Goal: Task Accomplishment & Management: Use online tool/utility

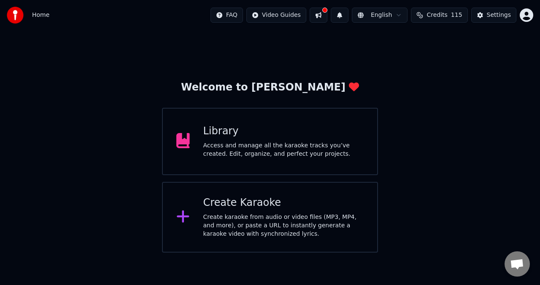
click at [212, 141] on div "Library Access and manage all the karaoke tracks you’ve created. Edit, organize…" at bounding box center [283, 142] width 161 height 34
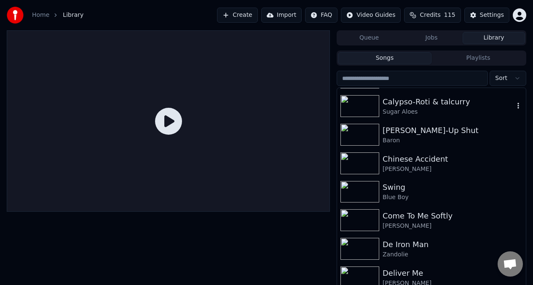
scroll to position [1087, 0]
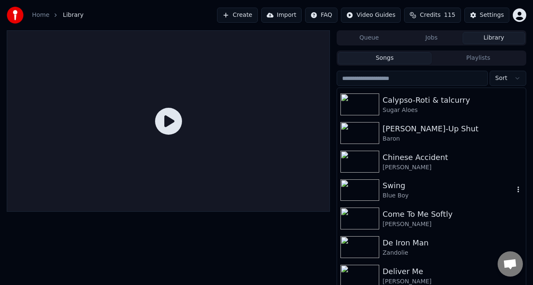
click at [367, 191] on img at bounding box center [360, 191] width 39 height 22
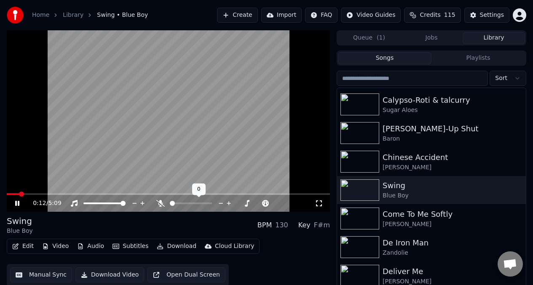
click at [183, 204] on div at bounding box center [199, 203] width 68 height 8
click at [183, 204] on span at bounding box center [191, 204] width 42 height 2
click at [110, 203] on span at bounding box center [96, 204] width 26 height 2
click at [46, 194] on span at bounding box center [65, 195] width 117 height 2
click at [134, 121] on video at bounding box center [168, 121] width 323 height 182
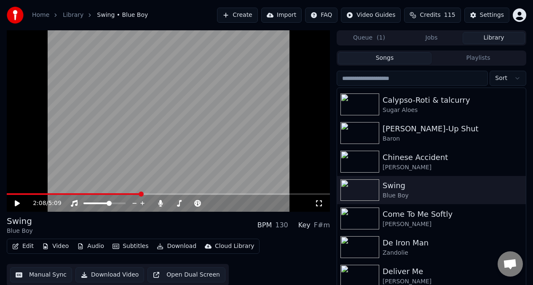
click at [24, 247] on button "Edit" at bounding box center [23, 247] width 28 height 12
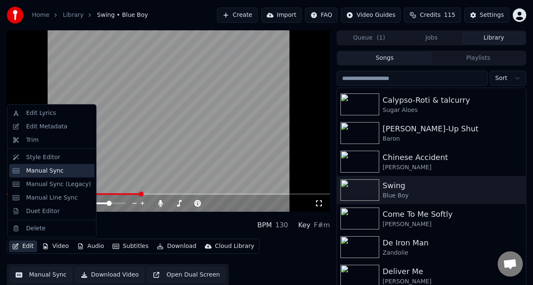
click at [43, 174] on div "Manual Sync" at bounding box center [45, 171] width 38 height 8
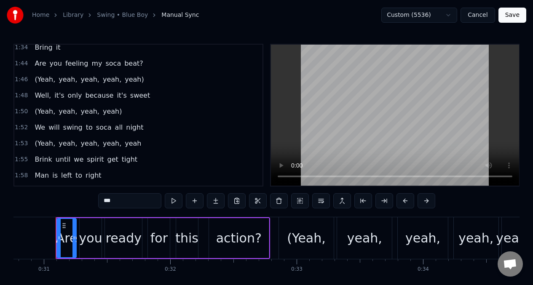
scroll to position [420, 0]
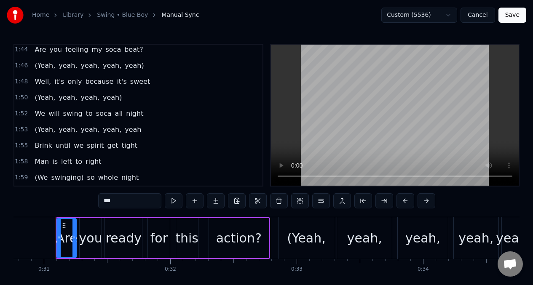
click at [34, 133] on span "(Yeah," at bounding box center [45, 130] width 22 height 10
type input "******"
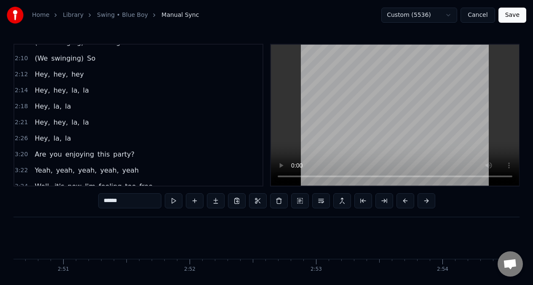
scroll to position [0, 21138]
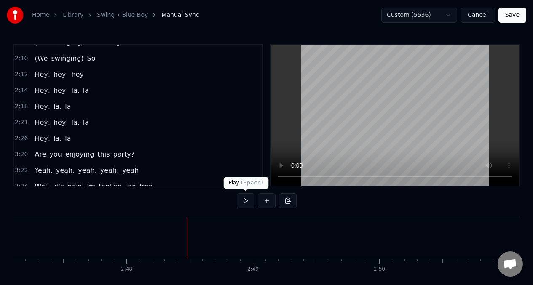
click at [246, 202] on button at bounding box center [246, 201] width 18 height 15
click at [72, 140] on div "2:26 Hey, la, la" at bounding box center [138, 139] width 248 height 16
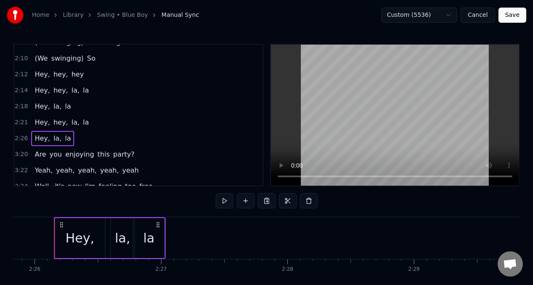
scroll to position [0, 18445]
click at [150, 231] on div "la" at bounding box center [150, 238] width 11 height 19
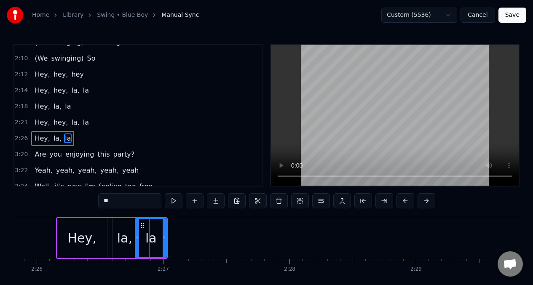
scroll to position [675, 0]
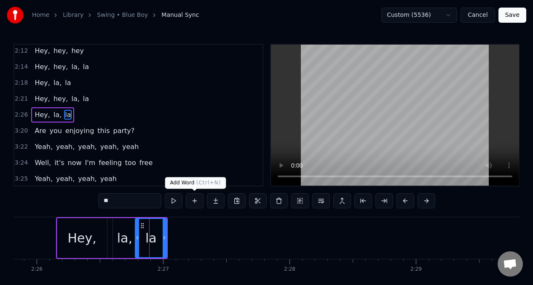
click at [195, 203] on button at bounding box center [195, 201] width 18 height 15
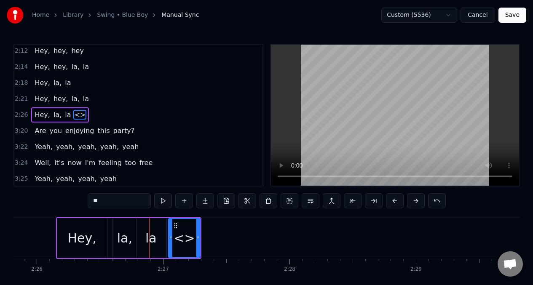
click at [107, 204] on input "**" at bounding box center [119, 201] width 63 height 15
type input "*"
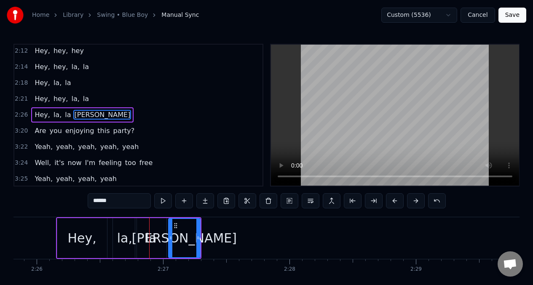
type input "******"
click at [182, 235] on div "[PERSON_NAME]" at bounding box center [184, 238] width 105 height 19
click at [307, 199] on button at bounding box center [311, 201] width 18 height 15
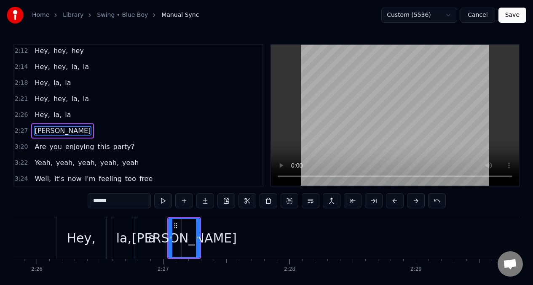
scroll to position [691, 0]
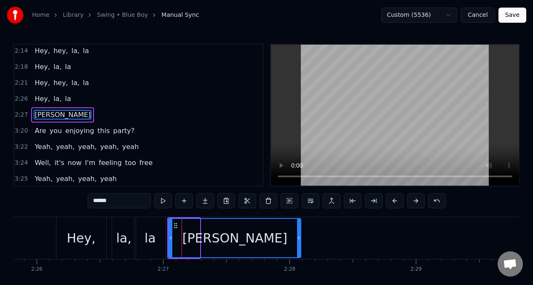
drag, startPoint x: 198, startPoint y: 229, endPoint x: 212, endPoint y: 230, distance: 13.5
click at [299, 228] on div at bounding box center [298, 238] width 3 height 38
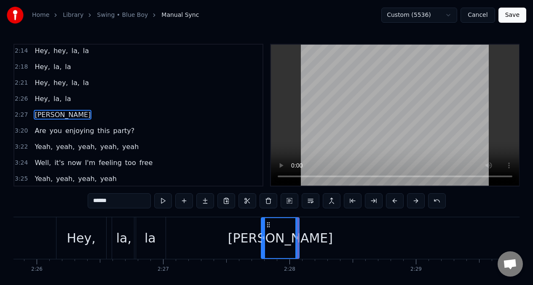
drag, startPoint x: 171, startPoint y: 239, endPoint x: 264, endPoint y: 229, distance: 94.2
click at [264, 229] on div at bounding box center [263, 238] width 3 height 40
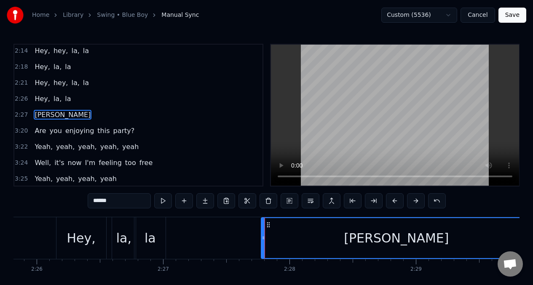
drag, startPoint x: 298, startPoint y: 236, endPoint x: 530, endPoint y: 216, distance: 233.1
click at [530, 216] on div "Home Library Swing • Blue Boy Manual Sync Custom (5536) Cancel Save 0:31 Are yo…" at bounding box center [266, 151] width 533 height 302
click at [269, 234] on div "[PERSON_NAME]" at bounding box center [396, 238] width 269 height 40
click at [162, 202] on button at bounding box center [163, 201] width 18 height 15
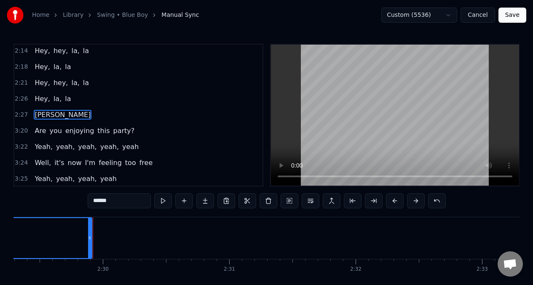
scroll to position [0, 18893]
drag, startPoint x: 82, startPoint y: 235, endPoint x: 102, endPoint y: 240, distance: 21.3
click at [102, 240] on icon at bounding box center [102, 238] width 3 height 7
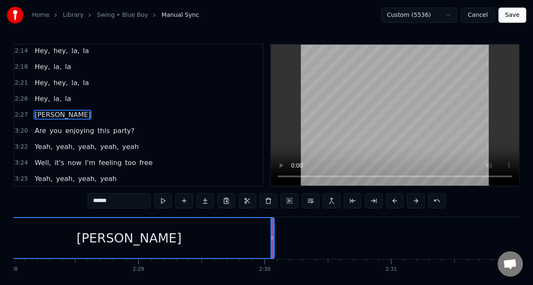
scroll to position [0, 18658]
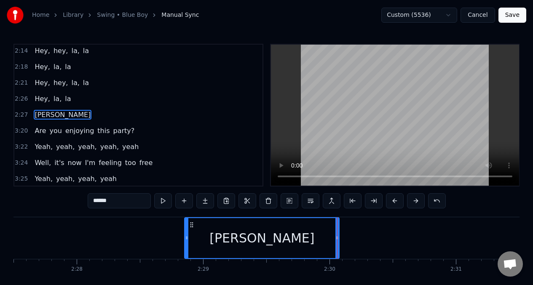
drag, startPoint x: 51, startPoint y: 237, endPoint x: 187, endPoint y: 227, distance: 136.6
click at [187, 227] on div at bounding box center [186, 238] width 3 height 40
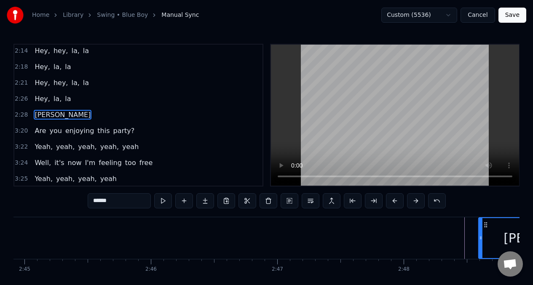
drag, startPoint x: 191, startPoint y: 225, endPoint x: 466, endPoint y: 220, distance: 275.0
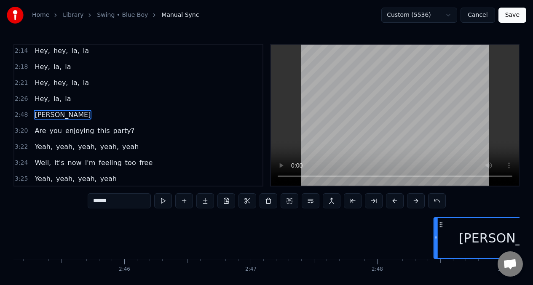
drag, startPoint x: 465, startPoint y: 226, endPoint x: 436, endPoint y: 225, distance: 28.7
click at [439, 226] on icon at bounding box center [441, 225] width 7 height 7
click at [41, 116] on span "[PERSON_NAME]" at bounding box center [63, 115] width 58 height 10
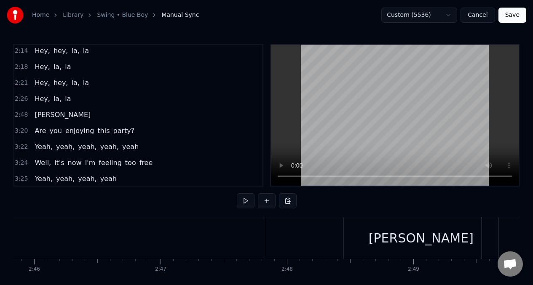
scroll to position [0, 21338]
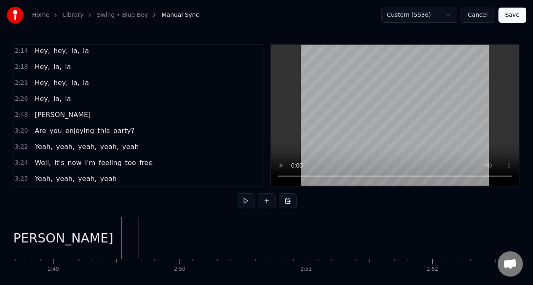
click at [93, 244] on div "[PERSON_NAME]" at bounding box center [61, 239] width 155 height 42
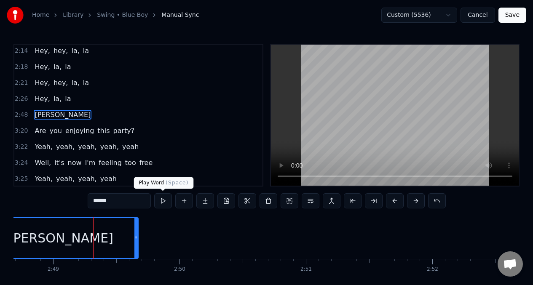
click at [163, 204] on button at bounding box center [163, 201] width 18 height 15
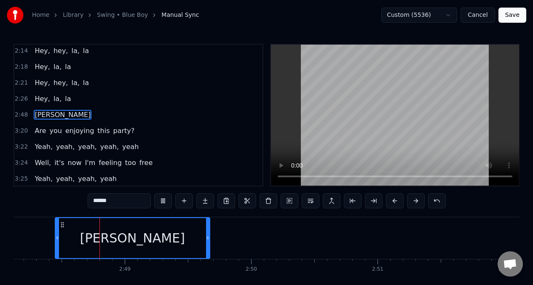
scroll to position [0, 21265]
click at [163, 204] on button at bounding box center [163, 201] width 18 height 15
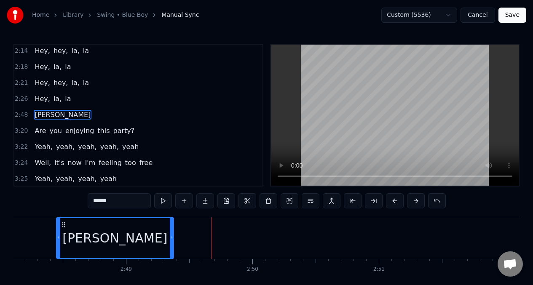
drag, startPoint x: 210, startPoint y: 240, endPoint x: 170, endPoint y: 234, distance: 40.5
click at [172, 239] on icon at bounding box center [171, 238] width 3 height 7
click at [163, 202] on button at bounding box center [163, 201] width 18 height 15
drag, startPoint x: 171, startPoint y: 237, endPoint x: 153, endPoint y: 231, distance: 18.9
click at [175, 238] on icon at bounding box center [173, 238] width 3 height 7
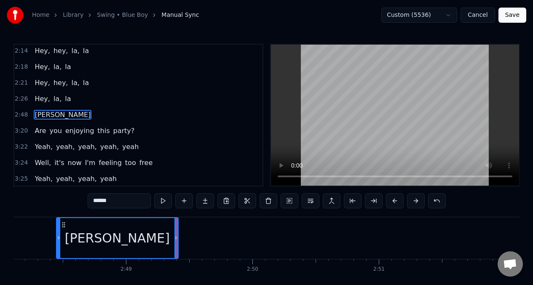
click at [164, 201] on button at bounding box center [163, 201] width 18 height 15
click at [43, 118] on span "[PERSON_NAME]" at bounding box center [63, 115] width 58 height 10
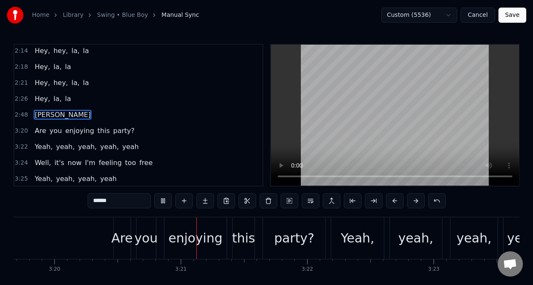
scroll to position [0, 25295]
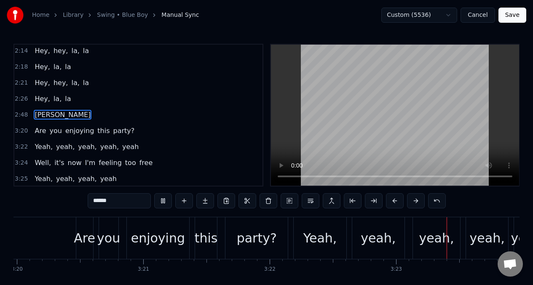
click at [37, 132] on span "Are" at bounding box center [40, 131] width 13 height 10
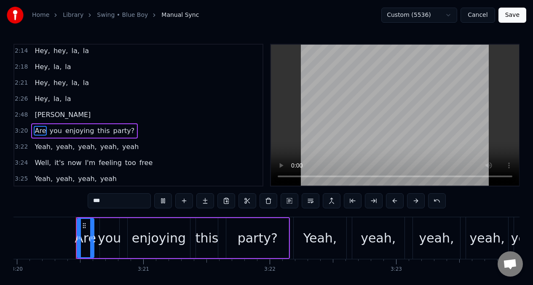
type input "***"
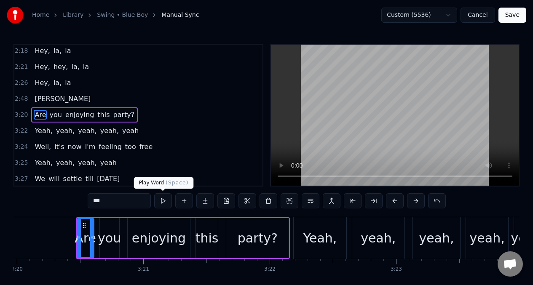
click at [161, 202] on button at bounding box center [163, 201] width 18 height 15
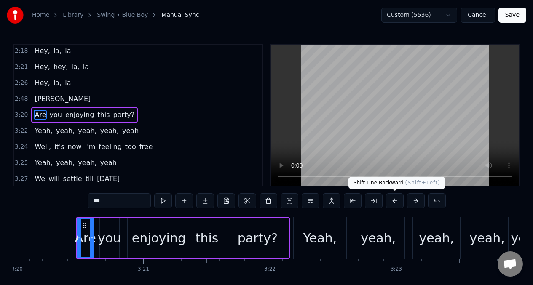
click at [396, 204] on button at bounding box center [395, 201] width 18 height 15
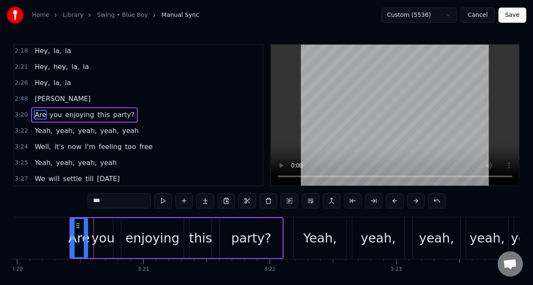
click at [396, 204] on button at bounding box center [395, 201] width 18 height 15
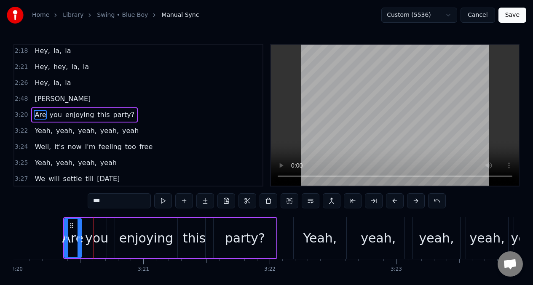
click at [396, 204] on button at bounding box center [395, 201] width 18 height 15
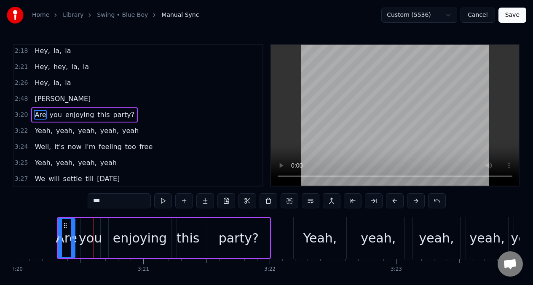
click at [396, 204] on button at bounding box center [395, 201] width 18 height 15
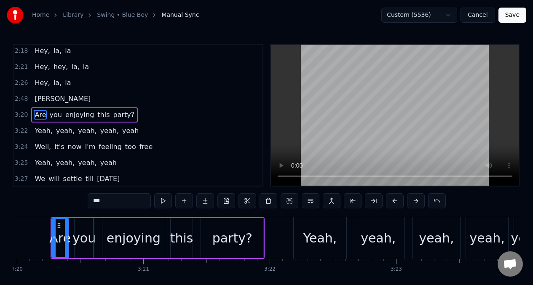
click at [396, 204] on button at bounding box center [395, 201] width 18 height 15
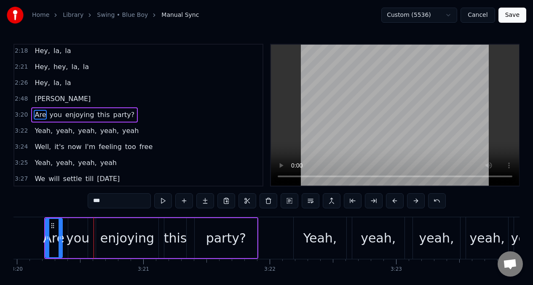
click at [396, 204] on button at bounding box center [395, 201] width 18 height 15
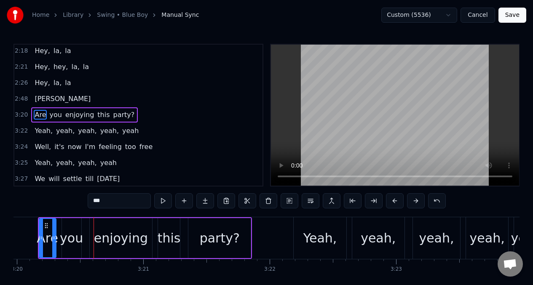
click at [396, 204] on button at bounding box center [395, 201] width 18 height 15
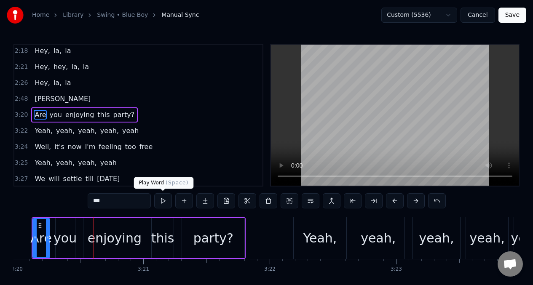
click at [165, 203] on button at bounding box center [163, 201] width 18 height 15
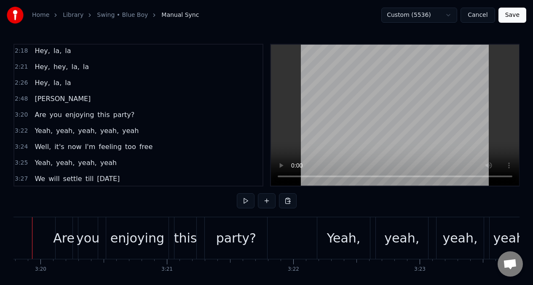
scroll to position [0, 25248]
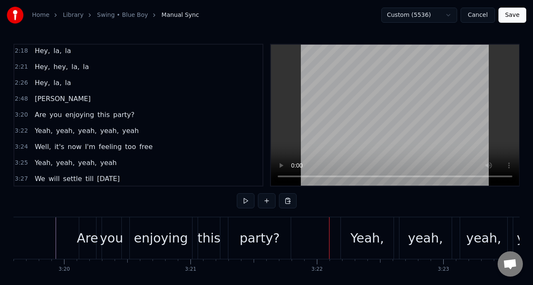
click at [365, 234] on div "Yeah," at bounding box center [368, 238] width 34 height 19
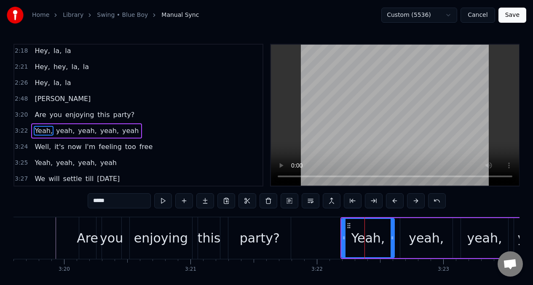
scroll to position [723, 0]
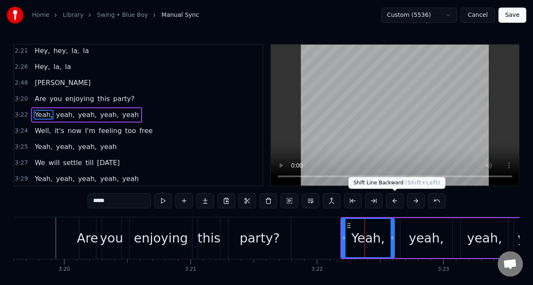
click at [395, 204] on button at bounding box center [395, 201] width 18 height 15
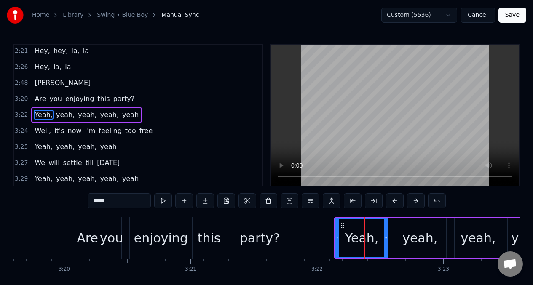
click at [395, 204] on button at bounding box center [395, 201] width 18 height 15
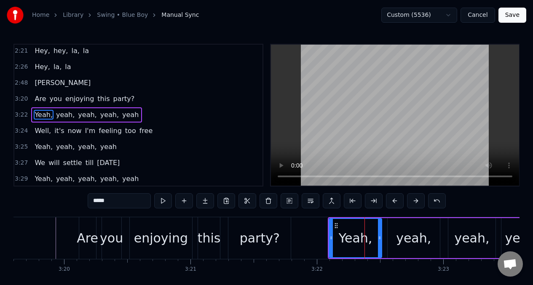
click at [395, 204] on button at bounding box center [395, 201] width 18 height 15
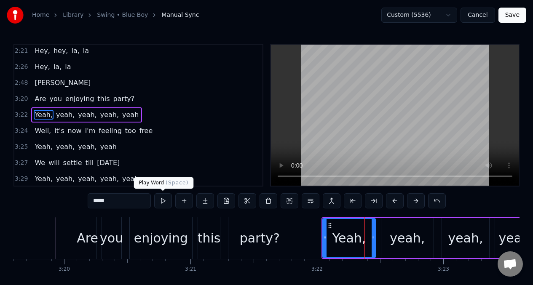
click at [164, 202] on button at bounding box center [163, 201] width 18 height 15
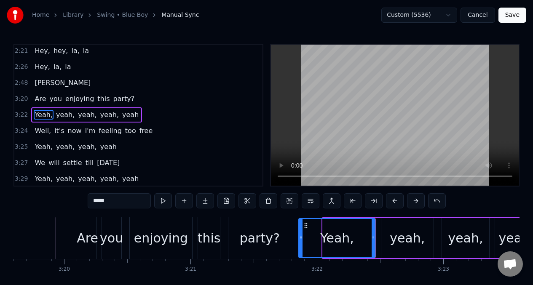
drag, startPoint x: 326, startPoint y: 238, endPoint x: 148, endPoint y: 205, distance: 180.9
click at [301, 239] on icon at bounding box center [300, 238] width 3 height 7
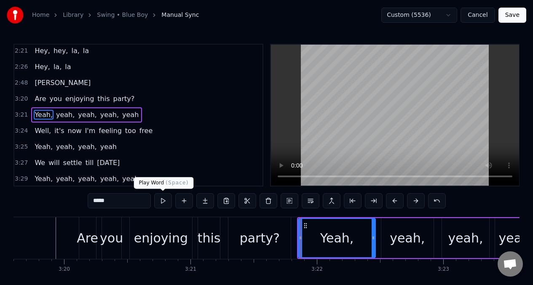
click at [164, 203] on button at bounding box center [163, 201] width 18 height 15
click at [300, 239] on icon at bounding box center [300, 238] width 3 height 7
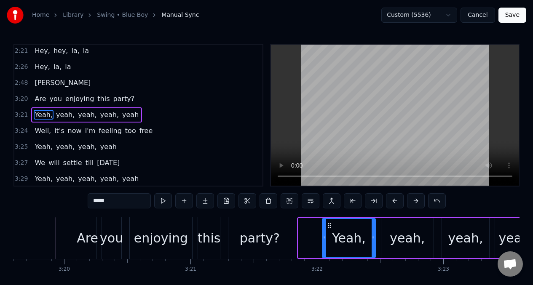
drag, startPoint x: 301, startPoint y: 239, endPoint x: 325, endPoint y: 242, distance: 24.2
click at [325, 242] on div at bounding box center [324, 238] width 3 height 38
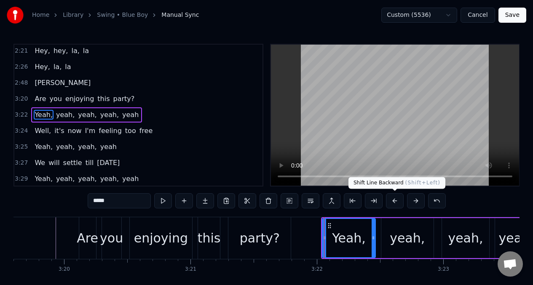
click at [394, 201] on button at bounding box center [395, 201] width 18 height 15
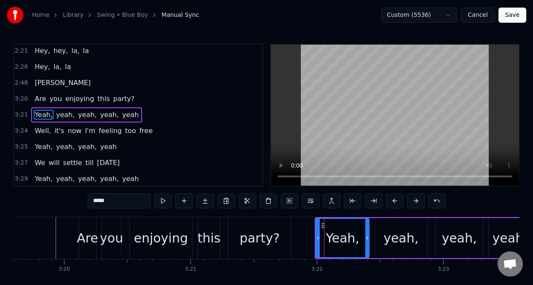
click at [394, 201] on button at bounding box center [395, 201] width 18 height 15
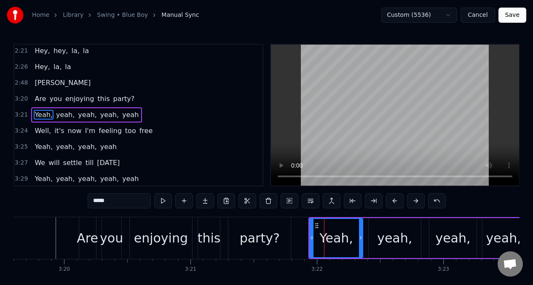
click at [394, 201] on button at bounding box center [395, 201] width 18 height 15
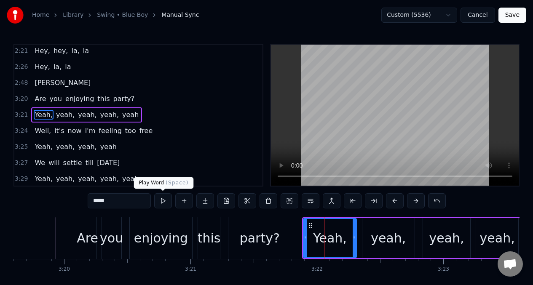
click at [163, 200] on button at bounding box center [163, 201] width 18 height 15
click at [445, 239] on div "yeah," at bounding box center [446, 238] width 35 height 19
type input "*****"
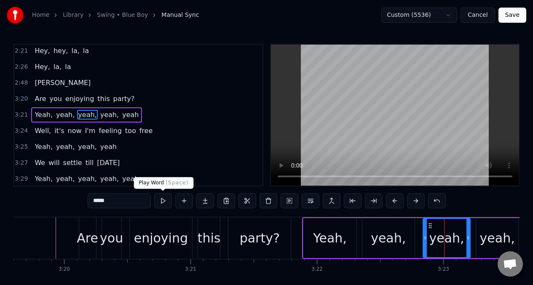
click at [163, 205] on button at bounding box center [163, 201] width 18 height 15
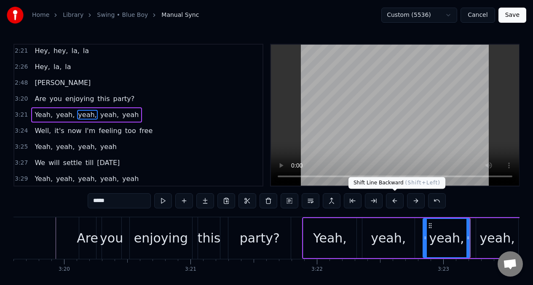
click at [397, 202] on button at bounding box center [395, 201] width 18 height 15
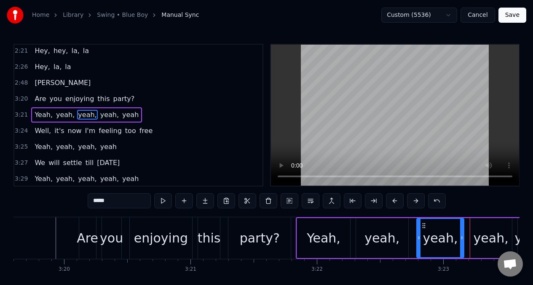
click at [397, 202] on button at bounding box center [395, 201] width 18 height 15
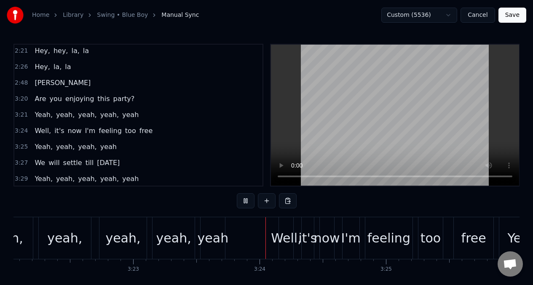
scroll to position [0, 25676]
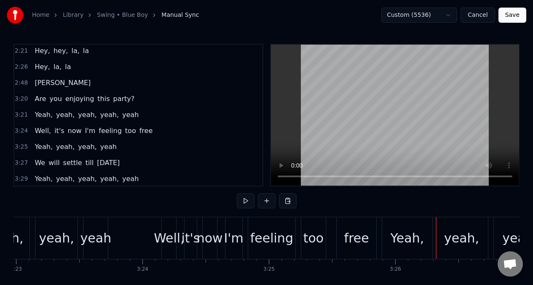
click at [192, 237] on div "it's" at bounding box center [191, 238] width 19 height 19
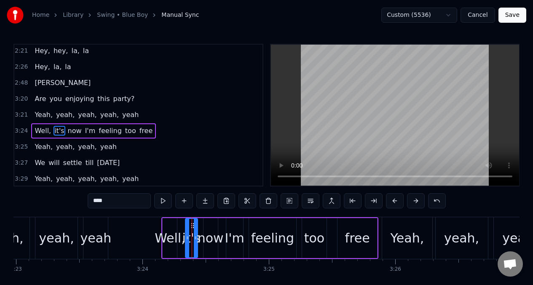
scroll to position [739, 0]
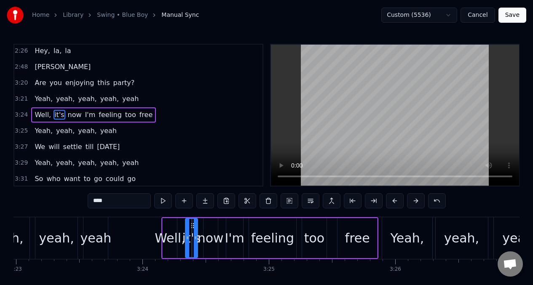
click at [161, 234] on div "Well," at bounding box center [170, 238] width 31 height 19
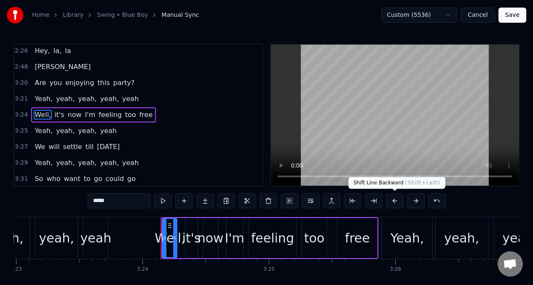
click at [393, 202] on button at bounding box center [395, 201] width 18 height 15
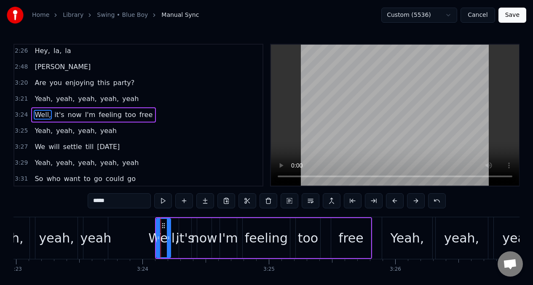
click at [393, 202] on button at bounding box center [395, 201] width 18 height 15
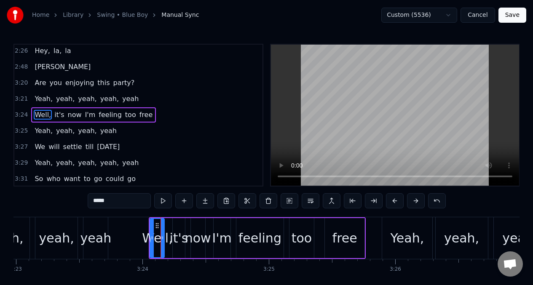
click at [394, 202] on button at bounding box center [395, 201] width 18 height 15
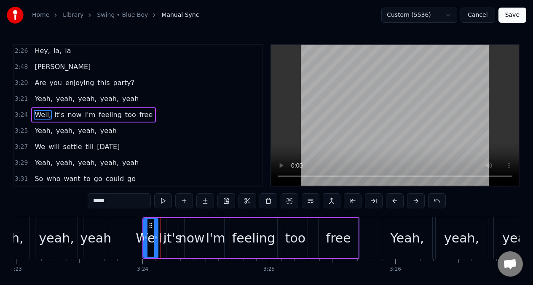
click at [394, 202] on button at bounding box center [395, 201] width 18 height 15
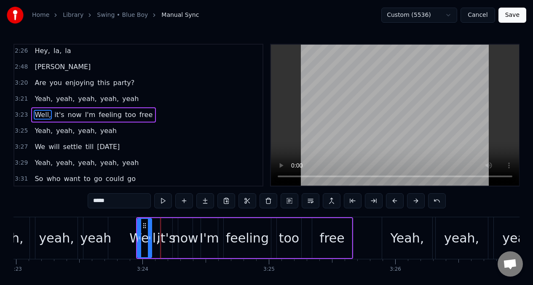
click at [393, 202] on button at bounding box center [395, 201] width 18 height 15
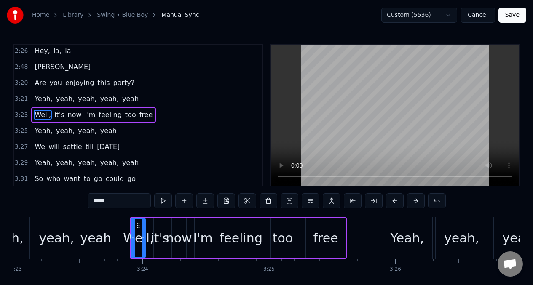
click at [393, 202] on button at bounding box center [395, 201] width 18 height 15
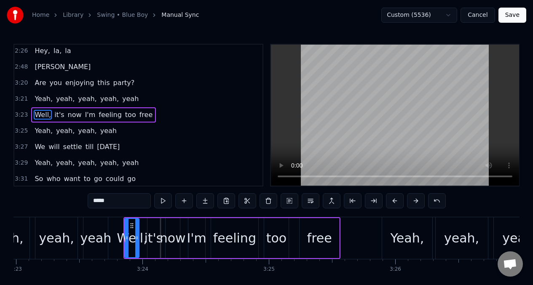
click at [393, 202] on button at bounding box center [395, 201] width 18 height 15
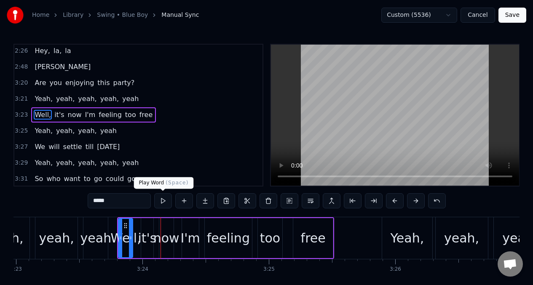
click at [163, 202] on button at bounding box center [163, 201] width 18 height 15
click at [41, 98] on span "Yeah," at bounding box center [44, 99] width 20 height 10
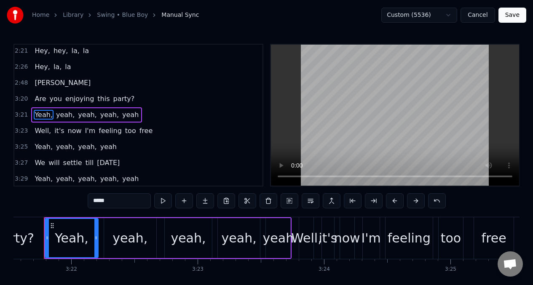
scroll to position [0, 25482]
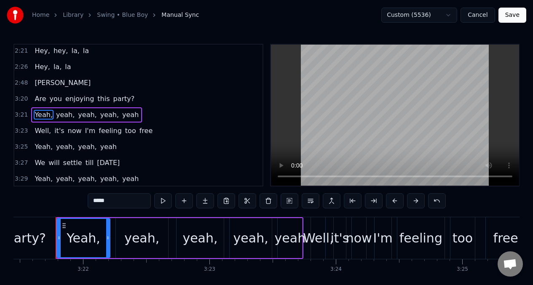
click at [94, 204] on input "*****" at bounding box center [119, 201] width 63 height 15
click at [124, 114] on span "yeah" at bounding box center [133, 115] width 18 height 10
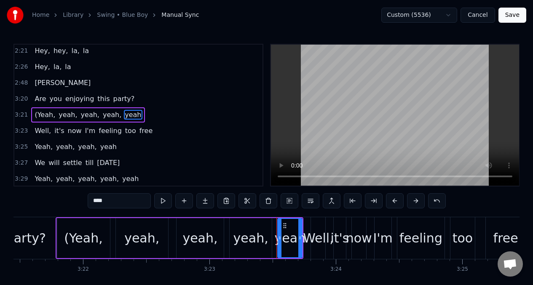
click at [113, 206] on input "****" at bounding box center [119, 201] width 63 height 15
click at [36, 148] on span "Yeah," at bounding box center [44, 147] width 20 height 10
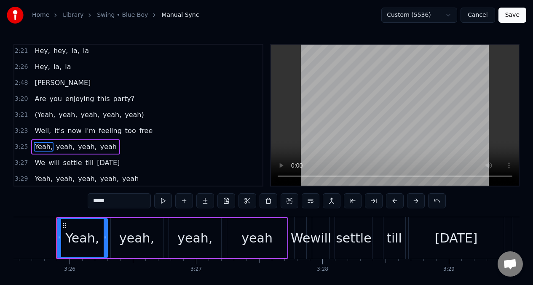
scroll to position [0, 26002]
drag, startPoint x: 94, startPoint y: 201, endPoint x: 86, endPoint y: 203, distance: 8.7
click at [94, 201] on input "*****" at bounding box center [119, 201] width 63 height 15
click at [269, 238] on div "yeah" at bounding box center [256, 238] width 31 height 19
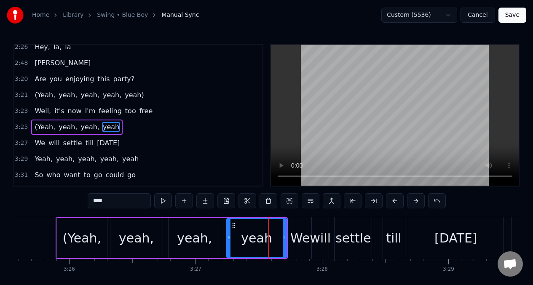
scroll to position [755, 0]
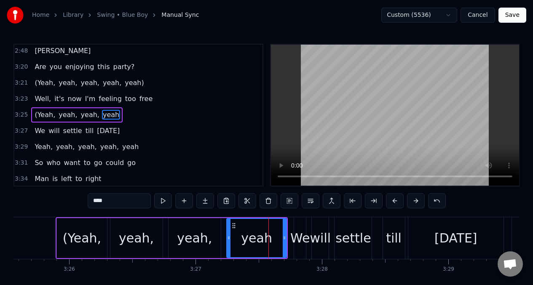
click at [114, 201] on input "****" at bounding box center [119, 201] width 63 height 15
type input "*****"
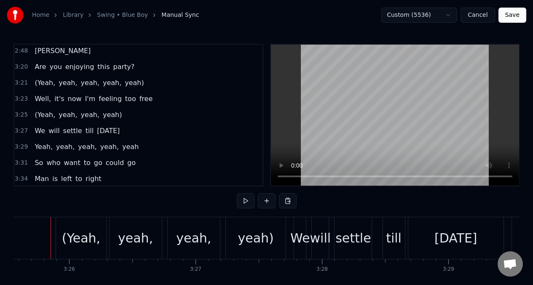
scroll to position [0, 25996]
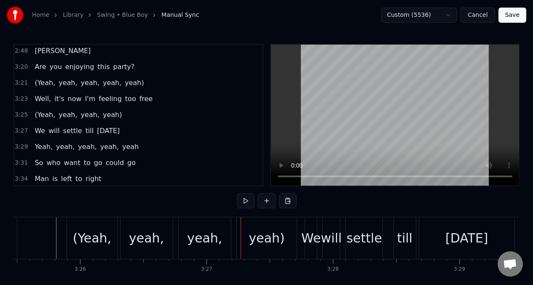
click at [82, 244] on div "(Yeah," at bounding box center [92, 238] width 38 height 19
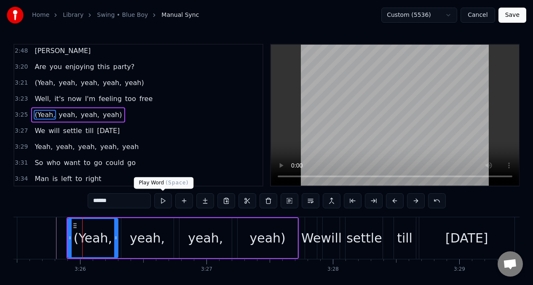
click at [164, 201] on button at bounding box center [163, 201] width 18 height 15
click at [266, 237] on div "yeah)" at bounding box center [268, 238] width 36 height 19
type input "*****"
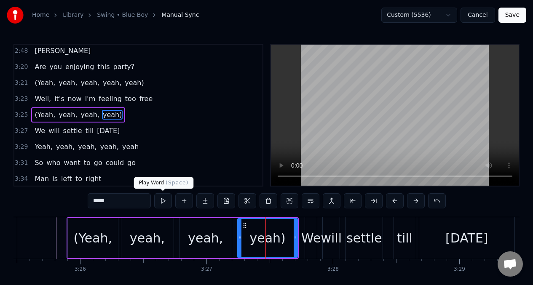
click at [163, 199] on button at bounding box center [163, 201] width 18 height 15
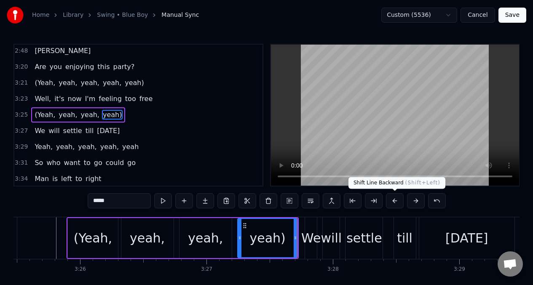
click at [393, 203] on button at bounding box center [395, 201] width 18 height 15
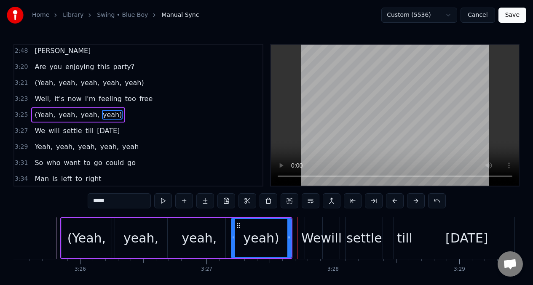
click at [393, 203] on button at bounding box center [395, 201] width 18 height 15
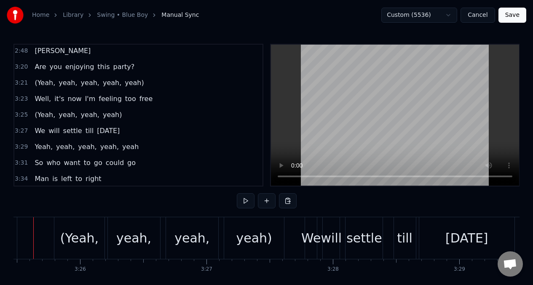
scroll to position [0, 25968]
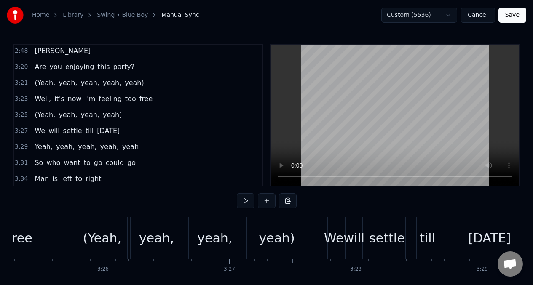
click at [86, 235] on div "(Yeah," at bounding box center [102, 238] width 38 height 19
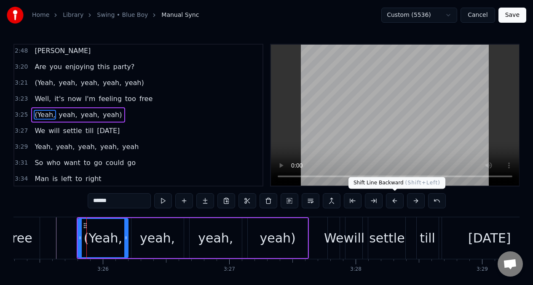
click at [394, 202] on button at bounding box center [395, 201] width 18 height 15
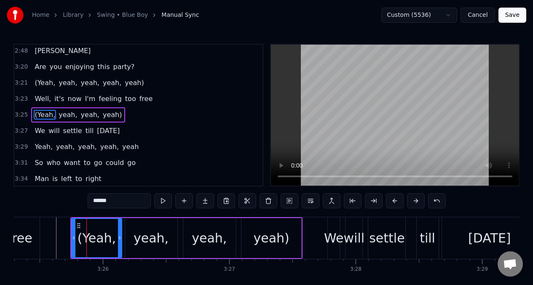
click at [394, 202] on button at bounding box center [395, 201] width 18 height 15
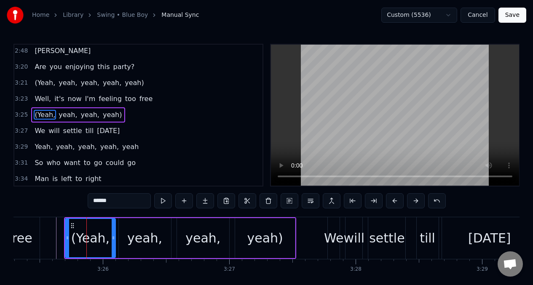
click at [394, 202] on button at bounding box center [395, 201] width 18 height 15
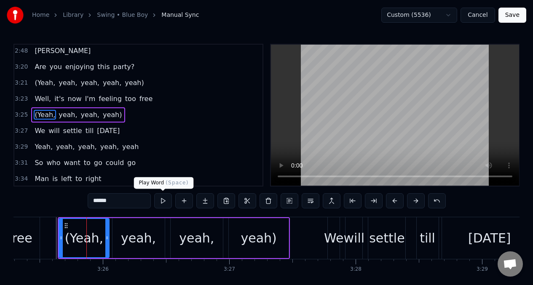
click at [162, 204] on button at bounding box center [163, 201] width 18 height 15
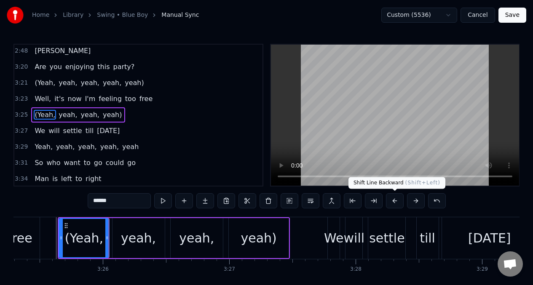
click at [395, 202] on button at bounding box center [395, 201] width 18 height 15
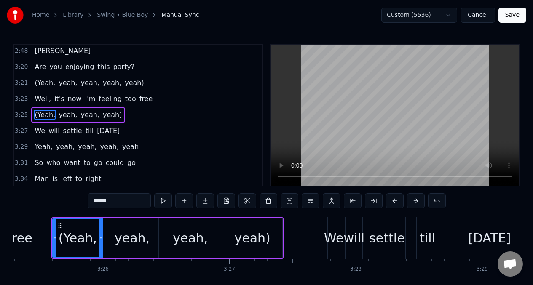
click at [395, 202] on button at bounding box center [395, 201] width 18 height 15
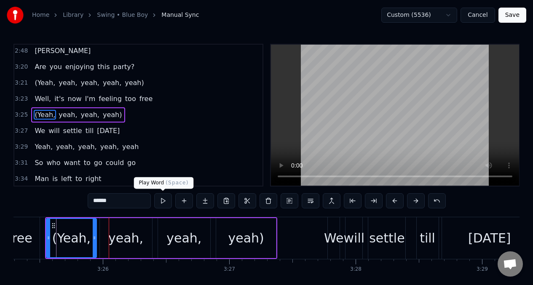
click at [164, 204] on button at bounding box center [163, 201] width 18 height 15
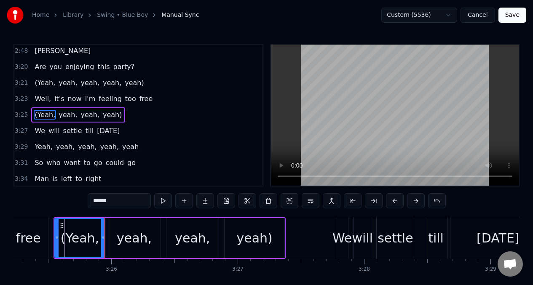
click at [164, 204] on button at bounding box center [163, 201] width 18 height 15
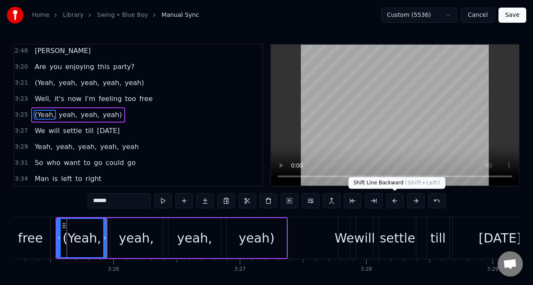
click at [393, 199] on button at bounding box center [395, 201] width 18 height 15
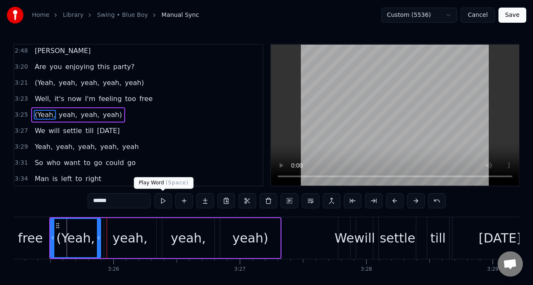
click at [163, 204] on button at bounding box center [163, 201] width 18 height 15
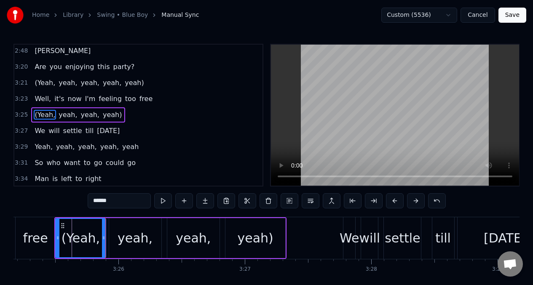
click at [163, 204] on button at bounding box center [163, 201] width 18 height 15
click at [182, 229] on div "yeah," at bounding box center [194, 238] width 35 height 19
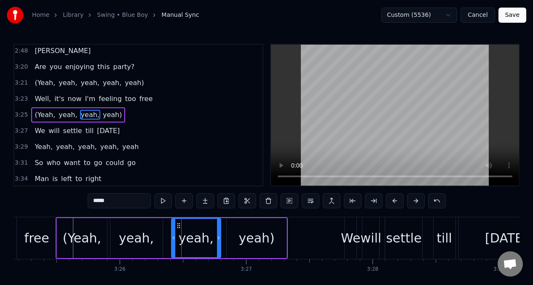
click at [173, 235] on div at bounding box center [173, 238] width 3 height 38
drag, startPoint x: 174, startPoint y: 233, endPoint x: 169, endPoint y: 234, distance: 5.3
click at [169, 234] on div at bounding box center [168, 238] width 3 height 38
drag, startPoint x: 219, startPoint y: 232, endPoint x: 210, endPoint y: 234, distance: 9.0
click at [210, 234] on div at bounding box center [210, 238] width 3 height 38
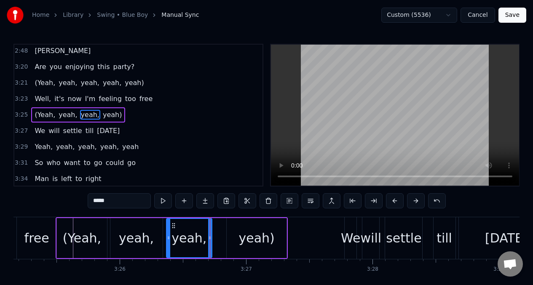
click at [227, 228] on div "yeah)" at bounding box center [257, 238] width 60 height 40
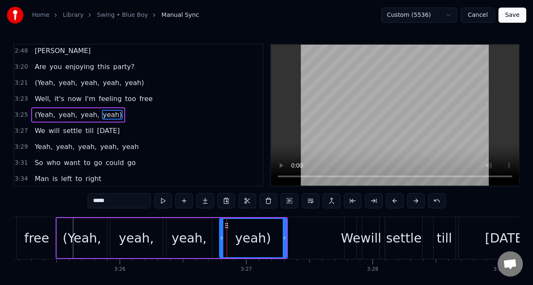
drag, startPoint x: 230, startPoint y: 229, endPoint x: 223, endPoint y: 232, distance: 7.6
click at [223, 232] on div "yeah)" at bounding box center [253, 238] width 66 height 38
drag, startPoint x: 285, startPoint y: 229, endPoint x: 274, endPoint y: 231, distance: 11.4
click at [274, 231] on div at bounding box center [273, 238] width 3 height 38
click at [43, 225] on div "free" at bounding box center [37, 239] width 40 height 42
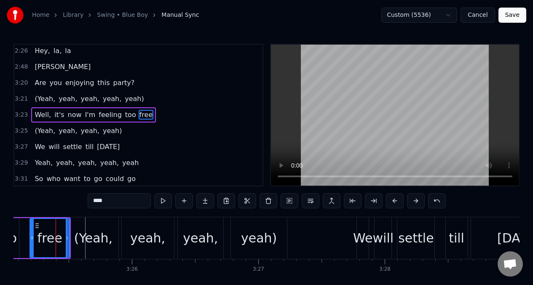
scroll to position [0, 25939]
click at [364, 239] on div "We" at bounding box center [363, 238] width 19 height 19
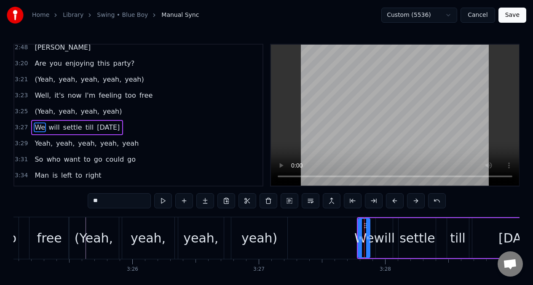
scroll to position [771, 0]
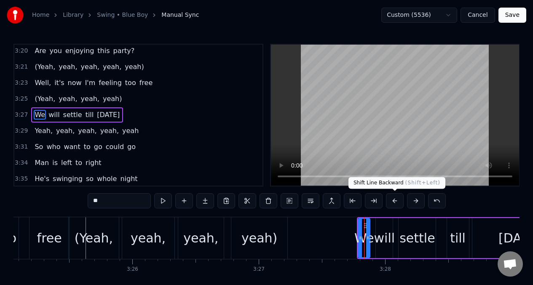
click at [394, 204] on button at bounding box center [395, 201] width 18 height 15
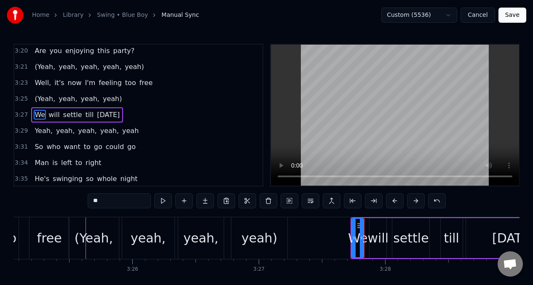
click at [394, 204] on button at bounding box center [395, 201] width 18 height 15
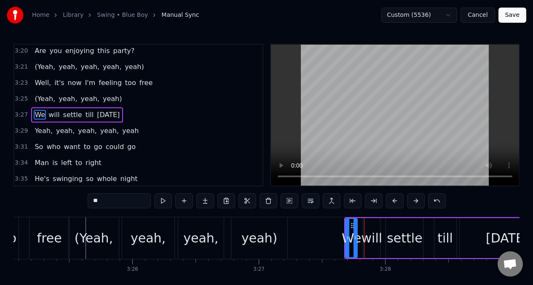
click at [394, 204] on button at bounding box center [395, 201] width 18 height 15
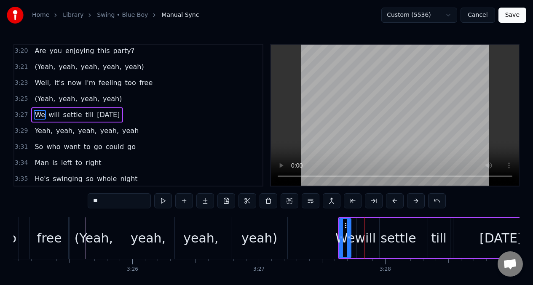
click at [394, 204] on button at bounding box center [395, 201] width 18 height 15
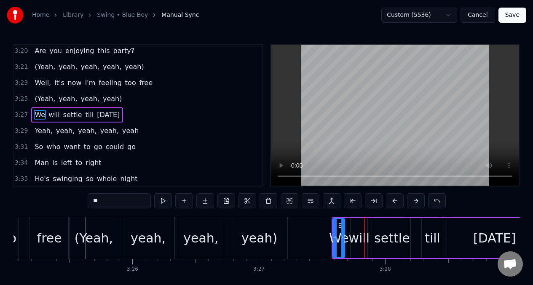
click at [394, 204] on button at bounding box center [395, 201] width 18 height 15
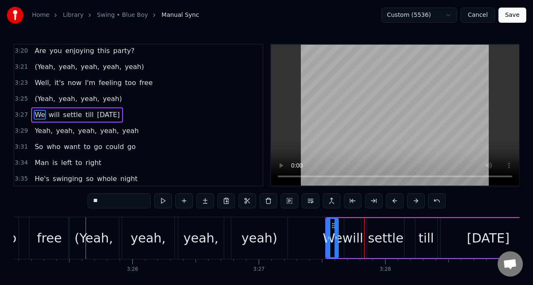
click at [394, 204] on button at bounding box center [395, 201] width 18 height 15
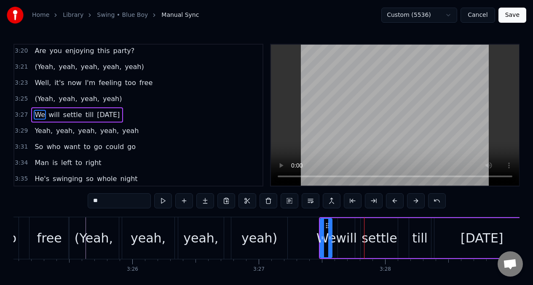
click at [394, 204] on button at bounding box center [395, 201] width 18 height 15
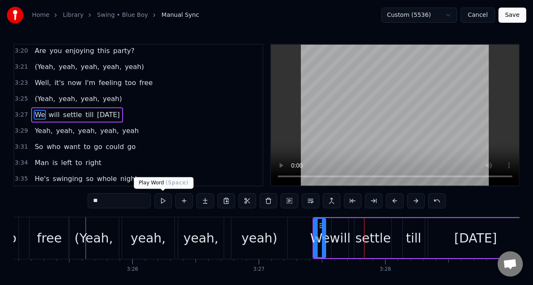
click at [164, 202] on button at bounding box center [163, 201] width 18 height 15
click at [164, 201] on button at bounding box center [163, 201] width 18 height 15
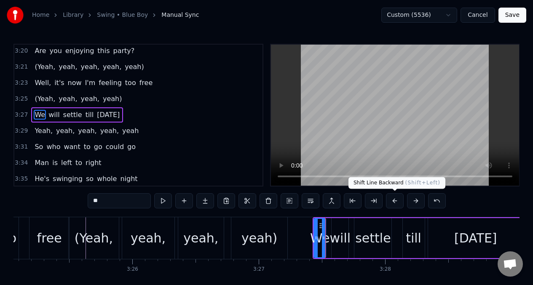
click at [393, 200] on button at bounding box center [395, 201] width 18 height 15
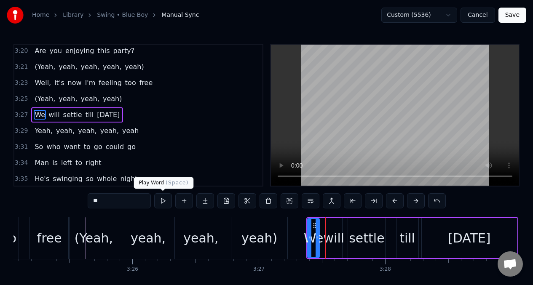
click at [164, 205] on button at bounding box center [163, 201] width 18 height 15
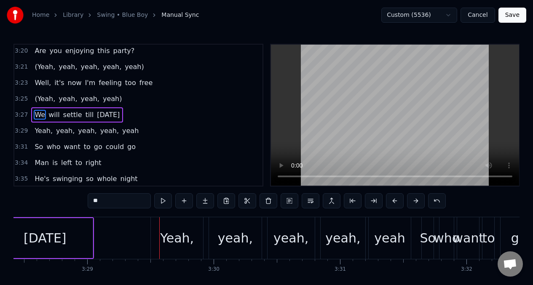
scroll to position [0, 26389]
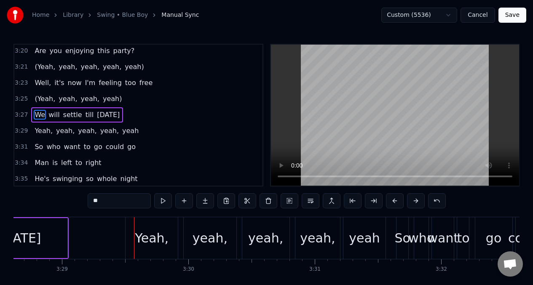
click at [132, 231] on div "Yeah," at bounding box center [152, 239] width 52 height 42
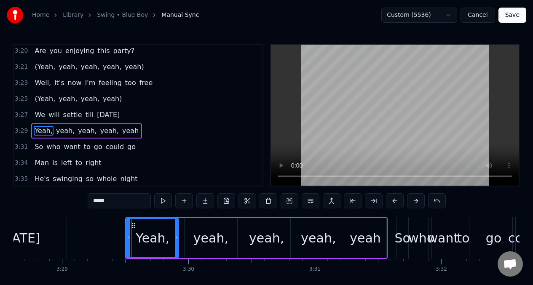
scroll to position [787, 0]
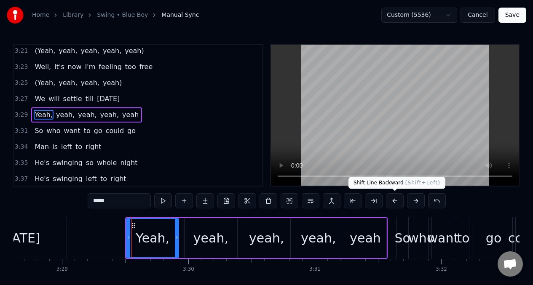
click at [395, 201] on button at bounding box center [395, 201] width 18 height 15
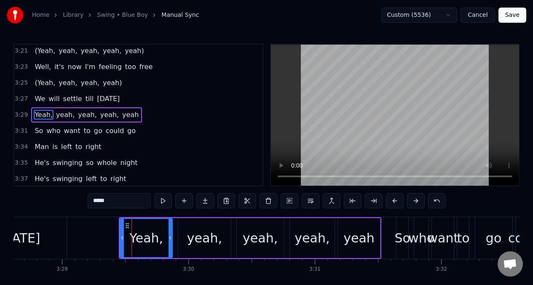
click at [395, 201] on button at bounding box center [395, 201] width 18 height 15
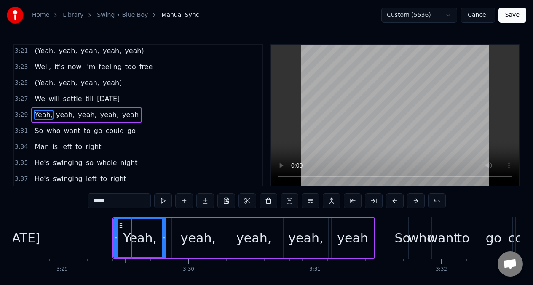
click at [395, 201] on button at bounding box center [395, 201] width 18 height 15
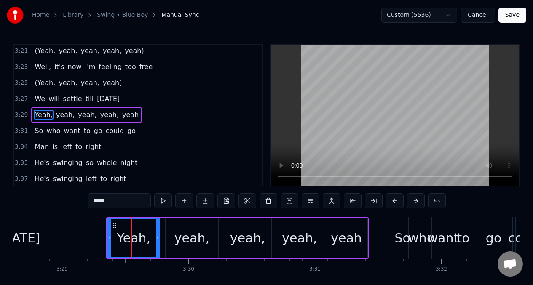
click at [395, 201] on button at bounding box center [395, 201] width 18 height 15
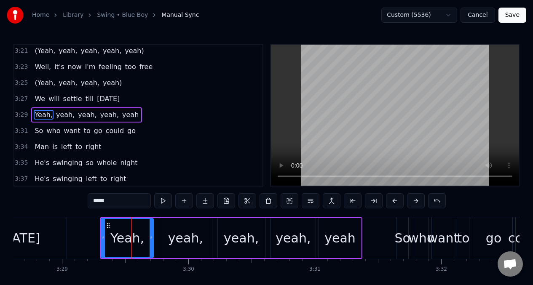
click at [395, 201] on button at bounding box center [395, 201] width 18 height 15
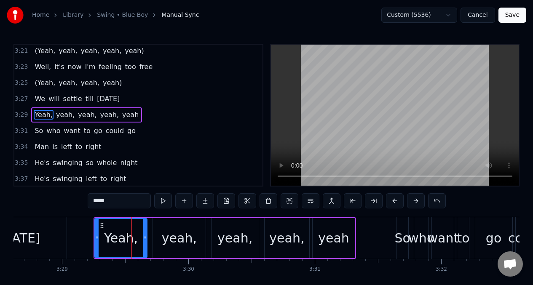
click at [395, 201] on button at bounding box center [395, 201] width 18 height 15
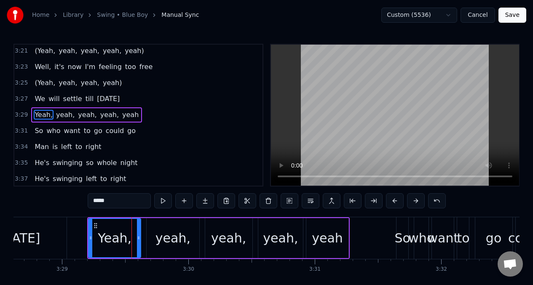
click at [395, 201] on button at bounding box center [395, 201] width 18 height 15
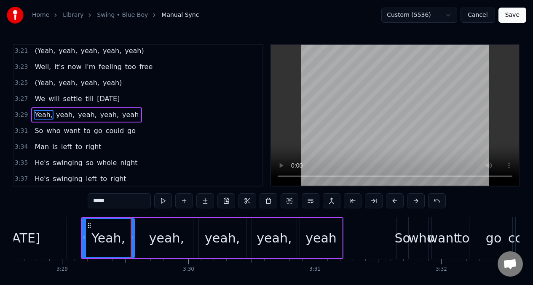
click at [395, 201] on button at bounding box center [395, 201] width 18 height 15
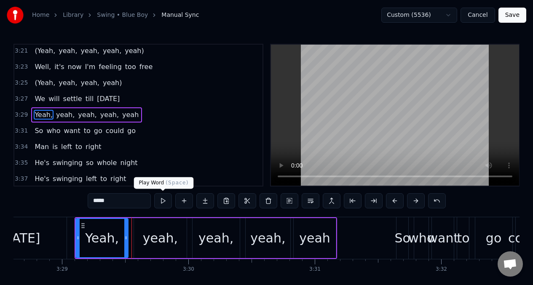
click at [160, 203] on button at bounding box center [163, 201] width 18 height 15
click at [164, 235] on div "yeah," at bounding box center [160, 238] width 35 height 19
type input "*****"
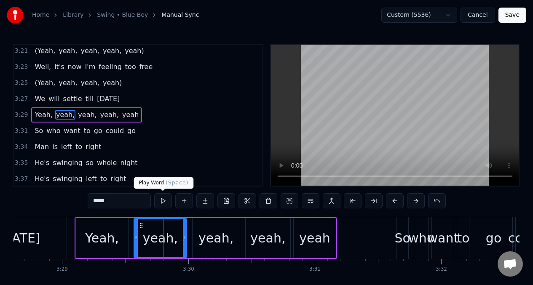
click at [162, 202] on button at bounding box center [163, 201] width 18 height 15
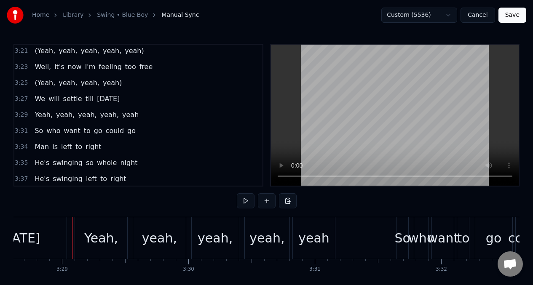
click at [63, 234] on div "[DATE]" at bounding box center [18, 239] width 95 height 42
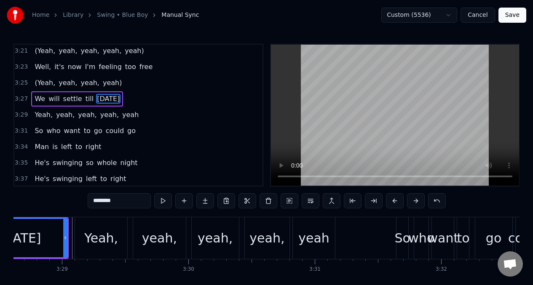
scroll to position [771, 0]
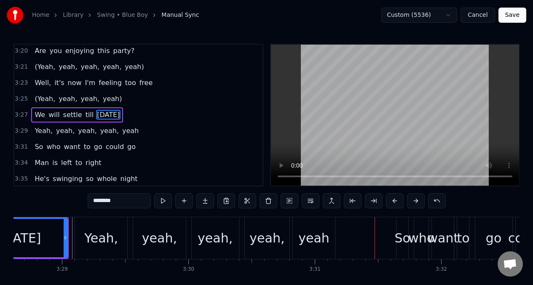
click at [150, 230] on div "yeah," at bounding box center [159, 238] width 35 height 19
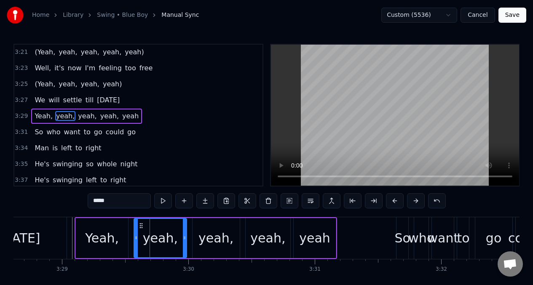
scroll to position [787, 0]
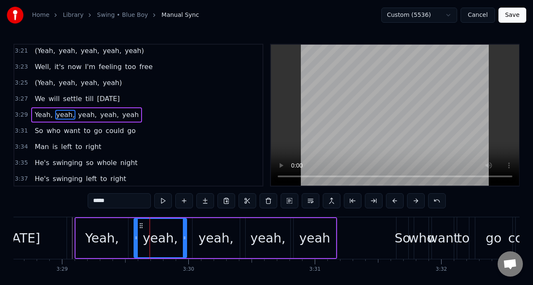
click at [126, 232] on div "Yeah," at bounding box center [102, 238] width 52 height 40
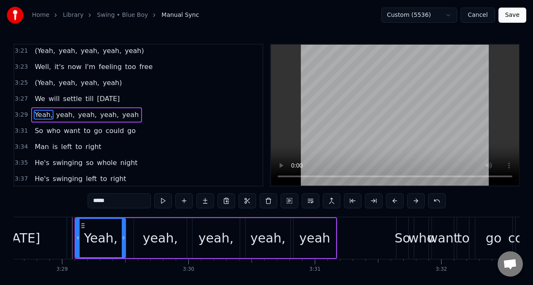
click at [124, 231] on div at bounding box center [123, 238] width 3 height 38
click at [152, 229] on div "yeah," at bounding box center [160, 238] width 35 height 19
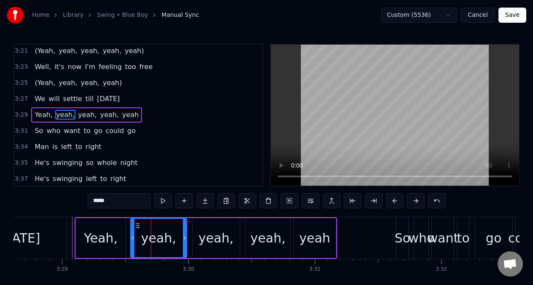
drag, startPoint x: 136, startPoint y: 231, endPoint x: 166, endPoint y: 231, distance: 29.9
click at [132, 232] on div at bounding box center [132, 238] width 3 height 38
drag, startPoint x: 186, startPoint y: 233, endPoint x: 177, endPoint y: 234, distance: 8.9
click at [177, 234] on div "yeah," at bounding box center [154, 238] width 48 height 40
click at [202, 228] on div "yeah," at bounding box center [216, 238] width 47 height 40
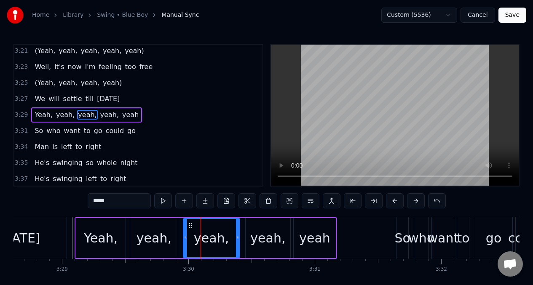
drag, startPoint x: 196, startPoint y: 228, endPoint x: 218, endPoint y: 226, distance: 22.0
click at [186, 229] on div at bounding box center [185, 238] width 3 height 38
click at [66, 228] on div "[DATE]" at bounding box center [19, 239] width 96 height 42
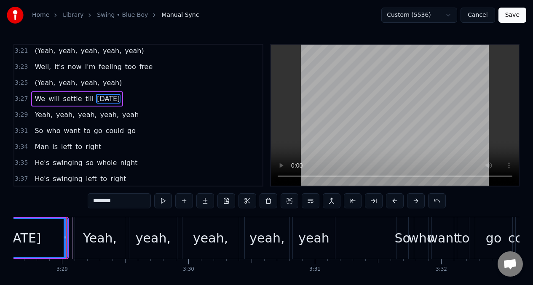
scroll to position [771, 0]
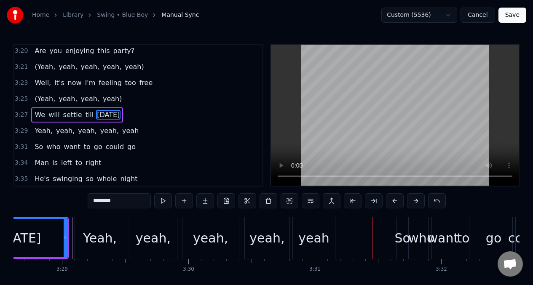
click at [191, 231] on div "yeah," at bounding box center [211, 239] width 57 height 42
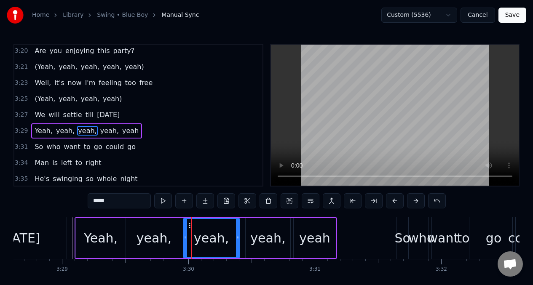
scroll to position [787, 0]
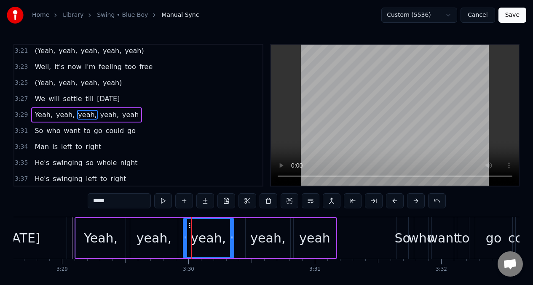
drag, startPoint x: 239, startPoint y: 231, endPoint x: 233, endPoint y: 233, distance: 6.3
click at [233, 233] on div at bounding box center [231, 238] width 3 height 38
drag, startPoint x: 186, startPoint y: 226, endPoint x: 180, endPoint y: 228, distance: 6.0
click at [181, 228] on div at bounding box center [181, 238] width 3 height 38
click at [253, 229] on div "yeah," at bounding box center [268, 238] width 45 height 40
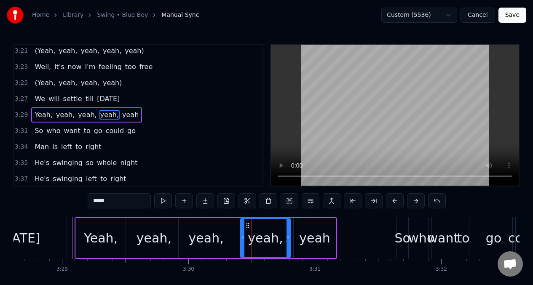
drag, startPoint x: 248, startPoint y: 228, endPoint x: 243, endPoint y: 229, distance: 5.2
click at [242, 229] on div at bounding box center [242, 238] width 3 height 38
drag, startPoint x: 290, startPoint y: 225, endPoint x: 281, endPoint y: 227, distance: 8.8
click at [281, 227] on div at bounding box center [279, 238] width 3 height 38
click at [309, 230] on div "yeah" at bounding box center [314, 238] width 31 height 19
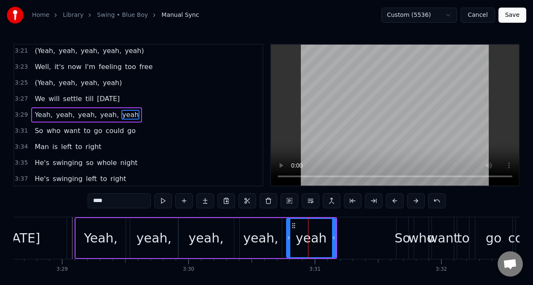
drag, startPoint x: 296, startPoint y: 229, endPoint x: 288, endPoint y: 231, distance: 8.7
click at [288, 231] on div at bounding box center [288, 238] width 3 height 38
drag, startPoint x: 334, startPoint y: 231, endPoint x: 323, endPoint y: 232, distance: 10.2
click at [323, 232] on div at bounding box center [324, 238] width 3 height 38
click at [59, 229] on div "[DATE]" at bounding box center [18, 239] width 95 height 42
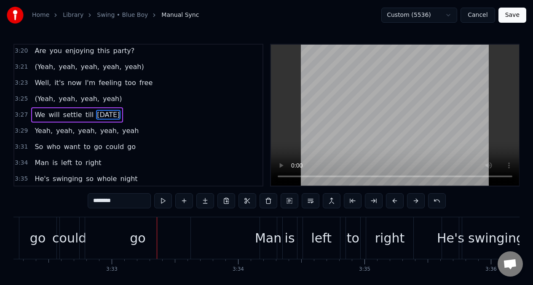
scroll to position [0, 26849]
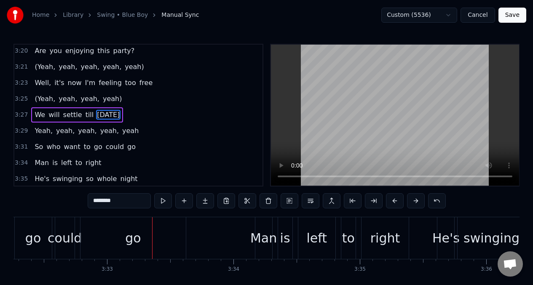
click at [40, 128] on span "Yeah," at bounding box center [44, 131] width 20 height 10
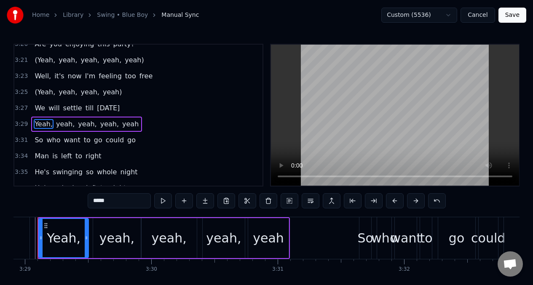
scroll to position [0, 26408]
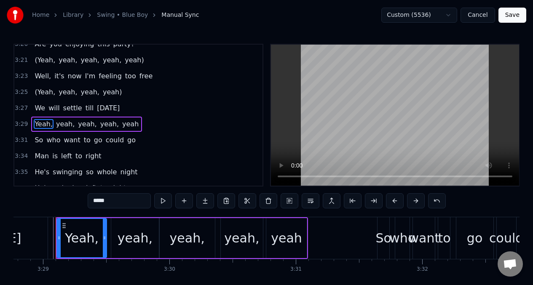
click at [92, 200] on input "*****" at bounding box center [119, 201] width 63 height 15
click at [126, 125] on span "yeah" at bounding box center [133, 124] width 18 height 10
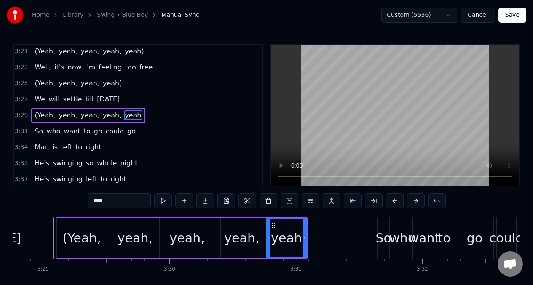
scroll to position [787, 0]
click at [121, 200] on input "****" at bounding box center [119, 201] width 63 height 15
click at [384, 229] on div "So" at bounding box center [384, 238] width 16 height 19
type input "**"
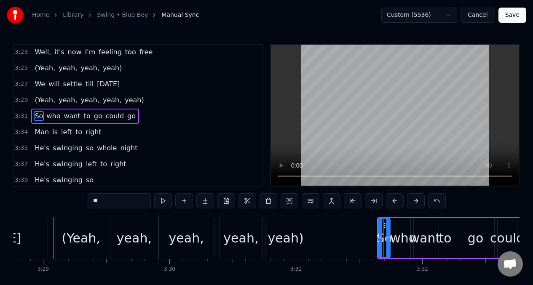
scroll to position [803, 0]
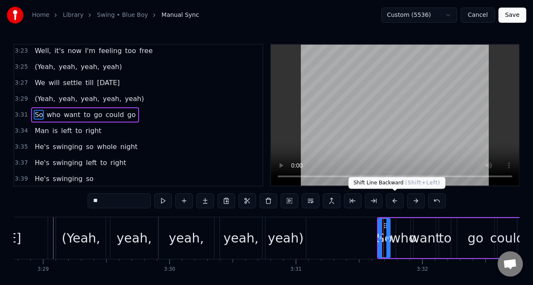
click at [395, 205] on button at bounding box center [395, 201] width 18 height 15
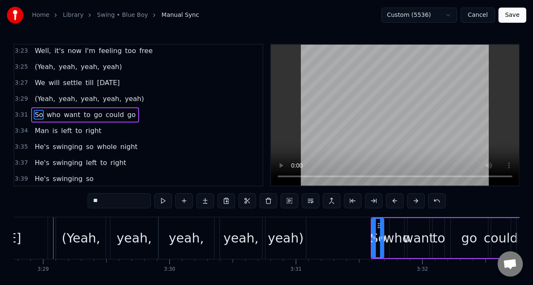
click at [395, 205] on button at bounding box center [395, 201] width 18 height 15
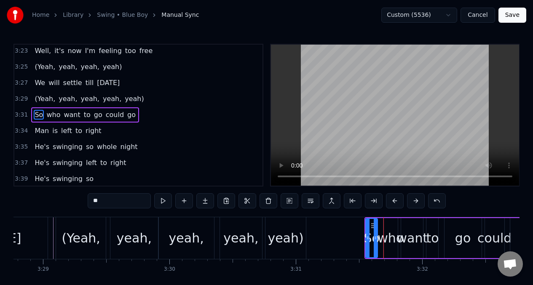
click at [395, 205] on button at bounding box center [395, 201] width 18 height 15
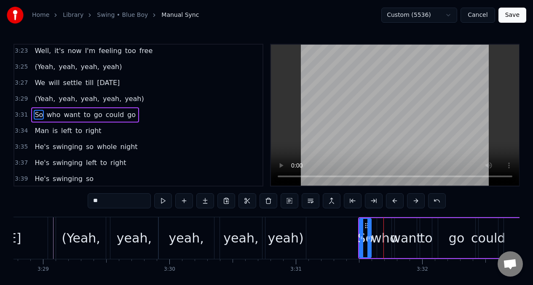
click at [395, 205] on button at bounding box center [395, 201] width 18 height 15
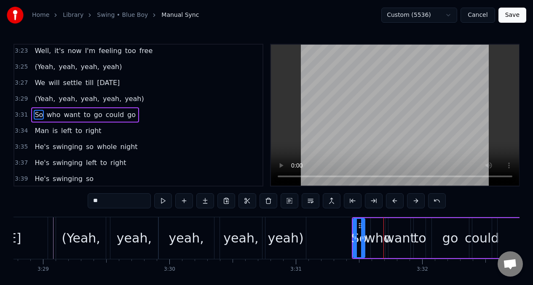
click at [395, 205] on button at bounding box center [395, 201] width 18 height 15
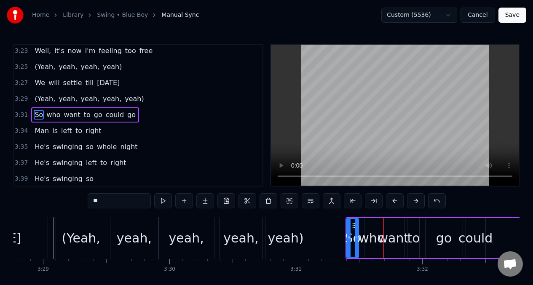
click at [395, 205] on button at bounding box center [395, 201] width 18 height 15
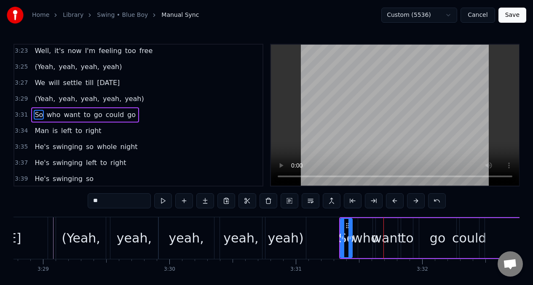
click at [395, 205] on button at bounding box center [395, 201] width 18 height 15
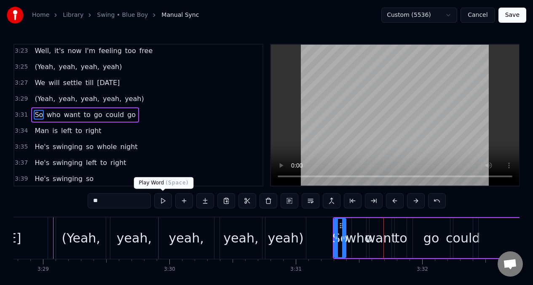
click at [162, 201] on button at bounding box center [163, 201] width 18 height 15
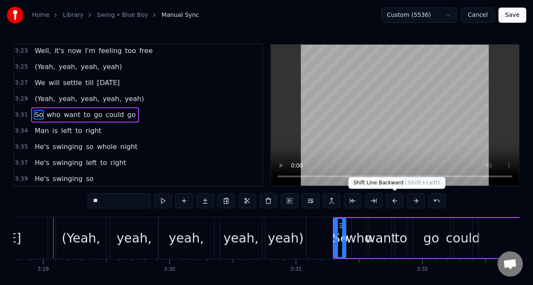
click at [394, 199] on button at bounding box center [395, 201] width 18 height 15
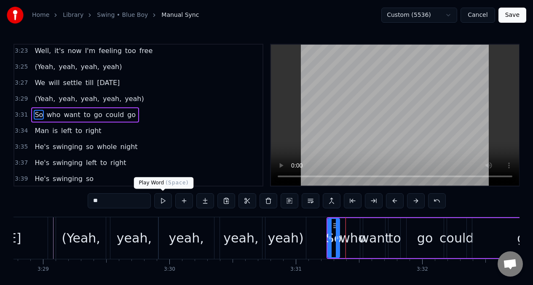
click at [162, 202] on button at bounding box center [163, 201] width 18 height 15
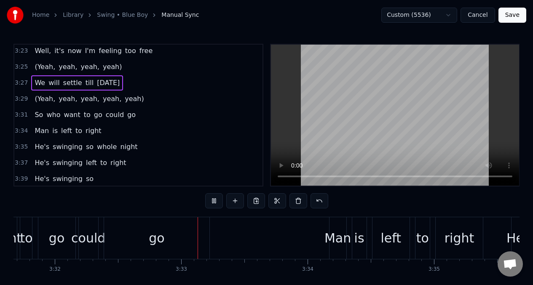
scroll to position [0, 26825]
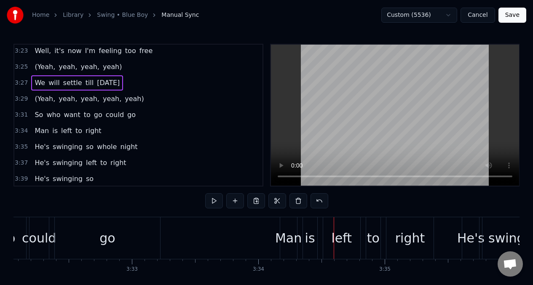
click at [293, 242] on div "Man" at bounding box center [288, 238] width 27 height 19
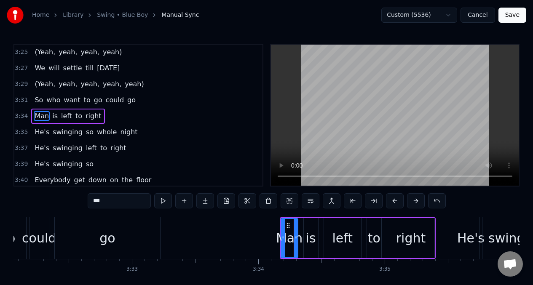
scroll to position [819, 0]
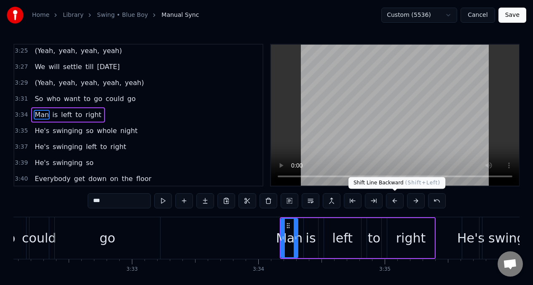
click at [393, 200] on button at bounding box center [395, 201] width 18 height 15
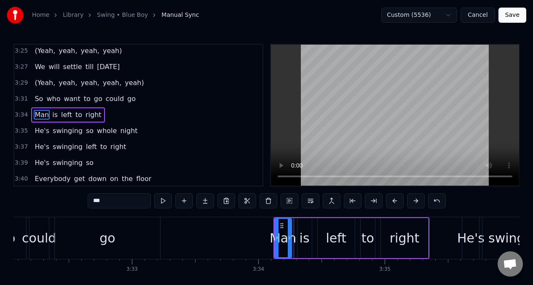
click at [393, 200] on button at bounding box center [395, 201] width 18 height 15
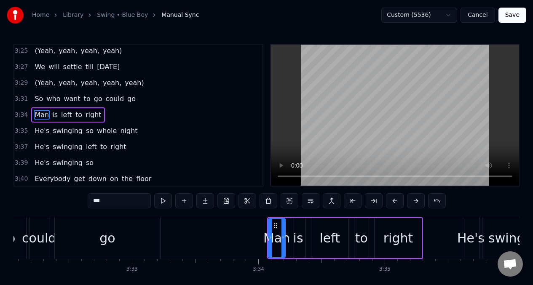
click at [393, 201] on button at bounding box center [395, 201] width 18 height 15
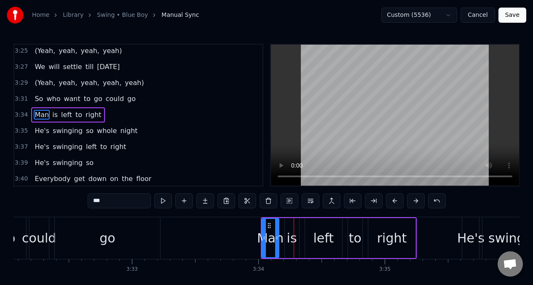
click at [393, 201] on button at bounding box center [395, 201] width 18 height 15
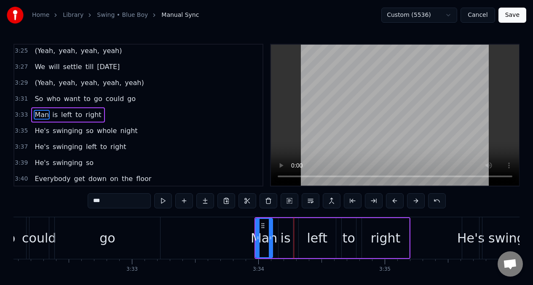
click at [393, 201] on button at bounding box center [395, 201] width 18 height 15
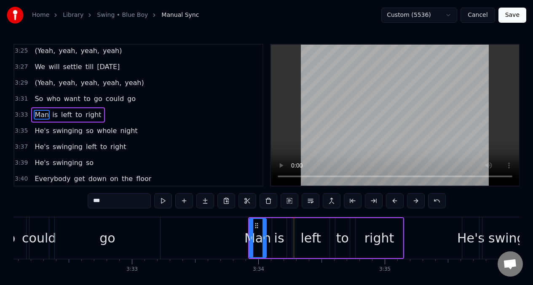
click at [393, 200] on button at bounding box center [395, 201] width 18 height 15
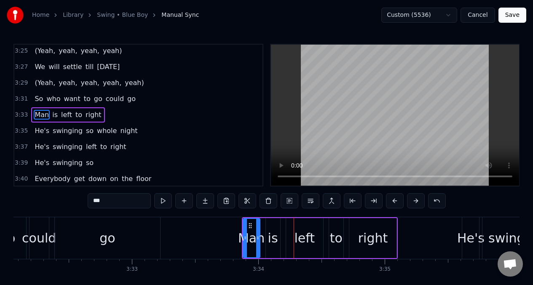
click at [392, 200] on button at bounding box center [395, 201] width 18 height 15
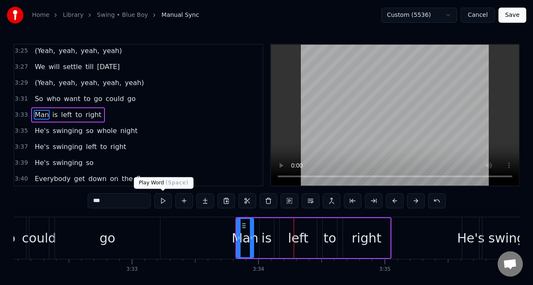
click at [162, 203] on button at bounding box center [163, 201] width 18 height 15
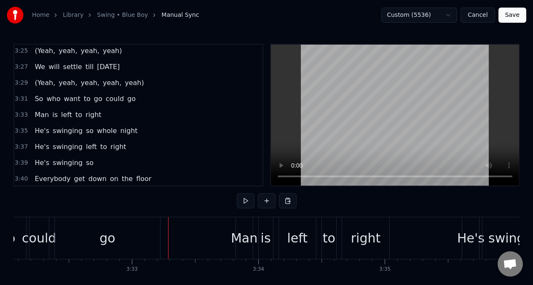
click at [161, 231] on div "So who want to go could go" at bounding box center [36, 239] width 253 height 42
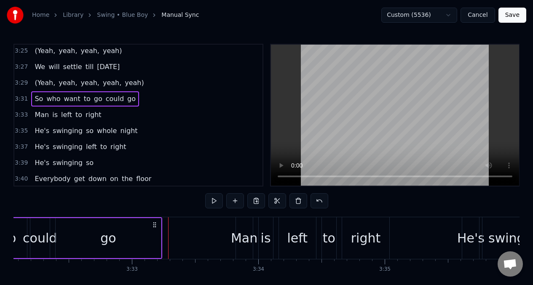
click at [161, 230] on div "go" at bounding box center [108, 238] width 106 height 40
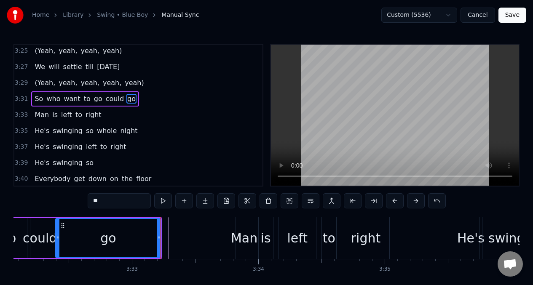
scroll to position [803, 0]
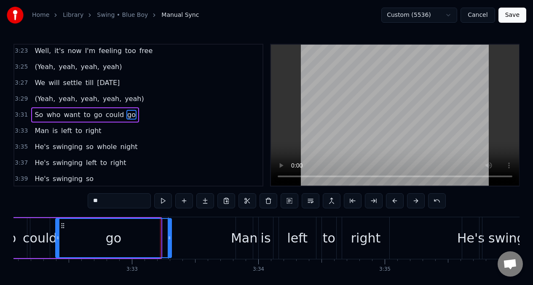
drag, startPoint x: 159, startPoint y: 232, endPoint x: 169, endPoint y: 234, distance: 10.7
click at [169, 234] on div at bounding box center [169, 238] width 3 height 38
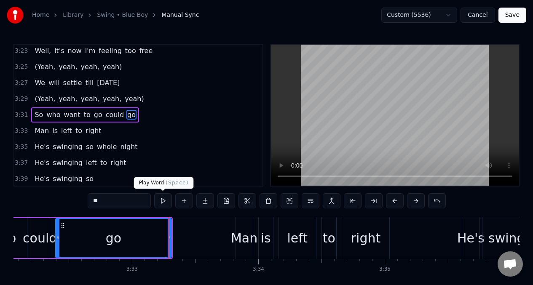
click at [163, 202] on button at bounding box center [163, 201] width 18 height 15
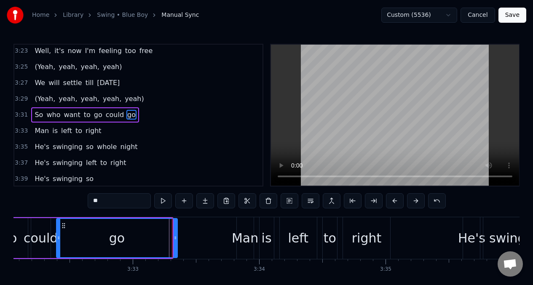
drag, startPoint x: 170, startPoint y: 241, endPoint x: 175, endPoint y: 242, distance: 5.1
click at [175, 242] on div at bounding box center [175, 238] width 3 height 38
click at [162, 202] on button at bounding box center [163, 201] width 18 height 15
click at [34, 132] on span "Man" at bounding box center [42, 131] width 16 height 10
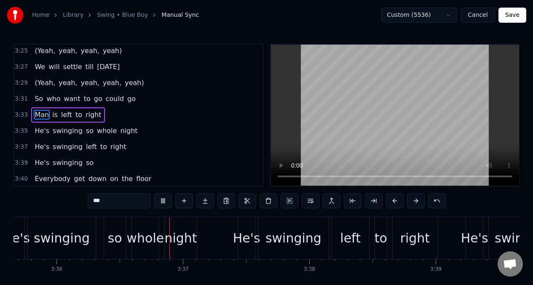
scroll to position [0, 27281]
click at [40, 113] on span "Man" at bounding box center [42, 115] width 16 height 10
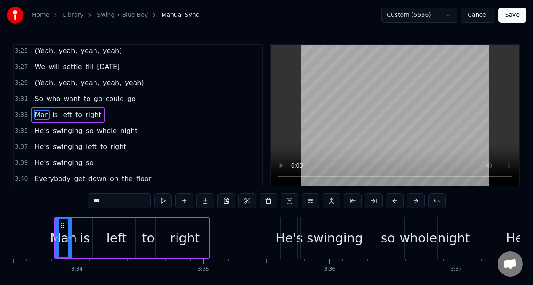
scroll to position [0, 27004]
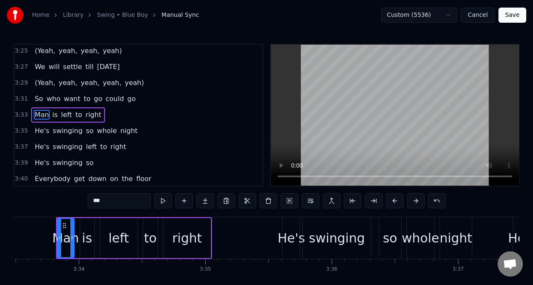
click at [114, 241] on div "left" at bounding box center [118, 238] width 21 height 19
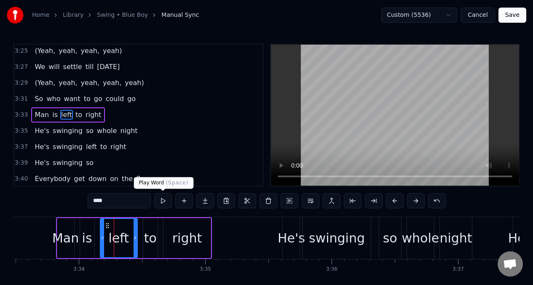
click at [164, 204] on button at bounding box center [163, 201] width 18 height 15
click at [163, 204] on button at bounding box center [163, 201] width 18 height 15
click at [162, 204] on button at bounding box center [163, 201] width 18 height 15
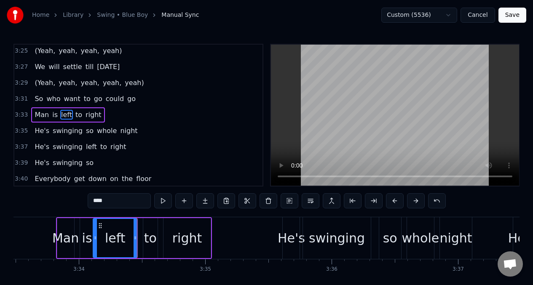
drag, startPoint x: 102, startPoint y: 229, endPoint x: 95, endPoint y: 229, distance: 7.2
click at [95, 229] on div at bounding box center [95, 238] width 3 height 38
click at [163, 202] on button at bounding box center [163, 201] width 18 height 15
drag, startPoint x: 135, startPoint y: 230, endPoint x: 131, endPoint y: 231, distance: 4.7
click at [131, 231] on div at bounding box center [130, 238] width 3 height 38
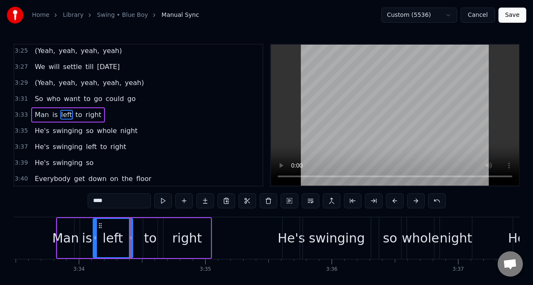
drag, startPoint x: 149, startPoint y: 230, endPoint x: 143, endPoint y: 231, distance: 5.5
click at [143, 231] on div "to" at bounding box center [150, 238] width 14 height 40
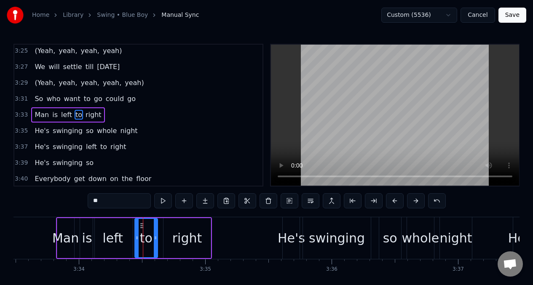
drag, startPoint x: 146, startPoint y: 230, endPoint x: 137, endPoint y: 229, distance: 8.5
click at [137, 229] on div at bounding box center [136, 238] width 3 height 38
drag, startPoint x: 156, startPoint y: 231, endPoint x: 149, endPoint y: 230, distance: 6.5
click at [148, 232] on div at bounding box center [148, 238] width 3 height 38
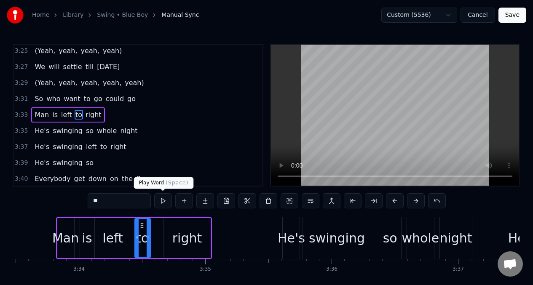
click at [163, 202] on button at bounding box center [163, 201] width 18 height 15
click at [173, 232] on div "right" at bounding box center [187, 238] width 47 height 40
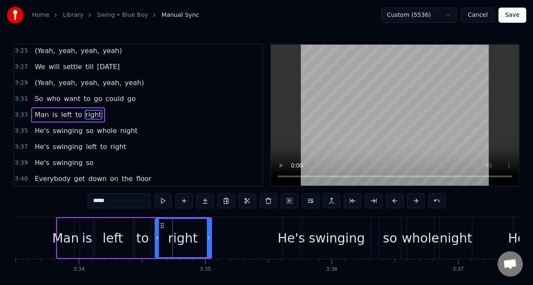
click at [158, 232] on div at bounding box center [157, 238] width 3 height 38
drag, startPoint x: 209, startPoint y: 229, endPoint x: 202, endPoint y: 230, distance: 7.3
click at [202, 230] on div at bounding box center [201, 238] width 3 height 38
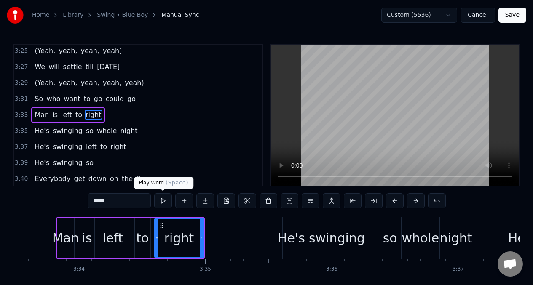
click at [162, 202] on button at bounding box center [163, 201] width 18 height 15
click at [291, 239] on div "He's" at bounding box center [291, 238] width 27 height 19
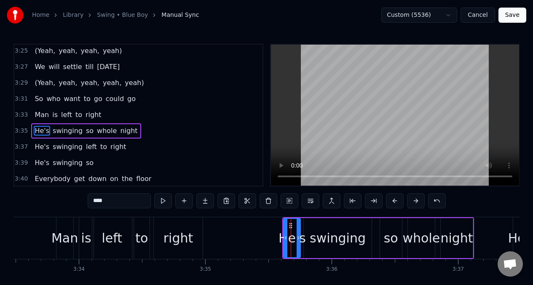
scroll to position [835, 0]
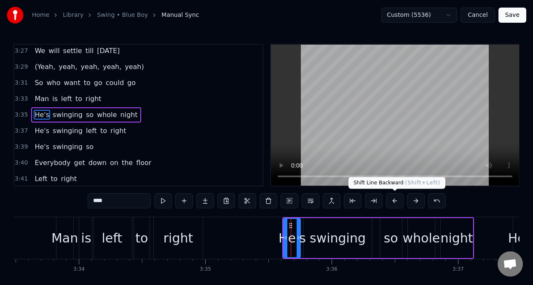
click at [393, 199] on button at bounding box center [395, 201] width 18 height 15
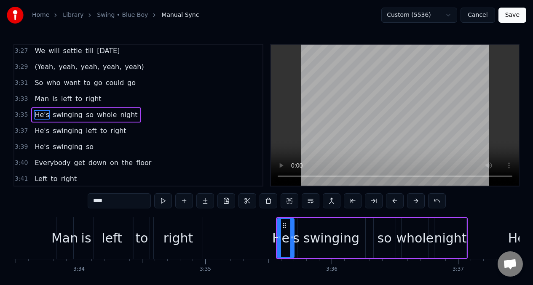
click at [393, 199] on button at bounding box center [395, 201] width 18 height 15
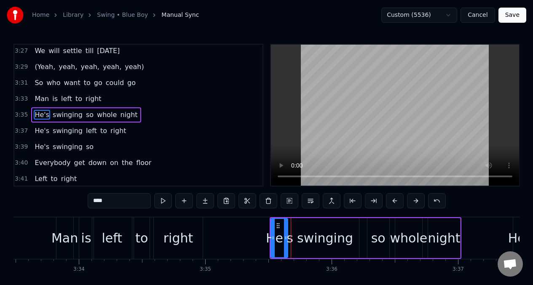
click at [393, 199] on button at bounding box center [395, 201] width 18 height 15
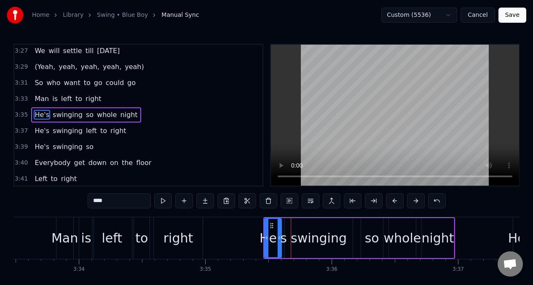
click at [393, 199] on button at bounding box center [395, 201] width 18 height 15
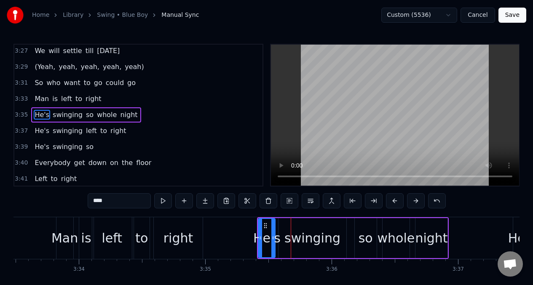
click at [393, 199] on button at bounding box center [395, 201] width 18 height 15
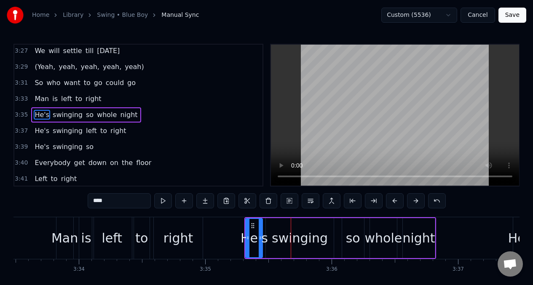
click at [393, 199] on button at bounding box center [395, 201] width 18 height 15
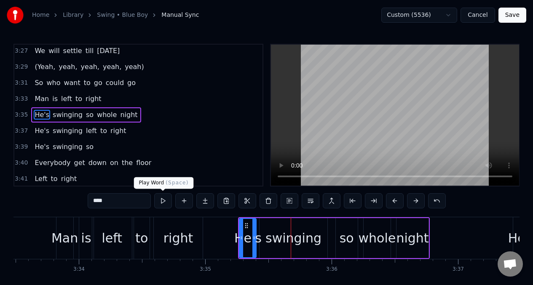
click at [164, 199] on button at bounding box center [163, 201] width 18 height 15
click at [162, 199] on button at bounding box center [163, 201] width 18 height 15
click at [118, 201] on input "****" at bounding box center [119, 201] width 63 height 15
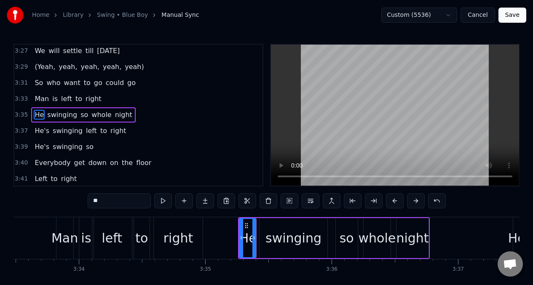
type input "*"
drag, startPoint x: 290, startPoint y: 235, endPoint x: 248, endPoint y: 217, distance: 45.5
click at [290, 235] on div "swinging" at bounding box center [294, 238] width 56 height 19
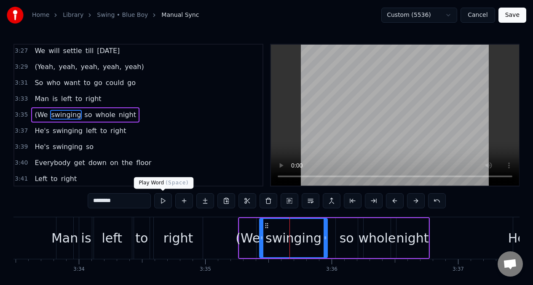
click at [161, 202] on button at bounding box center [163, 201] width 18 height 15
click at [130, 202] on input "********" at bounding box center [119, 201] width 63 height 15
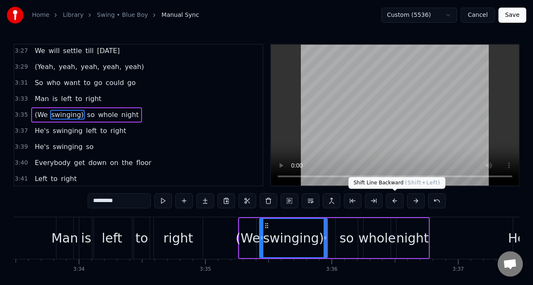
type input "*********"
click at [396, 203] on button at bounding box center [395, 201] width 18 height 15
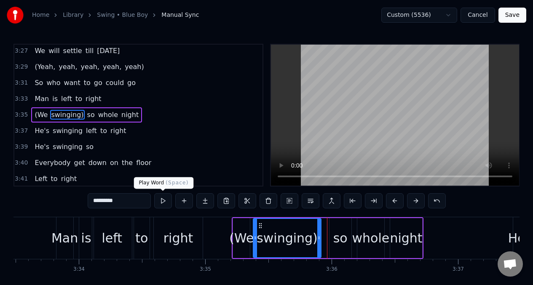
click at [164, 203] on button at bounding box center [163, 201] width 18 height 15
click at [71, 202] on div "0:31 Are you ready for this action? 0:32 (Yeah, yeah, yeah, yeah, yeah) 0:34 We…" at bounding box center [266, 173] width 506 height 258
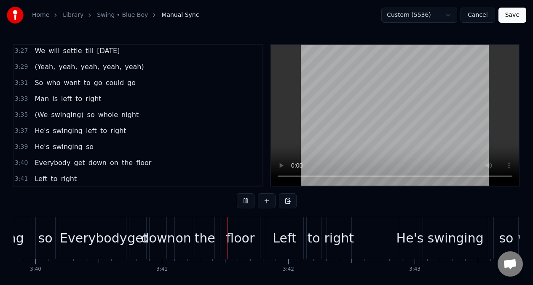
scroll to position [0, 27882]
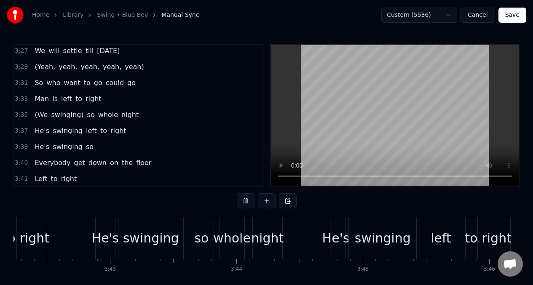
click at [40, 116] on span "(We" at bounding box center [41, 115] width 15 height 10
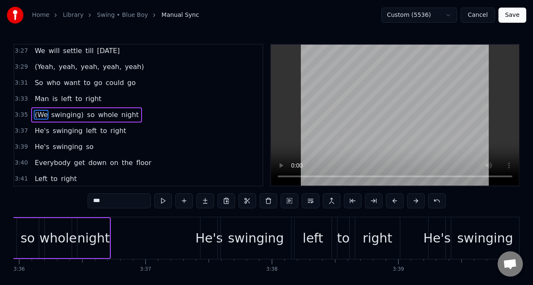
scroll to position [0, 27180]
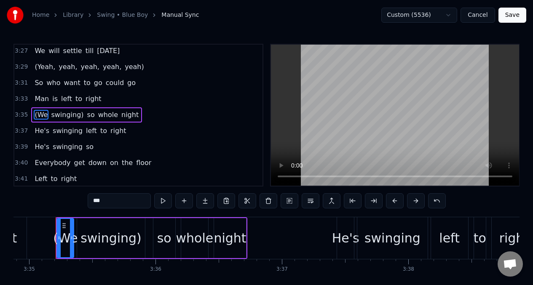
click at [38, 101] on span "Man" at bounding box center [42, 99] width 16 height 10
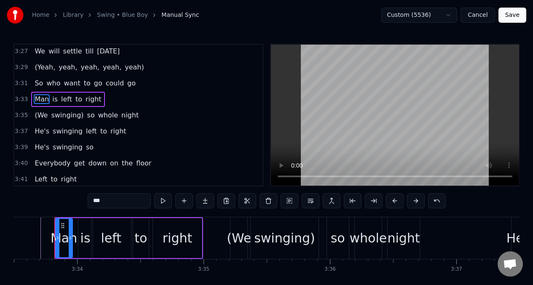
scroll to position [0, 27004]
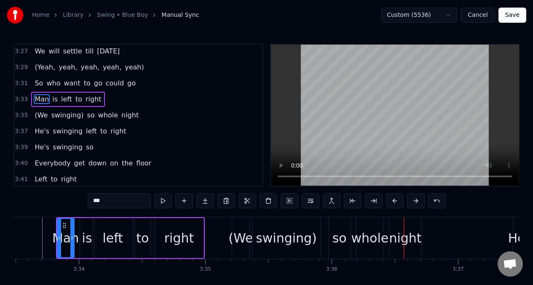
click at [339, 232] on div "so" at bounding box center [340, 238] width 14 height 19
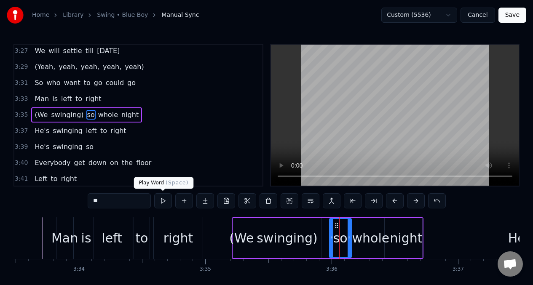
click at [164, 200] on button at bounding box center [163, 201] width 18 height 15
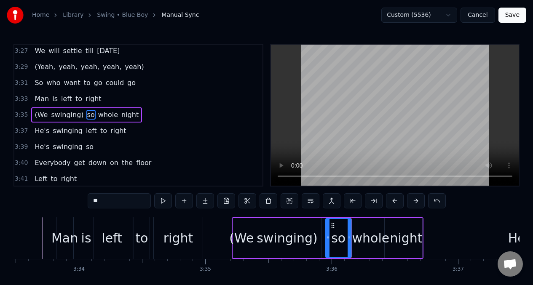
drag, startPoint x: 332, startPoint y: 232, endPoint x: 328, endPoint y: 233, distance: 4.3
click at [328, 233] on div at bounding box center [327, 238] width 3 height 38
click at [347, 232] on div at bounding box center [345, 238] width 3 height 38
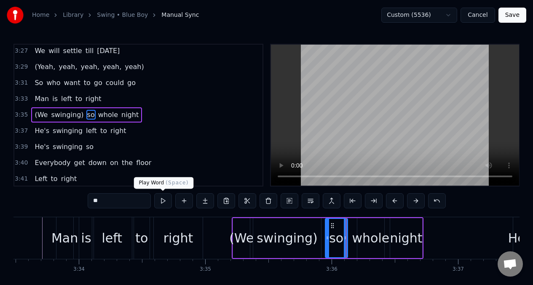
click at [163, 199] on button at bounding box center [163, 201] width 18 height 15
click at [373, 236] on div "whole" at bounding box center [371, 238] width 38 height 19
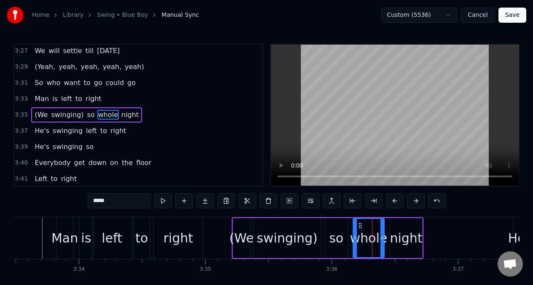
drag, startPoint x: 360, startPoint y: 229, endPoint x: 355, endPoint y: 230, distance: 4.4
click at [355, 230] on div at bounding box center [355, 238] width 3 height 38
drag, startPoint x: 383, startPoint y: 229, endPoint x: 379, endPoint y: 230, distance: 4.8
click at [379, 230] on div at bounding box center [377, 238] width 3 height 38
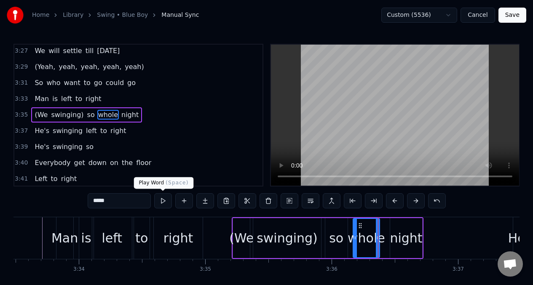
click at [161, 203] on button at bounding box center [163, 201] width 18 height 15
click at [399, 234] on div "night" at bounding box center [406, 238] width 32 height 19
type input "*****"
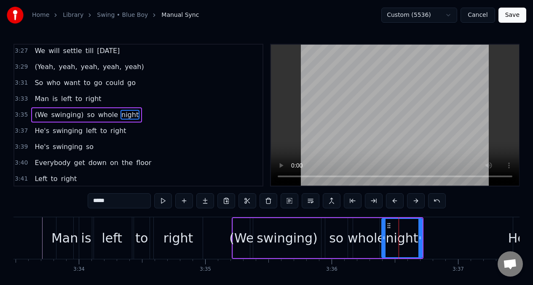
drag, startPoint x: 393, startPoint y: 229, endPoint x: 384, endPoint y: 230, distance: 8.9
click at [384, 230] on div at bounding box center [383, 238] width 3 height 38
drag, startPoint x: 420, startPoint y: 226, endPoint x: 86, endPoint y: 232, distance: 334.0
click at [411, 227] on div at bounding box center [411, 238] width 3 height 38
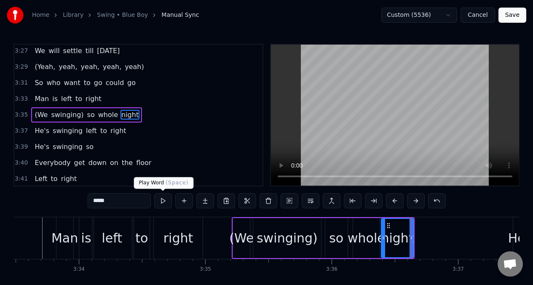
click at [160, 202] on button at bounding box center [163, 201] width 18 height 15
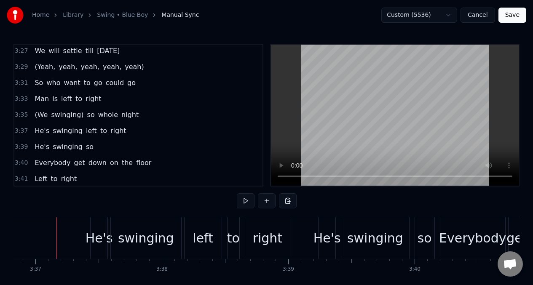
scroll to position [0, 27427]
click at [97, 228] on div "He's" at bounding box center [98, 239] width 17 height 42
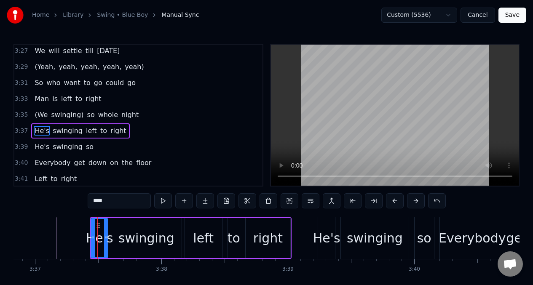
scroll to position [851, 0]
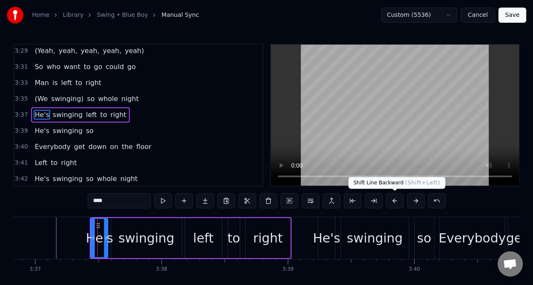
click at [394, 201] on button at bounding box center [395, 201] width 18 height 15
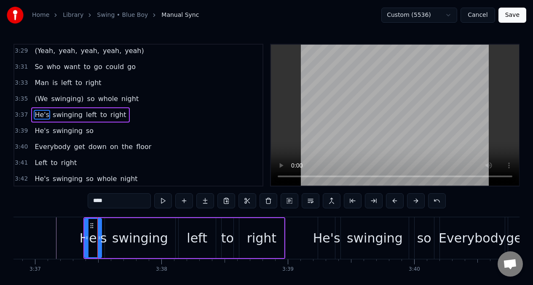
click at [394, 201] on button at bounding box center [395, 201] width 18 height 15
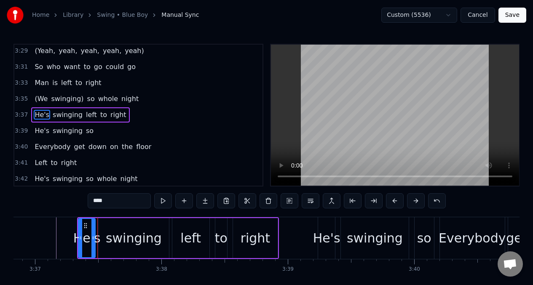
click at [394, 201] on button at bounding box center [395, 201] width 18 height 15
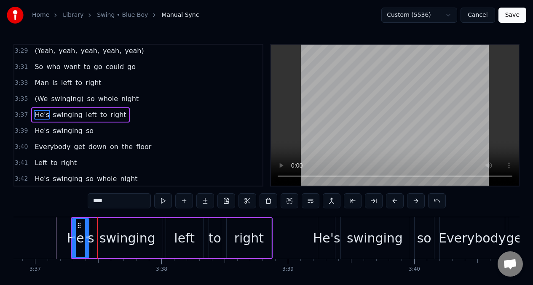
click at [394, 201] on button at bounding box center [395, 201] width 18 height 15
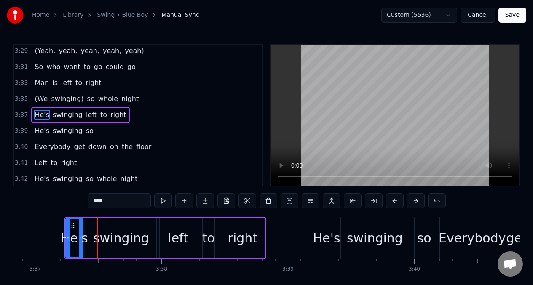
click at [394, 201] on button at bounding box center [395, 201] width 18 height 15
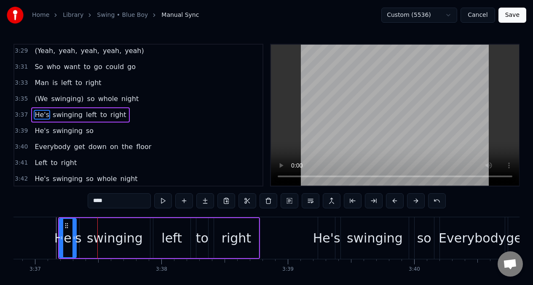
click at [394, 201] on button at bounding box center [395, 201] width 18 height 15
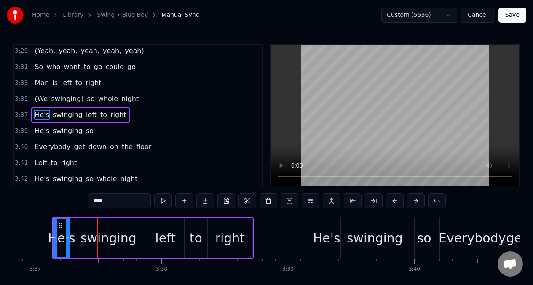
click at [394, 201] on button at bounding box center [395, 201] width 18 height 15
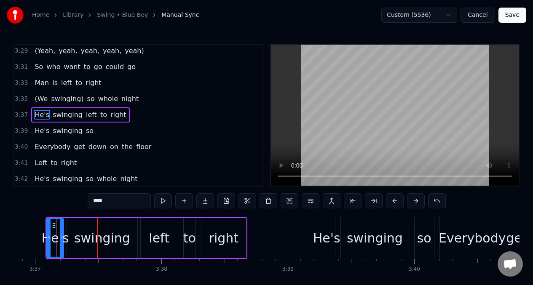
click at [394, 201] on button at bounding box center [395, 201] width 18 height 15
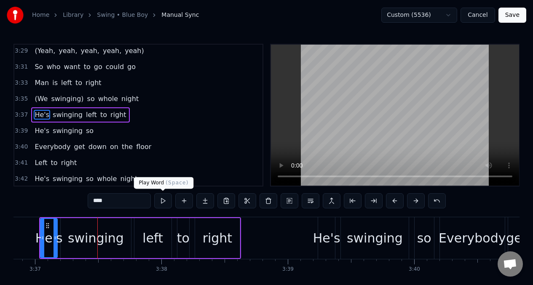
click at [163, 201] on button at bounding box center [163, 201] width 18 height 15
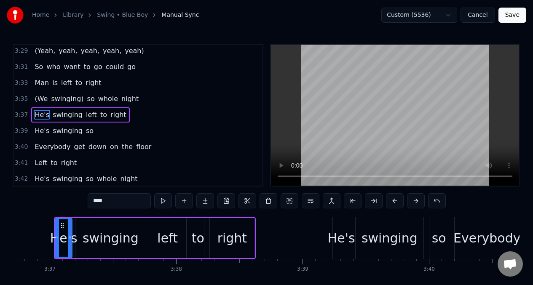
click at [163, 201] on button at bounding box center [163, 201] width 18 height 15
click at [109, 203] on input "****" at bounding box center [119, 201] width 63 height 15
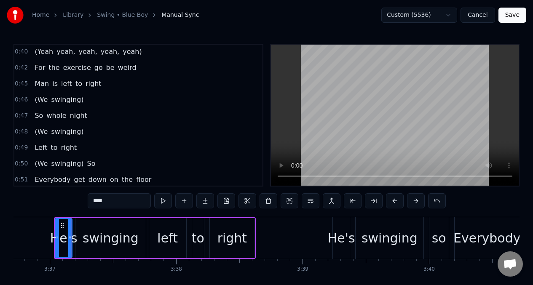
scroll to position [81, 0]
click at [113, 203] on input "****" at bounding box center [119, 201] width 63 height 15
type input "*"
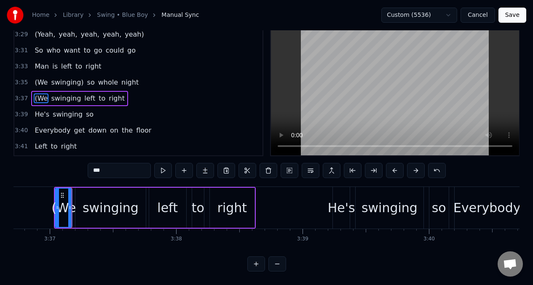
scroll to position [838, 0]
click at [71, 93] on span "swinging" at bounding box center [66, 98] width 32 height 10
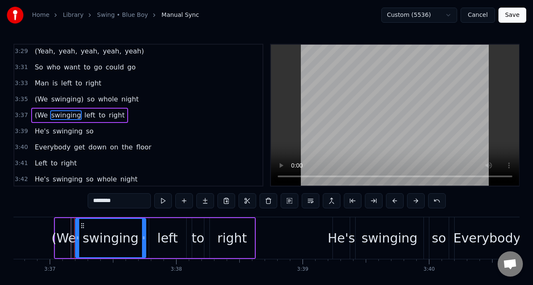
scroll to position [851, 0]
click at [124, 204] on input "********" at bounding box center [119, 201] width 63 height 15
click at [34, 118] on span "(We" at bounding box center [41, 115] width 15 height 10
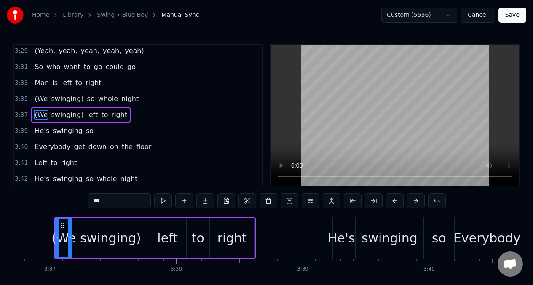
scroll to position [0, 27411]
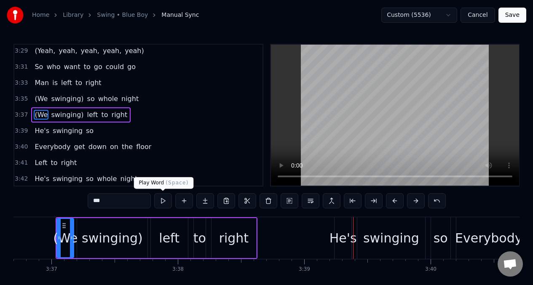
click at [163, 201] on button at bounding box center [163, 201] width 18 height 15
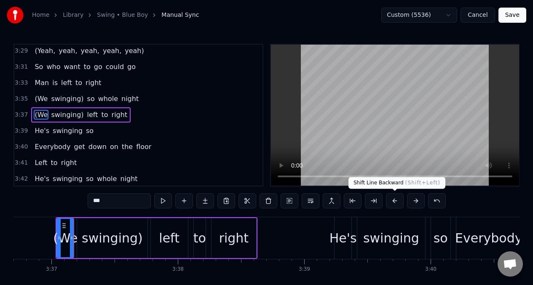
click at [396, 203] on button at bounding box center [395, 201] width 18 height 15
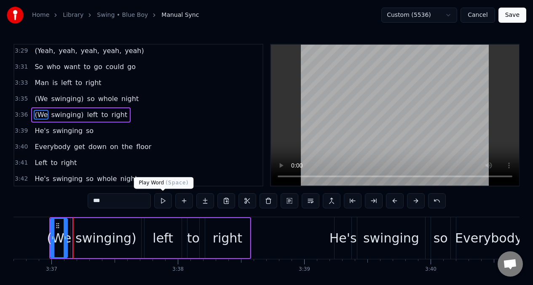
click at [163, 203] on button at bounding box center [163, 201] width 18 height 15
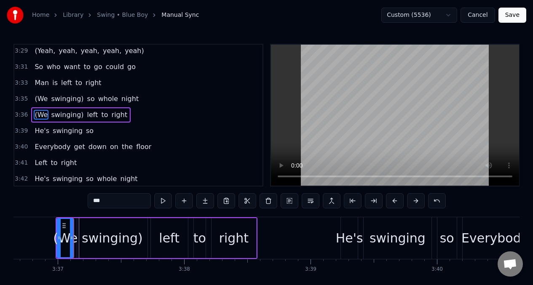
click at [124, 239] on div "swinging)" at bounding box center [112, 238] width 61 height 19
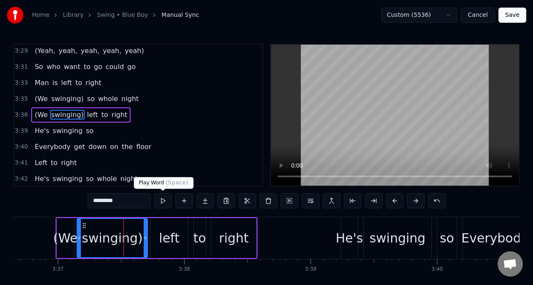
click at [163, 199] on button at bounding box center [163, 201] width 18 height 15
drag, startPoint x: 167, startPoint y: 238, endPoint x: 164, endPoint y: 196, distance: 41.8
click at [167, 238] on div "left" at bounding box center [169, 238] width 21 height 19
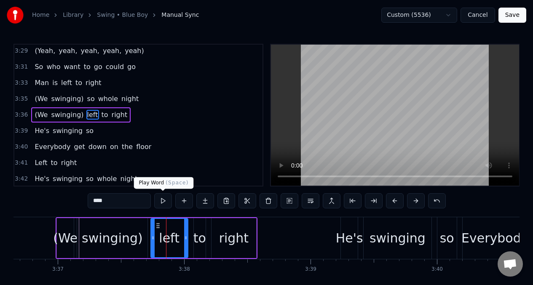
click at [162, 201] on button at bounding box center [163, 201] width 18 height 15
drag, startPoint x: 245, startPoint y: 241, endPoint x: 212, endPoint y: 224, distance: 37.1
click at [244, 240] on div "right" at bounding box center [234, 238] width 30 height 19
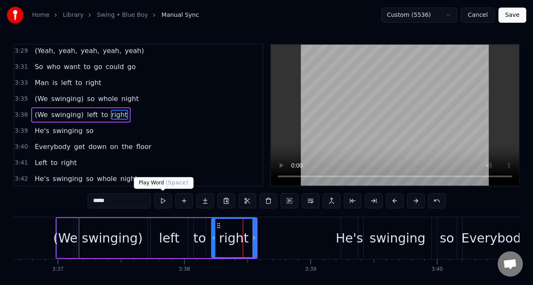
click at [163, 202] on button at bounding box center [163, 201] width 18 height 15
click at [353, 243] on div "He's" at bounding box center [349, 238] width 27 height 19
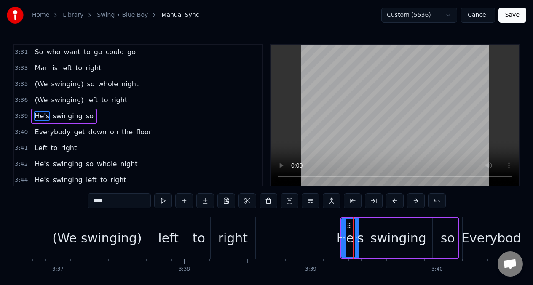
scroll to position [867, 0]
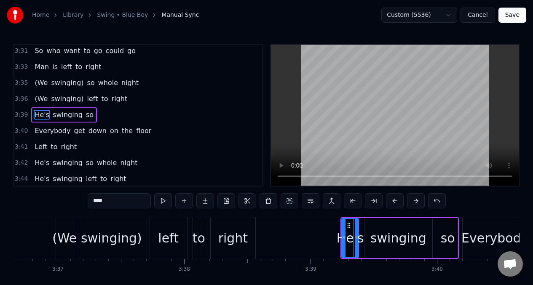
click at [114, 202] on input "****" at bounding box center [119, 201] width 63 height 15
type input "*"
click at [397, 245] on div "swinging" at bounding box center [399, 238] width 56 height 19
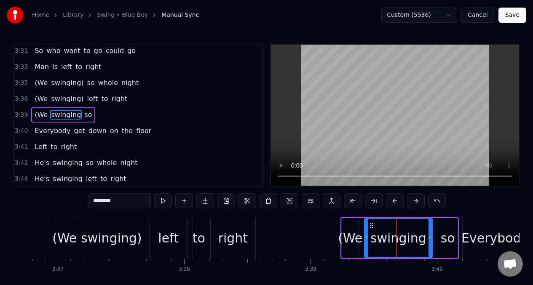
click at [131, 201] on input "********" at bounding box center [119, 201] width 63 height 15
click at [161, 200] on button at bounding box center [163, 201] width 18 height 15
click at [358, 242] on div "(We" at bounding box center [350, 238] width 24 height 19
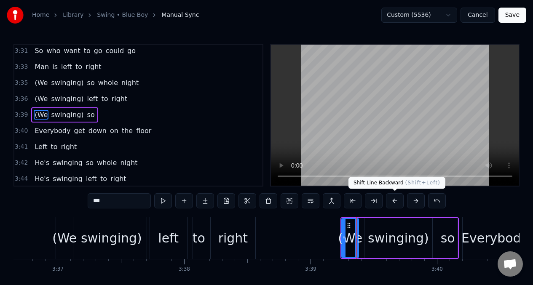
click at [395, 202] on button at bounding box center [395, 201] width 18 height 15
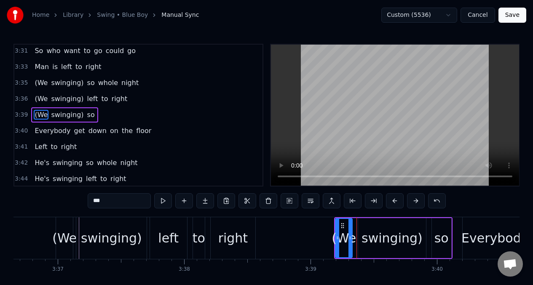
click at [395, 202] on button at bounding box center [395, 201] width 18 height 15
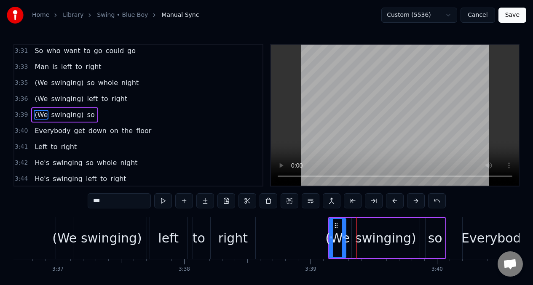
click at [395, 202] on button at bounding box center [395, 201] width 18 height 15
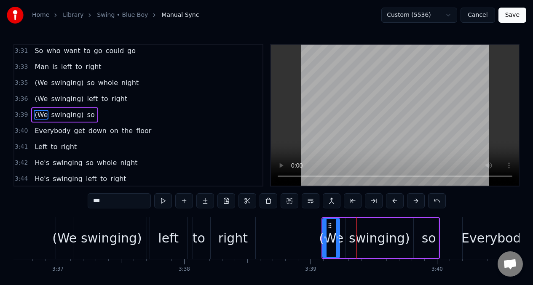
click at [395, 202] on button at bounding box center [395, 201] width 18 height 15
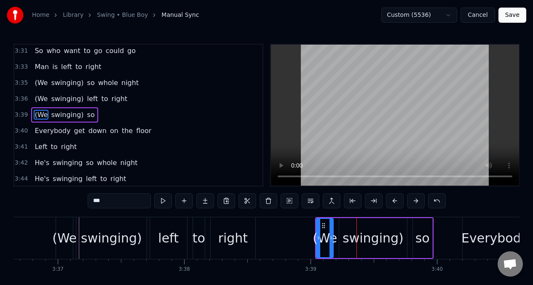
click at [395, 202] on button at bounding box center [395, 201] width 18 height 15
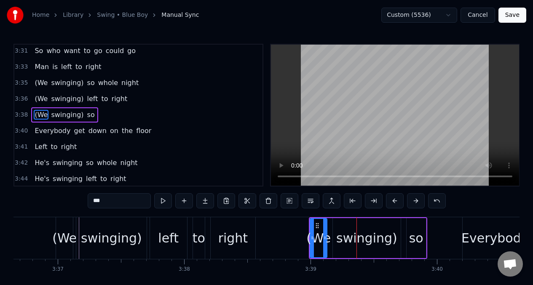
click at [395, 202] on button at bounding box center [395, 201] width 18 height 15
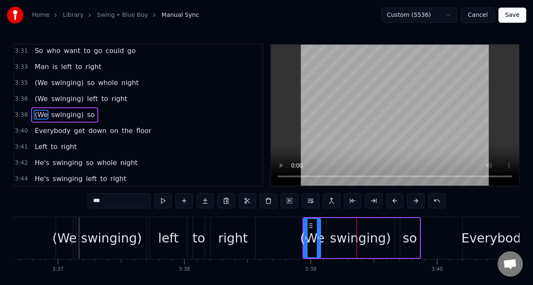
click at [395, 202] on button at bounding box center [395, 201] width 18 height 15
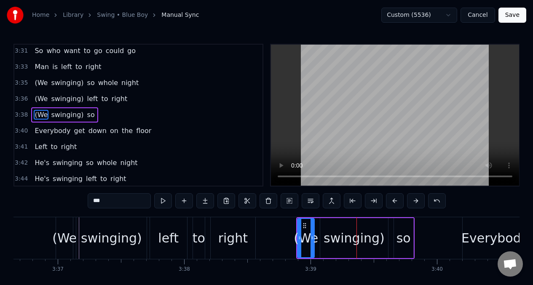
click at [395, 202] on button at bounding box center [395, 201] width 18 height 15
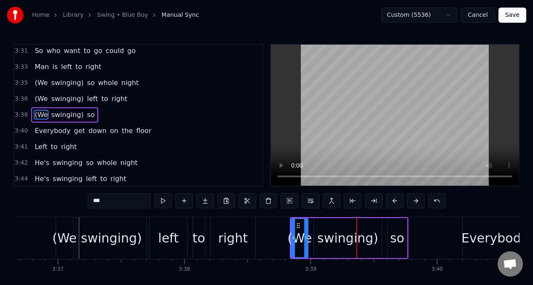
click at [395, 202] on button at bounding box center [395, 201] width 18 height 15
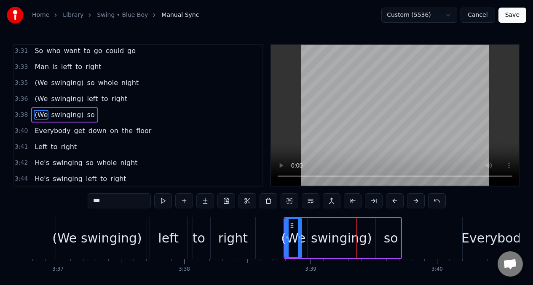
click at [395, 202] on button at bounding box center [395, 201] width 18 height 15
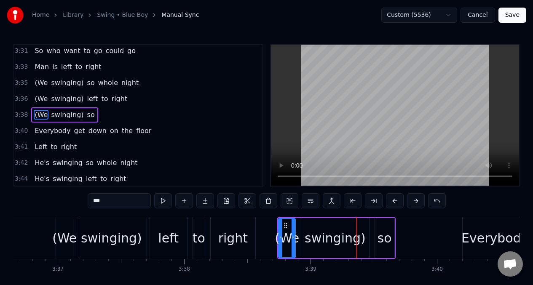
click at [395, 202] on button at bounding box center [395, 201] width 18 height 15
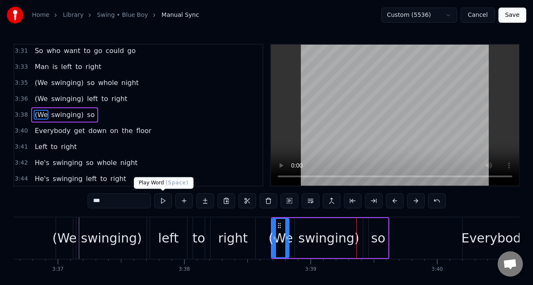
click at [161, 201] on button at bounding box center [163, 201] width 18 height 15
click at [324, 231] on div "swinging)" at bounding box center [329, 238] width 61 height 19
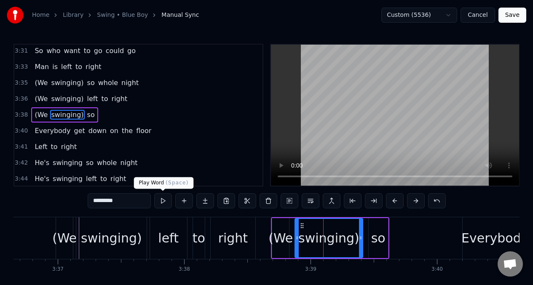
click at [161, 202] on button at bounding box center [163, 201] width 18 height 15
click at [282, 230] on div "(We" at bounding box center [281, 238] width 24 height 19
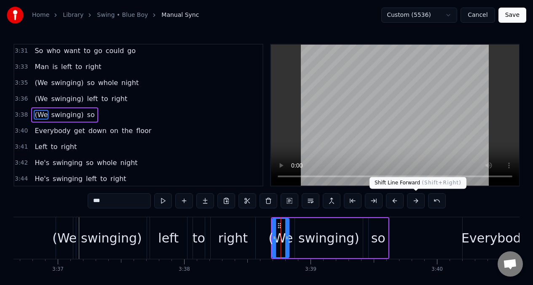
click at [418, 202] on button at bounding box center [416, 201] width 18 height 15
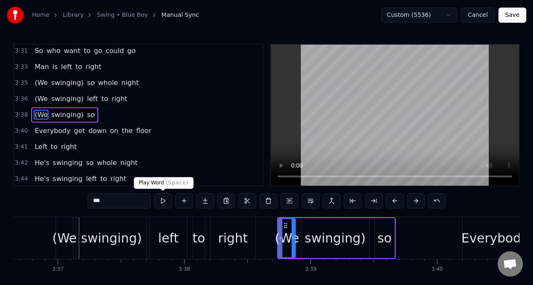
click at [161, 201] on button at bounding box center [163, 201] width 18 height 15
click at [335, 242] on div "swinging)" at bounding box center [335, 238] width 61 height 19
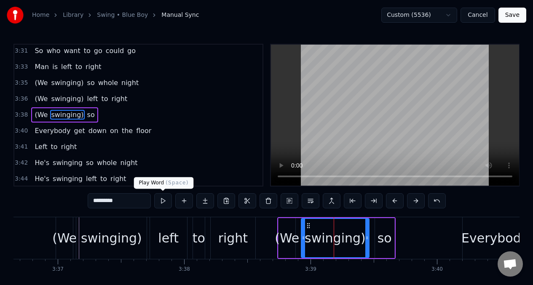
click at [162, 200] on button at bounding box center [163, 201] width 18 height 15
click at [378, 238] on div "so" at bounding box center [384, 238] width 19 height 40
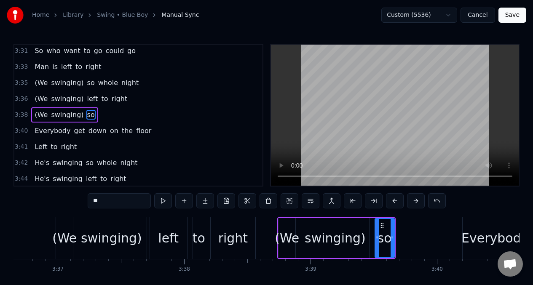
click at [108, 207] on input "**" at bounding box center [119, 201] width 63 height 15
type input "*"
type input "**"
click at [165, 203] on button at bounding box center [163, 201] width 18 height 15
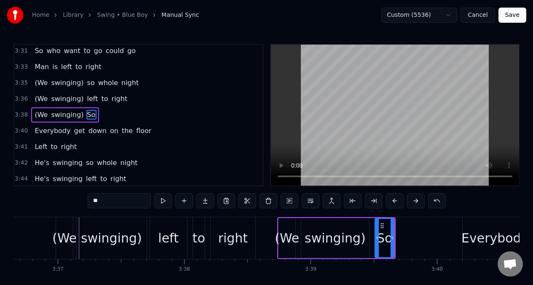
click at [165, 203] on button at bounding box center [163, 201] width 18 height 15
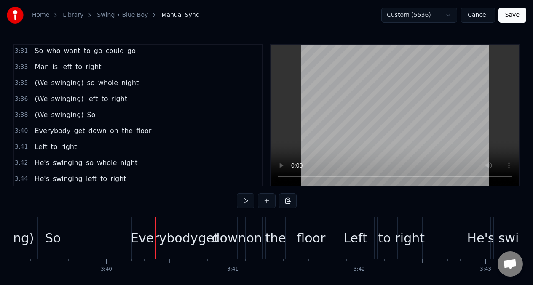
scroll to position [0, 27836]
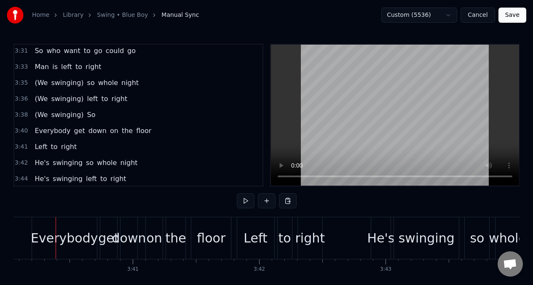
click at [48, 230] on div "Everybody" at bounding box center [64, 238] width 67 height 19
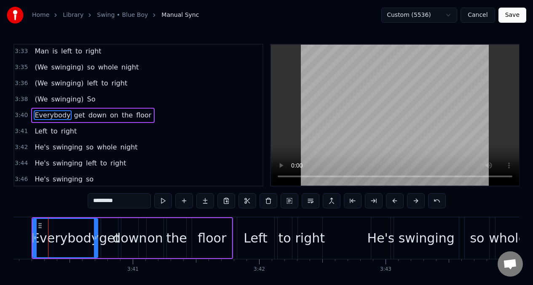
scroll to position [0, 27828]
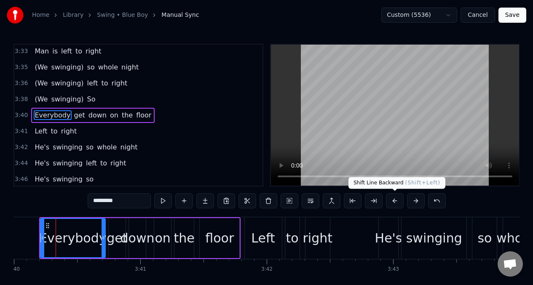
click at [396, 204] on button at bounding box center [395, 201] width 18 height 15
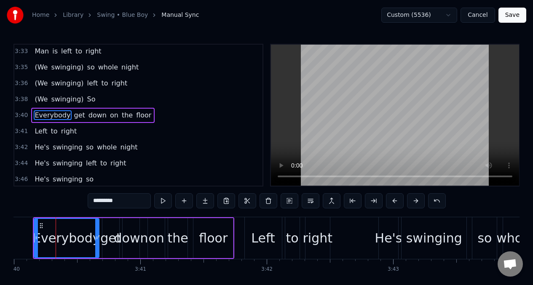
click at [396, 204] on button at bounding box center [395, 201] width 18 height 15
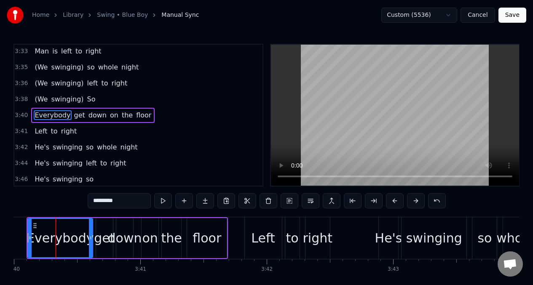
click at [396, 204] on button at bounding box center [395, 201] width 18 height 15
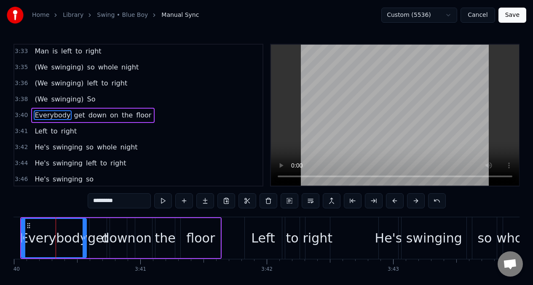
click at [396, 204] on button at bounding box center [395, 201] width 18 height 15
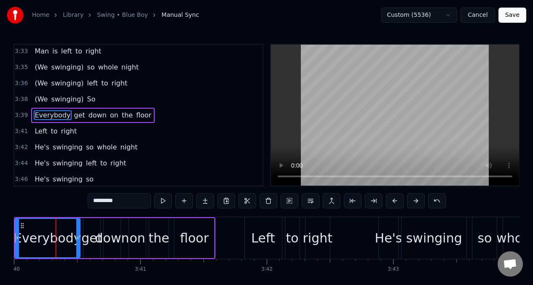
click at [396, 204] on button at bounding box center [395, 201] width 18 height 15
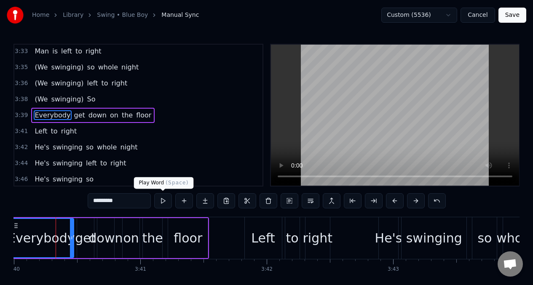
click at [163, 201] on button at bounding box center [163, 201] width 18 height 15
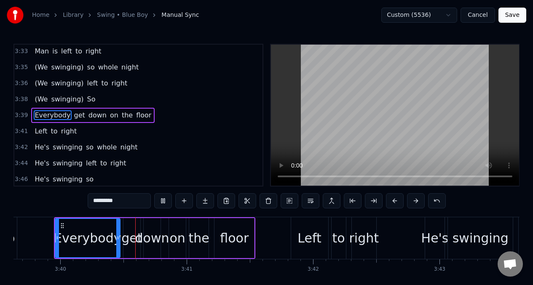
scroll to position [0, 27780]
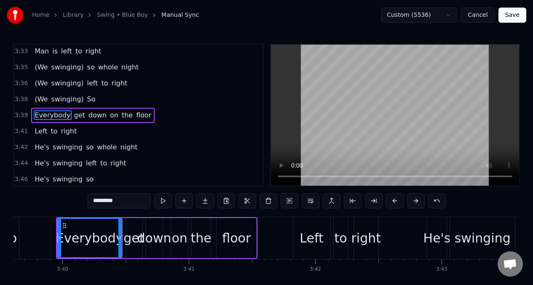
click at [163, 201] on button at bounding box center [163, 201] width 18 height 15
click at [163, 202] on button at bounding box center [163, 201] width 18 height 15
click at [392, 200] on button at bounding box center [395, 201] width 18 height 15
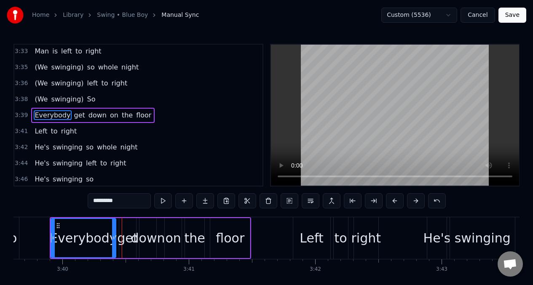
click at [392, 200] on button at bounding box center [395, 201] width 18 height 15
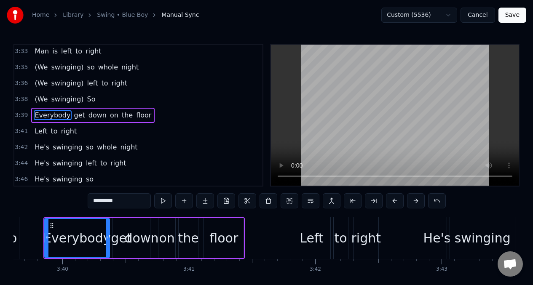
click at [392, 200] on button at bounding box center [395, 201] width 18 height 15
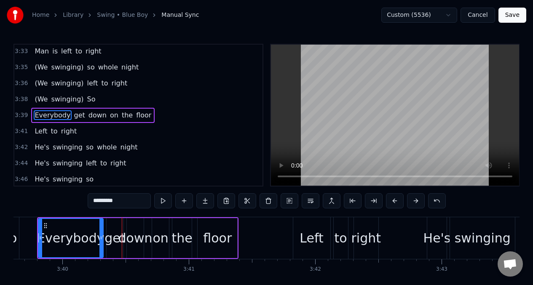
click at [115, 203] on input "*********" at bounding box center [119, 201] width 63 height 15
click at [163, 200] on button at bounding box center [163, 201] width 18 height 15
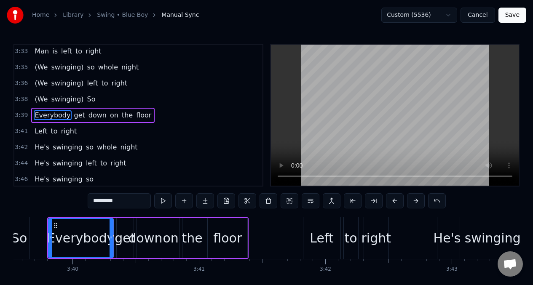
click at [163, 200] on button at bounding box center [163, 201] width 18 height 15
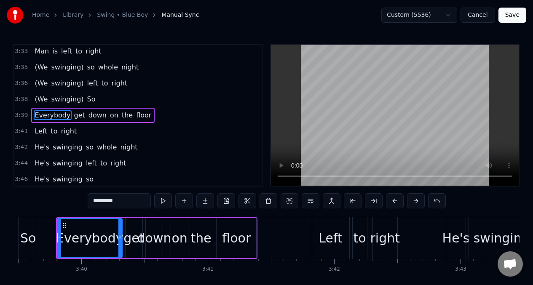
click at [162, 200] on button at bounding box center [163, 201] width 18 height 15
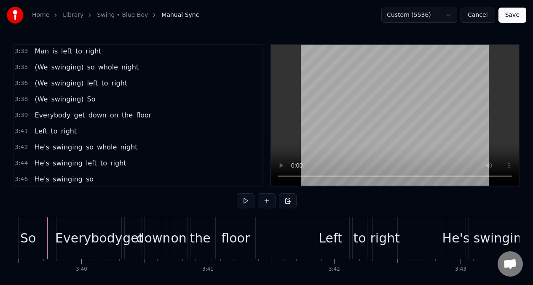
scroll to position [0, 27752]
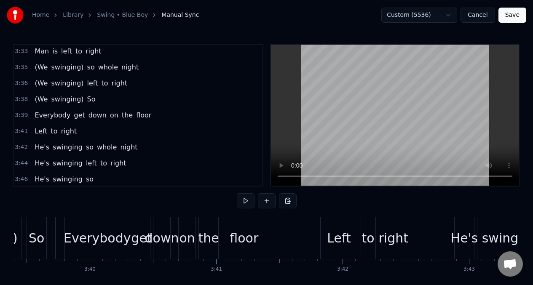
click at [336, 229] on div "Left" at bounding box center [339, 238] width 24 height 19
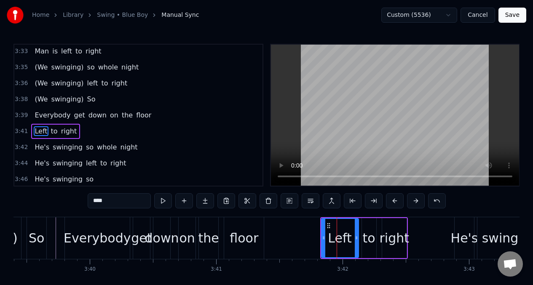
scroll to position [899, 0]
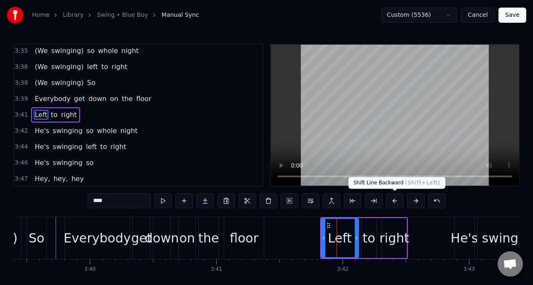
click at [395, 202] on button at bounding box center [395, 201] width 18 height 15
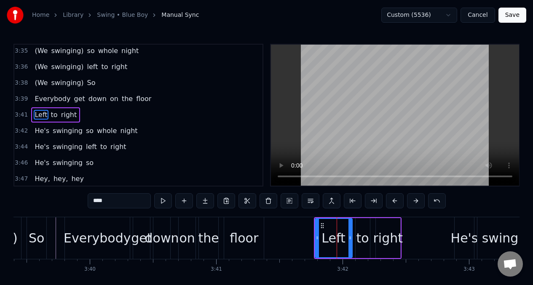
click at [395, 201] on button at bounding box center [395, 201] width 18 height 15
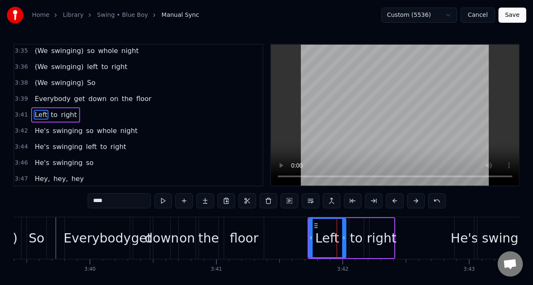
click at [395, 201] on button at bounding box center [395, 201] width 18 height 15
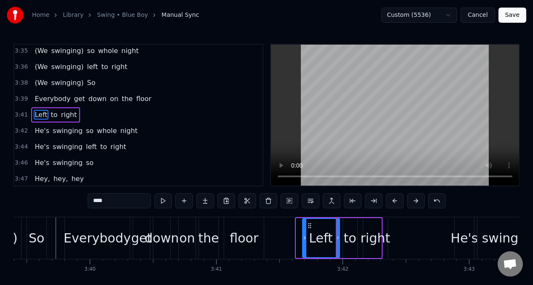
click at [395, 201] on button at bounding box center [395, 201] width 18 height 15
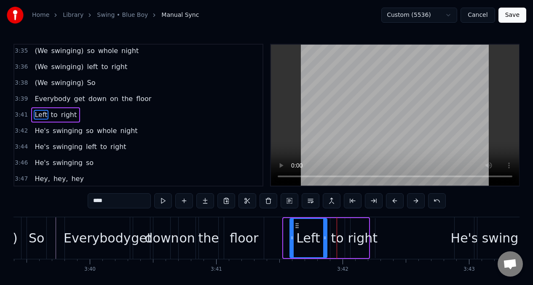
click at [395, 201] on button at bounding box center [395, 201] width 18 height 15
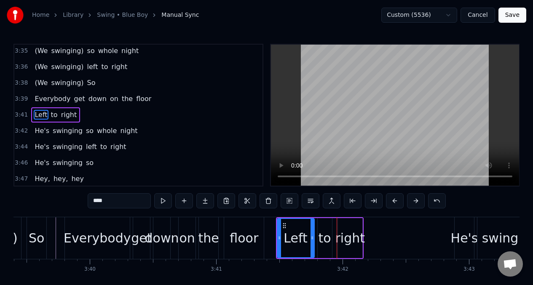
click at [395, 201] on button at bounding box center [395, 201] width 18 height 15
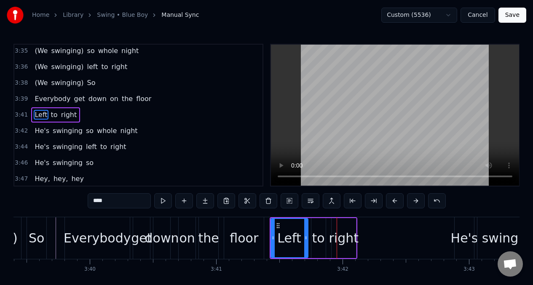
click at [395, 201] on button at bounding box center [395, 201] width 18 height 15
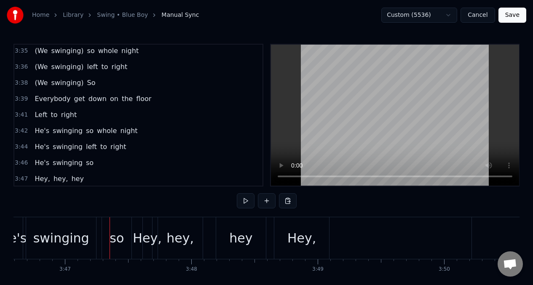
scroll to position [0, 28685]
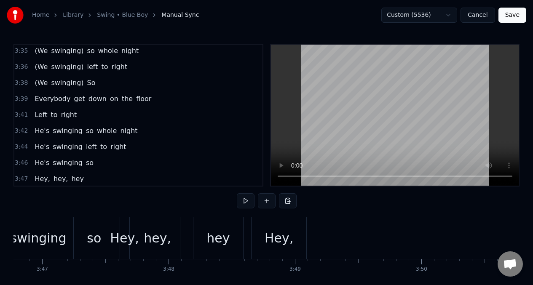
click at [42, 102] on span "Everybody" at bounding box center [53, 99] width 38 height 10
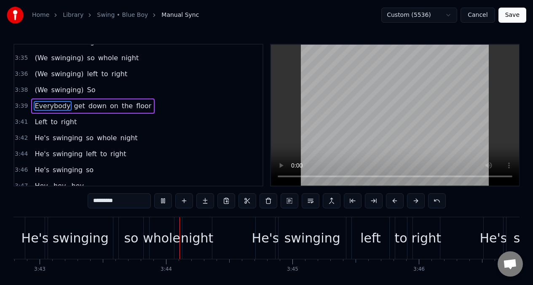
scroll to position [0, 28186]
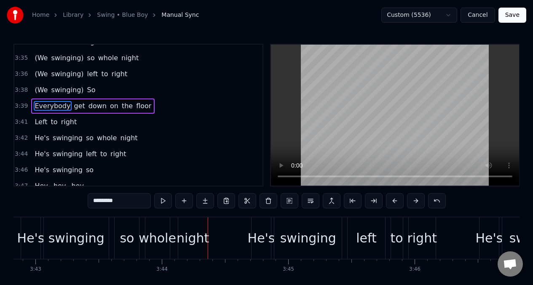
click at [40, 135] on span "He's" at bounding box center [42, 138] width 16 height 10
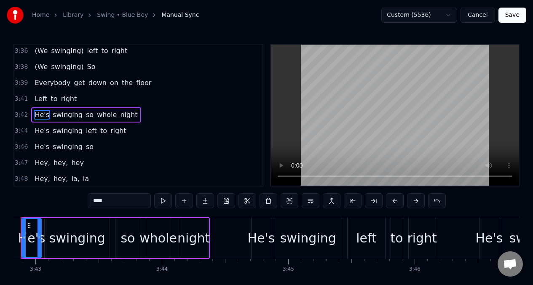
scroll to position [0, 28151]
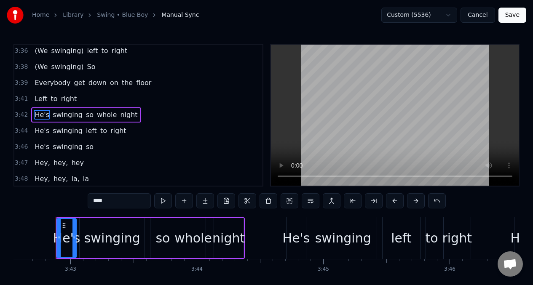
click at [112, 203] on input "****" at bounding box center [119, 201] width 63 height 15
type input "*"
click at [109, 242] on div "swinging" at bounding box center [112, 238] width 56 height 19
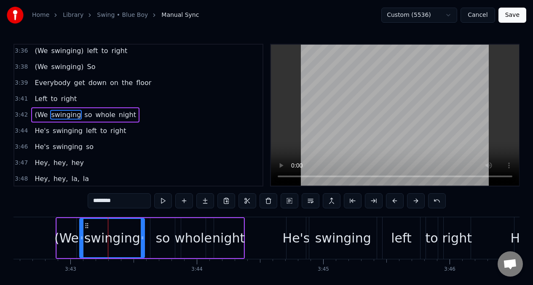
click at [125, 200] on input "********" at bounding box center [119, 201] width 63 height 15
click at [163, 203] on button at bounding box center [163, 201] width 18 height 15
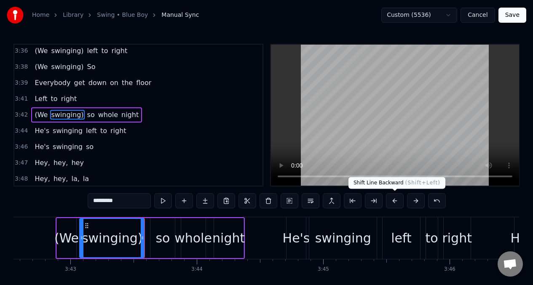
click at [395, 204] on button at bounding box center [395, 201] width 18 height 15
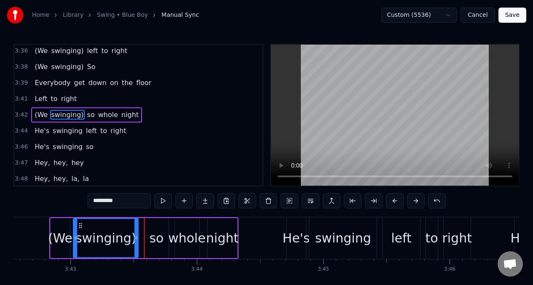
click at [395, 204] on button at bounding box center [395, 201] width 18 height 15
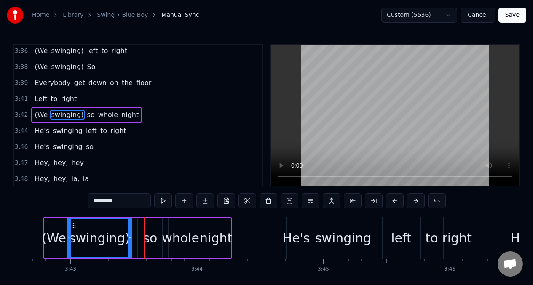
click at [395, 204] on button at bounding box center [395, 201] width 18 height 15
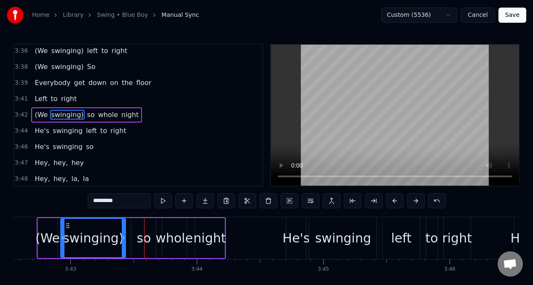
click at [395, 204] on button at bounding box center [395, 201] width 18 height 15
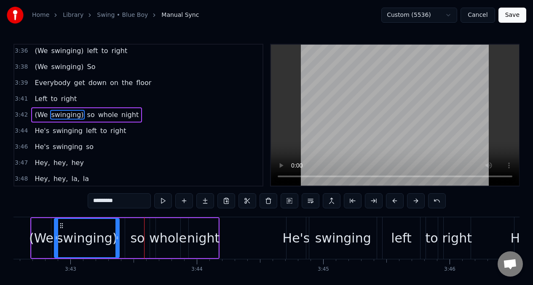
click at [395, 204] on button at bounding box center [395, 201] width 18 height 15
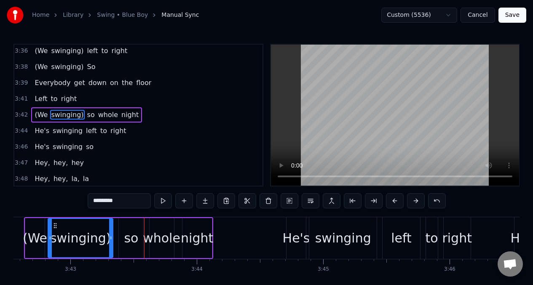
click at [395, 204] on button at bounding box center [395, 201] width 18 height 15
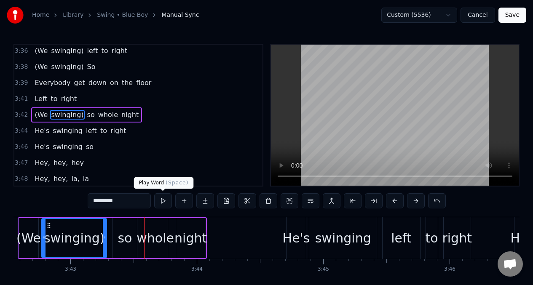
click at [164, 201] on button at bounding box center [163, 201] width 18 height 15
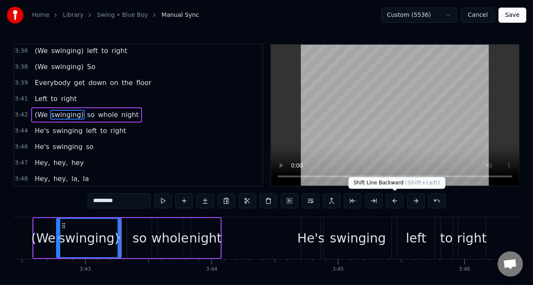
click at [396, 202] on button at bounding box center [395, 201] width 18 height 15
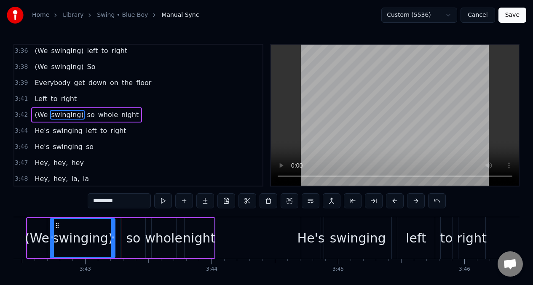
click at [396, 202] on button at bounding box center [395, 201] width 18 height 15
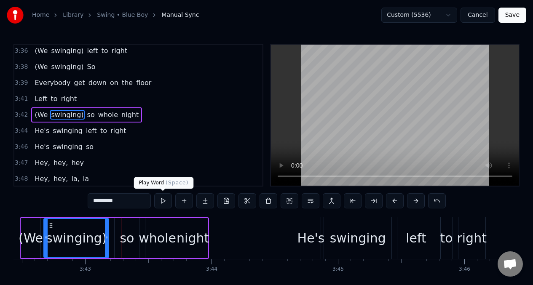
click at [164, 205] on button at bounding box center [163, 201] width 18 height 15
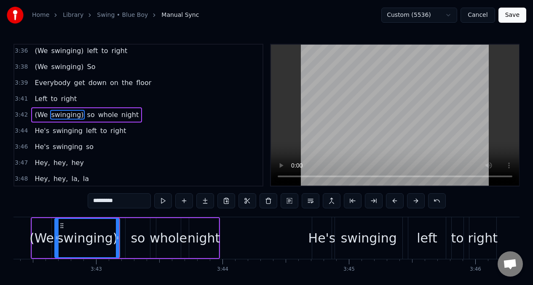
click at [164, 205] on button at bounding box center [163, 201] width 18 height 15
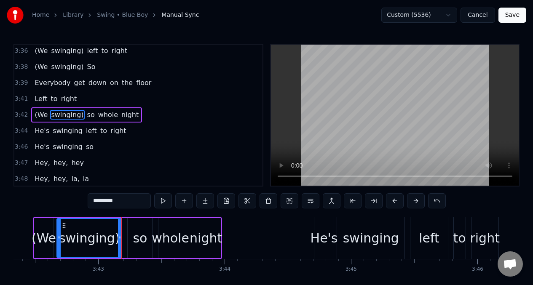
click at [40, 242] on div "(We" at bounding box center [44, 238] width 24 height 19
type input "***"
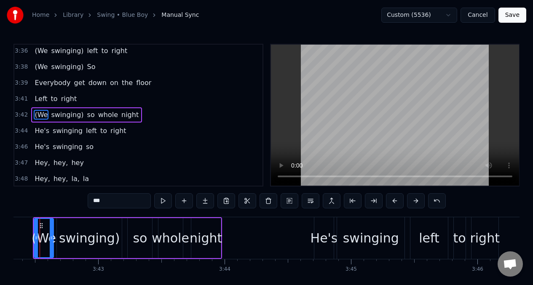
scroll to position [0, 28107]
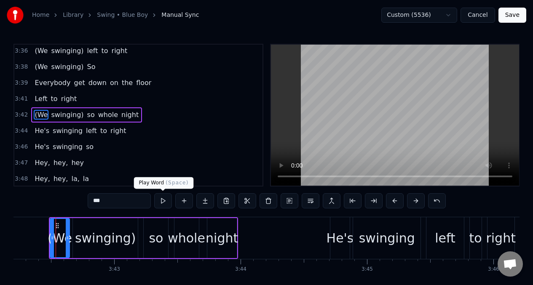
click at [163, 204] on button at bounding box center [163, 201] width 18 height 15
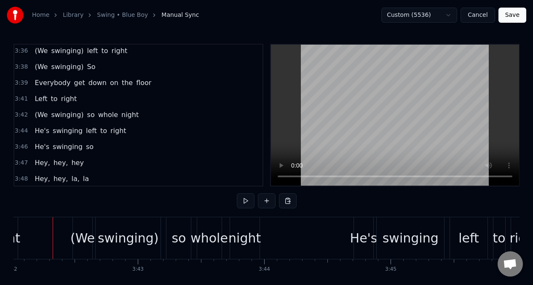
scroll to position [0, 28081]
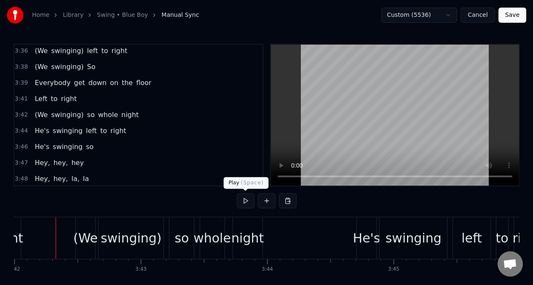
click at [243, 202] on button at bounding box center [246, 201] width 18 height 15
click at [359, 242] on div "He's" at bounding box center [366, 238] width 27 height 19
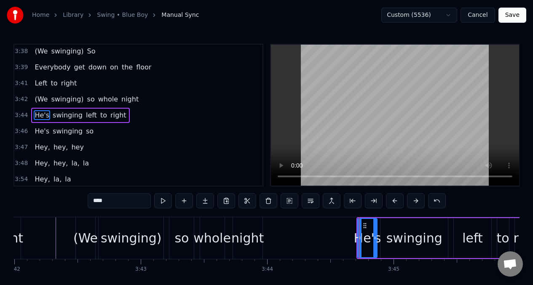
scroll to position [931, 0]
click at [111, 204] on input "****" at bounding box center [119, 201] width 63 height 15
type input "*"
drag, startPoint x: 420, startPoint y: 245, endPoint x: 387, endPoint y: 240, distance: 32.4
click at [420, 245] on div "swinging" at bounding box center [415, 238] width 56 height 19
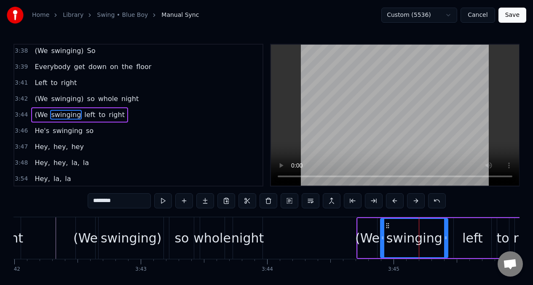
click at [126, 202] on input "********" at bounding box center [119, 201] width 63 height 15
click at [372, 237] on div "(We" at bounding box center [367, 238] width 24 height 19
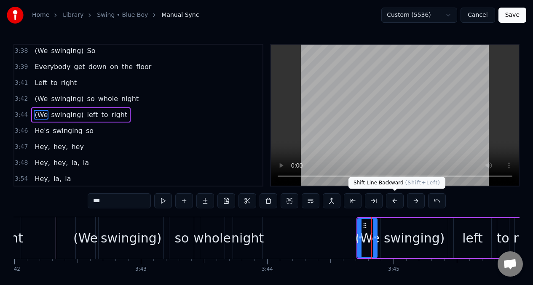
click at [393, 203] on button at bounding box center [395, 201] width 18 height 15
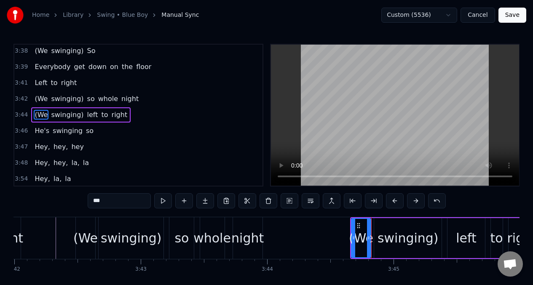
click at [393, 203] on button at bounding box center [395, 201] width 18 height 15
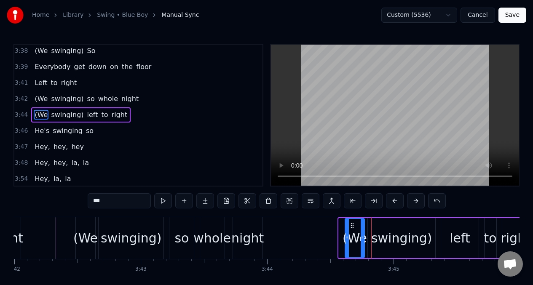
click at [392, 202] on button at bounding box center [395, 201] width 18 height 15
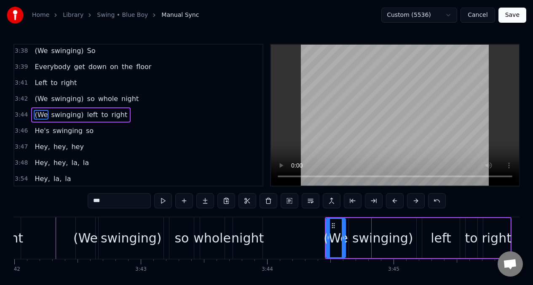
click at [392, 202] on button at bounding box center [395, 201] width 18 height 15
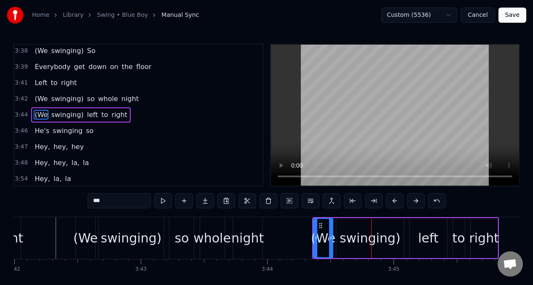
click at [392, 202] on button at bounding box center [395, 201] width 18 height 15
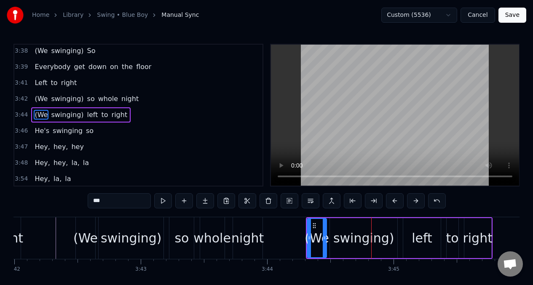
click at [392, 202] on button at bounding box center [395, 201] width 18 height 15
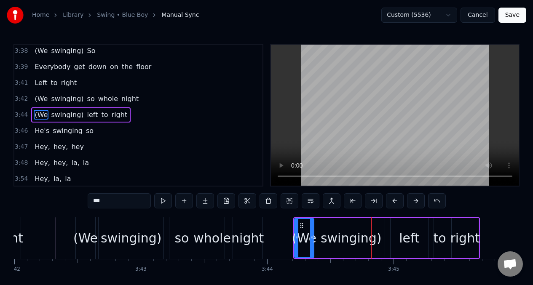
click at [392, 202] on button at bounding box center [395, 201] width 18 height 15
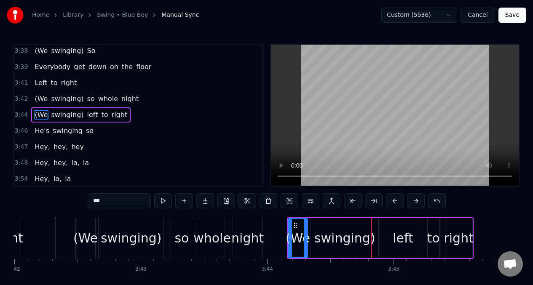
click at [392, 202] on button at bounding box center [395, 201] width 18 height 15
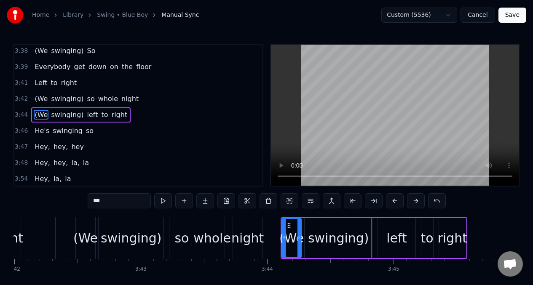
click at [392, 202] on button at bounding box center [395, 201] width 18 height 15
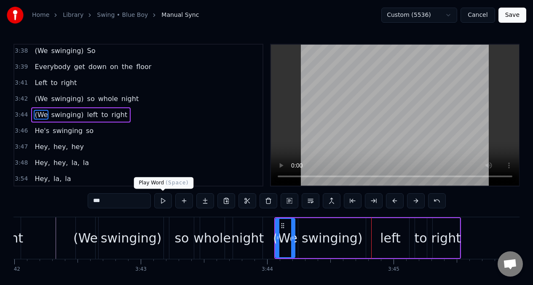
click at [164, 203] on button at bounding box center [163, 201] width 18 height 15
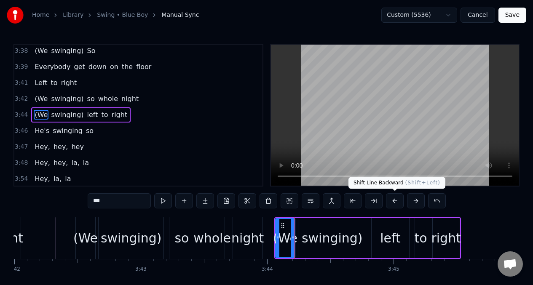
click at [394, 202] on button at bounding box center [395, 201] width 18 height 15
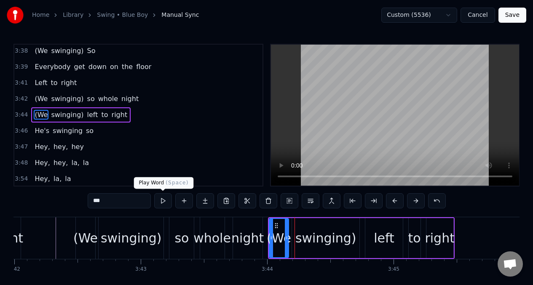
click at [163, 202] on button at bounding box center [163, 201] width 18 height 15
click at [326, 242] on div "swinging)" at bounding box center [326, 238] width 61 height 19
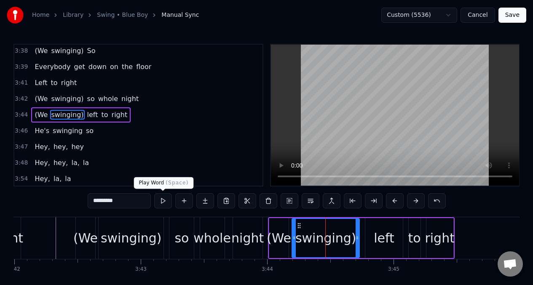
click at [163, 200] on button at bounding box center [163, 201] width 18 height 15
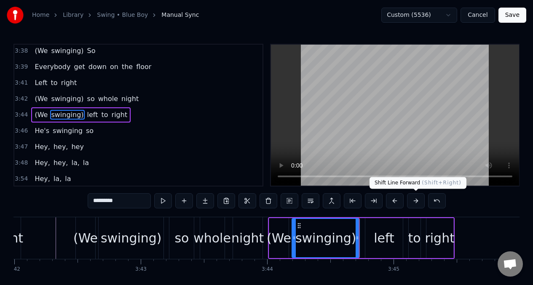
click at [417, 202] on button at bounding box center [416, 201] width 18 height 15
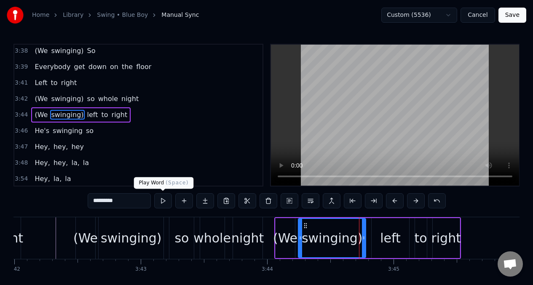
click at [163, 201] on button at bounding box center [163, 201] width 18 height 15
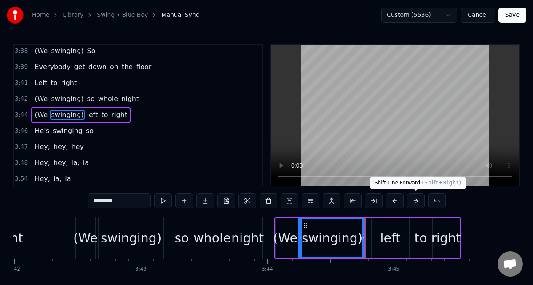
drag, startPoint x: 416, startPoint y: 202, endPoint x: 410, endPoint y: 202, distance: 5.5
click at [416, 202] on button at bounding box center [416, 201] width 18 height 15
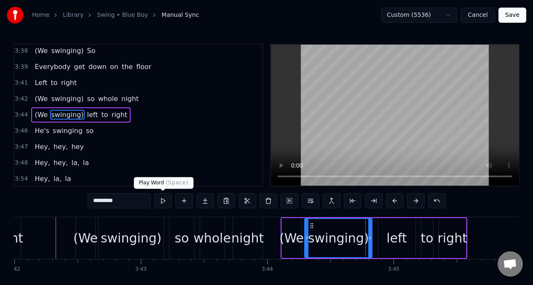
click at [163, 203] on button at bounding box center [163, 201] width 18 height 15
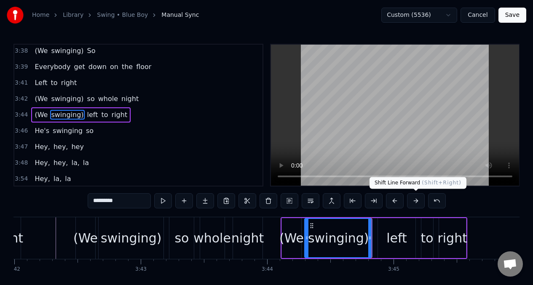
click at [416, 199] on button at bounding box center [416, 201] width 18 height 15
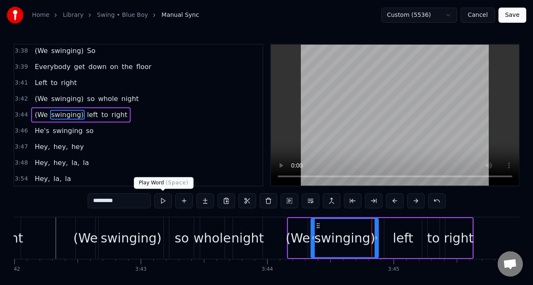
click at [161, 201] on button at bounding box center [163, 201] width 18 height 15
click at [302, 253] on div "(We" at bounding box center [297, 238] width 19 height 40
type input "***"
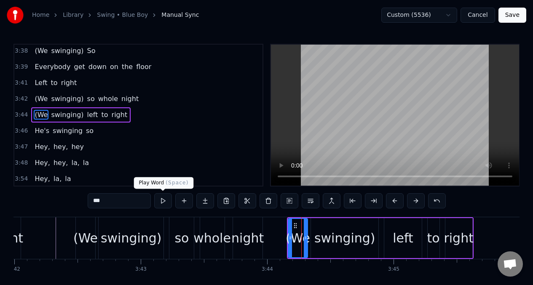
click at [165, 200] on button at bounding box center [163, 201] width 18 height 15
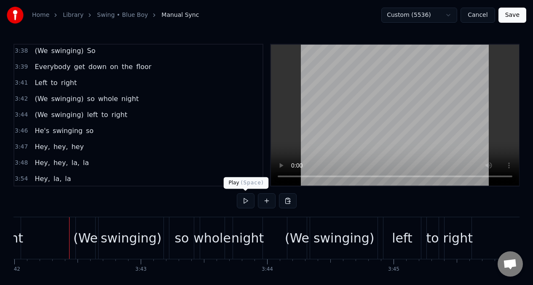
click at [246, 200] on button at bounding box center [246, 201] width 18 height 15
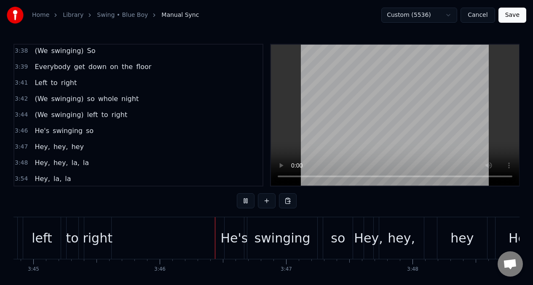
click at [246, 199] on button at bounding box center [246, 201] width 18 height 15
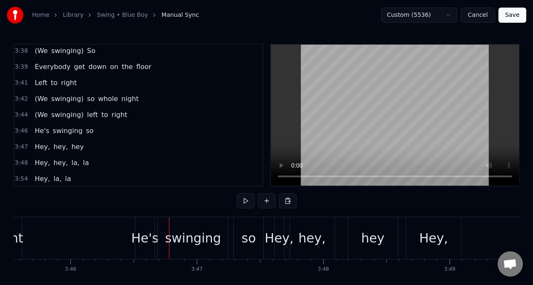
scroll to position [0, 28531]
click at [146, 239] on div "He's" at bounding box center [144, 238] width 27 height 19
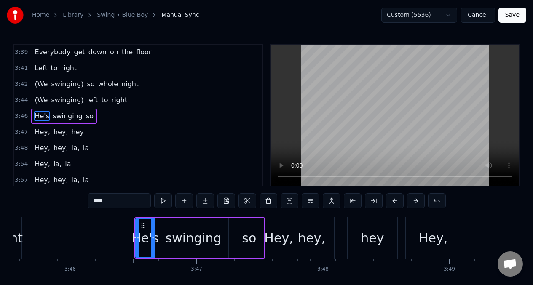
scroll to position [947, 0]
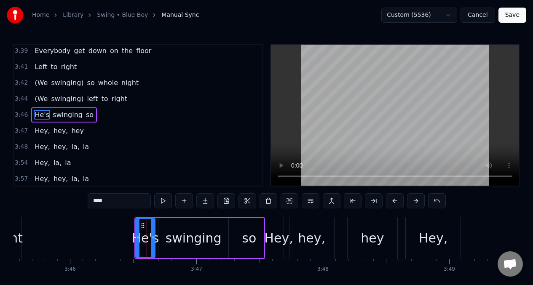
click at [111, 202] on input "****" at bounding box center [119, 201] width 63 height 15
type input "*"
click at [214, 241] on div "swinging" at bounding box center [194, 238] width 56 height 19
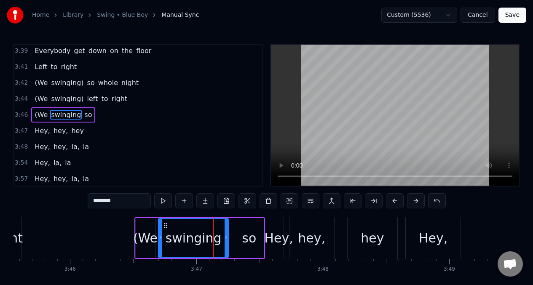
click at [124, 202] on input "********" at bounding box center [119, 201] width 63 height 15
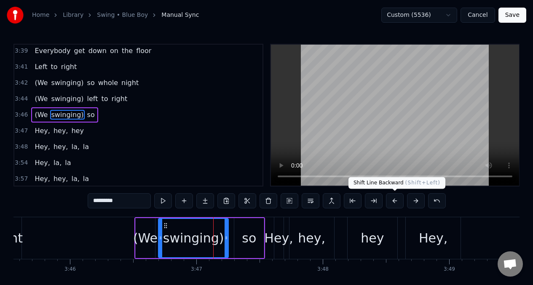
type input "*********"
click at [397, 204] on button at bounding box center [395, 201] width 18 height 15
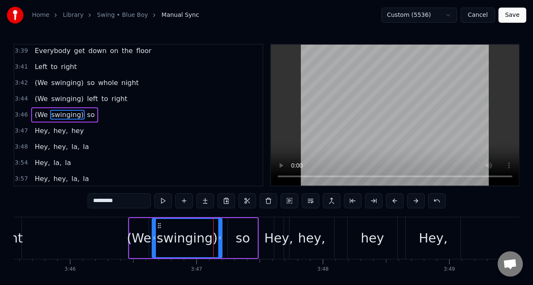
click at [397, 204] on button at bounding box center [395, 201] width 18 height 15
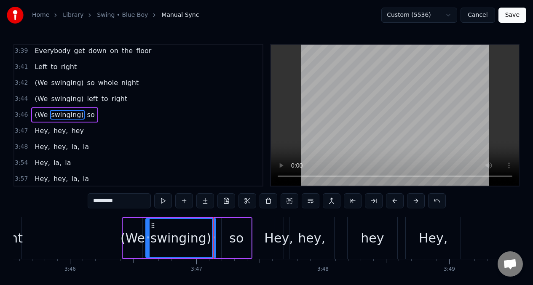
click at [397, 204] on button at bounding box center [395, 201] width 18 height 15
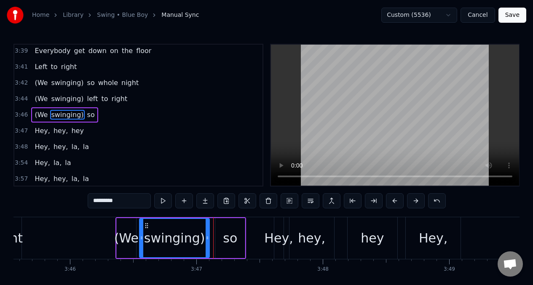
click at [397, 204] on button at bounding box center [395, 201] width 18 height 15
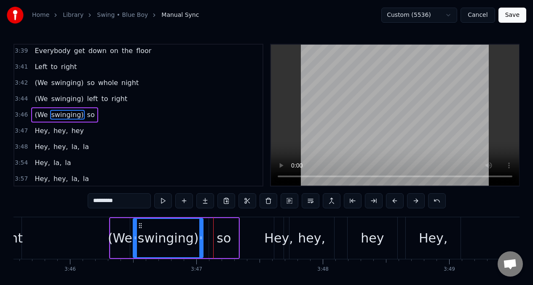
click at [397, 204] on button at bounding box center [395, 201] width 18 height 15
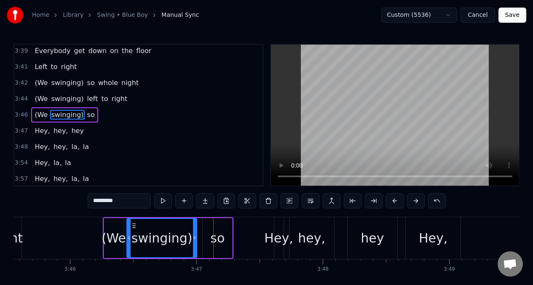
click at [397, 204] on button at bounding box center [395, 201] width 18 height 15
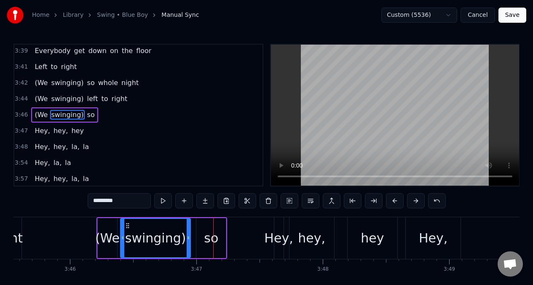
click at [396, 204] on button at bounding box center [395, 201] width 18 height 15
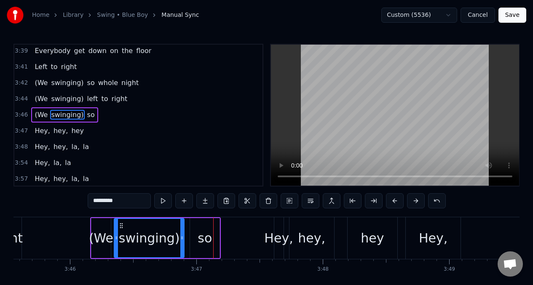
click at [396, 204] on button at bounding box center [395, 201] width 18 height 15
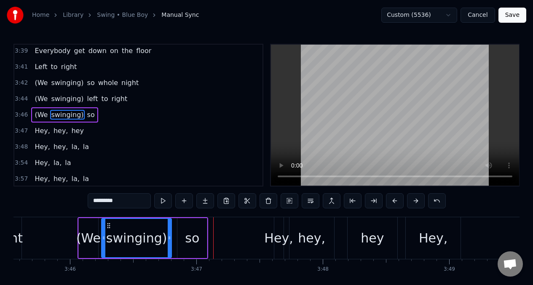
click at [396, 204] on button at bounding box center [395, 201] width 18 height 15
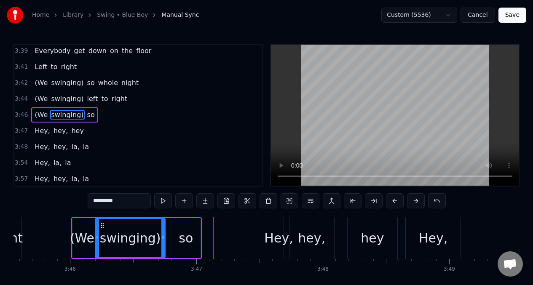
click at [396, 204] on button at bounding box center [395, 201] width 18 height 15
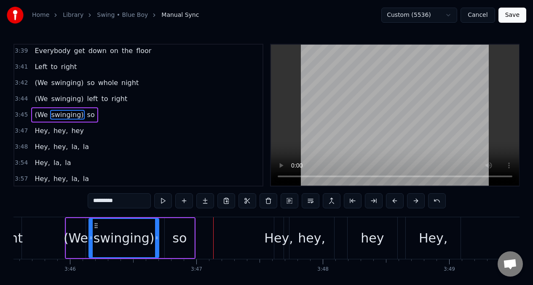
click at [396, 204] on button at bounding box center [395, 201] width 18 height 15
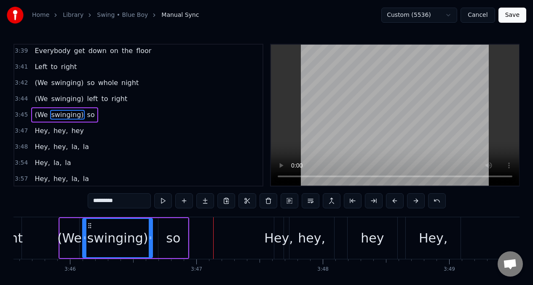
click at [396, 204] on button at bounding box center [395, 201] width 18 height 15
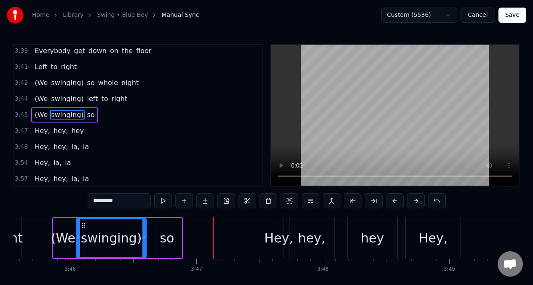
click at [396, 204] on button at bounding box center [395, 201] width 18 height 15
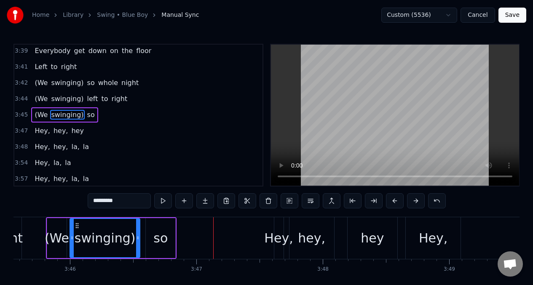
click at [112, 240] on div "swinging)" at bounding box center [105, 238] width 61 height 19
click at [164, 203] on button at bounding box center [163, 201] width 18 height 15
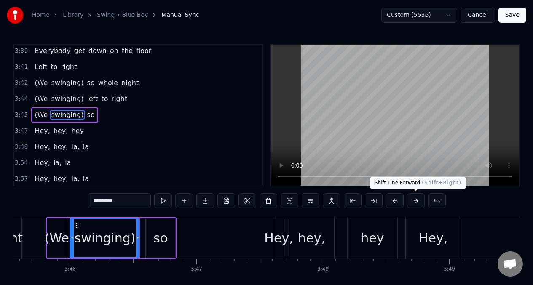
click at [415, 202] on button at bounding box center [416, 201] width 18 height 15
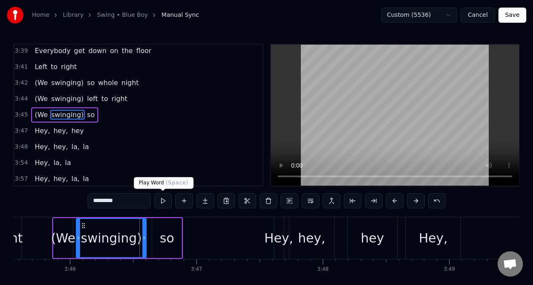
click at [162, 202] on button at bounding box center [163, 201] width 18 height 15
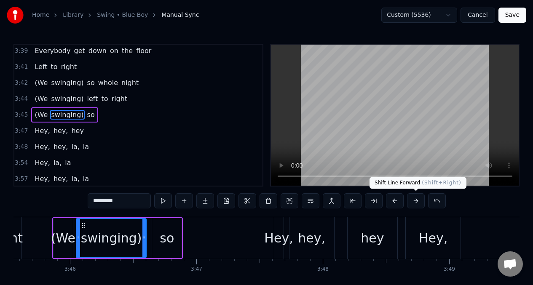
click at [415, 203] on button at bounding box center [416, 201] width 18 height 15
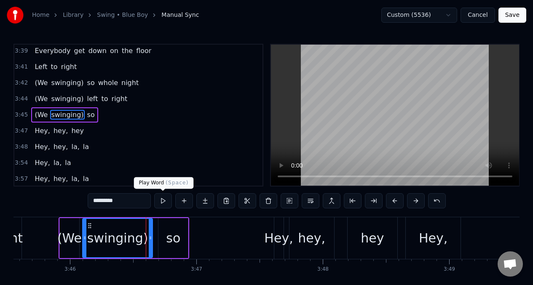
click at [162, 200] on button at bounding box center [163, 201] width 18 height 15
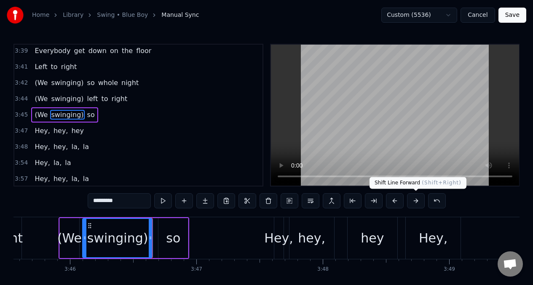
click at [414, 200] on button at bounding box center [416, 201] width 18 height 15
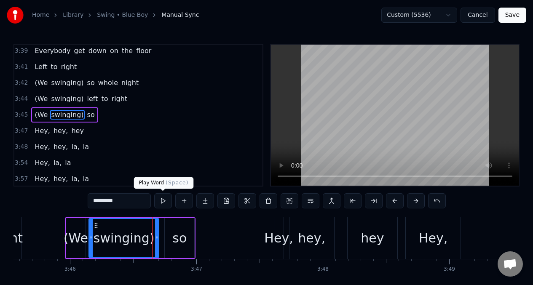
click at [163, 200] on button at bounding box center [163, 201] width 18 height 15
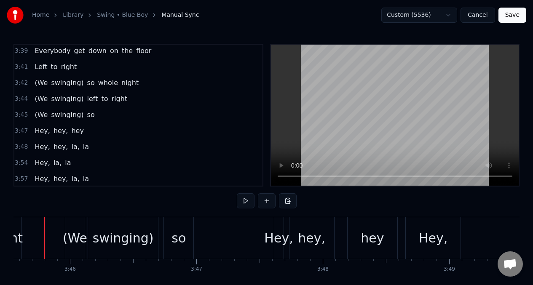
scroll to position [0, 28519]
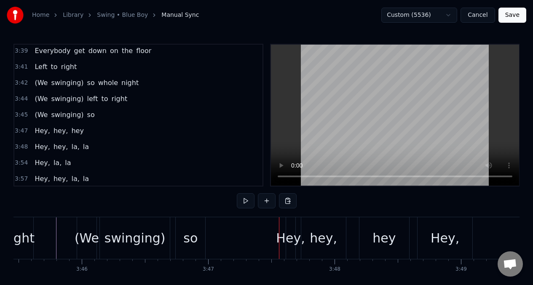
click at [188, 244] on div "so" at bounding box center [190, 238] width 14 height 19
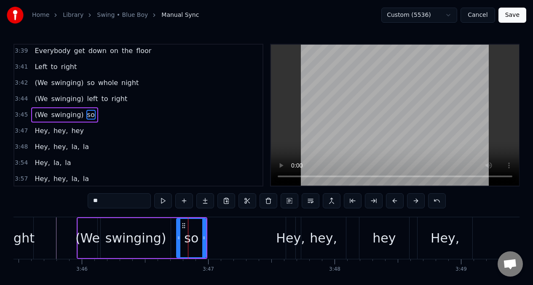
click at [106, 199] on input "**" at bounding box center [119, 201] width 63 height 15
type input "*"
click at [289, 241] on div "Hey," at bounding box center [290, 238] width 29 height 19
type input "****"
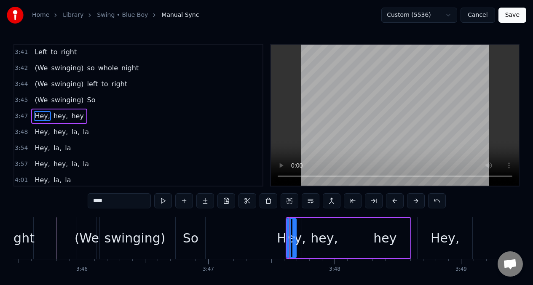
scroll to position [963, 0]
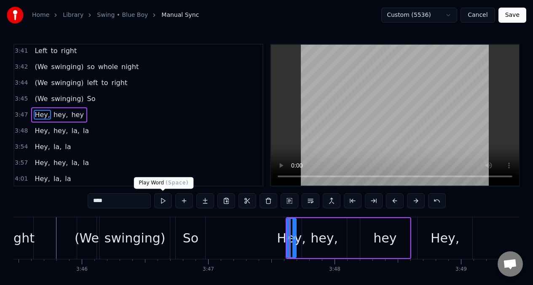
click at [161, 199] on button at bounding box center [163, 201] width 18 height 15
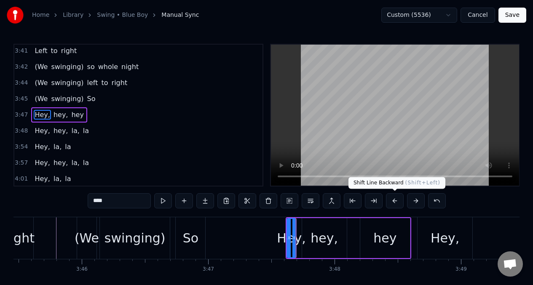
click at [393, 203] on button at bounding box center [395, 201] width 18 height 15
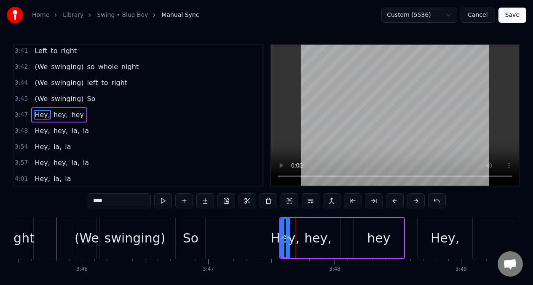
click at [393, 203] on button at bounding box center [395, 201] width 18 height 15
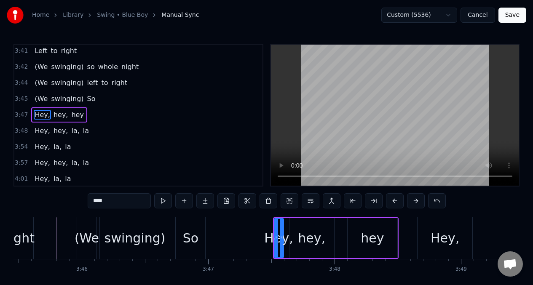
click at [393, 202] on button at bounding box center [395, 201] width 18 height 15
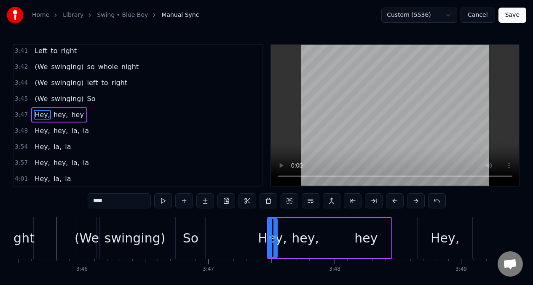
click at [393, 202] on button at bounding box center [395, 201] width 18 height 15
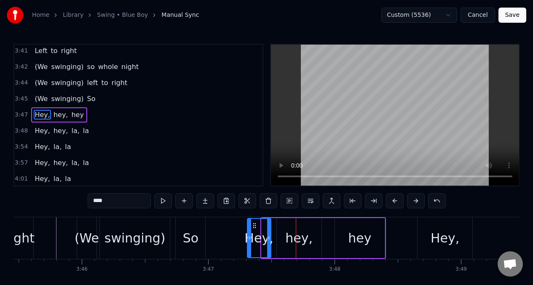
drag, startPoint x: 263, startPoint y: 231, endPoint x: 245, endPoint y: 231, distance: 17.3
click at [248, 232] on div at bounding box center [249, 238] width 3 height 38
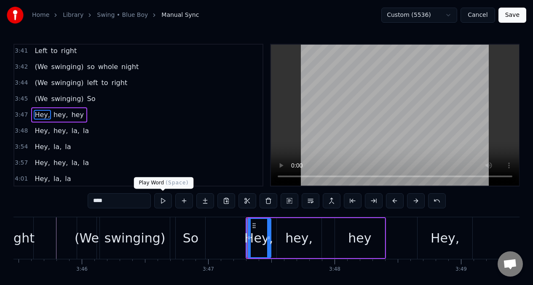
click at [161, 202] on button at bounding box center [163, 201] width 18 height 15
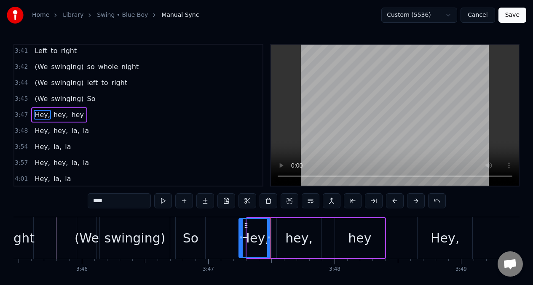
drag, startPoint x: 248, startPoint y: 229, endPoint x: 240, endPoint y: 229, distance: 8.1
click at [240, 229] on div at bounding box center [240, 238] width 3 height 38
click at [162, 202] on button at bounding box center [163, 201] width 18 height 15
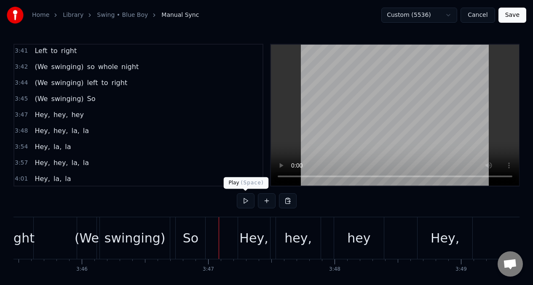
click at [247, 202] on button at bounding box center [246, 201] width 18 height 15
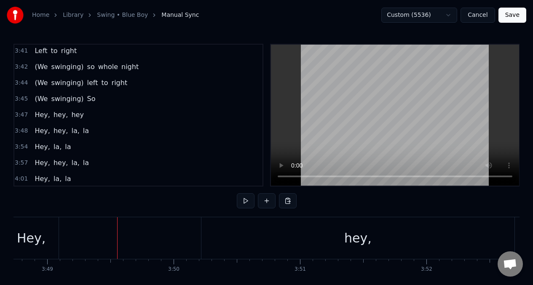
scroll to position [0, 28958]
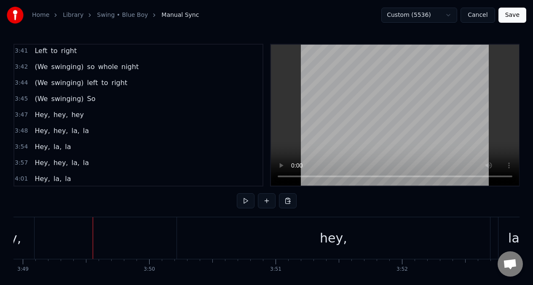
click at [40, 115] on span "Hey," at bounding box center [42, 115] width 17 height 10
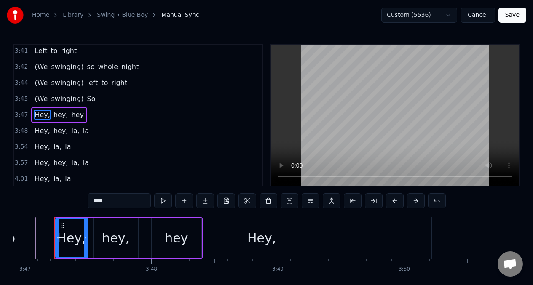
scroll to position [0, 28701]
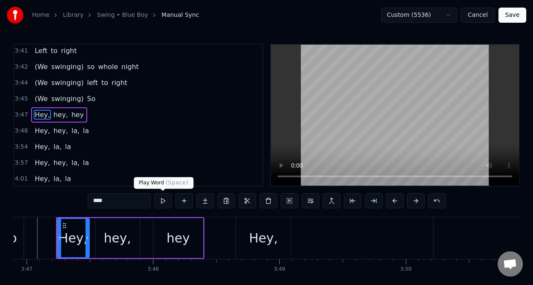
click at [165, 205] on button at bounding box center [163, 201] width 18 height 15
click at [162, 202] on button at bounding box center [163, 201] width 18 height 15
click at [122, 240] on div "hey," at bounding box center [117, 238] width 27 height 19
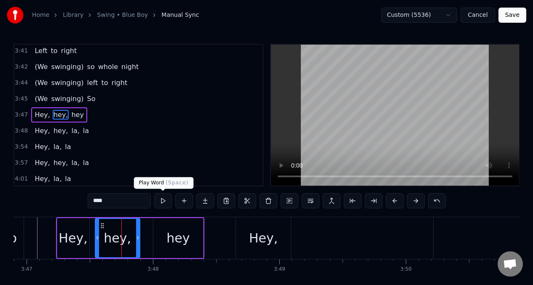
click at [164, 204] on button at bounding box center [163, 201] width 18 height 15
click at [167, 248] on div "hey" at bounding box center [178, 238] width 50 height 40
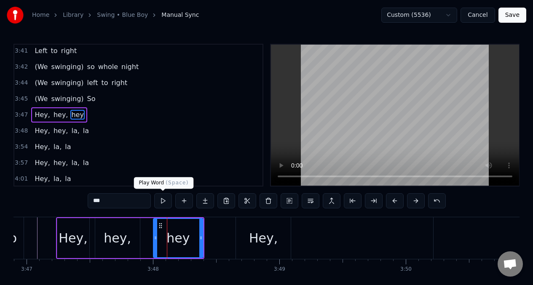
click at [164, 201] on button at bounding box center [163, 201] width 18 height 15
click at [260, 243] on div "Hey," at bounding box center [263, 238] width 29 height 19
type input "****"
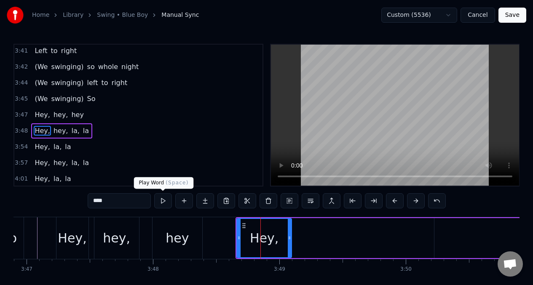
scroll to position [979, 0]
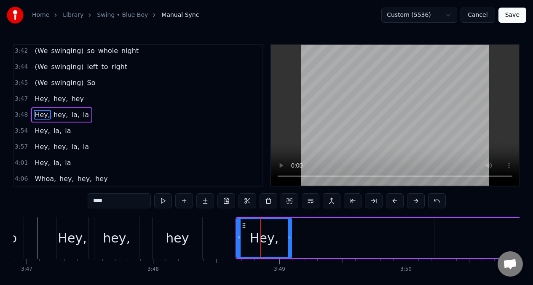
click at [164, 204] on button at bounding box center [163, 201] width 18 height 15
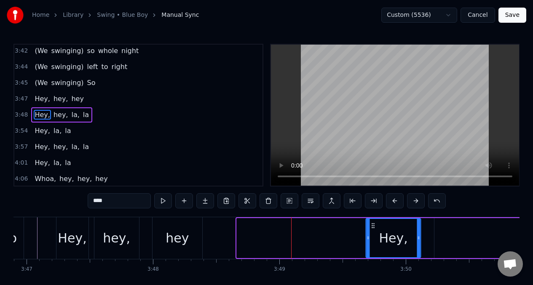
drag, startPoint x: 243, startPoint y: 228, endPoint x: 373, endPoint y: 227, distance: 129.4
click at [373, 227] on icon at bounding box center [373, 226] width 7 height 7
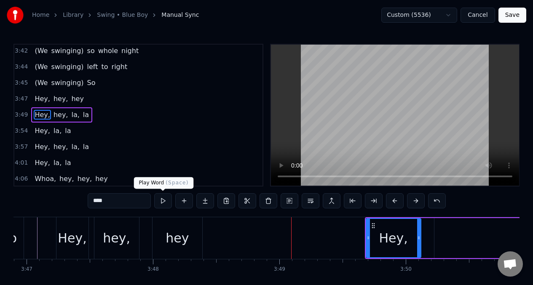
click at [163, 202] on button at bounding box center [163, 201] width 18 height 15
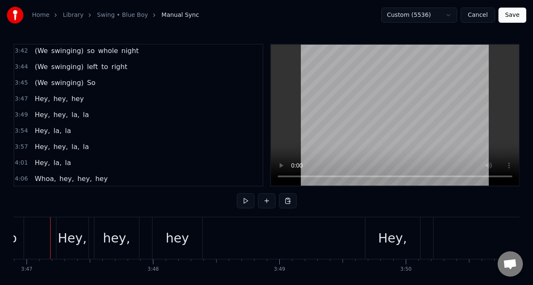
scroll to position [0, 28695]
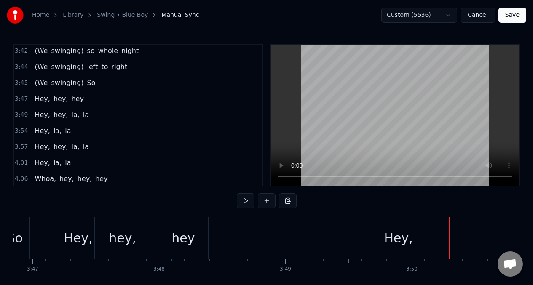
click at [396, 242] on div "Hey," at bounding box center [398, 238] width 29 height 19
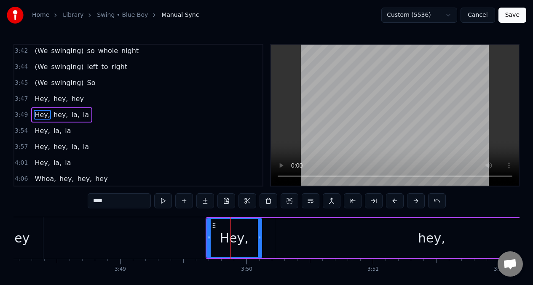
scroll to position [0, 28926]
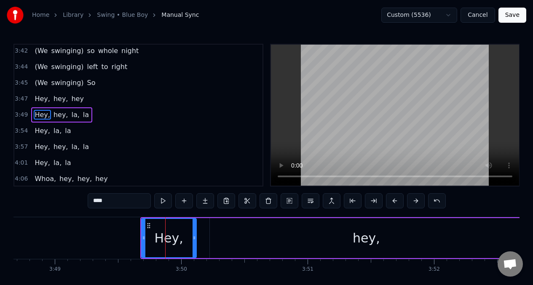
click at [232, 239] on div "hey," at bounding box center [366, 238] width 313 height 40
type input "****"
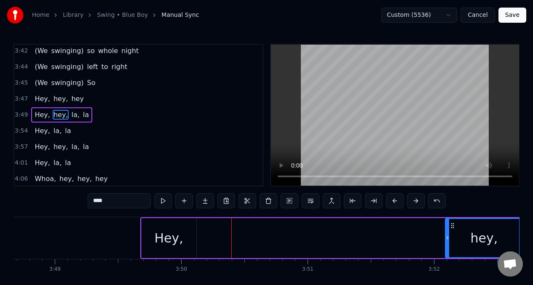
drag, startPoint x: 211, startPoint y: 233, endPoint x: 297, endPoint y: 240, distance: 86.3
click at [447, 237] on div at bounding box center [447, 238] width 3 height 38
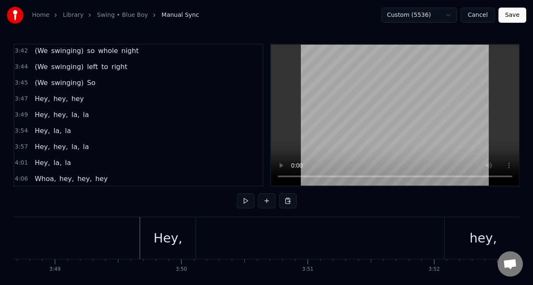
click at [148, 239] on div "Hey," at bounding box center [168, 239] width 55 height 42
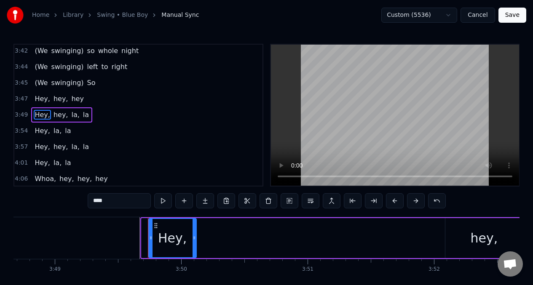
drag, startPoint x: 143, startPoint y: 238, endPoint x: 151, endPoint y: 241, distance: 8.4
click at [150, 239] on icon at bounding box center [150, 238] width 3 height 7
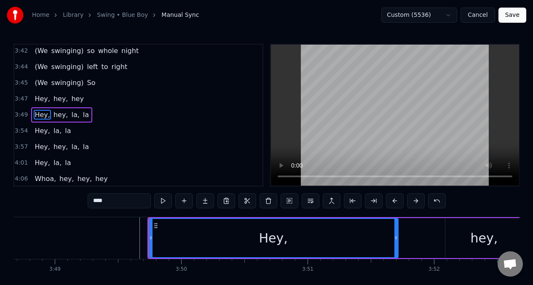
drag, startPoint x: 194, startPoint y: 239, endPoint x: 374, endPoint y: 238, distance: 179.6
click at [396, 238] on icon at bounding box center [396, 238] width 3 height 7
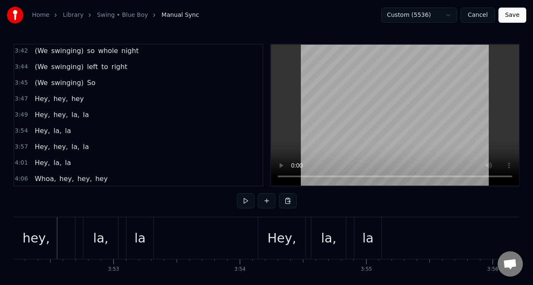
scroll to position [0, 29374]
click at [36, 231] on div "hey," at bounding box center [35, 238] width 27 height 19
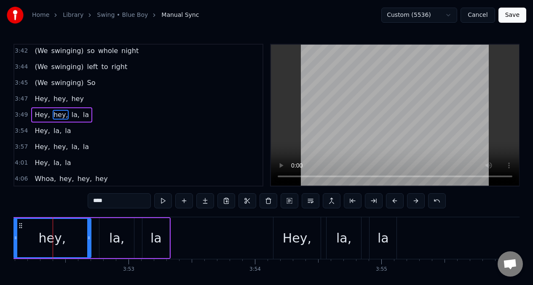
scroll to position [0, 29355]
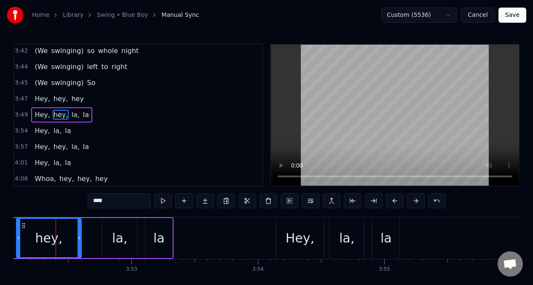
drag, startPoint x: 92, startPoint y: 231, endPoint x: 74, endPoint y: 233, distance: 18.2
click at [78, 233] on div at bounding box center [79, 238] width 3 height 38
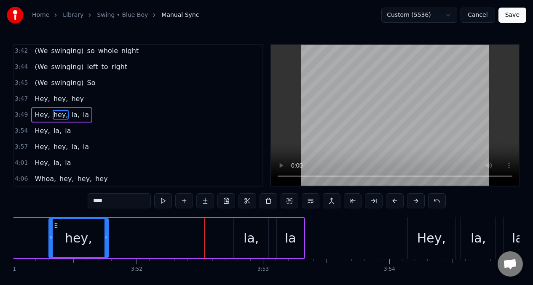
scroll to position [0, 29216]
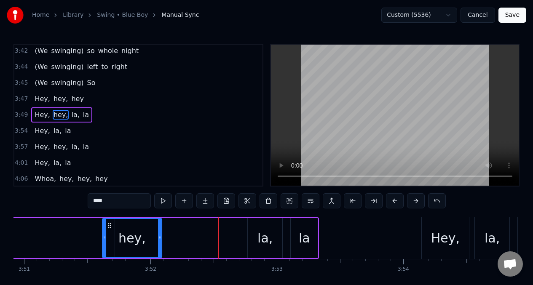
drag, startPoint x: 25, startPoint y: 227, endPoint x: 110, endPoint y: 224, distance: 85.6
click at [110, 224] on icon at bounding box center [109, 226] width 7 height 7
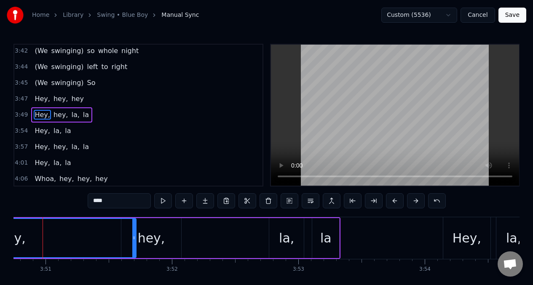
scroll to position [0, 29174]
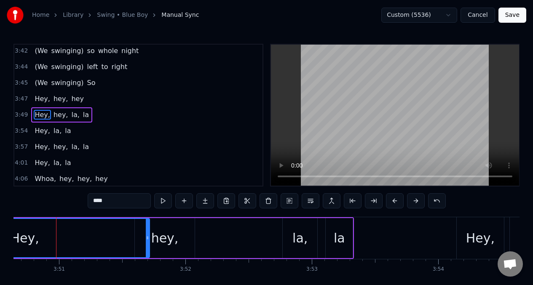
click at [175, 231] on div "hey," at bounding box center [164, 238] width 27 height 19
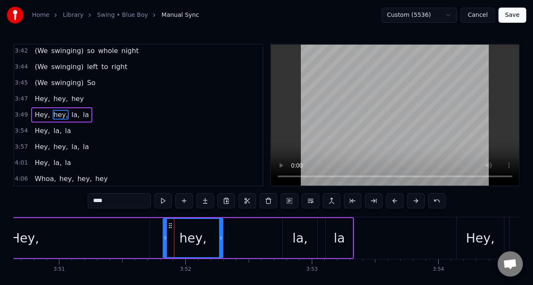
drag, startPoint x: 141, startPoint y: 228, endPoint x: 170, endPoint y: 229, distance: 28.3
click at [170, 229] on icon at bounding box center [170, 226] width 7 height 7
click at [99, 202] on input "****" at bounding box center [119, 201] width 63 height 15
click at [161, 200] on button at bounding box center [163, 201] width 18 height 15
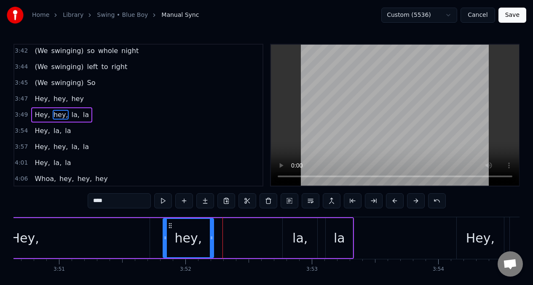
drag, startPoint x: 220, startPoint y: 232, endPoint x: 209, endPoint y: 231, distance: 11.5
click at [210, 234] on div at bounding box center [211, 238] width 3 height 38
click at [161, 202] on button at bounding box center [163, 201] width 18 height 15
click at [291, 229] on div "la," at bounding box center [300, 238] width 35 height 40
type input "***"
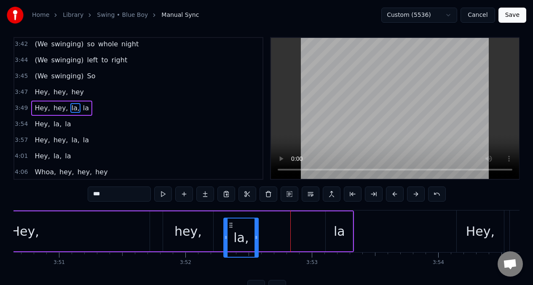
scroll to position [8, 0]
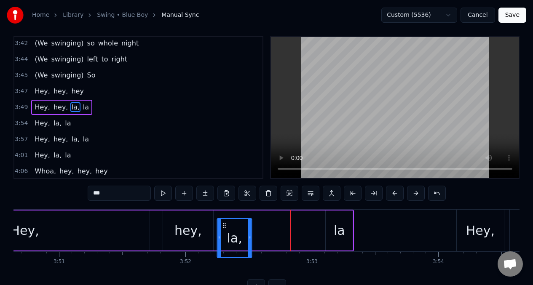
drag, startPoint x: 289, startPoint y: 228, endPoint x: 223, endPoint y: 225, distance: 65.8
click at [223, 225] on icon at bounding box center [224, 226] width 7 height 7
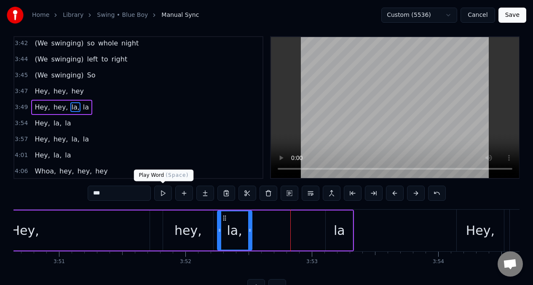
click at [161, 192] on button at bounding box center [163, 193] width 18 height 15
drag, startPoint x: 331, startPoint y: 226, endPoint x: 322, endPoint y: 226, distance: 9.3
click at [321, 227] on div "Hey, hey, la, la" at bounding box center [127, 231] width 456 height 42
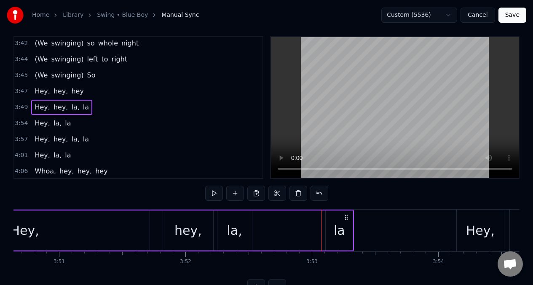
click at [331, 223] on div "la" at bounding box center [339, 231] width 27 height 40
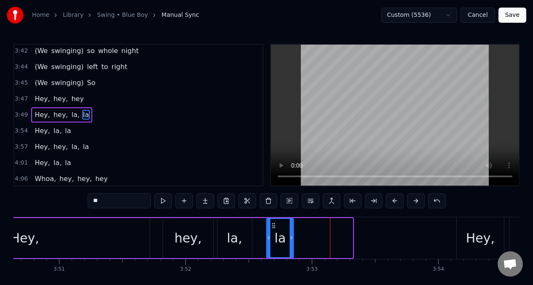
drag, startPoint x: 333, startPoint y: 226, endPoint x: 274, endPoint y: 228, distance: 59.1
click at [274, 228] on icon at bounding box center [274, 226] width 7 height 7
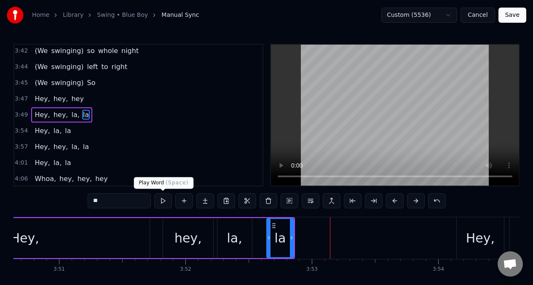
click at [163, 203] on button at bounding box center [163, 201] width 18 height 15
click at [107, 241] on div "Hey," at bounding box center [25, 238] width 250 height 40
type input "****"
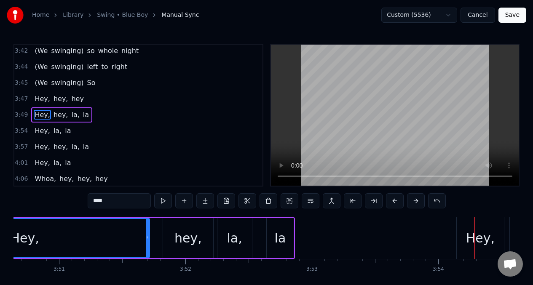
click at [483, 233] on div "Hey," at bounding box center [480, 238] width 29 height 19
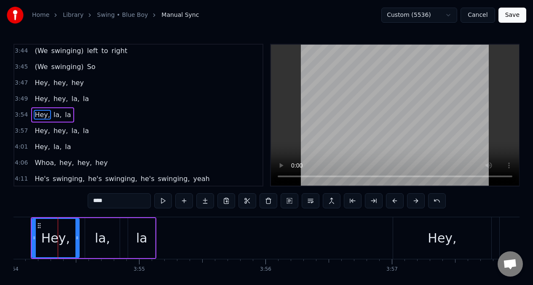
scroll to position [0, 29602]
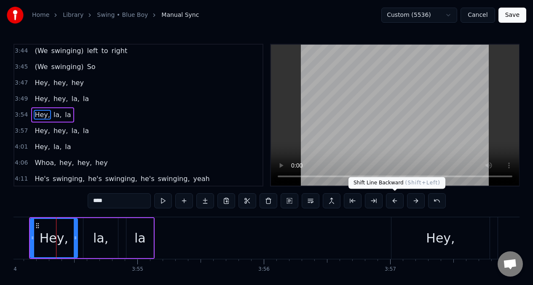
click at [396, 200] on button at bounding box center [395, 201] width 18 height 15
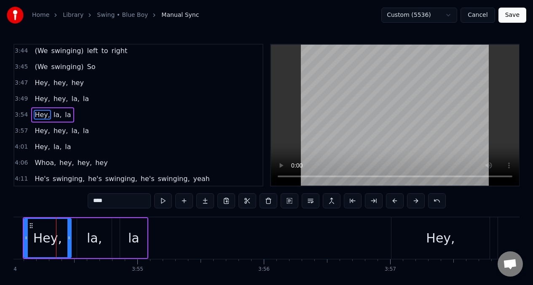
click at [396, 200] on button at bounding box center [395, 201] width 18 height 15
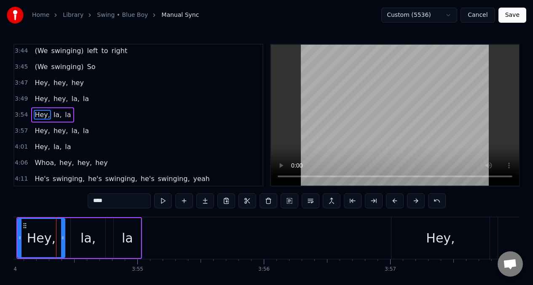
click at [396, 201] on button at bounding box center [395, 201] width 18 height 15
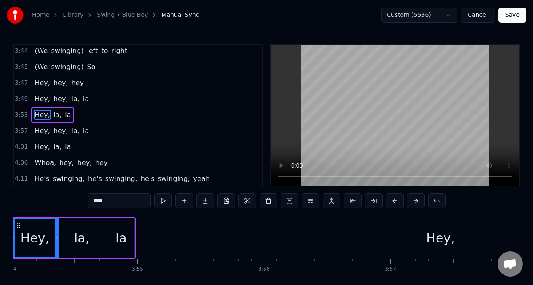
click at [396, 201] on button at bounding box center [395, 201] width 18 height 15
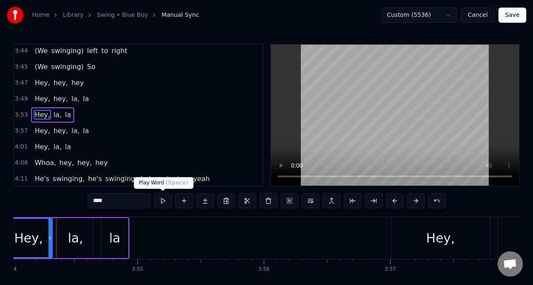
click at [163, 201] on button at bounding box center [163, 201] width 18 height 15
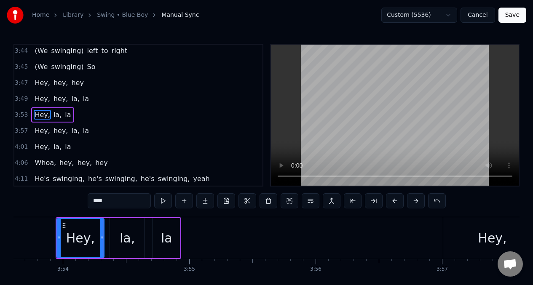
scroll to position [0, 29550]
click at [163, 201] on button at bounding box center [163, 201] width 18 height 15
click at [394, 200] on button at bounding box center [395, 201] width 18 height 15
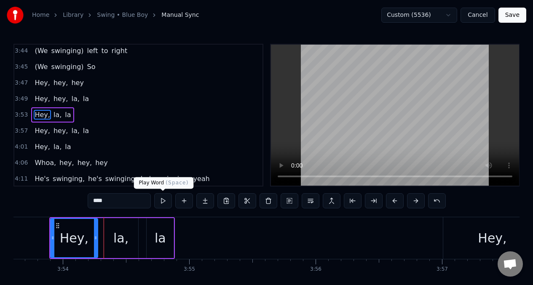
click at [161, 203] on button at bounding box center [163, 201] width 18 height 15
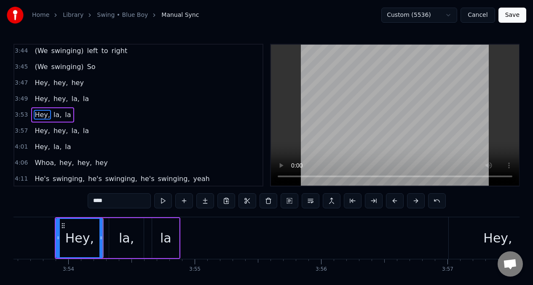
click at [161, 203] on button at bounding box center [163, 201] width 18 height 15
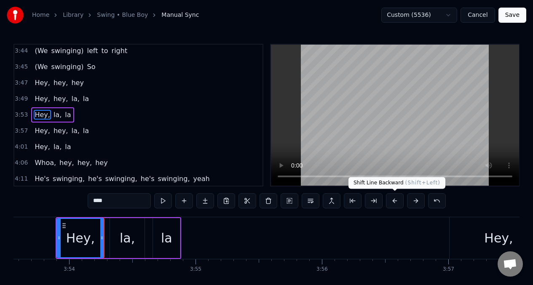
click at [393, 201] on button at bounding box center [395, 201] width 18 height 15
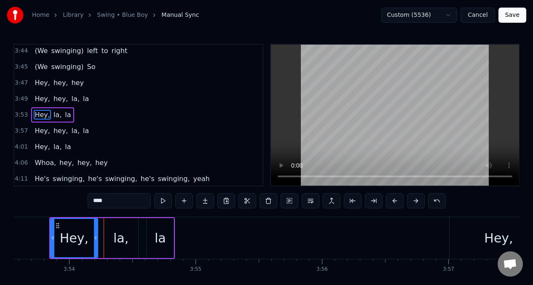
click at [393, 201] on button at bounding box center [395, 201] width 18 height 15
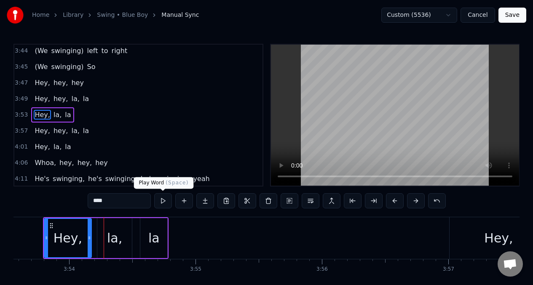
click at [161, 202] on button at bounding box center [163, 201] width 18 height 15
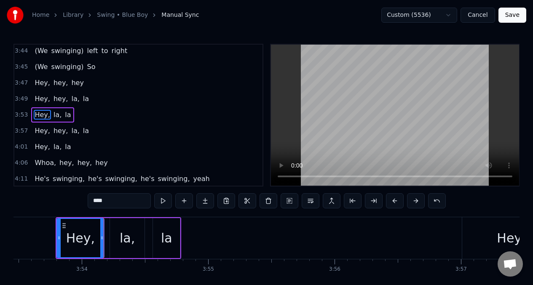
click at [161, 202] on button at bounding box center [163, 201] width 18 height 15
click at [396, 200] on button at bounding box center [395, 201] width 18 height 15
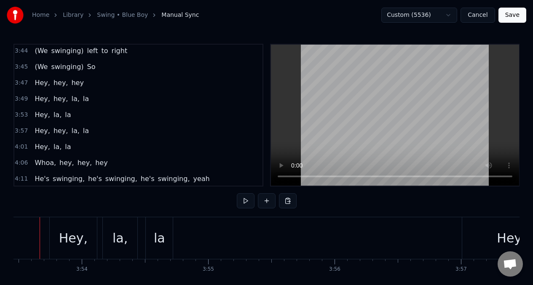
scroll to position [0, 29515]
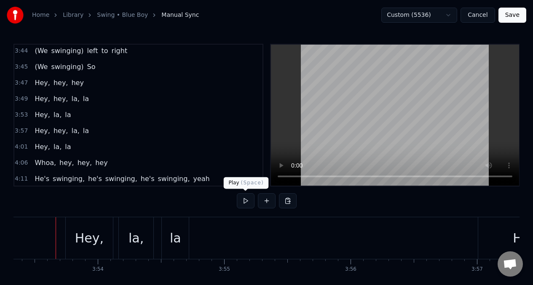
click at [244, 199] on button at bounding box center [246, 201] width 18 height 15
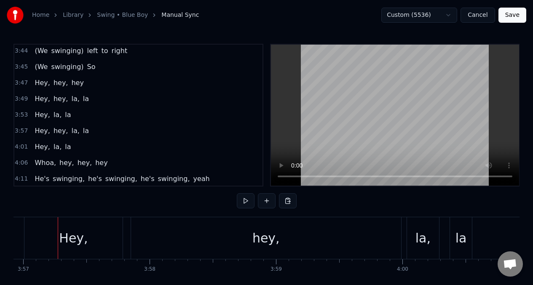
scroll to position [0, 29971]
click at [47, 116] on span "Hey," at bounding box center [42, 115] width 17 height 10
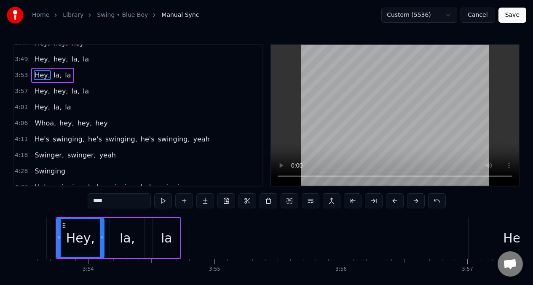
scroll to position [1034, 0]
click at [489, 235] on div "Hey," at bounding box center [518, 239] width 98 height 42
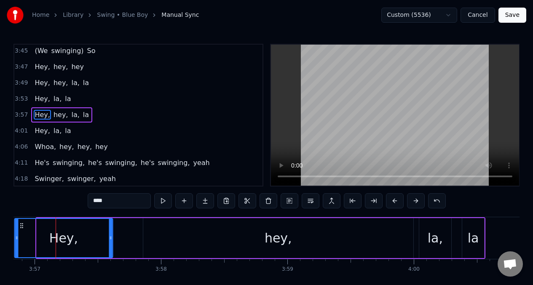
scroll to position [0, 29939]
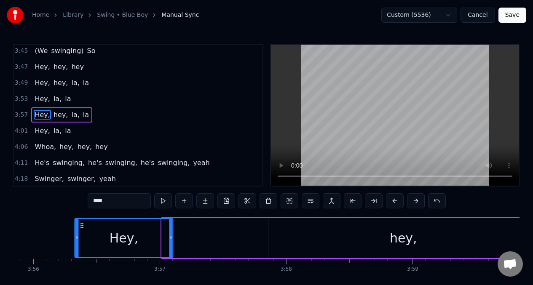
drag, startPoint x: 43, startPoint y: 227, endPoint x: 29, endPoint y: 226, distance: 14.8
click at [79, 227] on icon at bounding box center [82, 226] width 7 height 7
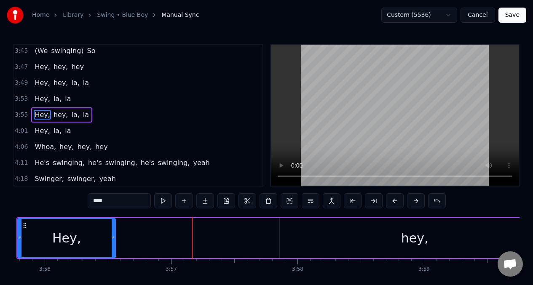
drag, startPoint x: 29, startPoint y: 226, endPoint x: 49, endPoint y: 251, distance: 32.7
click at [29, 226] on div "Hey," at bounding box center [66, 238] width 99 height 40
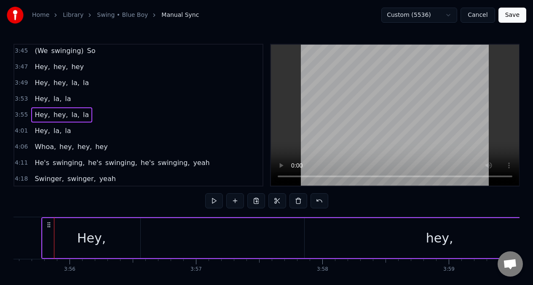
scroll to position [0, 29795]
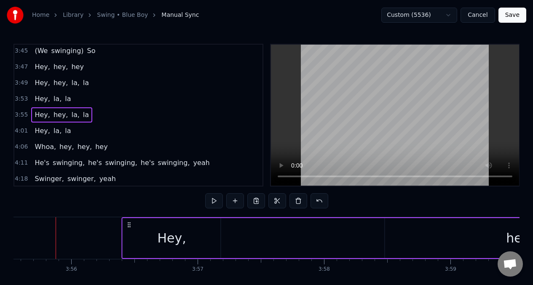
drag, startPoint x: 50, startPoint y: 226, endPoint x: 128, endPoint y: 228, distance: 77.6
click at [129, 223] on icon at bounding box center [129, 225] width 7 height 7
click at [215, 201] on button at bounding box center [214, 201] width 18 height 15
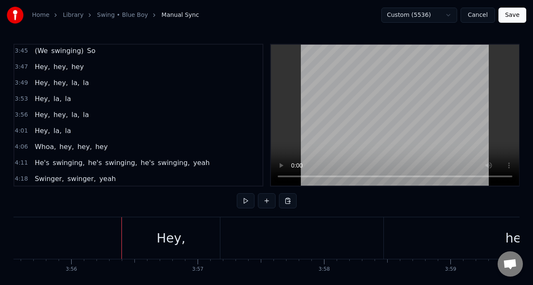
click at [126, 228] on div "Hey," at bounding box center [171, 239] width 98 height 42
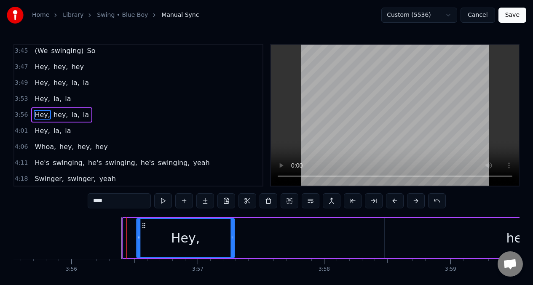
drag, startPoint x: 129, startPoint y: 228, endPoint x: 143, endPoint y: 228, distance: 13.5
click at [143, 228] on circle at bounding box center [143, 228] width 0 height 0
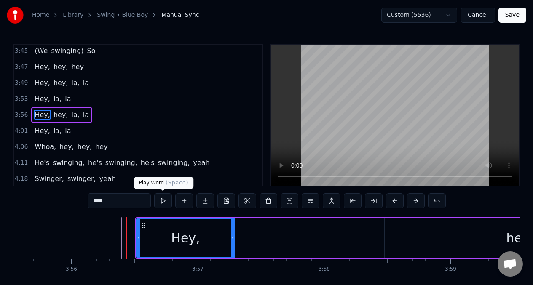
click at [163, 202] on button at bounding box center [163, 201] width 18 height 15
click at [267, 236] on div "Hey, hey, la, la" at bounding box center [431, 239] width 592 height 42
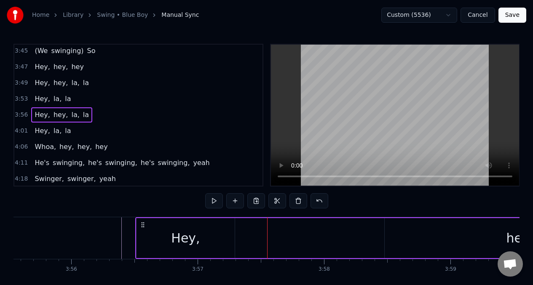
click at [230, 236] on div "Hey," at bounding box center [186, 238] width 98 height 40
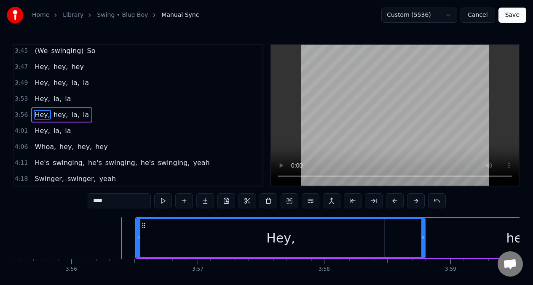
drag, startPoint x: 234, startPoint y: 237, endPoint x: 424, endPoint y: 233, distance: 190.6
click at [424, 233] on div at bounding box center [423, 238] width 3 height 38
click at [163, 201] on button at bounding box center [163, 201] width 18 height 15
click at [491, 242] on div "hey," at bounding box center [520, 238] width 270 height 40
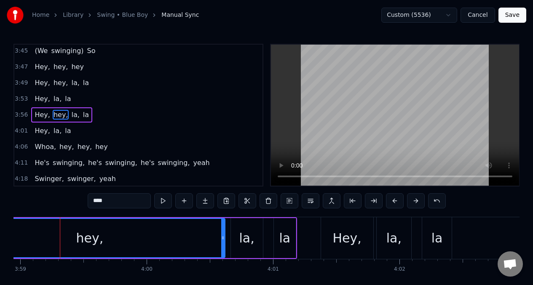
scroll to position [0, 30229]
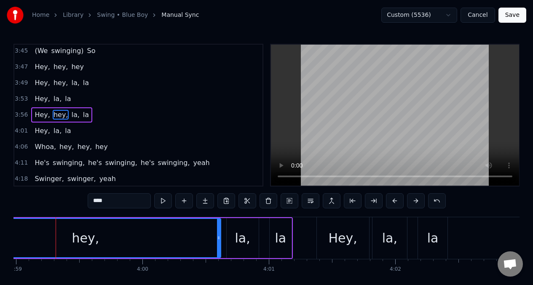
click at [155, 234] on div "hey," at bounding box center [85, 238] width 269 height 38
click at [80, 234] on div "hey," at bounding box center [85, 238] width 27 height 19
click at [91, 237] on div "hey," at bounding box center [85, 238] width 27 height 19
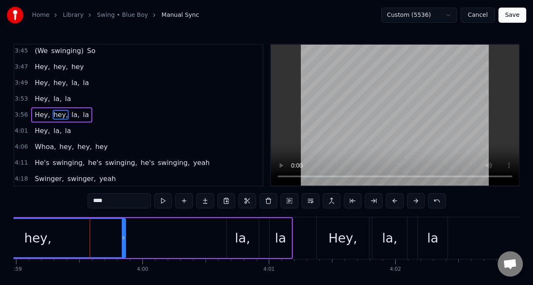
drag, startPoint x: 220, startPoint y: 239, endPoint x: 124, endPoint y: 239, distance: 95.3
click at [124, 239] on icon at bounding box center [123, 238] width 3 height 7
click at [40, 115] on span "Hey," at bounding box center [42, 115] width 17 height 10
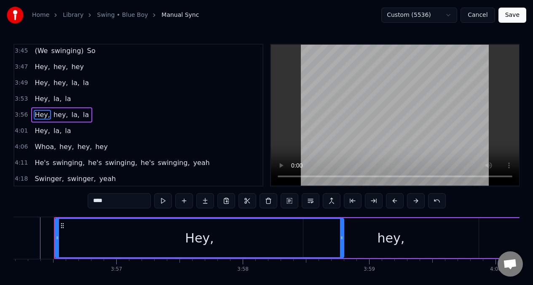
scroll to position [0, 29874]
click at [380, 241] on div "hey," at bounding box center [392, 238] width 175 height 40
type input "****"
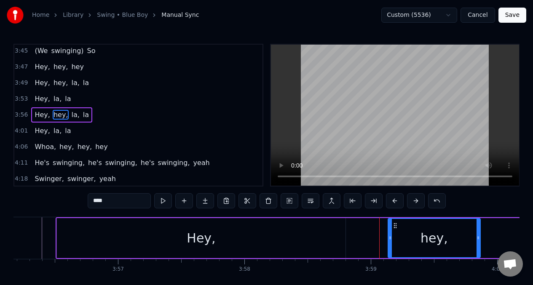
drag, startPoint x: 306, startPoint y: 236, endPoint x: 388, endPoint y: 237, distance: 82.6
click at [389, 237] on icon at bounding box center [390, 238] width 3 height 7
click at [161, 201] on button at bounding box center [163, 201] width 18 height 15
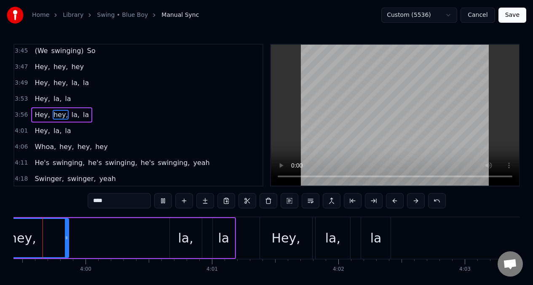
scroll to position [0, 30243]
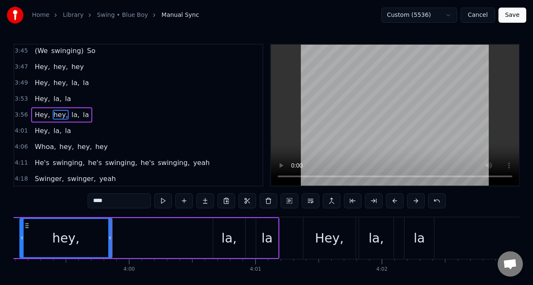
click at [161, 201] on button at bounding box center [163, 201] width 18 height 15
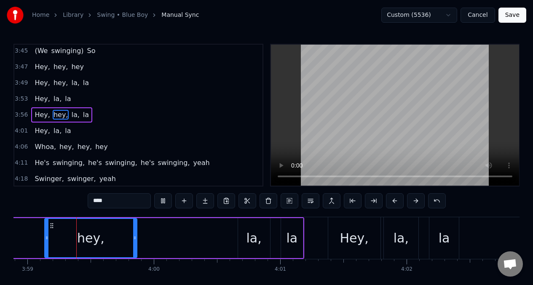
scroll to position [0, 30206]
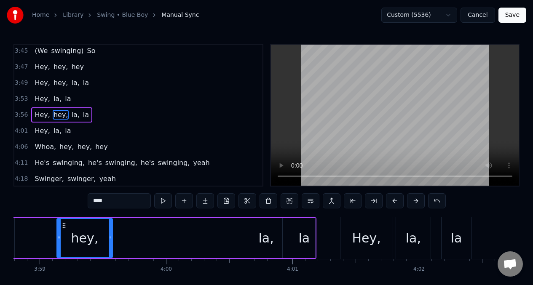
drag, startPoint x: 148, startPoint y: 240, endPoint x: 111, endPoint y: 237, distance: 36.8
click at [111, 237] on icon at bounding box center [110, 238] width 3 height 7
click at [163, 202] on button at bounding box center [163, 201] width 18 height 15
drag, startPoint x: 253, startPoint y: 229, endPoint x: 242, endPoint y: 229, distance: 11.8
click at [242, 229] on div "Hey, hey, la, la" at bounding box center [20, 239] width 592 height 42
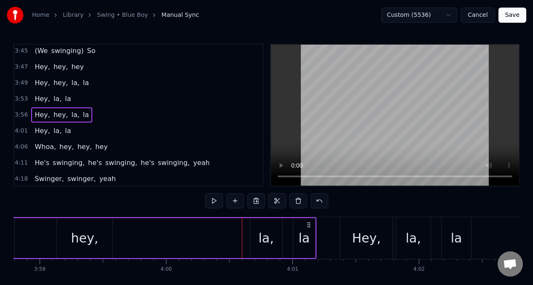
click at [258, 229] on div "la," at bounding box center [266, 238] width 32 height 40
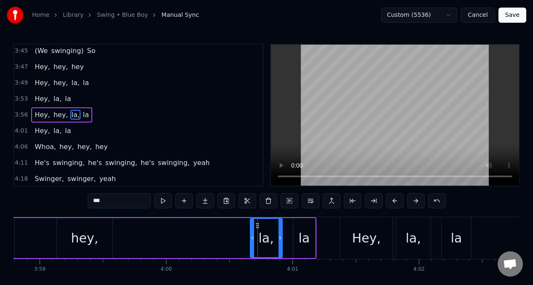
drag, startPoint x: 257, startPoint y: 227, endPoint x: 218, endPoint y: 232, distance: 39.1
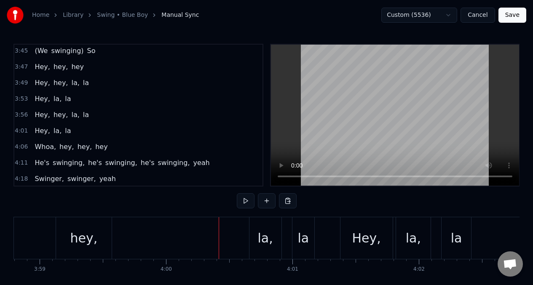
drag, startPoint x: 233, startPoint y: 234, endPoint x: 239, endPoint y: 234, distance: 6.8
click at [233, 234] on div "Hey, hey, la, la" at bounding box center [20, 239] width 592 height 42
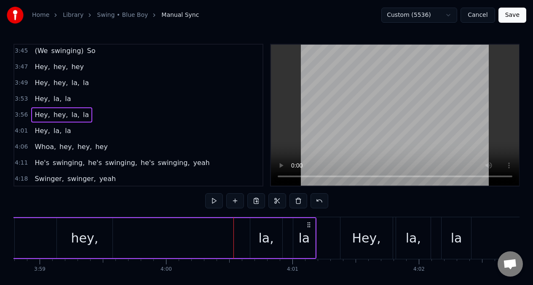
click at [256, 229] on div "la," at bounding box center [266, 238] width 32 height 40
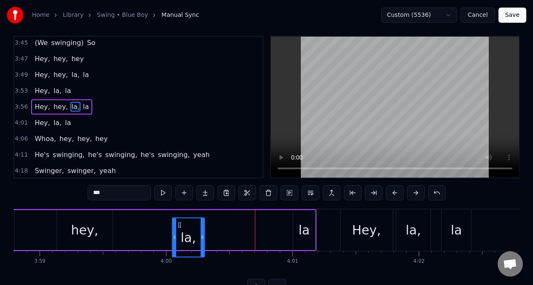
scroll to position [8, 0]
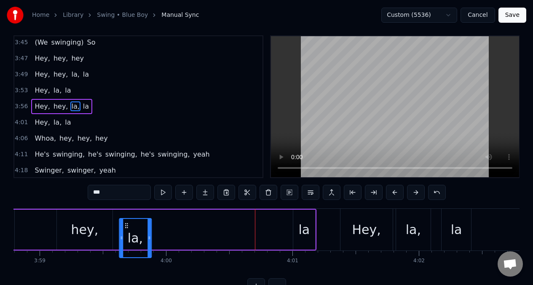
drag, startPoint x: 257, startPoint y: 228, endPoint x: 126, endPoint y: 210, distance: 132.4
click at [126, 210] on div "Hey, hey, la, la" at bounding box center [20, 230] width 592 height 42
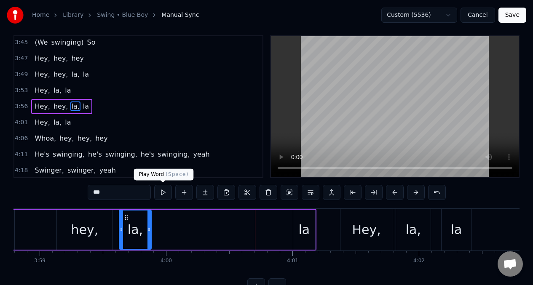
click at [165, 192] on button at bounding box center [163, 192] width 18 height 15
click at [165, 191] on button at bounding box center [163, 192] width 18 height 15
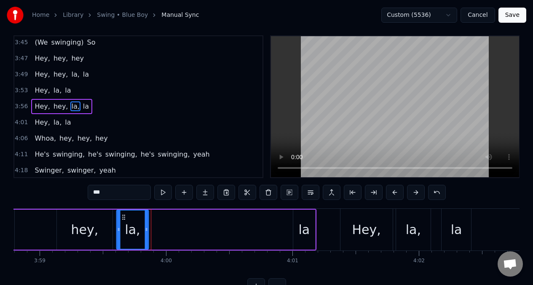
click at [123, 220] on icon at bounding box center [123, 217] width 7 height 7
click at [164, 196] on button at bounding box center [163, 192] width 18 height 15
click at [299, 222] on div "la" at bounding box center [304, 230] width 22 height 40
type input "**"
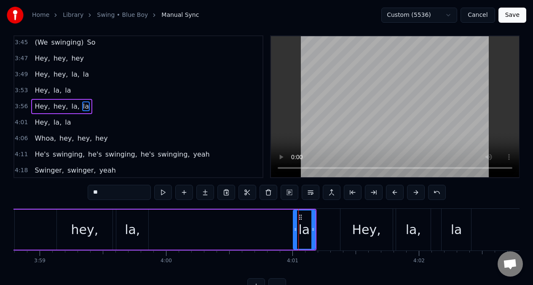
scroll to position [0, 0]
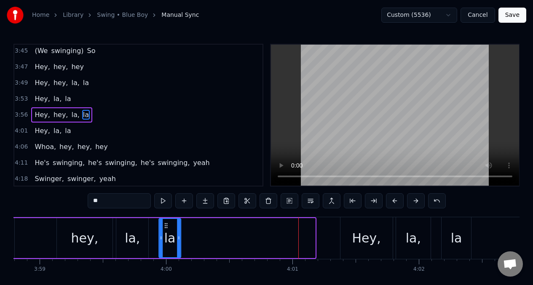
drag, startPoint x: 302, startPoint y: 227, endPoint x: 167, endPoint y: 221, distance: 135.5
click at [167, 222] on div "la" at bounding box center [169, 238] width 21 height 38
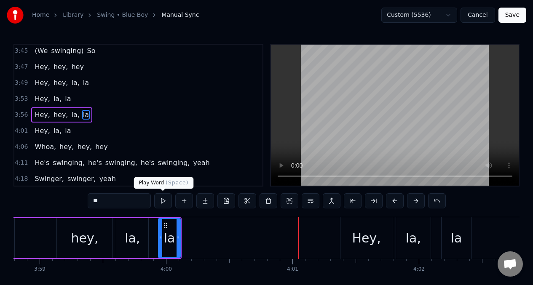
click at [161, 201] on button at bounding box center [163, 201] width 18 height 15
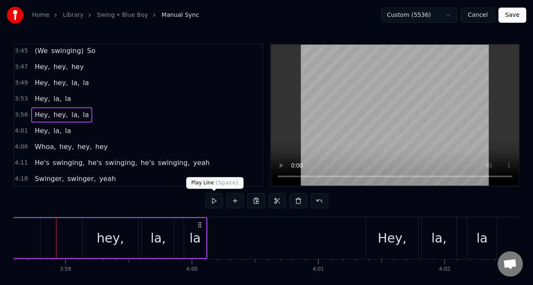
click at [214, 199] on button at bounding box center [214, 201] width 18 height 15
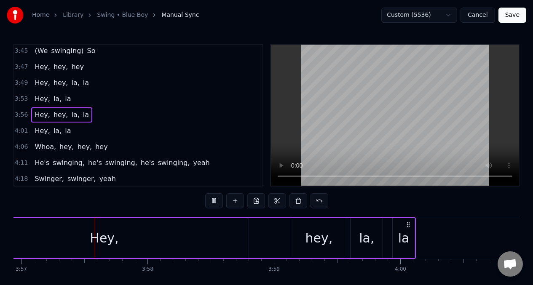
scroll to position [0, 29953]
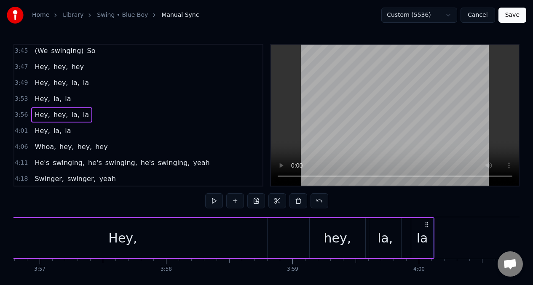
click at [419, 245] on div "la" at bounding box center [422, 238] width 11 height 19
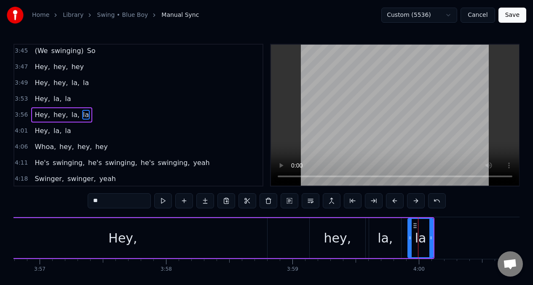
click at [411, 235] on div at bounding box center [410, 238] width 3 height 38
drag, startPoint x: 433, startPoint y: 238, endPoint x: 441, endPoint y: 238, distance: 8.9
click at [441, 238] on icon at bounding box center [439, 238] width 3 height 7
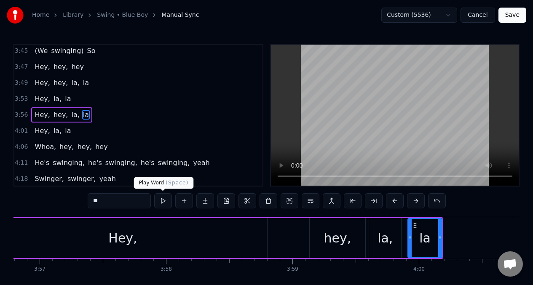
click at [163, 201] on button at bounding box center [163, 201] width 18 height 15
click at [82, 239] on div "Hey," at bounding box center [122, 238] width 288 height 40
type input "****"
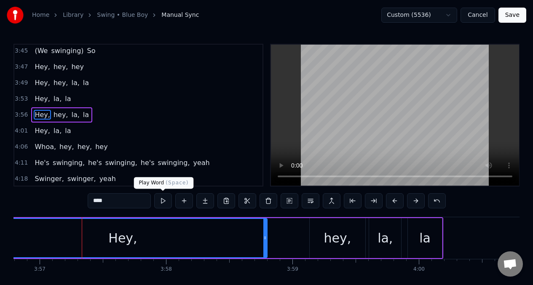
click at [164, 201] on button at bounding box center [163, 201] width 18 height 15
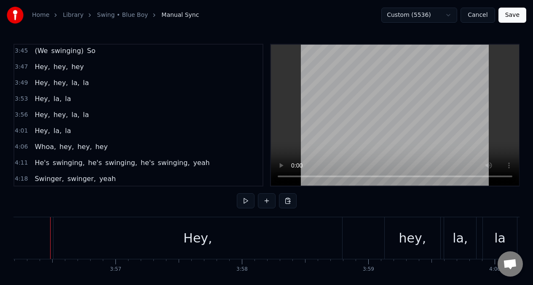
scroll to position [0, 29871]
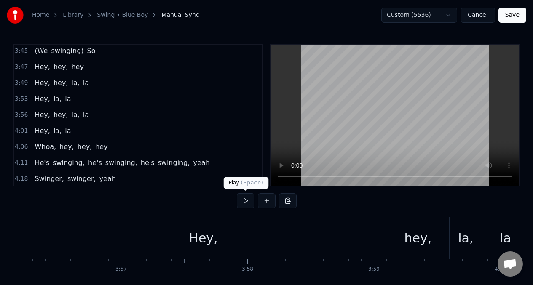
click at [249, 201] on button at bounding box center [246, 201] width 18 height 15
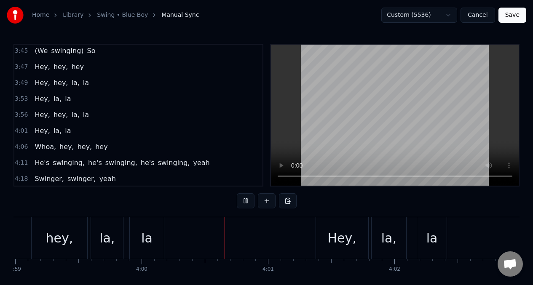
scroll to position [0, 30319]
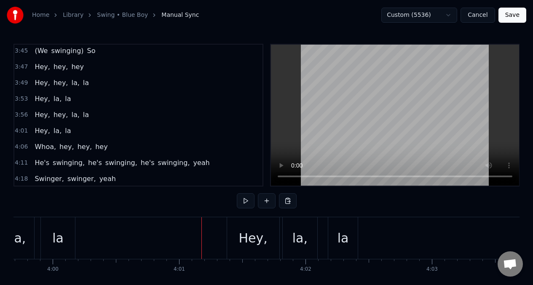
click at [248, 201] on button at bounding box center [246, 201] width 18 height 15
click at [243, 200] on button at bounding box center [246, 201] width 18 height 15
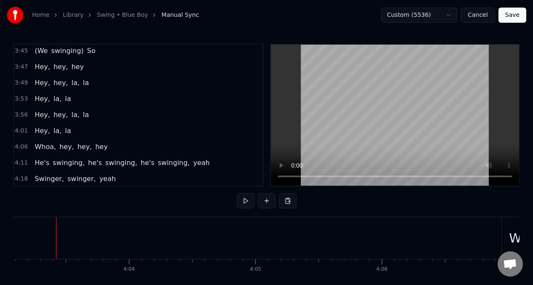
scroll to position [0, 30749]
click at [39, 118] on span "Hey," at bounding box center [42, 115] width 17 height 10
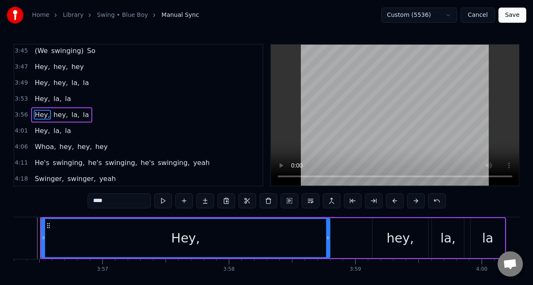
scroll to position [0, 29874]
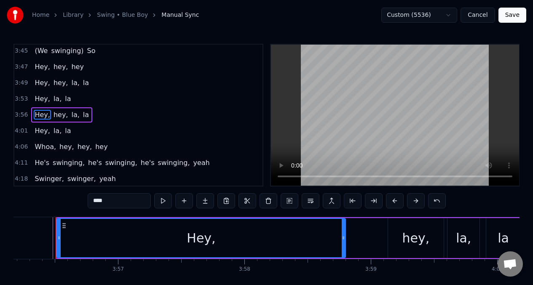
click at [40, 135] on span "Hey," at bounding box center [42, 131] width 17 height 10
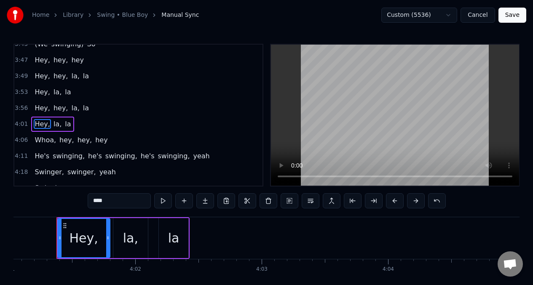
scroll to position [0, 30490]
click at [393, 203] on button at bounding box center [395, 201] width 18 height 15
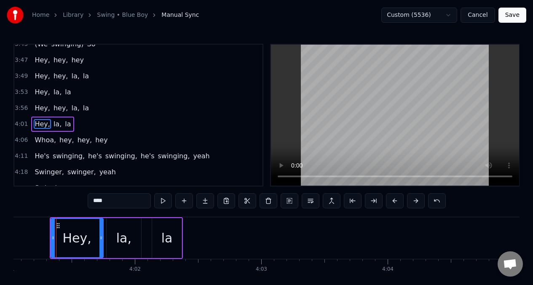
click at [393, 203] on button at bounding box center [395, 201] width 18 height 15
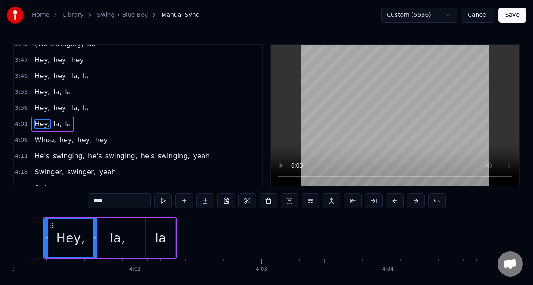
click at [393, 203] on button at bounding box center [395, 201] width 18 height 15
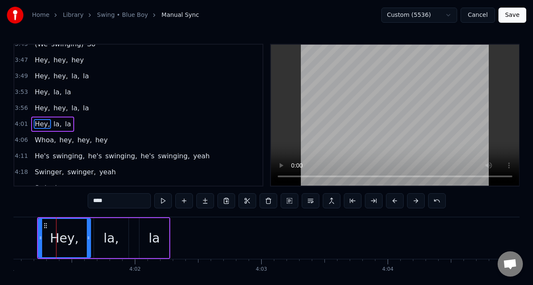
click at [393, 203] on button at bounding box center [395, 201] width 18 height 15
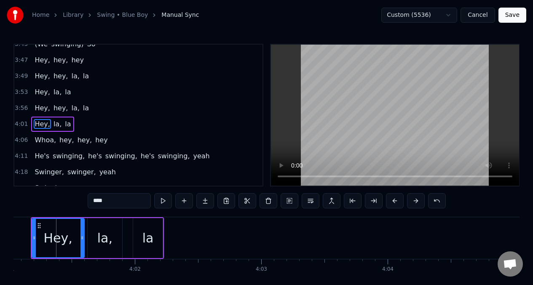
click at [393, 203] on button at bounding box center [395, 201] width 18 height 15
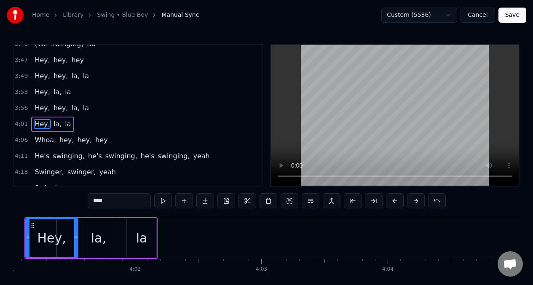
click at [393, 203] on button at bounding box center [395, 201] width 18 height 15
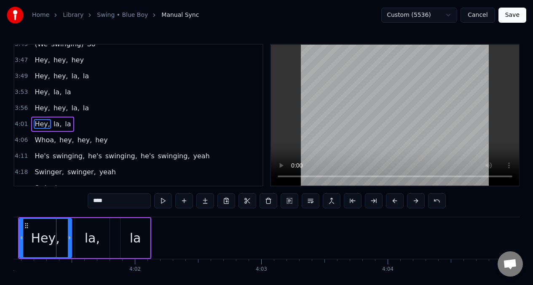
click at [393, 203] on button at bounding box center [395, 201] width 18 height 15
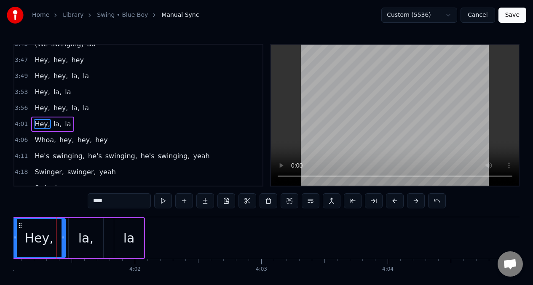
click at [100, 203] on input "****" at bounding box center [119, 201] width 63 height 15
click at [164, 200] on button at bounding box center [163, 201] width 18 height 15
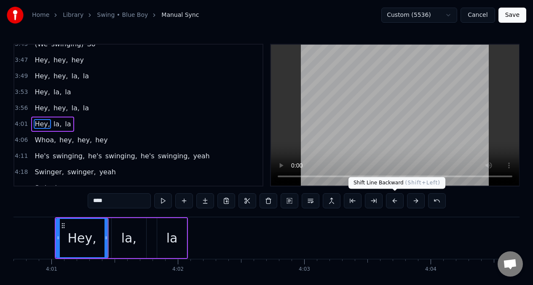
click at [394, 202] on button at bounding box center [395, 201] width 18 height 15
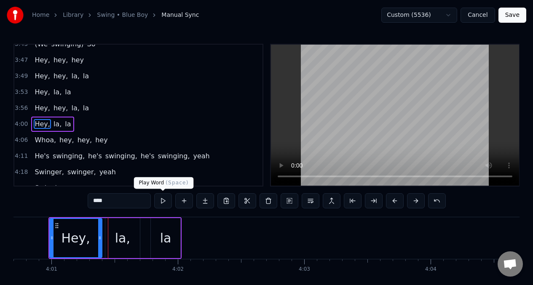
click at [162, 203] on button at bounding box center [163, 201] width 18 height 15
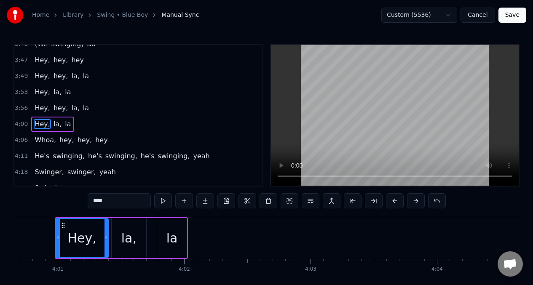
click at [161, 203] on button at bounding box center [163, 201] width 18 height 15
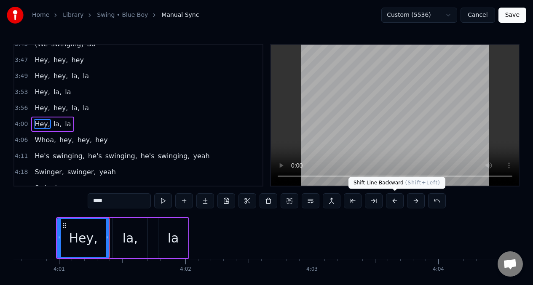
click at [396, 199] on button at bounding box center [395, 201] width 18 height 15
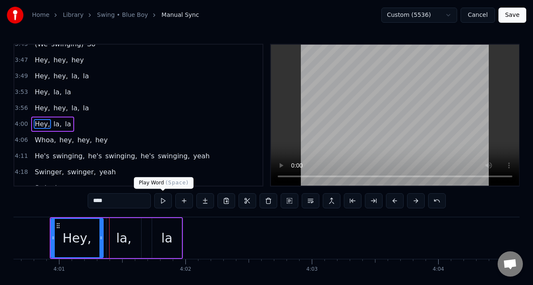
click at [163, 202] on button at bounding box center [163, 201] width 18 height 15
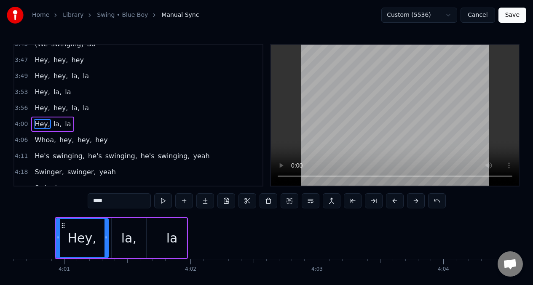
click at [133, 231] on div "la," at bounding box center [128, 238] width 15 height 19
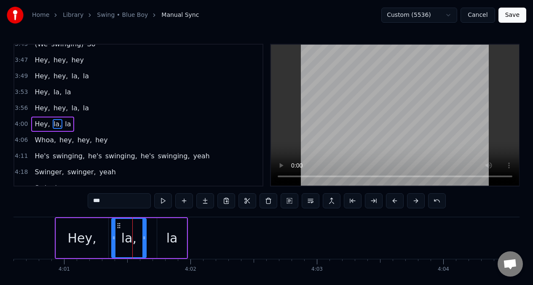
scroll to position [1027, 0]
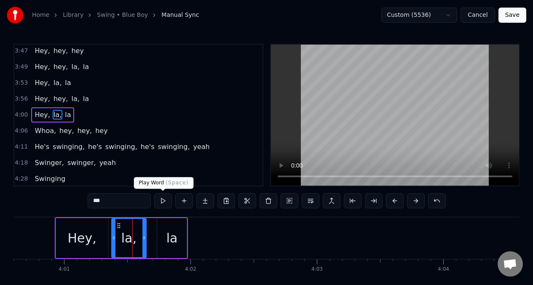
click at [162, 203] on button at bounding box center [163, 201] width 18 height 15
click at [172, 240] on div "la" at bounding box center [172, 238] width 11 height 19
type input "**"
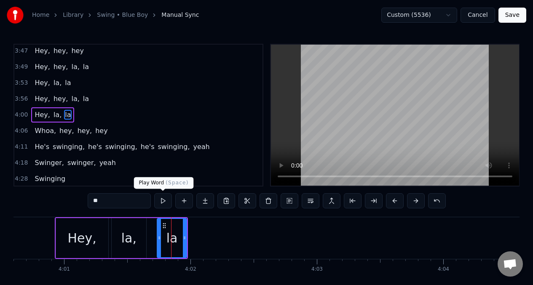
click at [163, 203] on button at bounding box center [163, 201] width 18 height 15
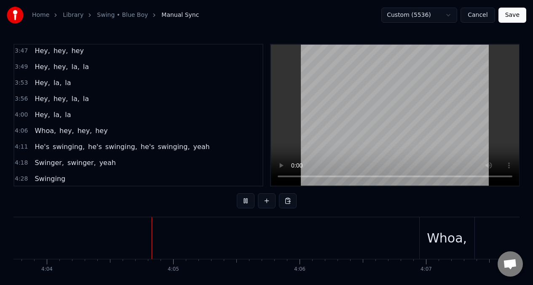
scroll to position [0, 30839]
click at [417, 227] on div "Whoa," at bounding box center [439, 239] width 55 height 42
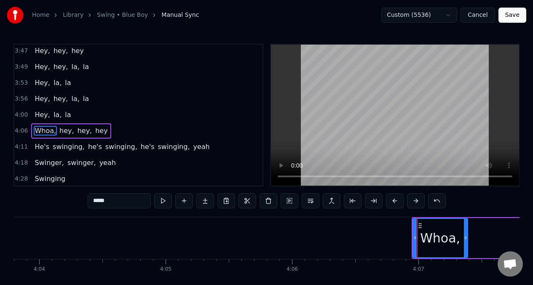
scroll to position [1043, 0]
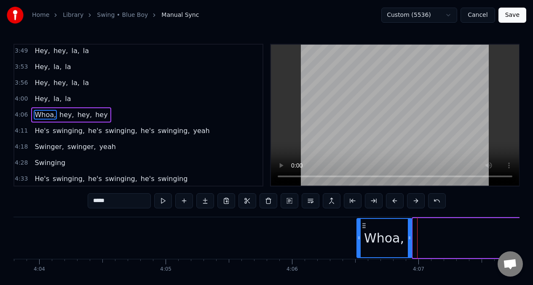
drag, startPoint x: 418, startPoint y: 228, endPoint x: 365, endPoint y: 228, distance: 53.1
click at [365, 229] on div "Whoa," at bounding box center [384, 238] width 54 height 38
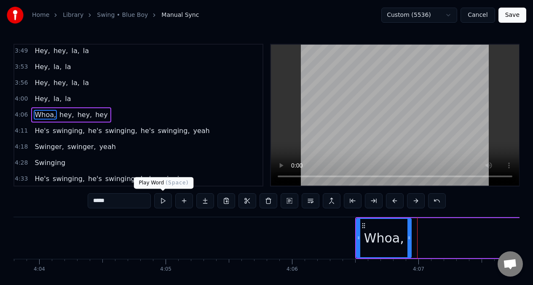
click at [162, 203] on button at bounding box center [163, 201] width 18 height 15
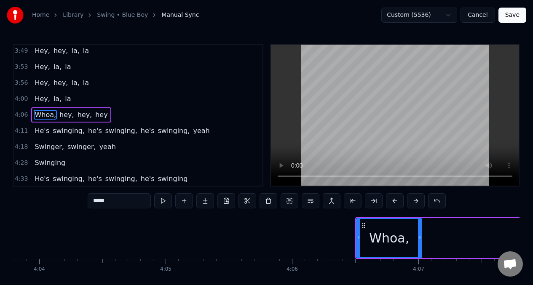
drag, startPoint x: 410, startPoint y: 240, endPoint x: 420, endPoint y: 240, distance: 10.5
click at [420, 240] on icon at bounding box center [419, 238] width 3 height 7
click at [163, 201] on button at bounding box center [163, 201] width 18 height 15
click at [62, 118] on span "hey," at bounding box center [67, 115] width 16 height 10
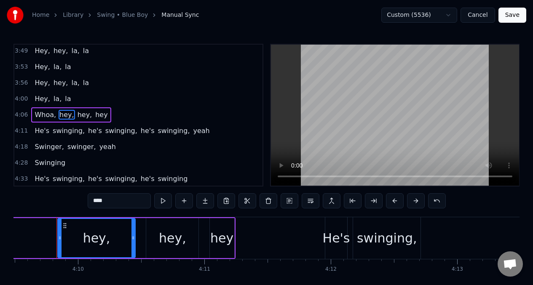
scroll to position [0, 31560]
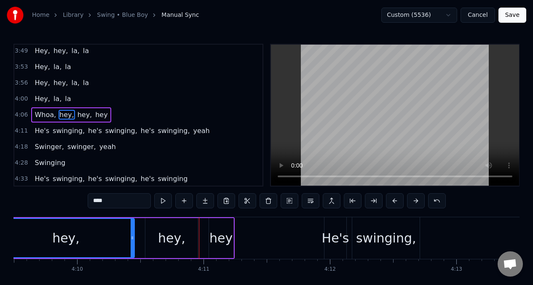
drag, startPoint x: 60, startPoint y: 236, endPoint x: 1, endPoint y: 240, distance: 58.8
click at [0, 240] on div "Home Library Swing • Blue Boy Manual Sync Custom (5536) Cancel Save 0:31 Are yo…" at bounding box center [266, 151] width 533 height 302
click at [163, 202] on button at bounding box center [163, 201] width 18 height 15
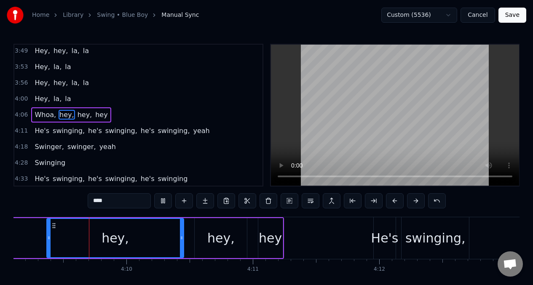
scroll to position [0, 31500]
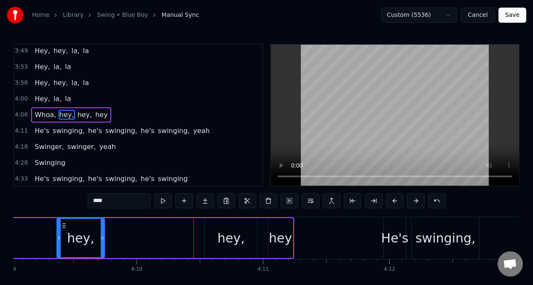
drag, startPoint x: 193, startPoint y: 240, endPoint x: 104, endPoint y: 239, distance: 89.4
click at [104, 239] on icon at bounding box center [102, 238] width 3 height 7
click at [161, 203] on button at bounding box center [163, 201] width 18 height 15
drag, startPoint x: 59, startPoint y: 240, endPoint x: 47, endPoint y: 241, distance: 11.8
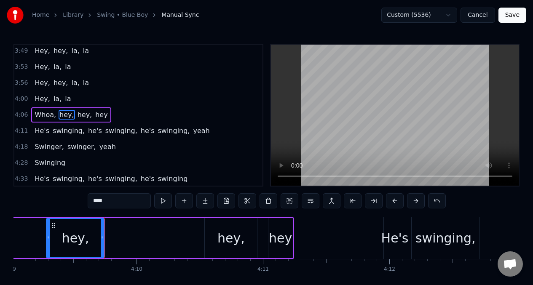
click at [47, 241] on icon at bounding box center [48, 238] width 3 height 7
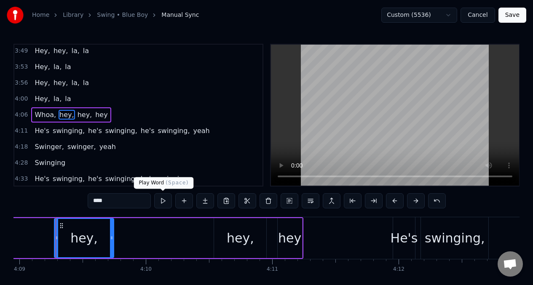
click at [162, 204] on button at bounding box center [163, 201] width 18 height 15
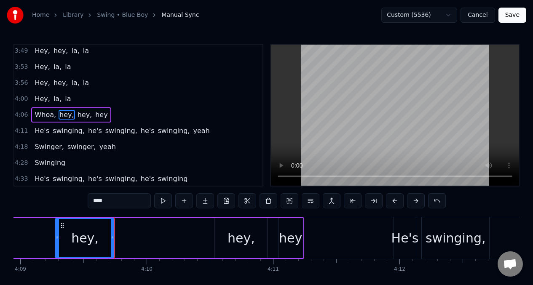
click at [225, 231] on div "hey," at bounding box center [241, 238] width 52 height 40
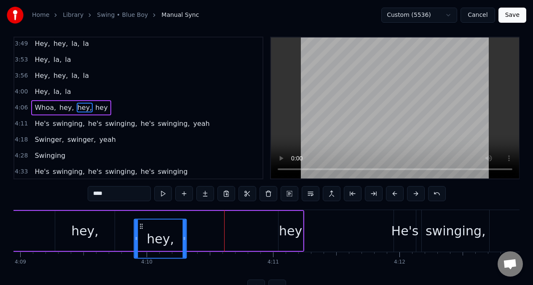
scroll to position [8, 0]
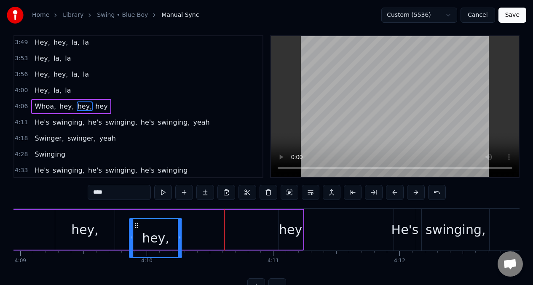
drag, startPoint x: 222, startPoint y: 228, endPoint x: 137, endPoint y: 225, distance: 85.6
click at [137, 225] on icon at bounding box center [136, 226] width 7 height 7
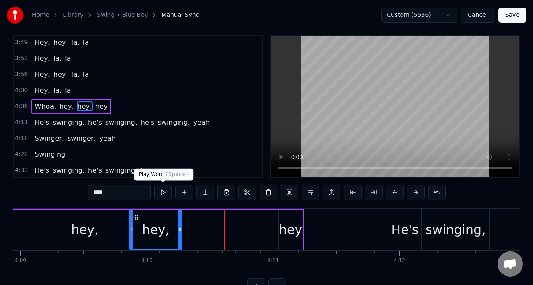
click at [161, 194] on button at bounding box center [163, 192] width 18 height 15
click at [286, 221] on div "hey" at bounding box center [290, 230] width 23 height 19
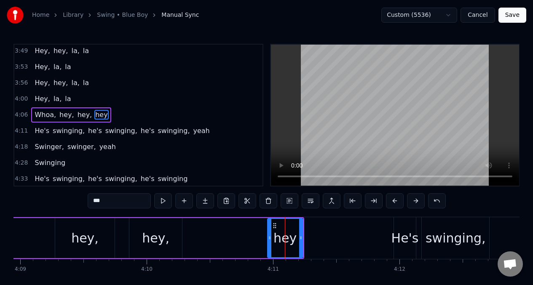
drag, startPoint x: 282, startPoint y: 229, endPoint x: 272, endPoint y: 229, distance: 9.7
click at [270, 231] on div "hey" at bounding box center [285, 238] width 35 height 38
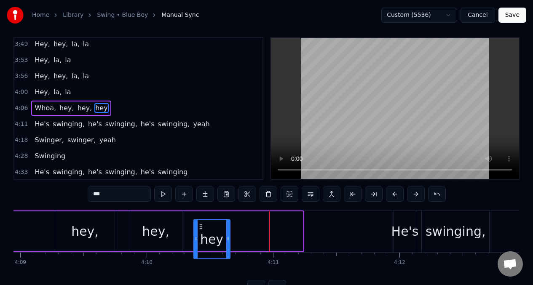
scroll to position [8, 0]
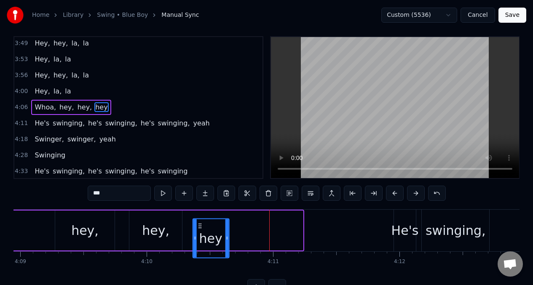
drag, startPoint x: 273, startPoint y: 228, endPoint x: 200, endPoint y: 229, distance: 73.0
click at [200, 229] on div "hey" at bounding box center [210, 238] width 35 height 38
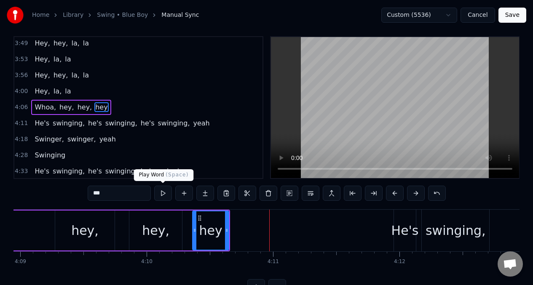
click at [164, 195] on button at bounding box center [163, 193] width 18 height 15
click at [43, 108] on span "Whoa," at bounding box center [45, 107] width 23 height 10
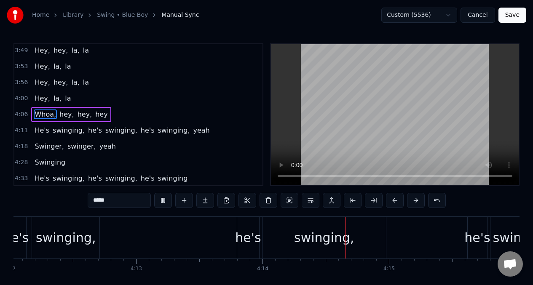
scroll to position [0, 32102]
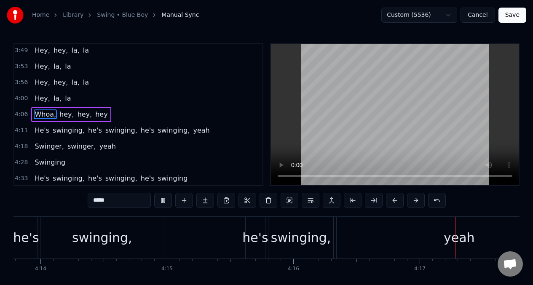
click at [41, 113] on span "Whoa," at bounding box center [45, 115] width 23 height 10
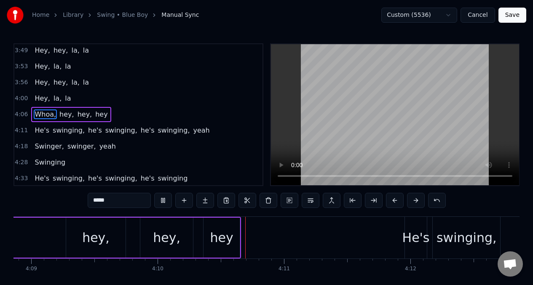
scroll to position [0, 31582]
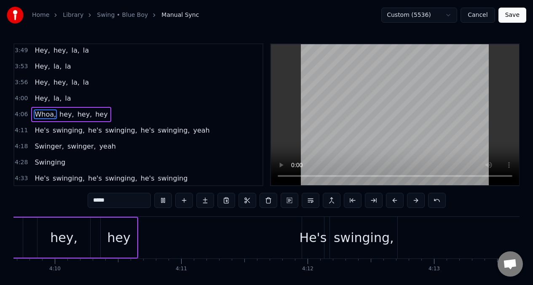
click at [80, 116] on span "hey," at bounding box center [85, 115] width 16 height 10
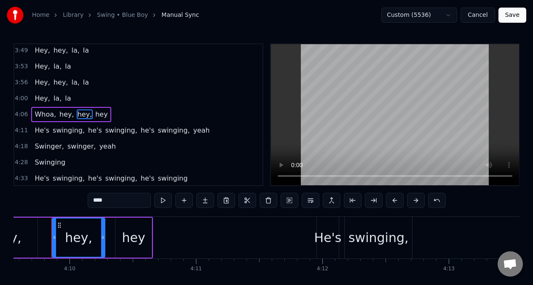
scroll to position [0, 31563]
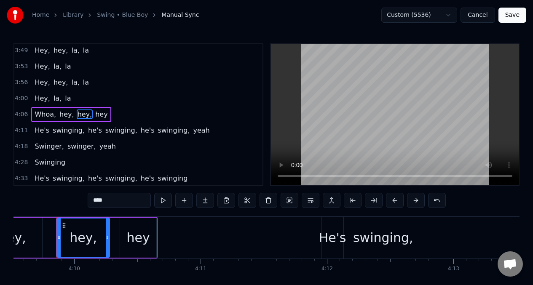
click at [138, 240] on div "hey" at bounding box center [138, 238] width 23 height 19
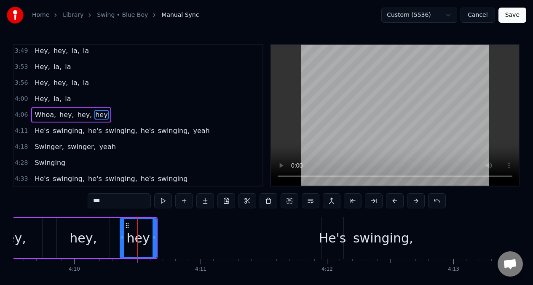
click at [110, 204] on input "***" at bounding box center [119, 201] width 63 height 15
type input "***"
click at [186, 204] on button at bounding box center [184, 201] width 18 height 15
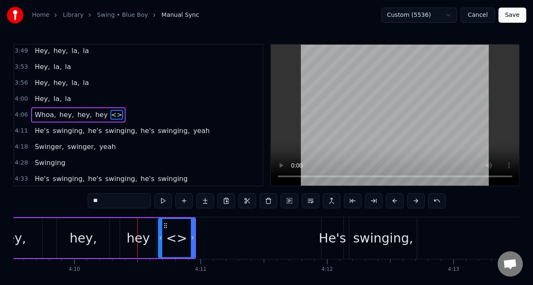
click at [112, 207] on input "**" at bounding box center [119, 201] width 63 height 15
type input "*"
click at [107, 232] on div "hey," at bounding box center [83, 238] width 52 height 40
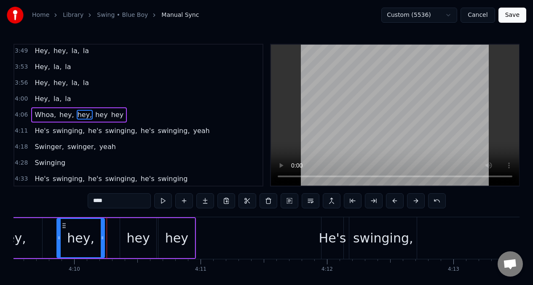
click at [101, 233] on div at bounding box center [102, 238] width 3 height 38
click at [130, 228] on div "hey" at bounding box center [138, 238] width 36 height 40
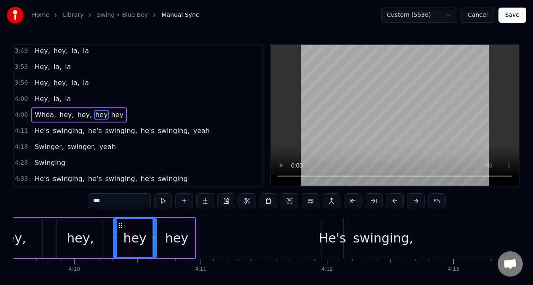
drag, startPoint x: 124, startPoint y: 229, endPoint x: 119, endPoint y: 229, distance: 4.2
click at [116, 229] on div at bounding box center [115, 238] width 3 height 38
drag, startPoint x: 156, startPoint y: 229, endPoint x: 149, endPoint y: 231, distance: 7.1
click at [149, 231] on div "hey" at bounding box center [135, 238] width 44 height 40
click at [155, 229] on div at bounding box center [154, 238] width 3 height 38
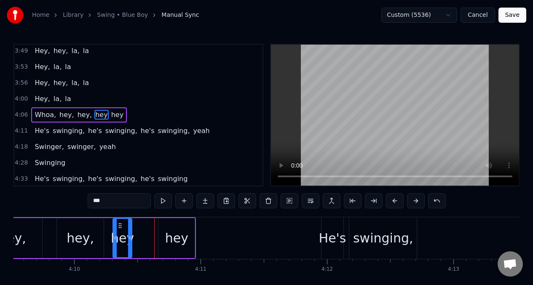
drag, startPoint x: 155, startPoint y: 229, endPoint x: 131, endPoint y: 228, distance: 24.0
click at [130, 230] on div at bounding box center [129, 238] width 3 height 38
click at [161, 202] on button at bounding box center [163, 201] width 18 height 15
click at [165, 231] on div "hey" at bounding box center [177, 238] width 36 height 40
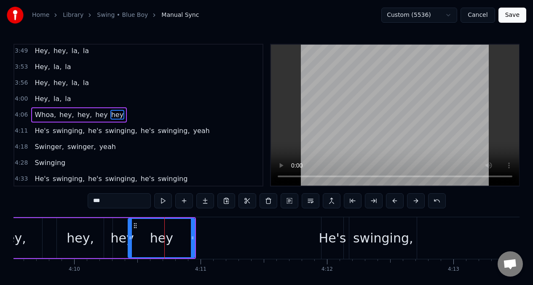
click at [129, 231] on div at bounding box center [130, 238] width 3 height 38
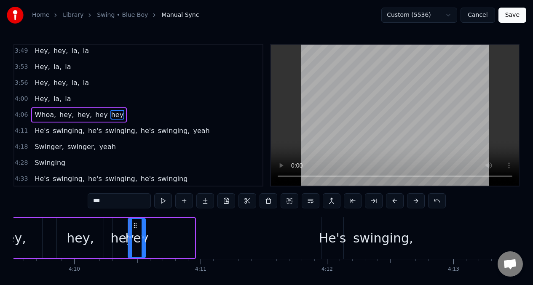
drag, startPoint x: 194, startPoint y: 230, endPoint x: 145, endPoint y: 231, distance: 49.3
click at [145, 231] on div at bounding box center [143, 238] width 3 height 38
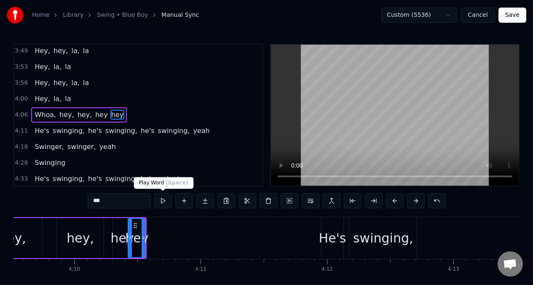
click at [163, 202] on button at bounding box center [163, 201] width 18 height 15
click at [40, 234] on div "hey," at bounding box center [12, 238] width 59 height 40
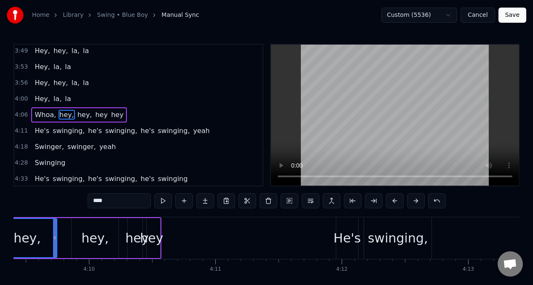
scroll to position [0, 31547]
click at [348, 245] on div "He's" at bounding box center [348, 238] width 27 height 19
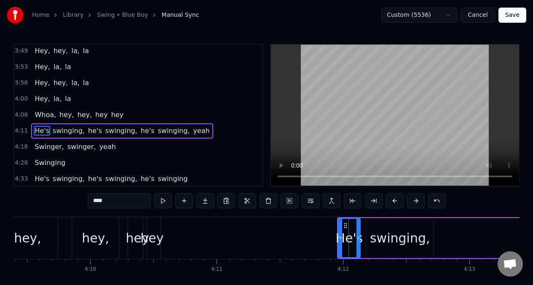
scroll to position [1059, 0]
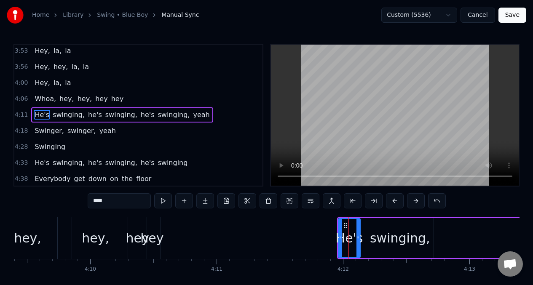
click at [111, 199] on input "****" at bounding box center [119, 201] width 63 height 15
type input "*"
click at [402, 241] on div "swinging," at bounding box center [400, 238] width 60 height 19
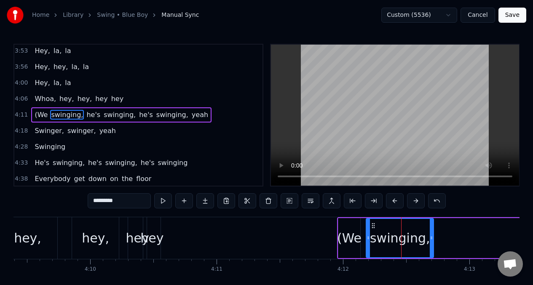
click at [129, 204] on input "*********" at bounding box center [119, 201] width 63 height 15
type input "*********"
click at [163, 200] on button at bounding box center [163, 201] width 18 height 15
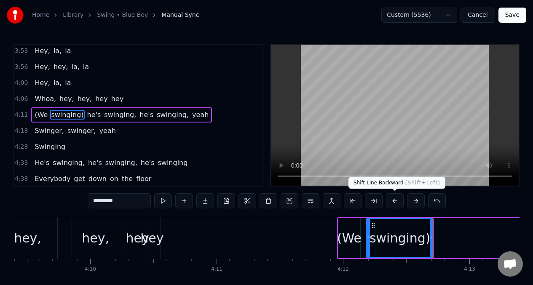
click at [396, 202] on button at bounding box center [395, 201] width 18 height 15
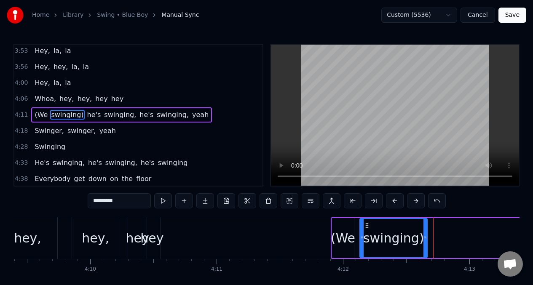
click at [396, 202] on button at bounding box center [395, 201] width 18 height 15
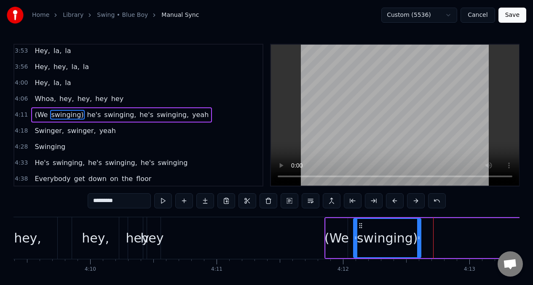
click at [396, 202] on button at bounding box center [395, 201] width 18 height 15
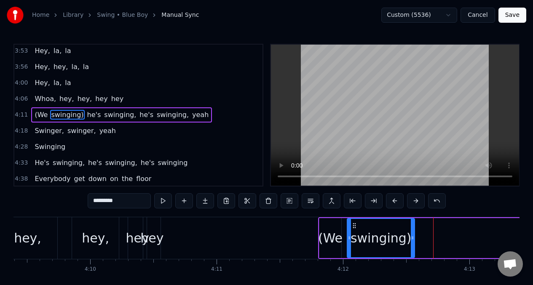
click at [396, 202] on button at bounding box center [395, 201] width 18 height 15
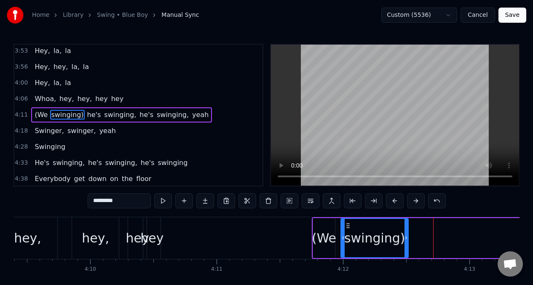
click at [396, 202] on button at bounding box center [395, 201] width 18 height 15
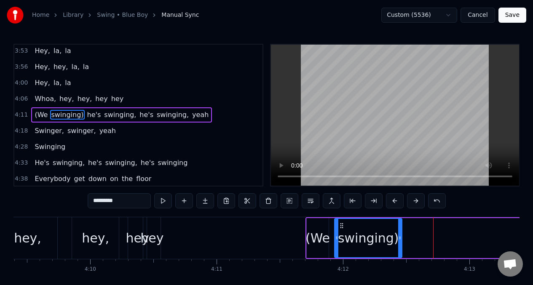
click at [396, 202] on button at bounding box center [395, 201] width 18 height 15
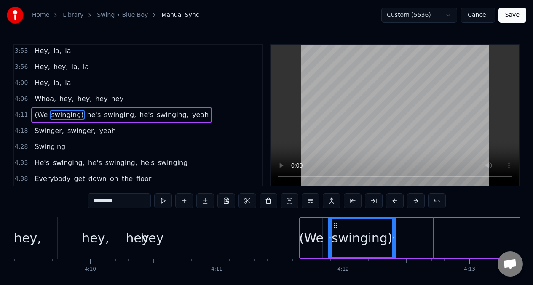
click at [396, 202] on button at bounding box center [395, 201] width 18 height 15
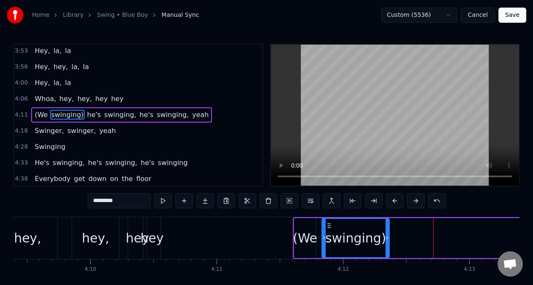
click at [396, 202] on button at bounding box center [395, 201] width 18 height 15
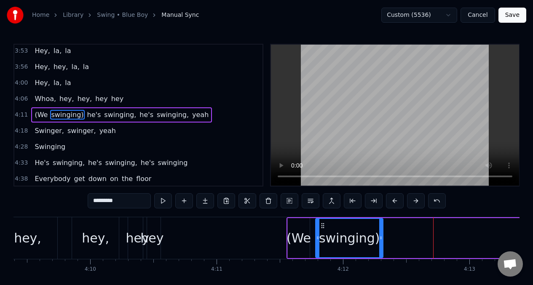
click at [396, 202] on button at bounding box center [395, 201] width 18 height 15
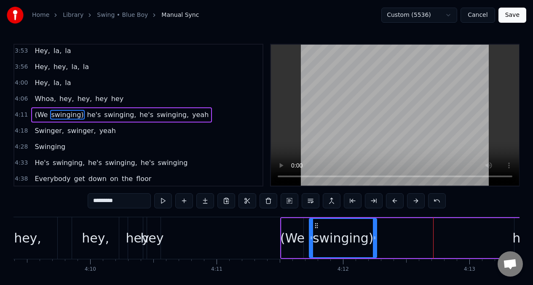
click at [395, 202] on button at bounding box center [395, 201] width 18 height 15
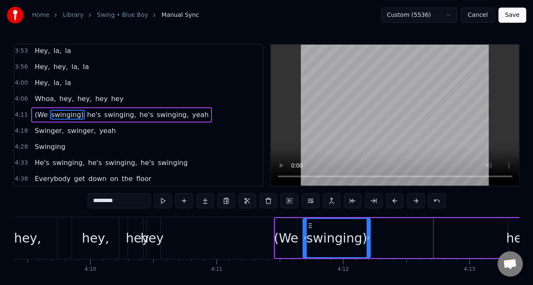
click at [395, 202] on button at bounding box center [395, 201] width 18 height 15
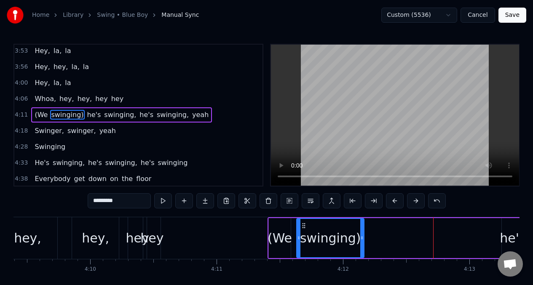
click at [395, 202] on button at bounding box center [395, 201] width 18 height 15
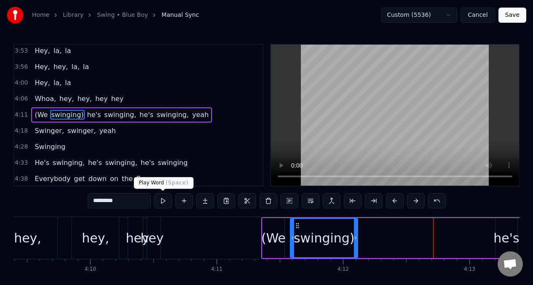
click at [164, 200] on button at bounding box center [163, 201] width 18 height 15
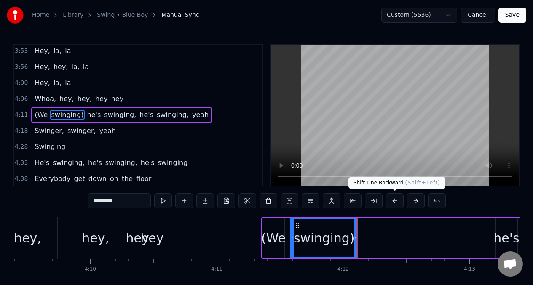
click at [396, 200] on button at bounding box center [395, 201] width 18 height 15
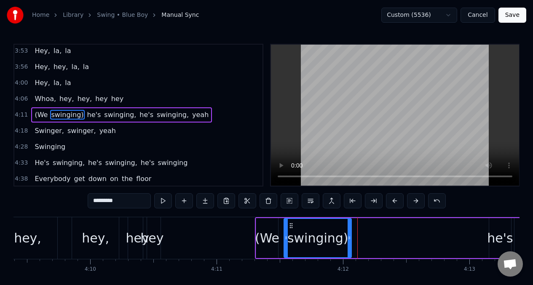
click at [396, 200] on button at bounding box center [395, 201] width 18 height 15
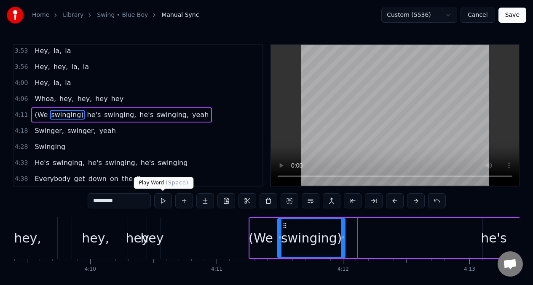
click at [162, 202] on button at bounding box center [163, 201] width 18 height 15
click at [162, 201] on button at bounding box center [163, 201] width 18 height 15
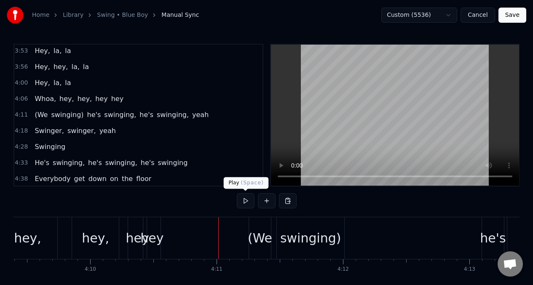
click at [242, 199] on button at bounding box center [246, 201] width 18 height 15
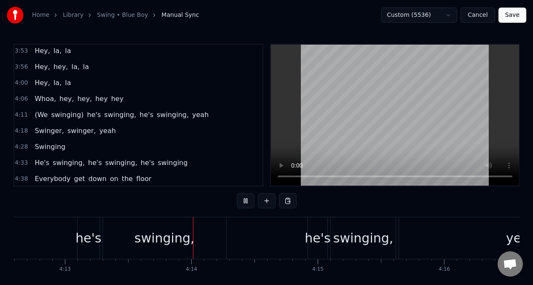
click at [242, 199] on button at bounding box center [246, 201] width 18 height 15
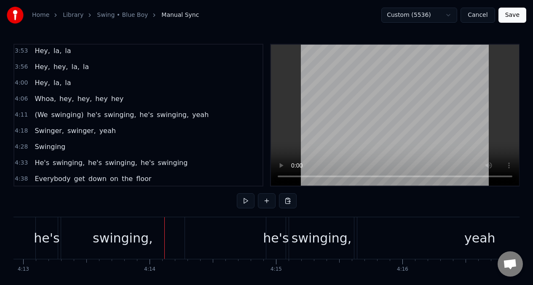
click at [86, 118] on span "he's" at bounding box center [94, 115] width 16 height 10
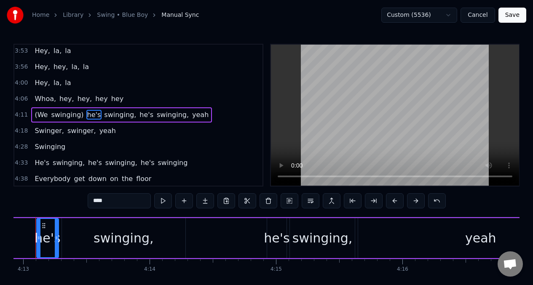
scroll to position [0, 31973]
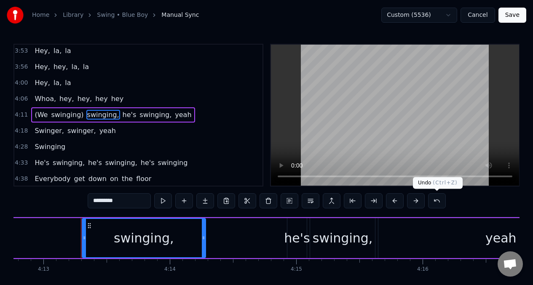
click at [436, 200] on button at bounding box center [437, 201] width 18 height 15
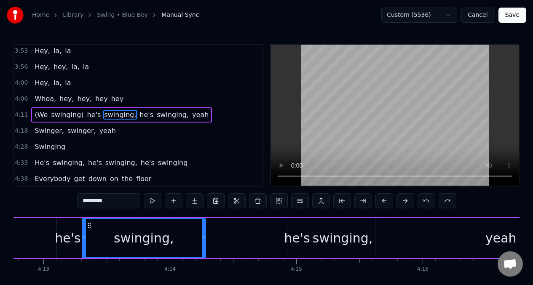
click at [86, 119] on span "he's" at bounding box center [94, 115] width 16 height 10
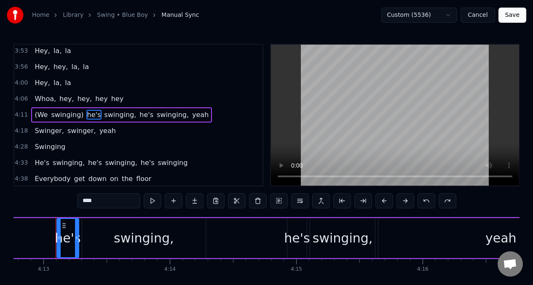
click at [78, 203] on input "****" at bounding box center [108, 201] width 63 height 15
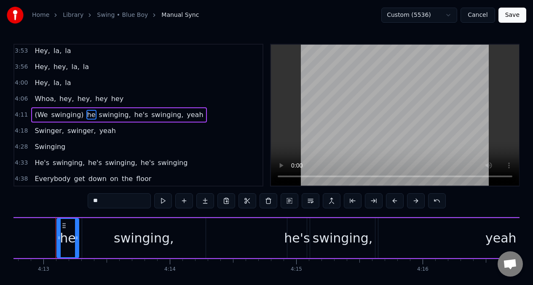
type input "*"
click at [124, 115] on span "swinging," at bounding box center [119, 115] width 34 height 10
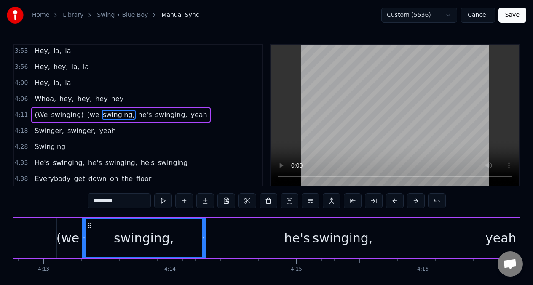
click at [123, 207] on input "*********" at bounding box center [119, 201] width 63 height 15
click at [38, 113] on span "(We" at bounding box center [41, 115] width 15 height 10
type input "***"
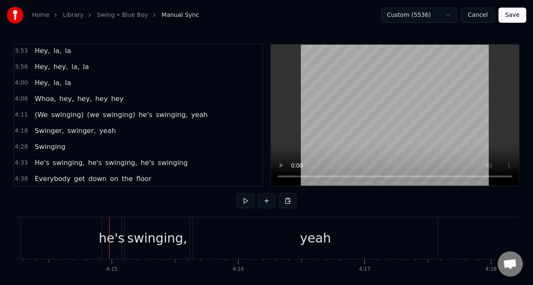
scroll to position [0, 32162]
click at [108, 118] on span "swinging)" at bounding box center [119, 115] width 34 height 10
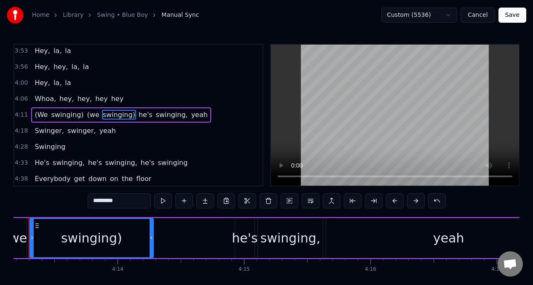
scroll to position [0, 31998]
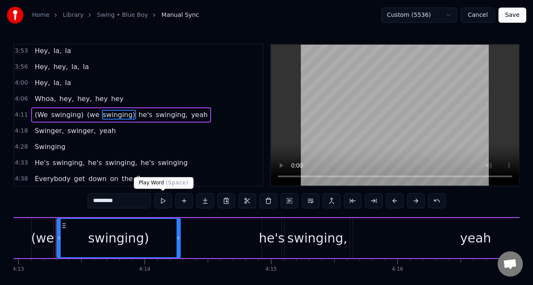
click at [164, 202] on button at bounding box center [163, 201] width 18 height 15
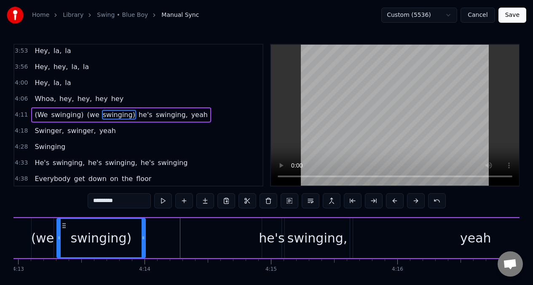
drag, startPoint x: 178, startPoint y: 232, endPoint x: 130, endPoint y: 223, distance: 48.5
click at [143, 233] on div at bounding box center [143, 238] width 3 height 38
click at [164, 202] on button at bounding box center [163, 201] width 18 height 15
click at [184, 200] on button at bounding box center [184, 201] width 18 height 15
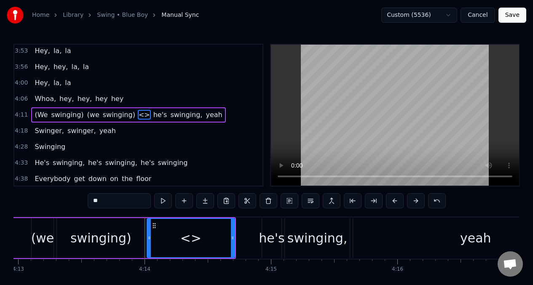
click at [104, 201] on input "**" at bounding box center [119, 201] width 63 height 15
type input "*"
type input "********"
click at [234, 235] on div "Swinging" at bounding box center [191, 238] width 89 height 40
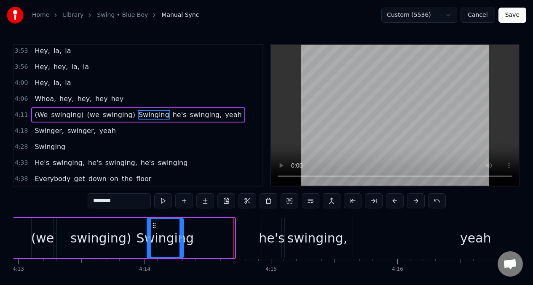
drag, startPoint x: 232, startPoint y: 234, endPoint x: 180, endPoint y: 233, distance: 52.3
click at [180, 235] on div at bounding box center [181, 238] width 3 height 38
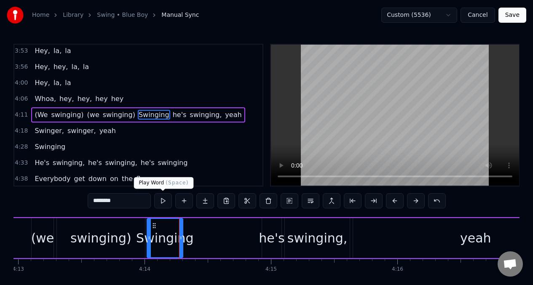
click at [162, 201] on button at bounding box center [163, 201] width 18 height 15
drag, startPoint x: 183, startPoint y: 231, endPoint x: 188, endPoint y: 232, distance: 5.9
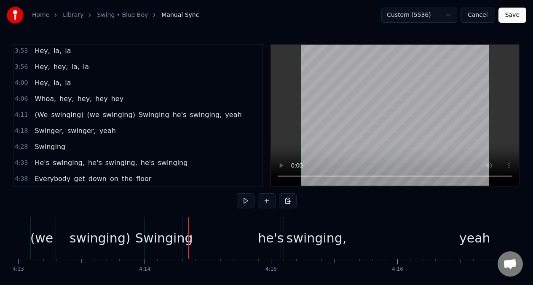
click at [177, 229] on div "Swinging" at bounding box center [163, 238] width 57 height 19
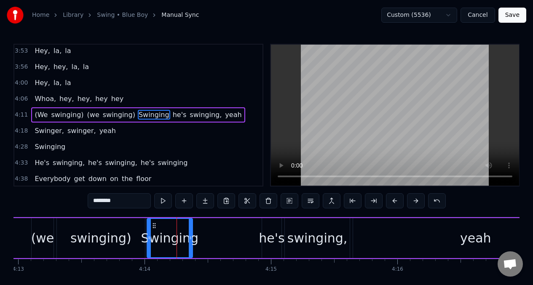
drag, startPoint x: 181, startPoint y: 231, endPoint x: 193, endPoint y: 231, distance: 11.4
click at [192, 231] on div at bounding box center [190, 238] width 3 height 38
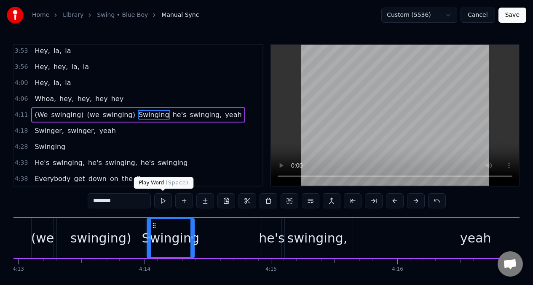
click at [163, 203] on button at bounding box center [163, 201] width 18 height 15
click at [35, 234] on div "(we" at bounding box center [42, 238] width 23 height 19
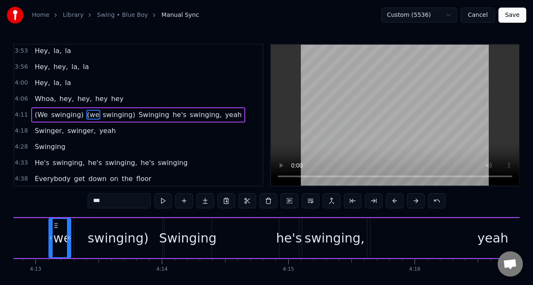
scroll to position [0, 31977]
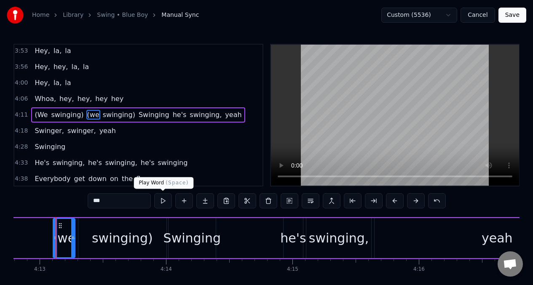
click at [165, 202] on button at bounding box center [163, 201] width 18 height 15
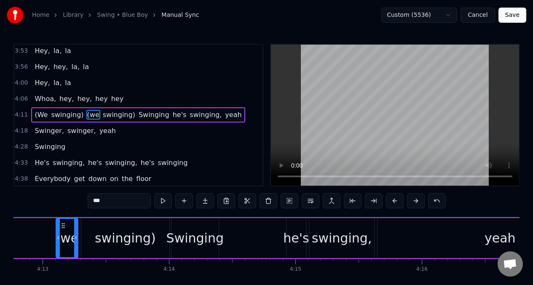
click at [165, 202] on button at bounding box center [163, 201] width 18 height 15
click at [164, 202] on button at bounding box center [163, 201] width 18 height 15
click at [163, 202] on button at bounding box center [163, 201] width 18 height 15
drag, startPoint x: 58, startPoint y: 229, endPoint x: 48, endPoint y: 229, distance: 9.7
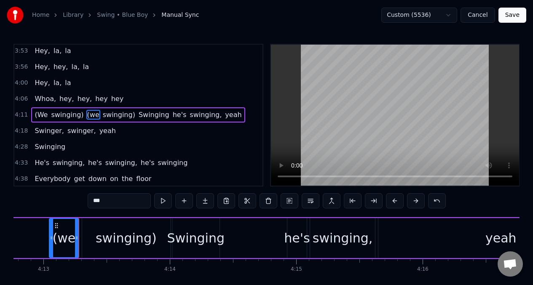
click at [50, 229] on div at bounding box center [51, 238] width 3 height 38
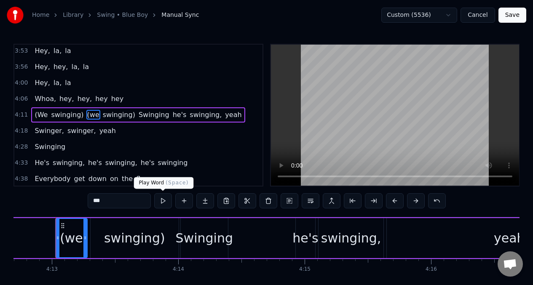
click at [162, 201] on button at bounding box center [163, 201] width 18 height 15
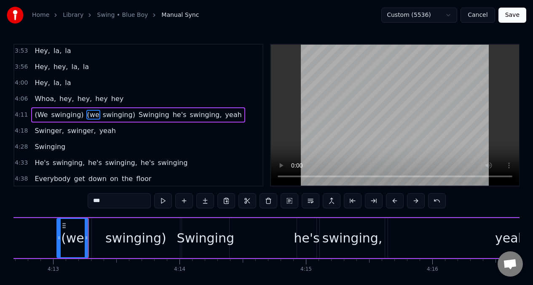
click at [162, 201] on button at bounding box center [163, 201] width 18 height 15
click at [139, 237] on div "swinging)" at bounding box center [135, 238] width 61 height 19
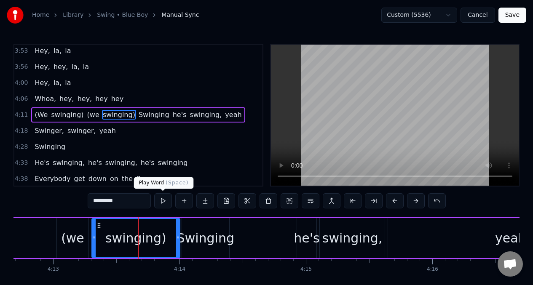
click at [162, 206] on button at bounding box center [163, 201] width 18 height 15
click at [73, 238] on div "(we" at bounding box center [72, 238] width 23 height 19
type input "***"
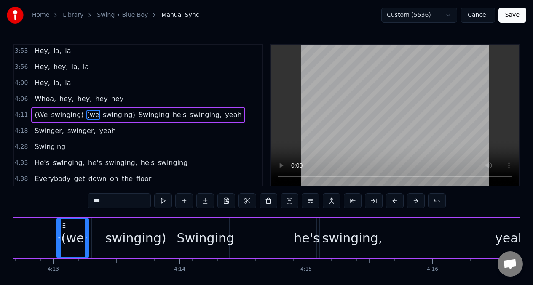
click at [90, 236] on div "(We swinging) (we swinging) Swinging he's swinging, yeah" at bounding box center [233, 239] width 802 height 42
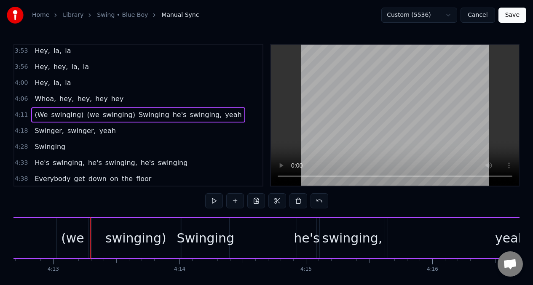
click at [94, 237] on div "swinging)" at bounding box center [136, 238] width 88 height 40
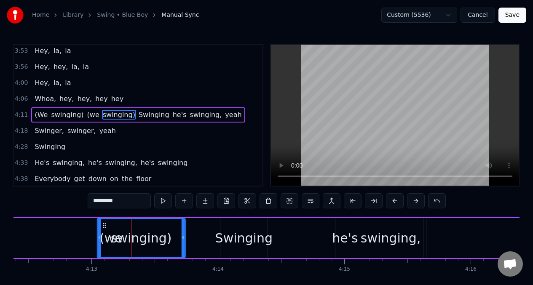
scroll to position [0, 31923]
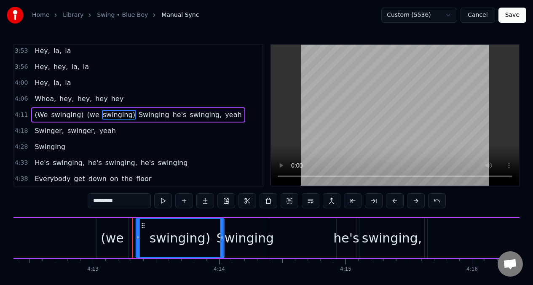
drag, startPoint x: 98, startPoint y: 226, endPoint x: 143, endPoint y: 223, distance: 44.4
click at [143, 223] on icon at bounding box center [143, 226] width 7 height 7
click at [162, 202] on button at bounding box center [163, 201] width 18 height 15
drag, startPoint x: 222, startPoint y: 229, endPoint x: 182, endPoint y: 235, distance: 40.5
click at [219, 230] on div at bounding box center [218, 238] width 3 height 38
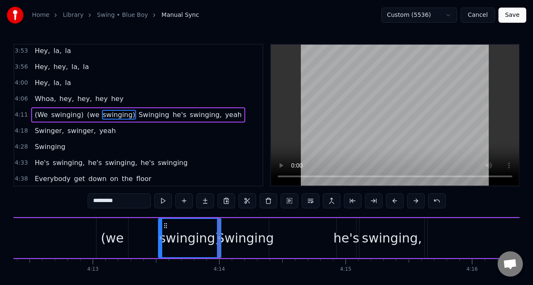
drag, startPoint x: 138, startPoint y: 237, endPoint x: 153, endPoint y: 234, distance: 15.9
click at [161, 236] on icon at bounding box center [160, 238] width 3 height 7
drag, startPoint x: 109, startPoint y: 228, endPoint x: 136, endPoint y: 228, distance: 26.6
click at [137, 228] on div "(We swinging) (we swinging) Swinging he's swinging, yeah" at bounding box center [273, 239] width 802 height 42
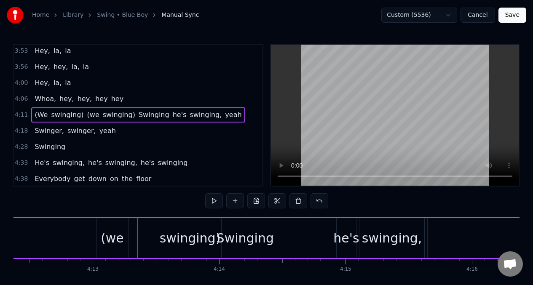
click at [110, 230] on div "(we" at bounding box center [112, 238] width 23 height 19
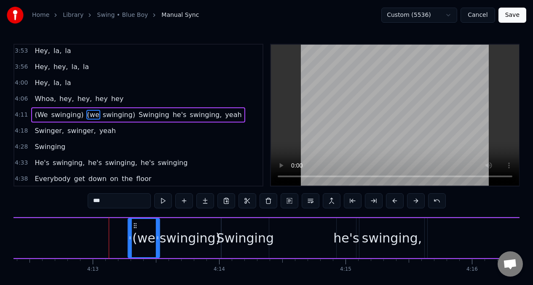
drag, startPoint x: 108, startPoint y: 226, endPoint x: 132, endPoint y: 229, distance: 24.5
click at [137, 228] on icon at bounding box center [135, 226] width 7 height 7
click at [163, 201] on button at bounding box center [163, 201] width 18 height 15
drag, startPoint x: 131, startPoint y: 229, endPoint x: 125, endPoint y: 231, distance: 5.6
click at [125, 231] on div at bounding box center [124, 238] width 3 height 38
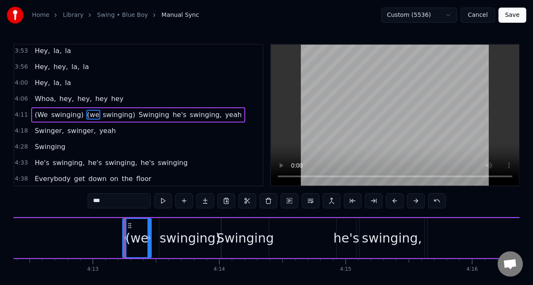
drag, startPoint x: 158, startPoint y: 227, endPoint x: 151, endPoint y: 229, distance: 6.9
click at [150, 229] on div at bounding box center [149, 238] width 3 height 38
click at [101, 235] on div "(We swinging) (we swinging) Swinging he's swinging, yeah" at bounding box center [273, 239] width 802 height 42
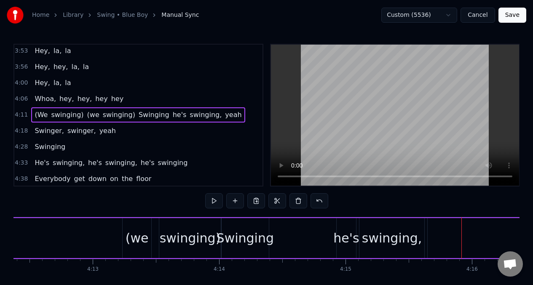
click at [346, 241] on div "he's" at bounding box center [347, 238] width 26 height 19
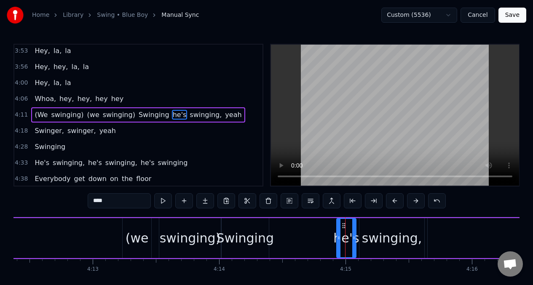
click at [112, 202] on input "****" at bounding box center [119, 201] width 63 height 15
type input "*"
click at [377, 239] on div "swinging," at bounding box center [392, 238] width 60 height 19
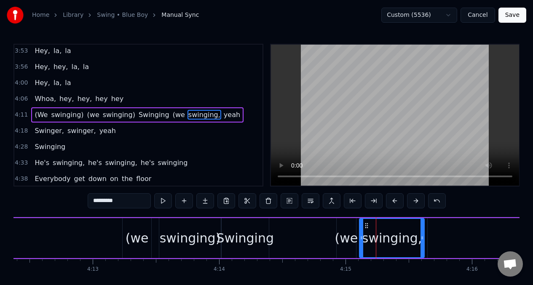
click at [127, 204] on input "*********" at bounding box center [119, 201] width 63 height 15
type input "*********"
click at [94, 235] on div "(We swinging) (we swinging) Swinging (we swinging) yeah" at bounding box center [273, 239] width 802 height 42
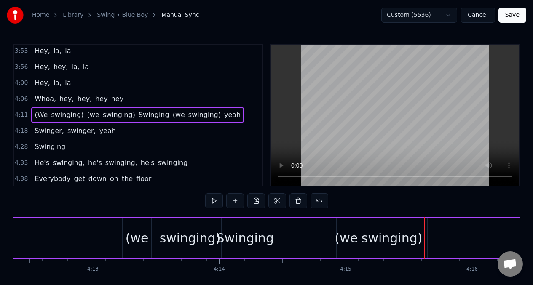
drag, startPoint x: 396, startPoint y: 237, endPoint x: 401, endPoint y: 237, distance: 4.7
click at [401, 237] on div "swinging)" at bounding box center [392, 238] width 61 height 19
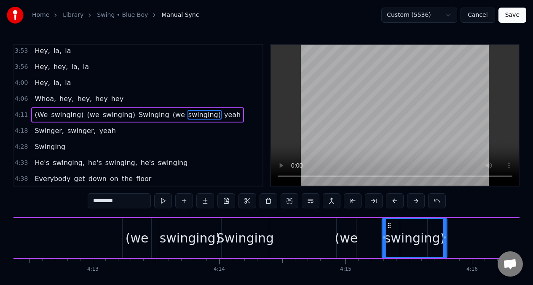
drag, startPoint x: 369, startPoint y: 228, endPoint x: 390, endPoint y: 230, distance: 20.8
click at [391, 230] on div "swinging)" at bounding box center [415, 238] width 64 height 38
click at [345, 229] on div "(we" at bounding box center [346, 238] width 23 height 19
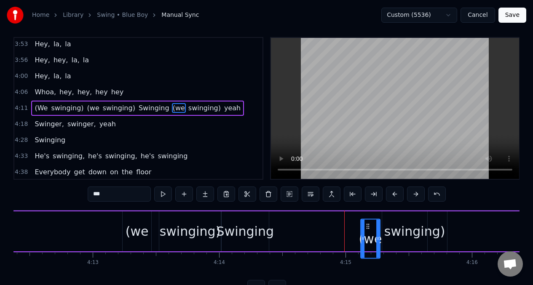
drag, startPoint x: 344, startPoint y: 228, endPoint x: 368, endPoint y: 231, distance: 24.3
click at [368, 231] on div "(we" at bounding box center [370, 239] width 19 height 38
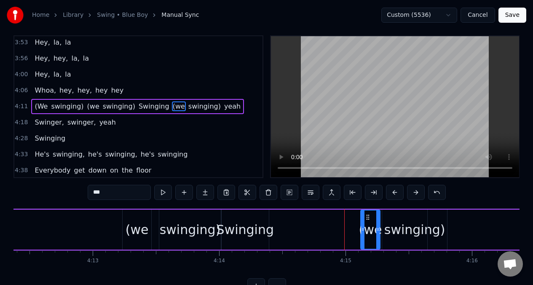
click at [102, 196] on input "***" at bounding box center [119, 192] width 63 height 15
click at [163, 195] on button at bounding box center [163, 192] width 18 height 15
click at [406, 225] on div "swinging)" at bounding box center [415, 230] width 61 height 19
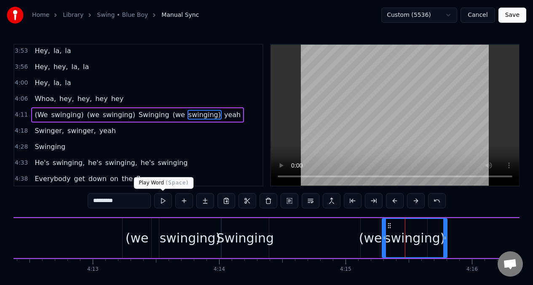
click at [161, 205] on button at bounding box center [163, 201] width 18 height 15
click at [223, 117] on span "yeah" at bounding box center [232, 115] width 18 height 10
type input "****"
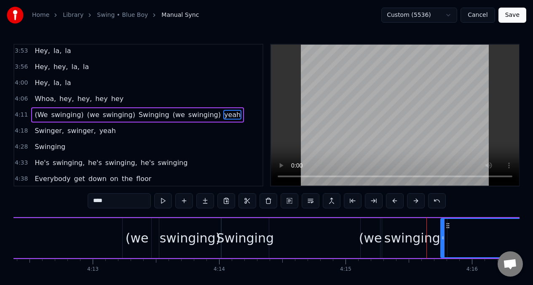
drag, startPoint x: 431, startPoint y: 234, endPoint x: 444, endPoint y: 235, distance: 13.1
click at [444, 235] on icon at bounding box center [442, 238] width 3 height 7
drag, startPoint x: 442, startPoint y: 231, endPoint x: 438, endPoint y: 231, distance: 4.2
click at [438, 231] on div at bounding box center [439, 238] width 3 height 38
click at [444, 229] on div at bounding box center [441, 238] width 3 height 38
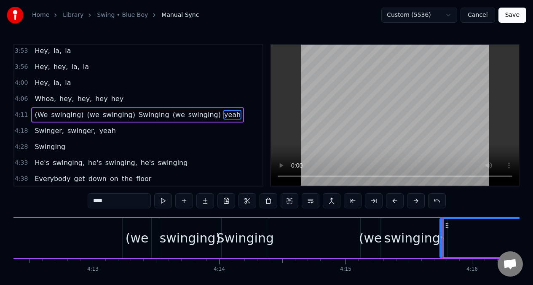
drag, startPoint x: 447, startPoint y: 229, endPoint x: 452, endPoint y: 230, distance: 4.2
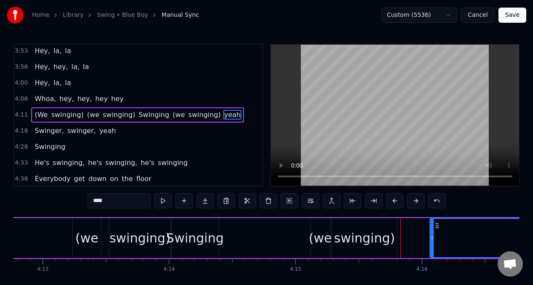
click at [441, 228] on icon at bounding box center [437, 226] width 7 height 7
click at [440, 232] on div at bounding box center [441, 238] width 3 height 38
click at [442, 234] on div at bounding box center [441, 238] width 3 height 38
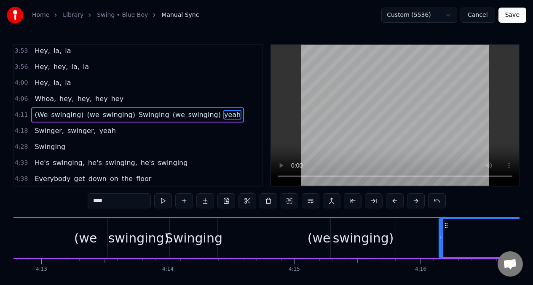
click at [110, 204] on input "****" at bounding box center [119, 201] width 63 height 15
click at [268, 203] on button at bounding box center [269, 201] width 18 height 15
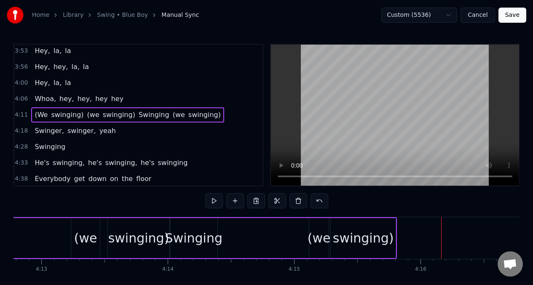
click at [359, 237] on div "swinging)" at bounding box center [363, 238] width 61 height 19
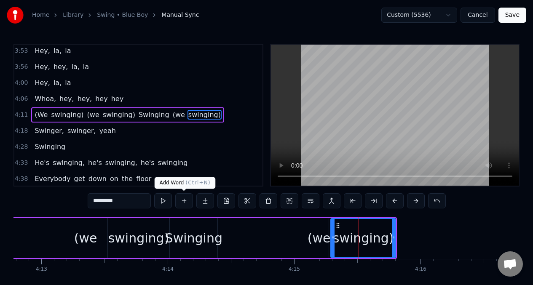
click at [185, 200] on button at bounding box center [184, 201] width 18 height 15
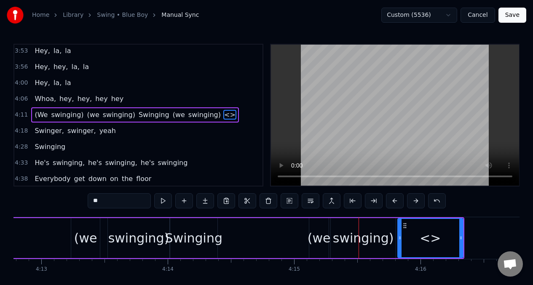
click at [112, 201] on input "**" at bounding box center [119, 201] width 63 height 15
type input "*"
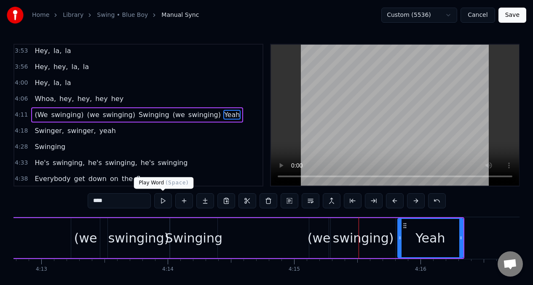
type input "****"
click at [161, 202] on button at bounding box center [163, 201] width 18 height 15
click at [162, 202] on button at bounding box center [163, 201] width 18 height 15
click at [162, 201] on button at bounding box center [163, 201] width 18 height 15
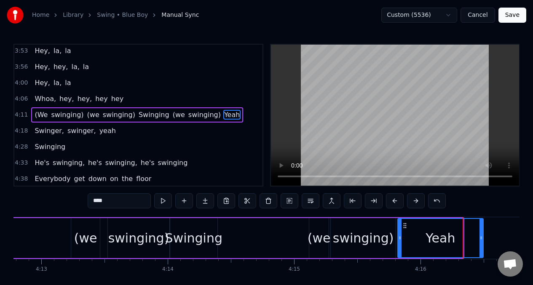
drag, startPoint x: 462, startPoint y: 240, endPoint x: 482, endPoint y: 239, distance: 20.3
click at [482, 239] on icon at bounding box center [481, 238] width 3 height 7
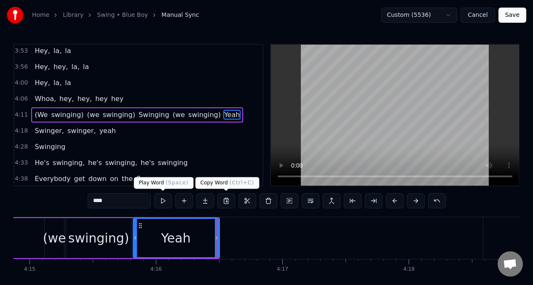
scroll to position [0, 32400]
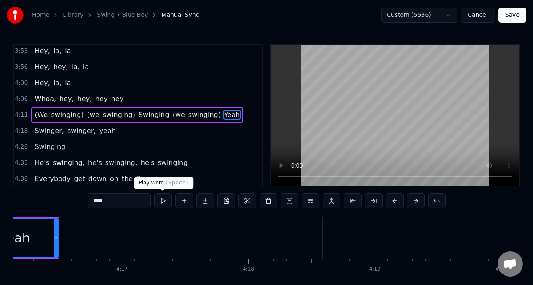
click at [162, 202] on button at bounding box center [163, 201] width 18 height 15
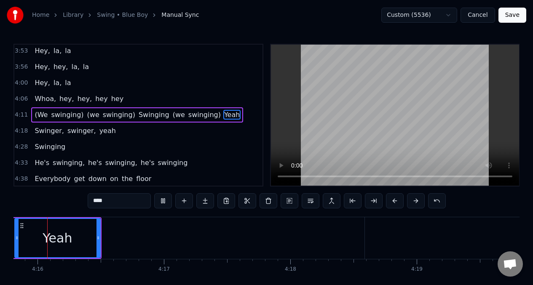
scroll to position [0, 32341]
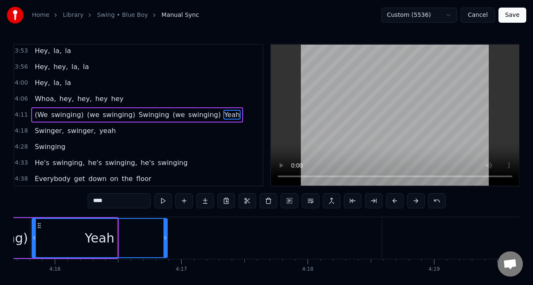
drag, startPoint x: 114, startPoint y: 238, endPoint x: 164, endPoint y: 237, distance: 49.8
click at [164, 237] on icon at bounding box center [165, 238] width 3 height 7
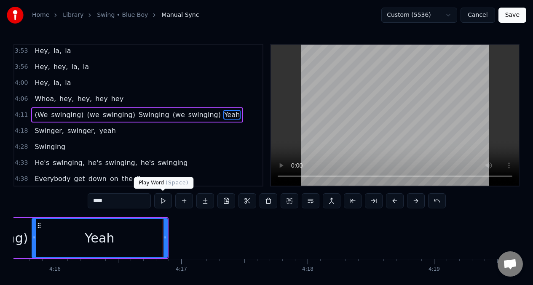
click at [164, 202] on button at bounding box center [163, 201] width 18 height 15
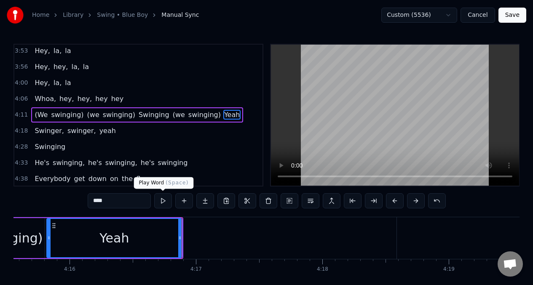
click at [162, 203] on button at bounding box center [163, 201] width 18 height 15
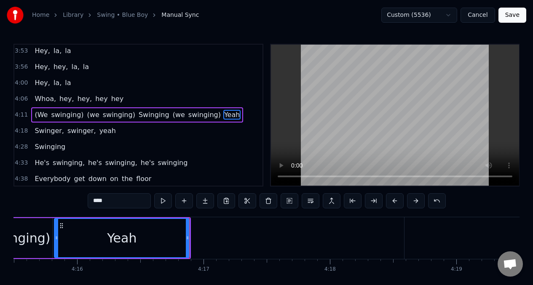
click at [162, 203] on button at bounding box center [163, 201] width 18 height 15
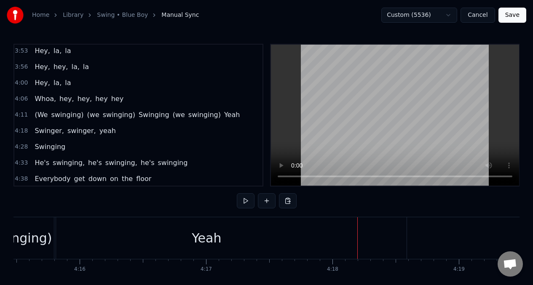
click at [144, 237] on div "Yeah" at bounding box center [206, 239] width 301 height 42
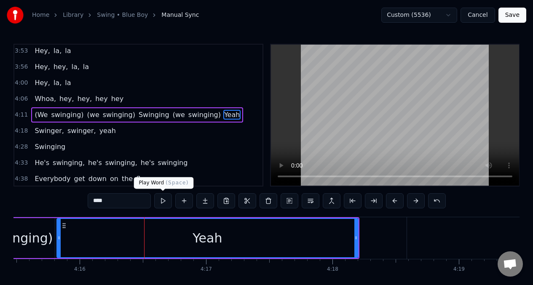
click at [160, 204] on button at bounding box center [163, 201] width 18 height 15
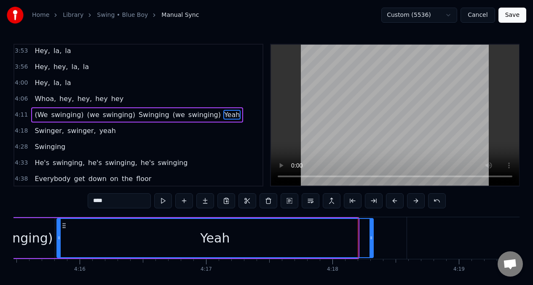
drag, startPoint x: 356, startPoint y: 237, endPoint x: 371, endPoint y: 236, distance: 15.3
click at [371, 236] on icon at bounding box center [371, 238] width 3 height 7
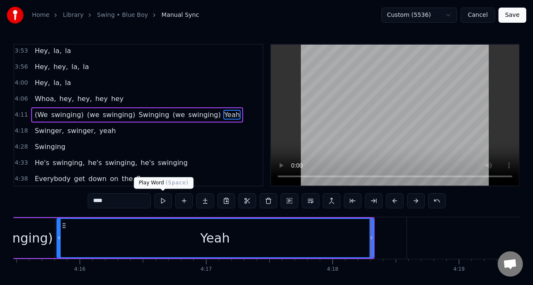
click at [162, 203] on button at bounding box center [163, 201] width 18 height 15
click at [48, 132] on span "Swinger," at bounding box center [49, 131] width 31 height 10
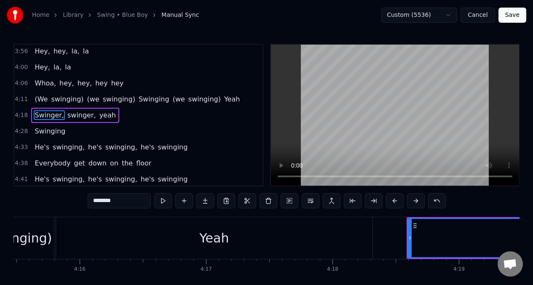
scroll to position [1075, 0]
click at [164, 200] on button at bounding box center [163, 201] width 18 height 15
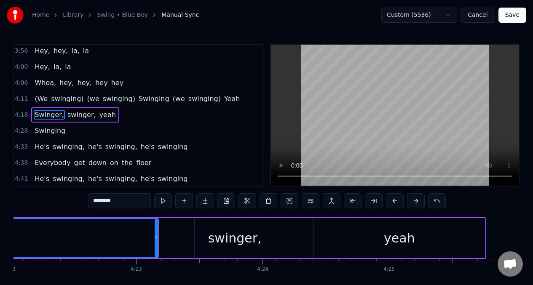
scroll to position [0, 33247]
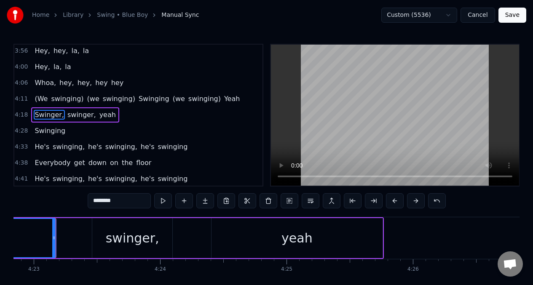
click at [223, 102] on span "Yeah" at bounding box center [231, 99] width 17 height 10
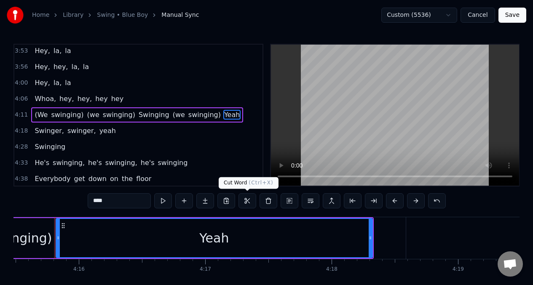
scroll to position [0, 32316]
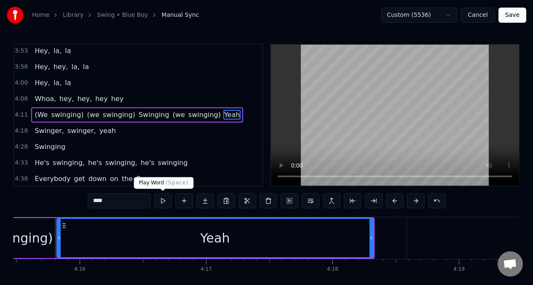
click at [160, 202] on button at bounding box center [163, 201] width 18 height 15
click at [223, 116] on span "Yeah" at bounding box center [231, 115] width 17 height 10
click at [160, 200] on button at bounding box center [163, 201] width 18 height 15
click at [101, 206] on input "****" at bounding box center [119, 201] width 63 height 15
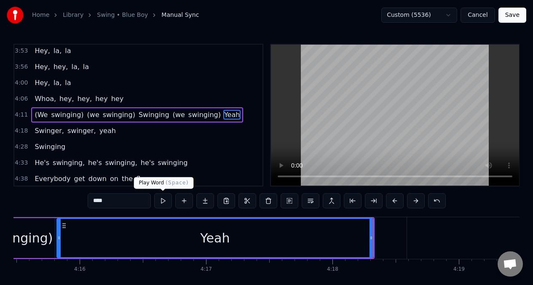
click at [161, 203] on button at bounding box center [163, 201] width 18 height 15
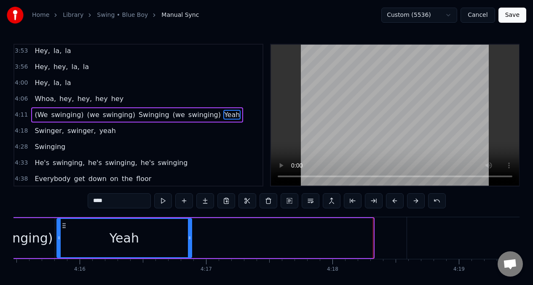
drag, startPoint x: 371, startPoint y: 235, endPoint x: 189, endPoint y: 244, distance: 181.9
click at [189, 244] on div at bounding box center [189, 238] width 3 height 38
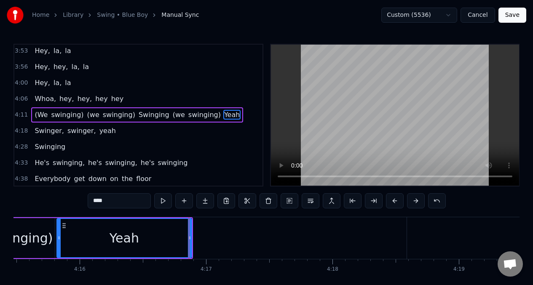
click at [140, 241] on div "Yeah" at bounding box center [124, 238] width 134 height 38
click at [121, 202] on input "****" at bounding box center [119, 201] width 63 height 15
type input "*****"
click at [183, 200] on button at bounding box center [184, 201] width 18 height 15
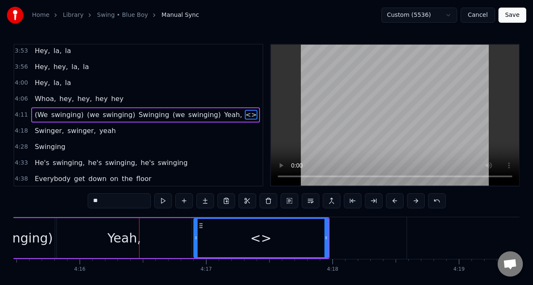
click at [119, 204] on input "**" at bounding box center [119, 201] width 63 height 15
type input "*"
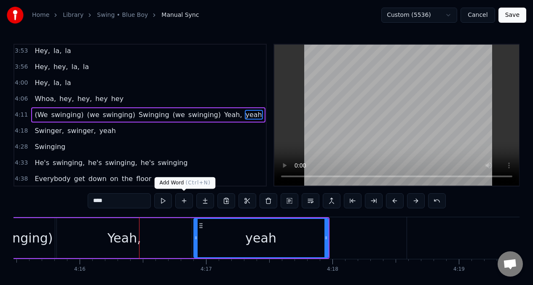
type input "****"
click at [181, 201] on button at bounding box center [184, 201] width 18 height 15
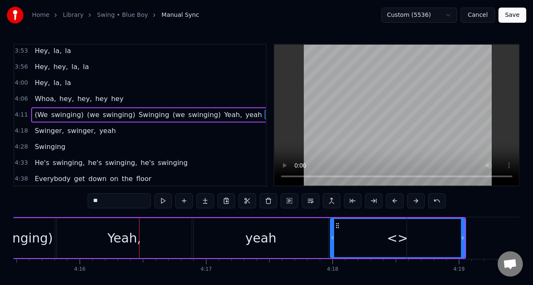
click at [110, 204] on input "**" at bounding box center [119, 201] width 63 height 15
type input "*"
click at [261, 242] on div "yeah" at bounding box center [260, 238] width 31 height 19
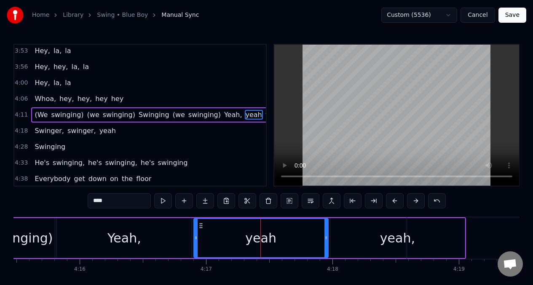
scroll to position [1062, 0]
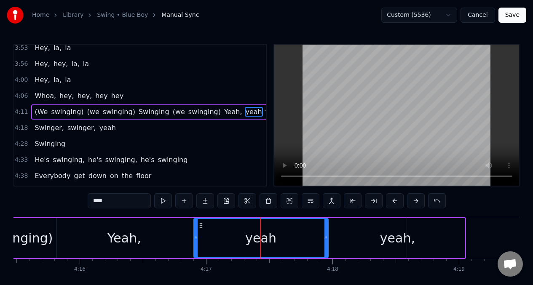
click at [117, 200] on input "****" at bounding box center [119, 201] width 63 height 15
click at [73, 234] on div "Yeah," at bounding box center [124, 238] width 135 height 40
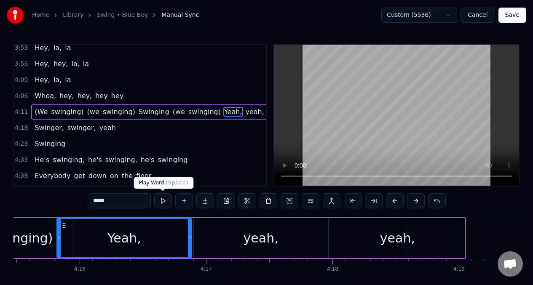
click at [162, 201] on button at bounding box center [163, 201] width 18 height 15
click at [162, 202] on button at bounding box center [163, 201] width 18 height 15
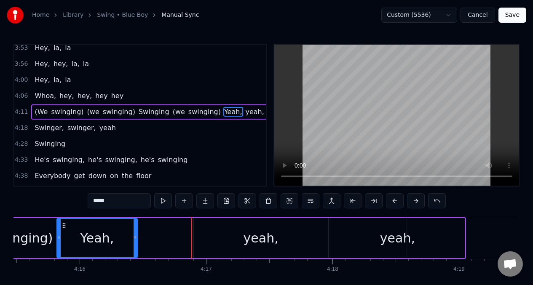
drag, startPoint x: 189, startPoint y: 238, endPoint x: 148, endPoint y: 240, distance: 40.9
click at [134, 240] on icon at bounding box center [135, 238] width 3 height 7
click at [199, 228] on div "yeah," at bounding box center [261, 238] width 135 height 40
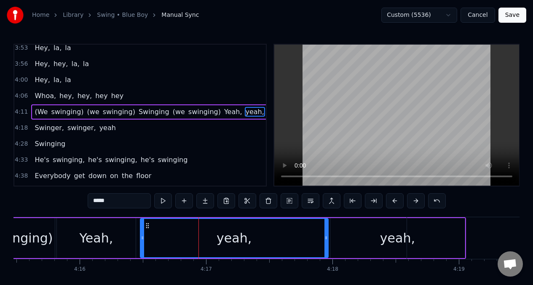
drag, startPoint x: 196, startPoint y: 230, endPoint x: 143, endPoint y: 234, distance: 53.7
click at [143, 234] on div at bounding box center [142, 238] width 3 height 38
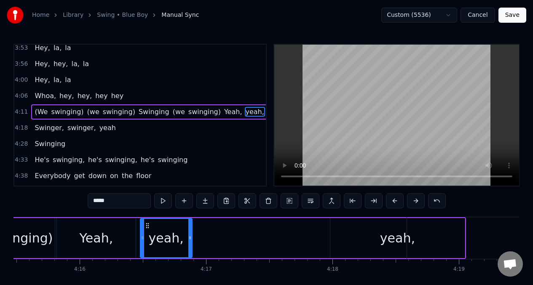
drag, startPoint x: 327, startPoint y: 231, endPoint x: 176, endPoint y: 237, distance: 151.0
click at [188, 238] on div at bounding box center [189, 238] width 3 height 38
click at [94, 234] on div "Yeah," at bounding box center [97, 238] width 34 height 19
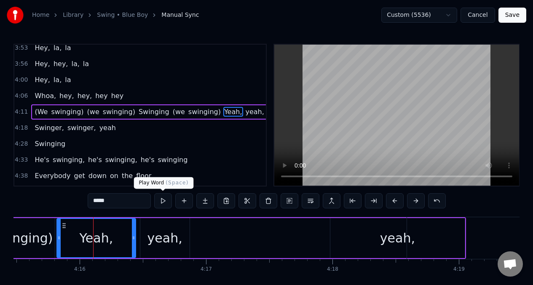
click at [161, 199] on button at bounding box center [163, 201] width 18 height 15
click at [159, 248] on div "yeah," at bounding box center [164, 238] width 49 height 40
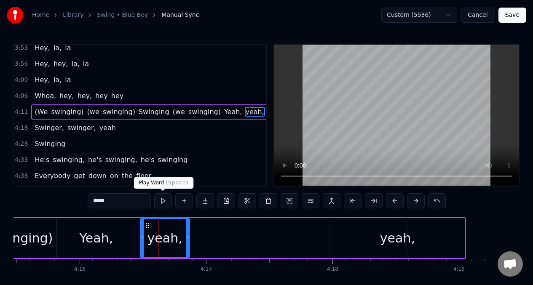
click at [162, 200] on button at bounding box center [163, 201] width 18 height 15
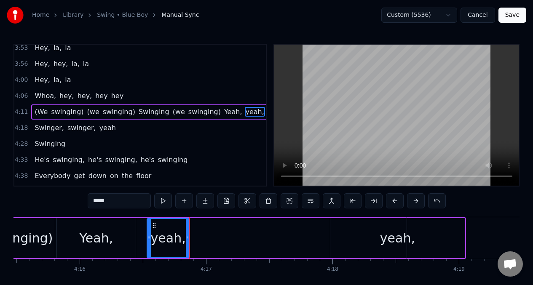
drag, startPoint x: 142, startPoint y: 234, endPoint x: 149, endPoint y: 234, distance: 6.8
click at [149, 234] on div at bounding box center [149, 238] width 3 height 38
click at [133, 235] on div "Yeah," at bounding box center [96, 238] width 78 height 40
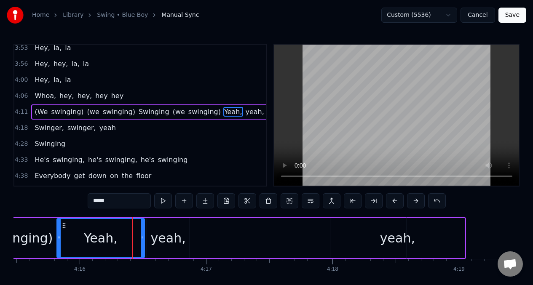
drag, startPoint x: 134, startPoint y: 236, endPoint x: 152, endPoint y: 223, distance: 21.8
click at [143, 237] on icon at bounding box center [142, 238] width 3 height 7
click at [162, 200] on button at bounding box center [163, 201] width 18 height 15
click at [162, 201] on button at bounding box center [163, 201] width 18 height 15
click at [335, 230] on div "yeah," at bounding box center [398, 238] width 135 height 40
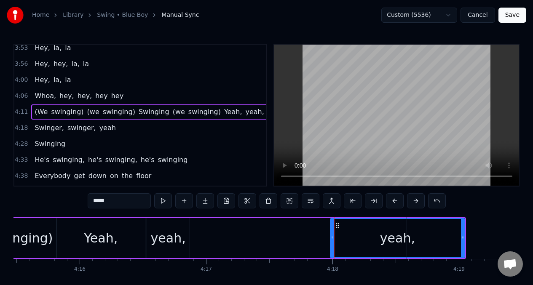
scroll to position [1062, 4]
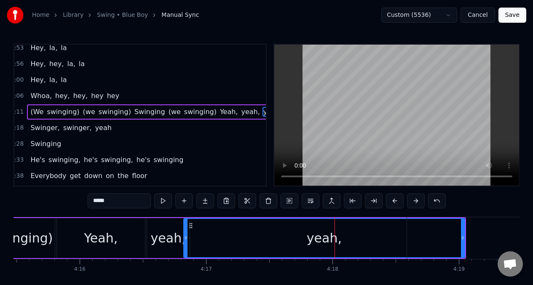
drag, startPoint x: 332, startPoint y: 231, endPoint x: 185, endPoint y: 238, distance: 146.9
click at [185, 238] on div at bounding box center [185, 238] width 3 height 38
click at [32, 231] on div "swinging)" at bounding box center [22, 238] width 61 height 19
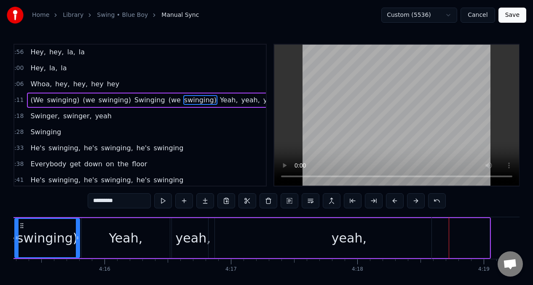
scroll to position [1083, 4]
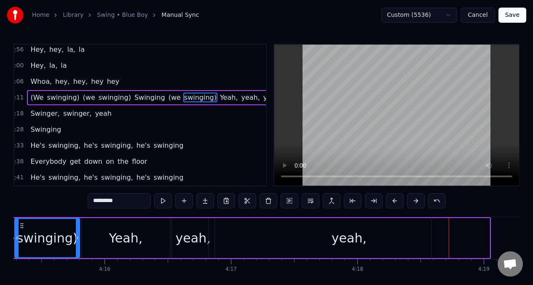
click at [101, 233] on div "Yeah," at bounding box center [126, 238] width 88 height 40
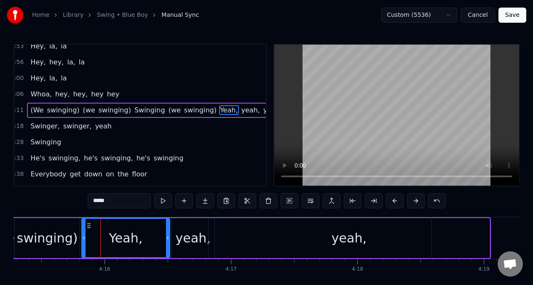
scroll to position [1062, 4]
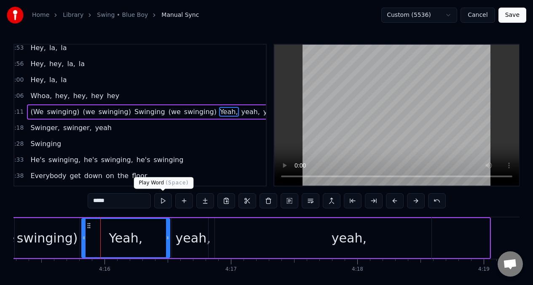
click at [161, 202] on button at bounding box center [163, 201] width 18 height 15
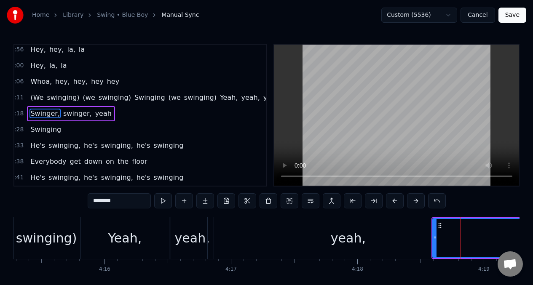
scroll to position [1078, 4]
click at [227, 230] on div "yeah," at bounding box center [348, 239] width 281 height 42
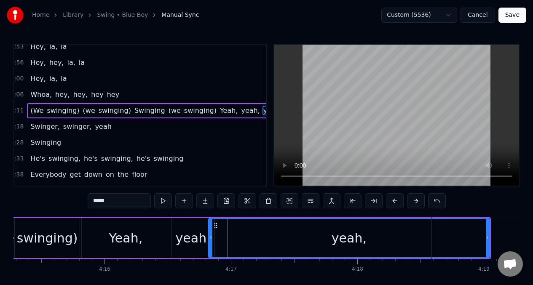
scroll to position [1062, 4]
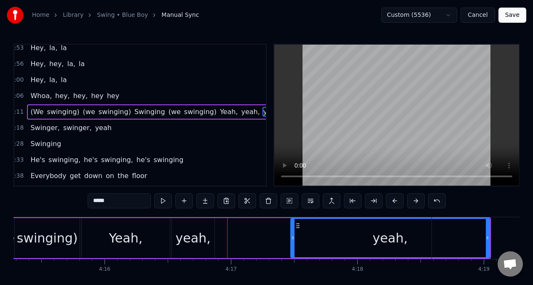
drag, startPoint x: 211, startPoint y: 230, endPoint x: 298, endPoint y: 234, distance: 86.9
click at [295, 236] on div at bounding box center [292, 238] width 3 height 38
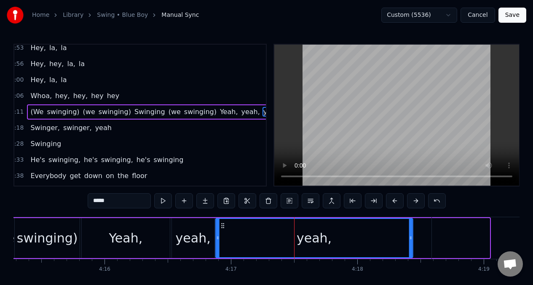
drag, startPoint x: 301, startPoint y: 228, endPoint x: 224, endPoint y: 230, distance: 77.2
click at [224, 230] on div "yeah," at bounding box center [314, 238] width 196 height 38
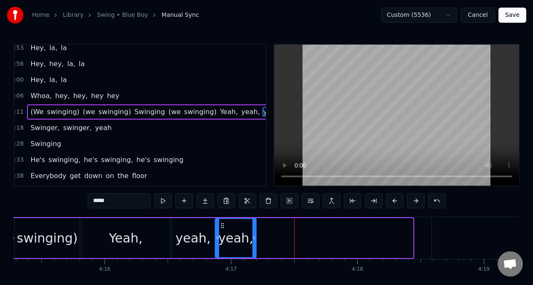
drag, startPoint x: 412, startPoint y: 230, endPoint x: 255, endPoint y: 238, distance: 157.0
click at [255, 238] on div at bounding box center [254, 238] width 3 height 38
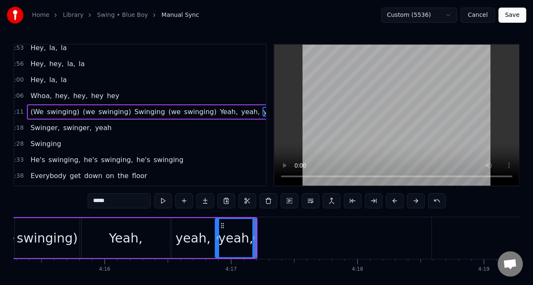
click at [36, 241] on div "swinging)" at bounding box center [47, 238] width 61 height 19
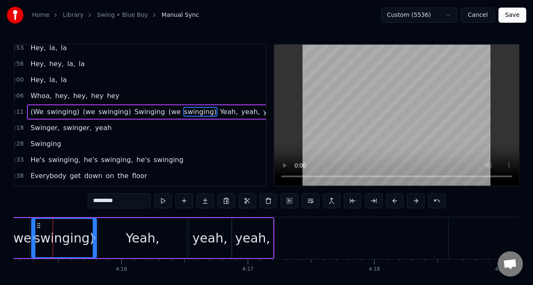
scroll to position [0, 32271]
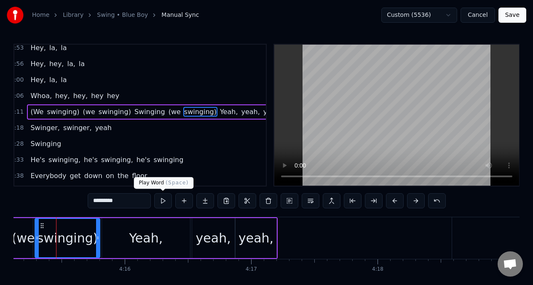
click at [161, 202] on button at bounding box center [163, 201] width 18 height 15
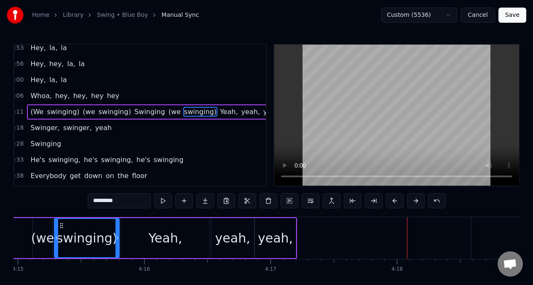
click at [288, 240] on div "yeah," at bounding box center [275, 238] width 35 height 19
type input "*****"
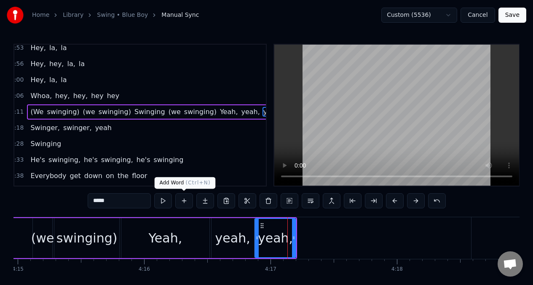
click at [183, 203] on button at bounding box center [184, 201] width 18 height 15
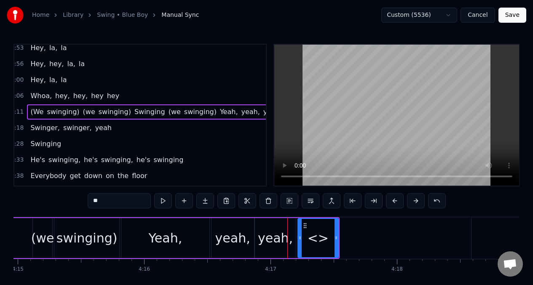
scroll to position [1062, 16]
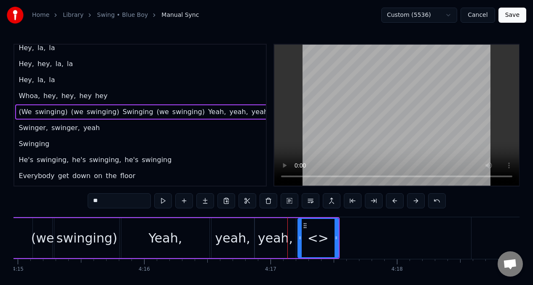
click at [111, 202] on input "**" at bounding box center [119, 201] width 63 height 15
type input "*"
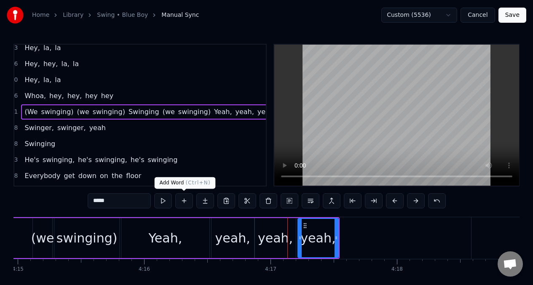
type input "*****"
click at [183, 202] on button at bounding box center [184, 201] width 18 height 15
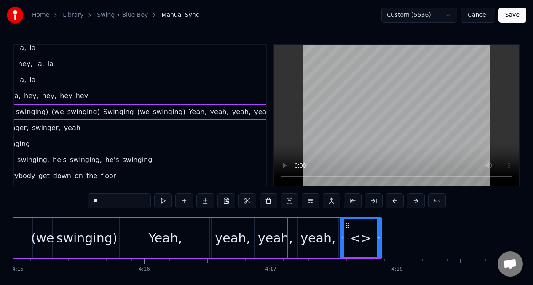
scroll to position [1062, 36]
click at [103, 204] on input "**" at bounding box center [119, 201] width 63 height 15
type input "*"
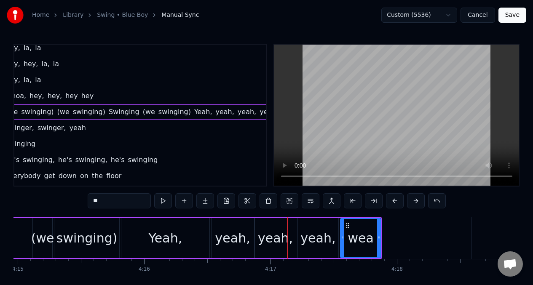
type input "*"
type input "*****"
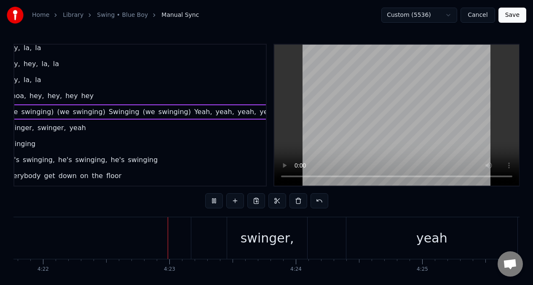
scroll to position [0, 33137]
click at [83, 112] on span "swinging)" at bounding box center [89, 112] width 34 height 10
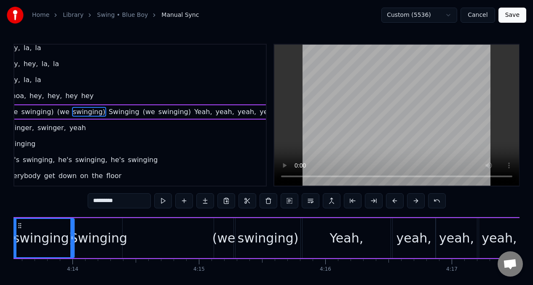
scroll to position [0, 32026]
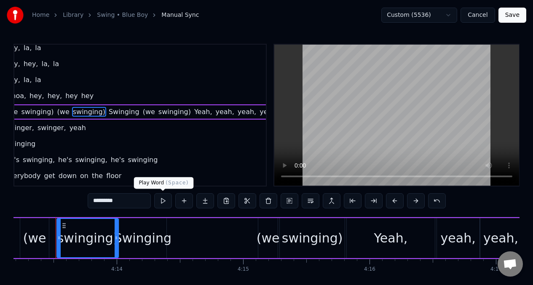
click at [163, 201] on button at bounding box center [163, 201] width 18 height 15
click at [57, 113] on span "(we" at bounding box center [64, 112] width 14 height 10
type input "***"
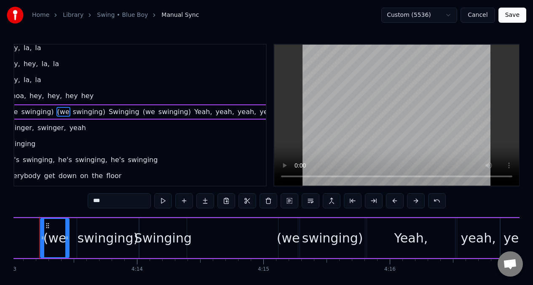
scroll to position [0, 31989]
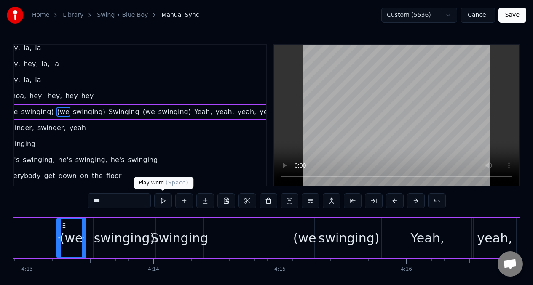
click at [160, 202] on button at bounding box center [163, 201] width 18 height 15
click at [47, 230] on div "(We swinging) (we swinging) Swinging (we swinging) Yeah, yeah, yeah, yeah, yeah." at bounding box center [225, 239] width 839 height 42
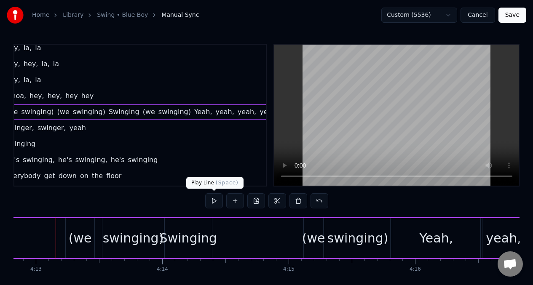
click at [215, 199] on button at bounding box center [214, 201] width 18 height 15
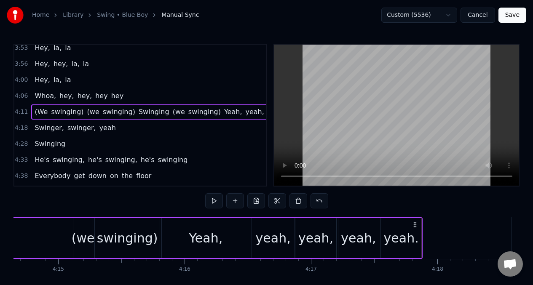
scroll to position [1062, 3]
click at [221, 112] on span "Yeah," at bounding box center [231, 112] width 20 height 10
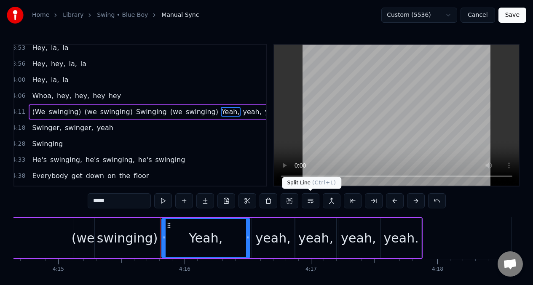
click at [310, 200] on button at bounding box center [311, 201] width 18 height 15
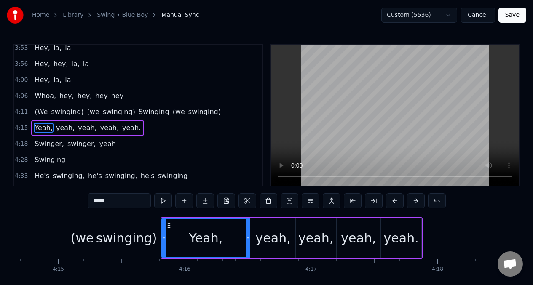
scroll to position [1075, 0]
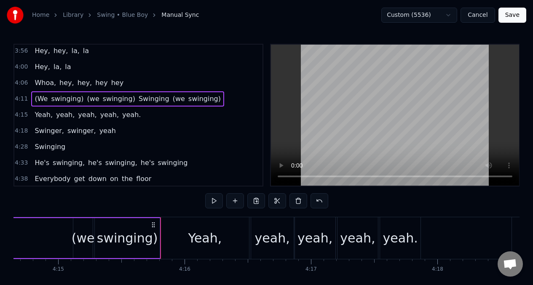
scroll to position [0, 32208]
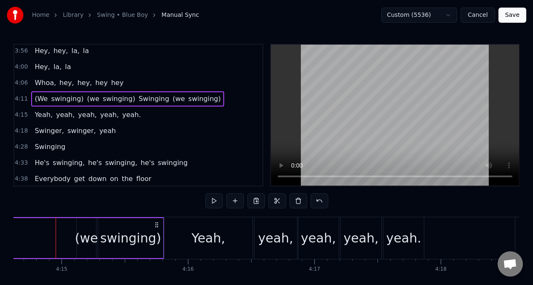
click at [224, 225] on div "Yeah," at bounding box center [208, 239] width 88 height 42
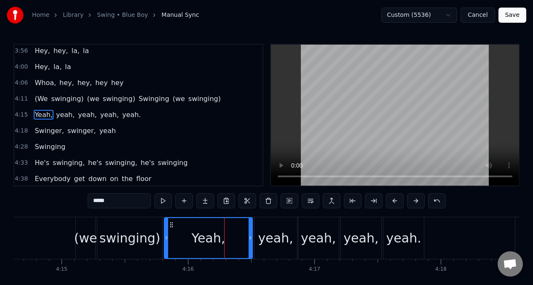
click at [283, 229] on div "yeah," at bounding box center [275, 238] width 35 height 19
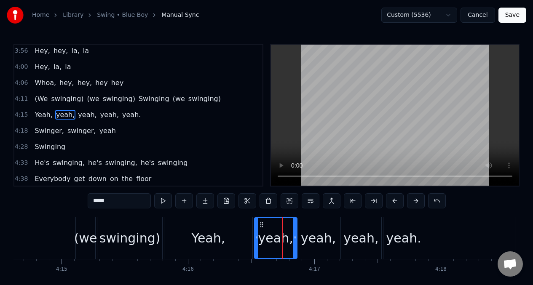
click at [218, 231] on div "Yeah," at bounding box center [209, 238] width 34 height 19
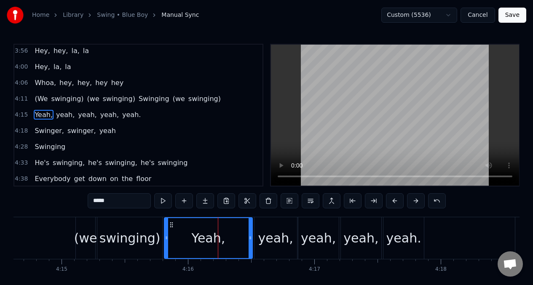
click at [43, 118] on span "Yeah," at bounding box center [44, 115] width 20 height 10
click at [69, 114] on span "yeah," at bounding box center [65, 115] width 20 height 10
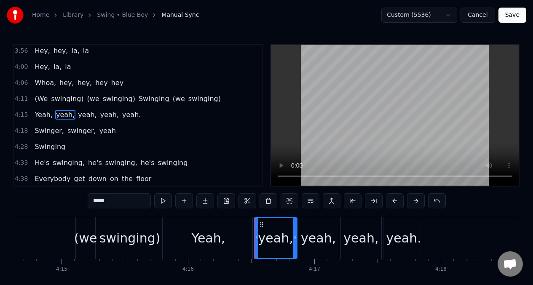
click at [77, 116] on span "yeah," at bounding box center [87, 115] width 20 height 10
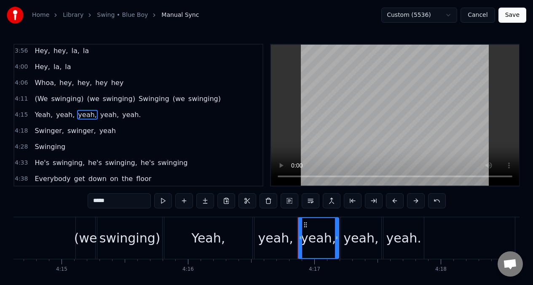
click at [100, 116] on span "yeah," at bounding box center [110, 115] width 20 height 10
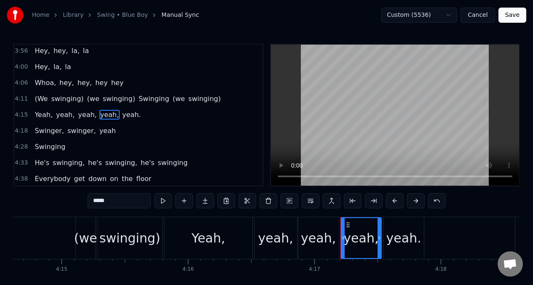
click at [121, 116] on span "yeah." at bounding box center [131, 115] width 20 height 10
type input "*****"
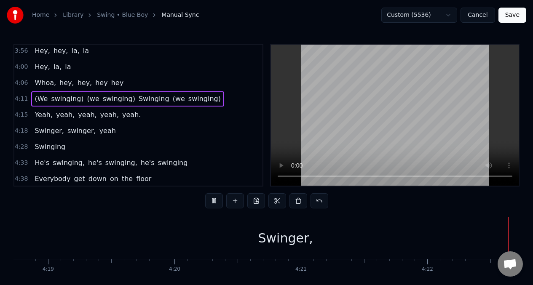
scroll to position [0, 33086]
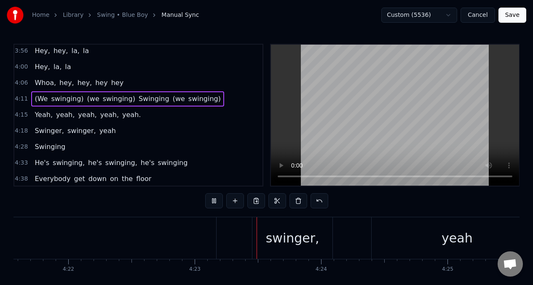
click at [40, 130] on span "Swinger," at bounding box center [49, 131] width 31 height 10
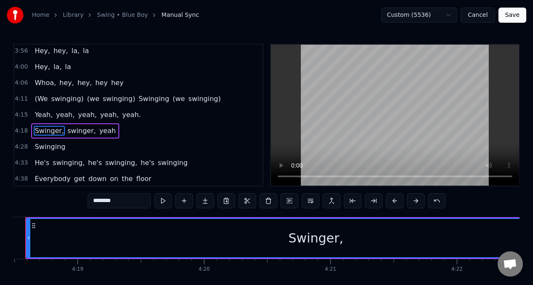
scroll to position [0, 32667]
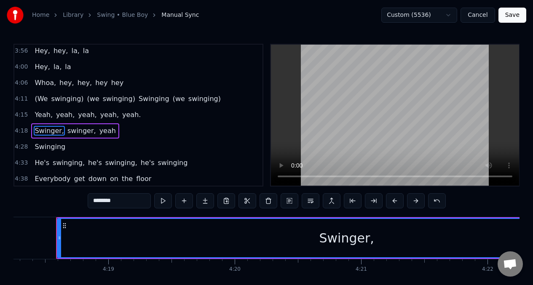
click at [124, 203] on input "********" at bounding box center [119, 201] width 63 height 15
click at [59, 237] on circle at bounding box center [59, 237] width 0 height 0
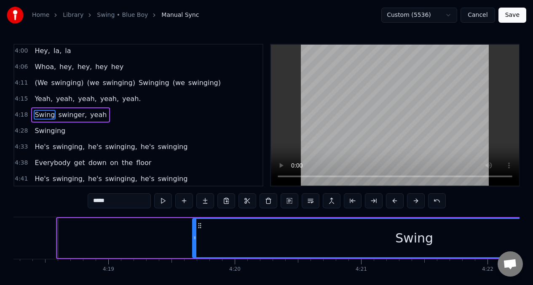
drag, startPoint x: 58, startPoint y: 237, endPoint x: 194, endPoint y: 232, distance: 135.4
click at [194, 232] on div at bounding box center [194, 238] width 3 height 38
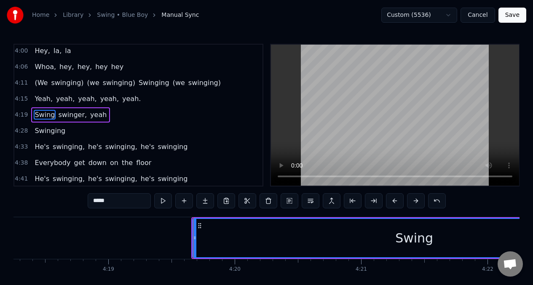
type input "*****"
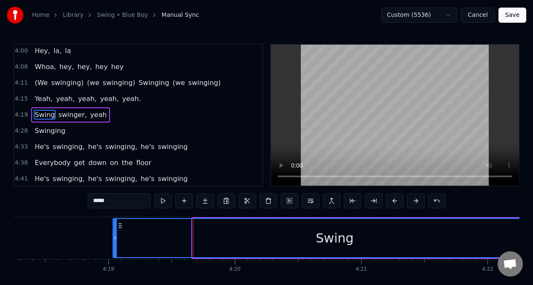
drag, startPoint x: 201, startPoint y: 226, endPoint x: 121, endPoint y: 229, distance: 79.4
click at [121, 229] on div "Swing" at bounding box center [334, 238] width 443 height 38
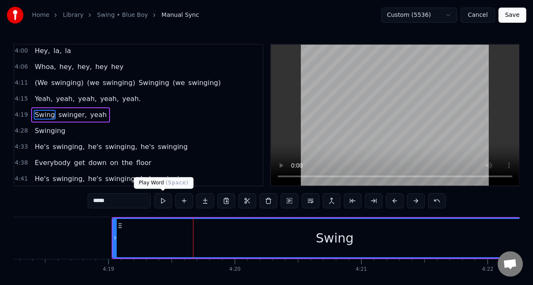
click at [162, 201] on button at bounding box center [163, 201] width 18 height 15
click at [161, 201] on button at bounding box center [163, 201] width 18 height 15
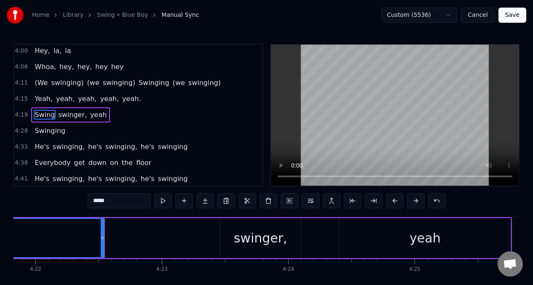
scroll to position [0, 33121]
click at [100, 241] on icon at bounding box center [100, 238] width 3 height 7
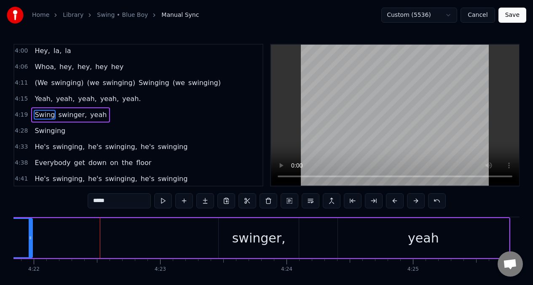
drag, startPoint x: 101, startPoint y: 239, endPoint x: 30, endPoint y: 239, distance: 70.4
click at [30, 239] on icon at bounding box center [30, 238] width 3 height 7
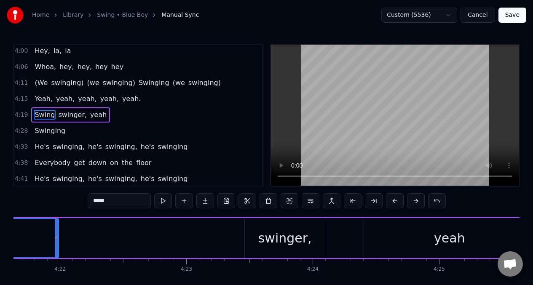
click at [41, 112] on span "Swing" at bounding box center [45, 115] width 22 height 10
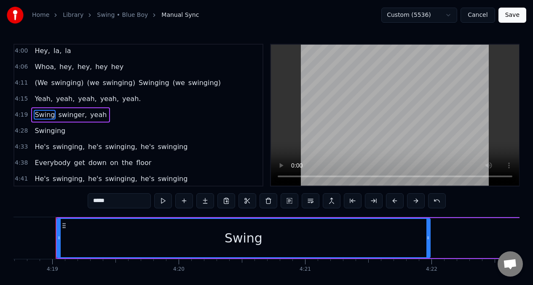
scroll to position [0, 32722]
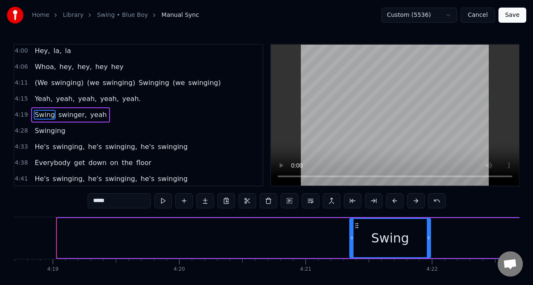
drag, startPoint x: 59, startPoint y: 239, endPoint x: 352, endPoint y: 226, distance: 292.9
click at [352, 226] on div at bounding box center [351, 238] width 3 height 38
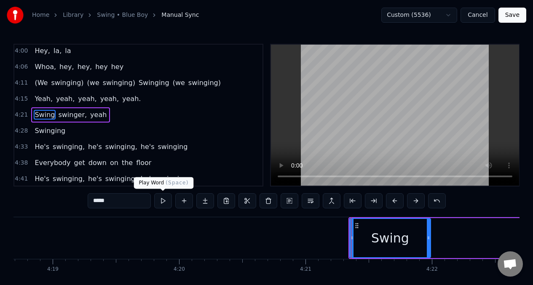
click at [160, 198] on button at bounding box center [163, 201] width 18 height 15
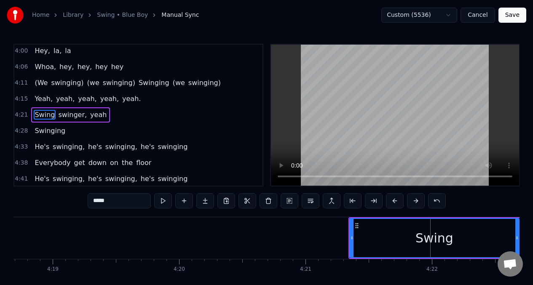
drag, startPoint x: 428, startPoint y: 238, endPoint x: 517, endPoint y: 240, distance: 88.6
click at [517, 240] on icon at bounding box center [517, 238] width 3 height 7
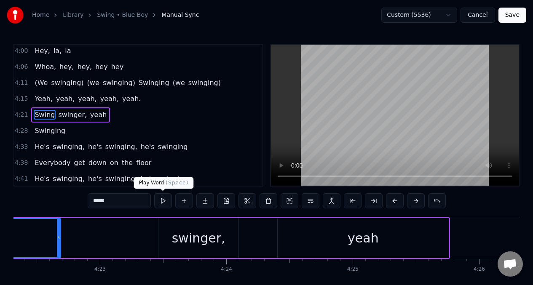
scroll to position [0, 33183]
click at [163, 202] on button at bounding box center [163, 201] width 18 height 15
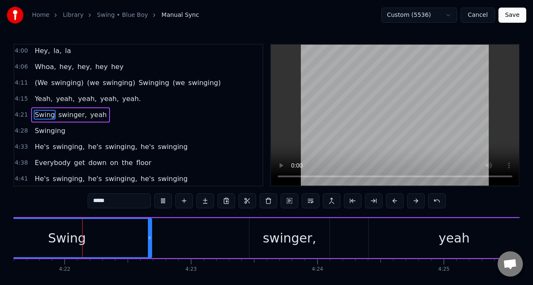
scroll to position [0, 33054]
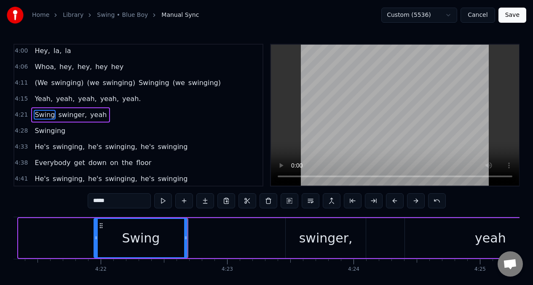
drag, startPoint x: 21, startPoint y: 239, endPoint x: 97, endPoint y: 237, distance: 75.5
click at [97, 237] on icon at bounding box center [95, 238] width 3 height 7
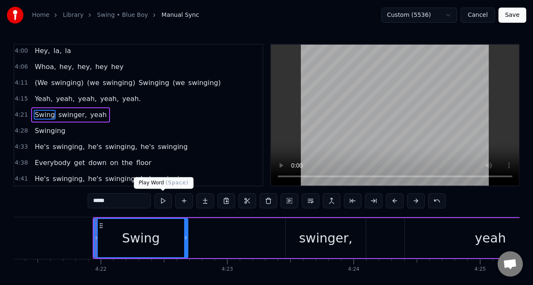
click at [164, 202] on button at bounding box center [163, 201] width 18 height 15
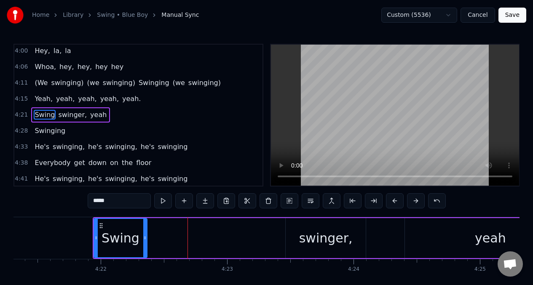
drag, startPoint x: 187, startPoint y: 239, endPoint x: 146, endPoint y: 239, distance: 40.9
click at [146, 239] on icon at bounding box center [144, 238] width 3 height 7
click at [163, 199] on button at bounding box center [163, 201] width 18 height 15
click at [46, 115] on span "Swing" at bounding box center [45, 115] width 22 height 10
click at [184, 200] on button at bounding box center [184, 201] width 18 height 15
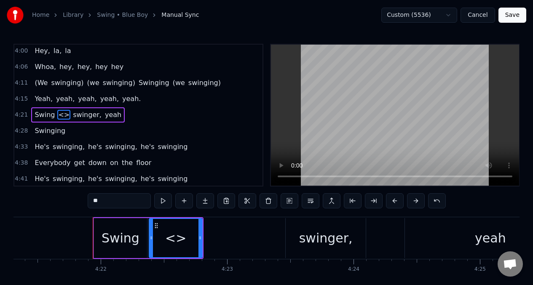
click at [104, 206] on input "**" at bounding box center [119, 201] width 63 height 15
type input "*"
type input "**"
click at [162, 203] on button at bounding box center [163, 201] width 18 height 15
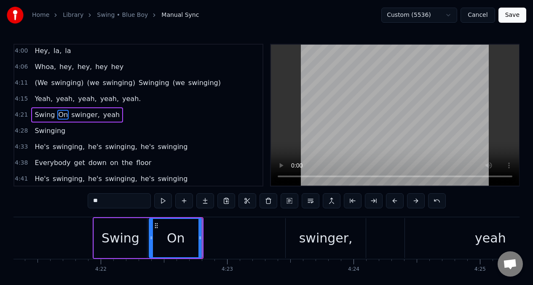
click at [162, 203] on button at bounding box center [163, 201] width 18 height 15
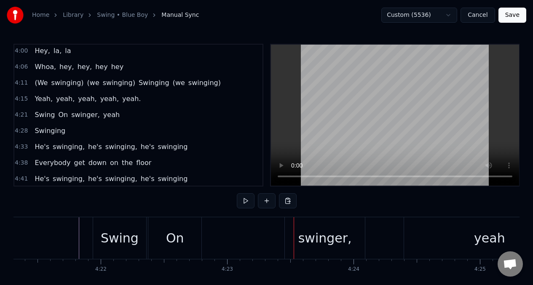
click at [187, 248] on div "On" at bounding box center [174, 239] width 53 height 42
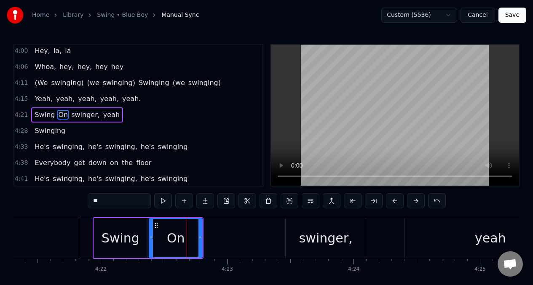
click at [106, 203] on input "**" at bounding box center [119, 201] width 63 height 15
type input "*"
click at [315, 242] on div "swinger," at bounding box center [326, 238] width 54 height 19
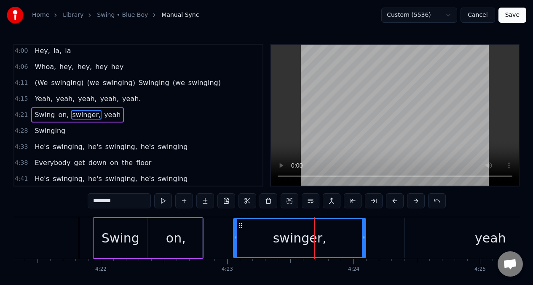
drag, startPoint x: 289, startPoint y: 235, endPoint x: 235, endPoint y: 237, distance: 53.6
click at [235, 237] on icon at bounding box center [235, 238] width 3 height 7
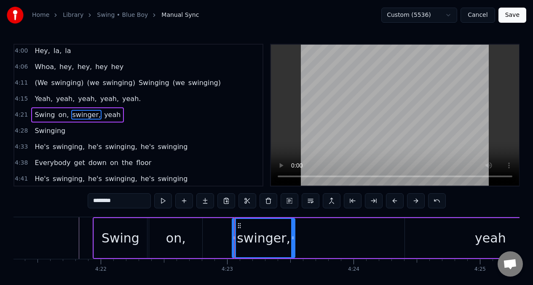
drag, startPoint x: 365, startPoint y: 234, endPoint x: 293, endPoint y: 236, distance: 72.6
click at [293, 236] on div at bounding box center [292, 238] width 3 height 38
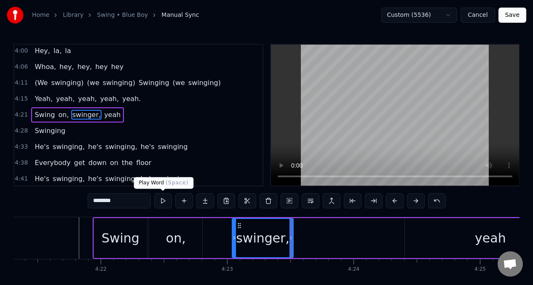
click at [166, 204] on button at bounding box center [163, 201] width 18 height 15
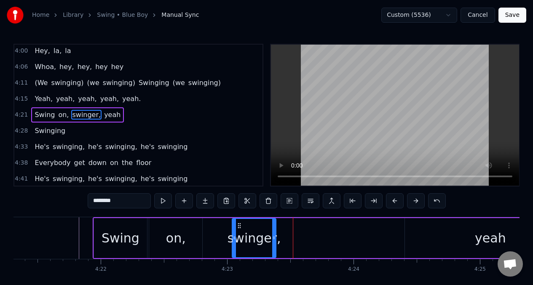
drag, startPoint x: 292, startPoint y: 234, endPoint x: 275, endPoint y: 232, distance: 17.3
click at [275, 232] on div at bounding box center [273, 238] width 3 height 38
click at [120, 203] on input "********" at bounding box center [119, 201] width 63 height 15
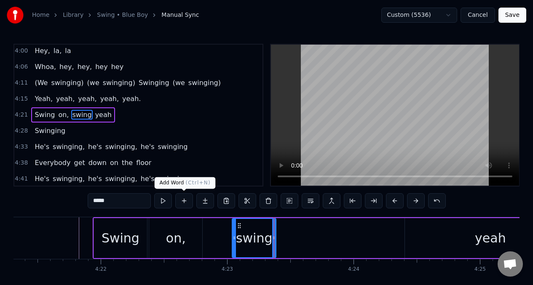
type input "*****"
click at [182, 201] on button at bounding box center [184, 201] width 18 height 15
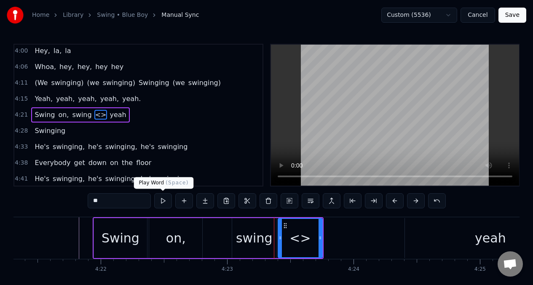
click at [166, 202] on button at bounding box center [163, 201] width 18 height 15
click at [110, 199] on input "**" at bounding box center [119, 201] width 63 height 15
type input "*"
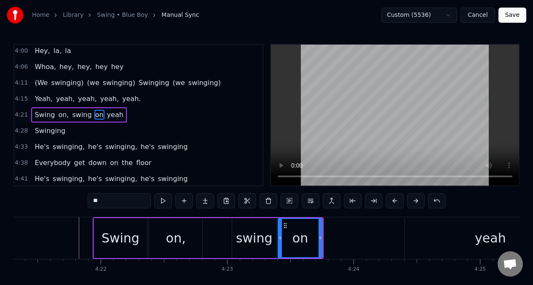
type input "**"
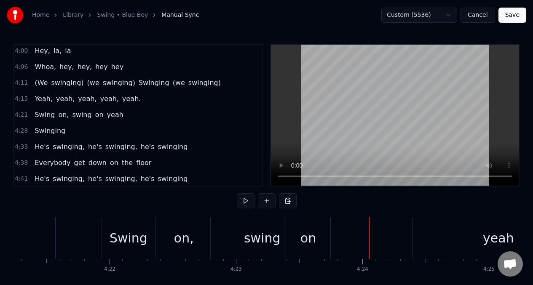
click at [243, 230] on div "swing" at bounding box center [262, 239] width 44 height 42
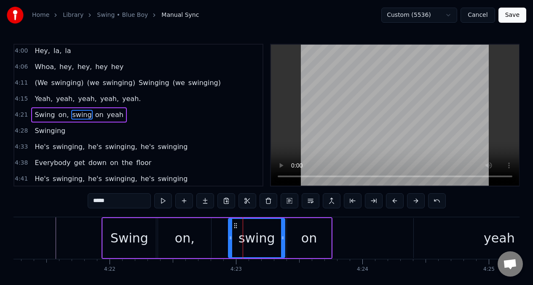
drag, startPoint x: 244, startPoint y: 237, endPoint x: 231, endPoint y: 239, distance: 12.8
click at [231, 239] on icon at bounding box center [230, 238] width 3 height 7
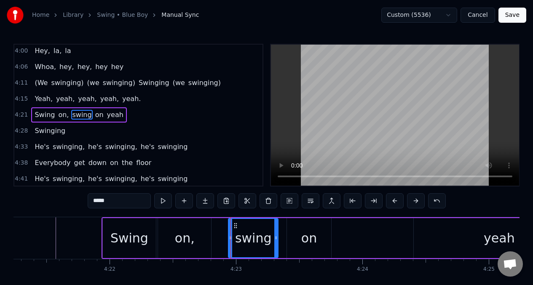
drag, startPoint x: 284, startPoint y: 226, endPoint x: 277, endPoint y: 228, distance: 7.0
click at [277, 228] on div at bounding box center [275, 238] width 3 height 38
click at [291, 226] on div "on" at bounding box center [309, 238] width 44 height 40
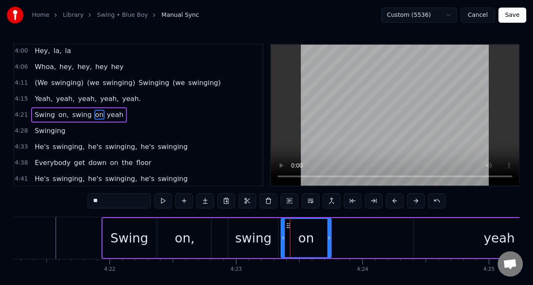
drag, startPoint x: 289, startPoint y: 226, endPoint x: 283, endPoint y: 227, distance: 6.4
click at [283, 227] on div at bounding box center [283, 238] width 3 height 38
drag, startPoint x: 329, startPoint y: 224, endPoint x: 316, endPoint y: 226, distance: 13.1
click at [318, 226] on div at bounding box center [318, 238] width 3 height 38
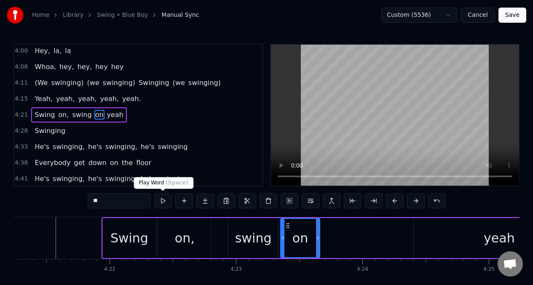
click at [166, 202] on button at bounding box center [163, 201] width 18 height 15
click at [165, 202] on button at bounding box center [163, 201] width 18 height 15
click at [264, 241] on div "swing" at bounding box center [253, 238] width 37 height 19
type input "*****"
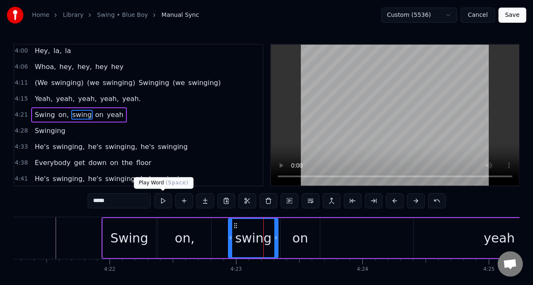
click at [163, 204] on button at bounding box center [163, 201] width 18 height 15
click at [164, 204] on button at bounding box center [163, 201] width 18 height 15
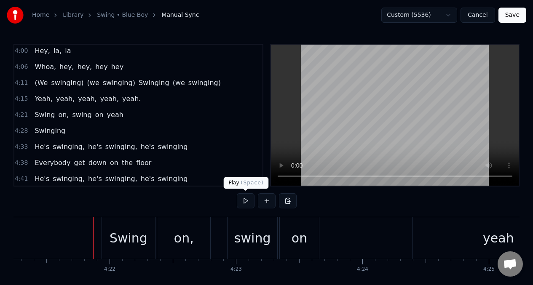
click at [244, 202] on button at bounding box center [246, 201] width 18 height 15
click at [416, 238] on div "yeah" at bounding box center [499, 239] width 172 height 42
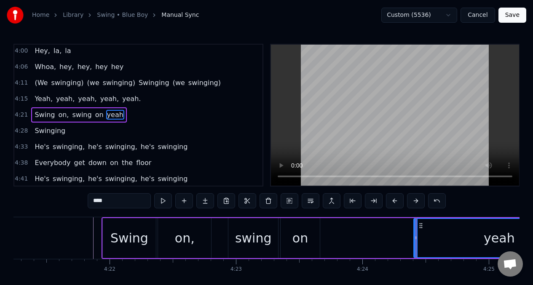
click at [399, 239] on div "Swing on, swing on yeah" at bounding box center [344, 239] width 485 height 42
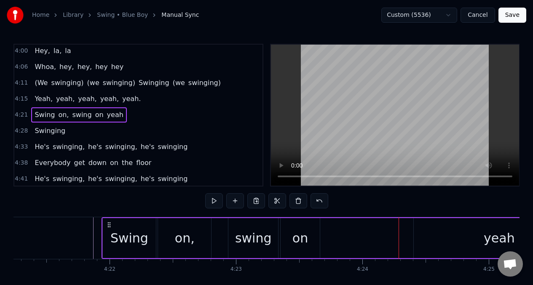
click at [435, 236] on div "yeah" at bounding box center [500, 238] width 172 height 40
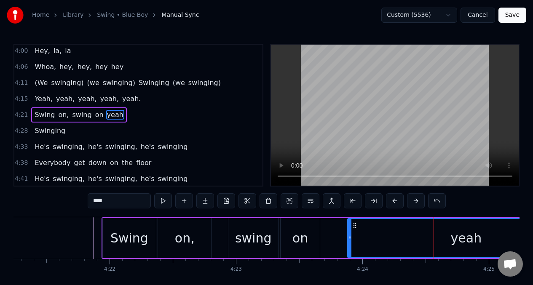
drag, startPoint x: 416, startPoint y: 237, endPoint x: 343, endPoint y: 235, distance: 73.0
click at [348, 241] on icon at bounding box center [349, 238] width 3 height 7
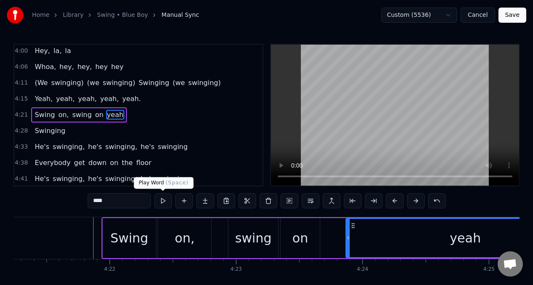
click at [162, 201] on button at bounding box center [163, 201] width 18 height 15
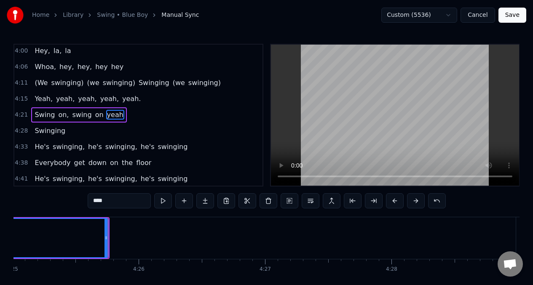
scroll to position [0, 33529]
click at [106, 113] on span "yeah" at bounding box center [115, 115] width 18 height 10
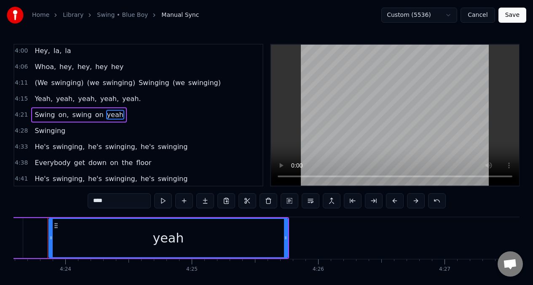
scroll to position [0, 33334]
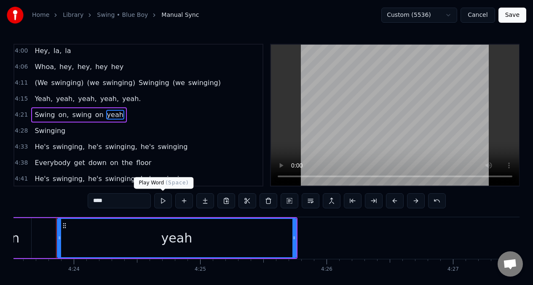
click at [163, 202] on button at bounding box center [163, 201] width 18 height 15
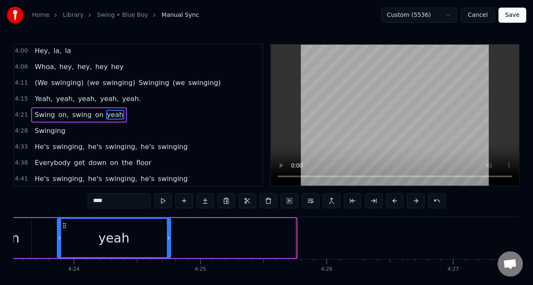
drag, startPoint x: 295, startPoint y: 238, endPoint x: 170, endPoint y: 237, distance: 125.7
click at [170, 237] on icon at bounding box center [168, 238] width 3 height 7
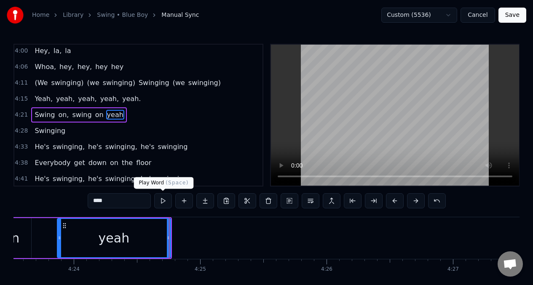
click at [164, 201] on button at bounding box center [163, 201] width 18 height 15
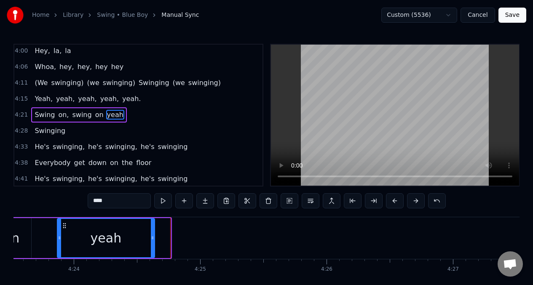
drag, startPoint x: 170, startPoint y: 240, endPoint x: 154, endPoint y: 241, distance: 15.6
click at [154, 241] on div "yeah" at bounding box center [106, 238] width 99 height 40
click at [129, 200] on input "****" at bounding box center [119, 201] width 63 height 15
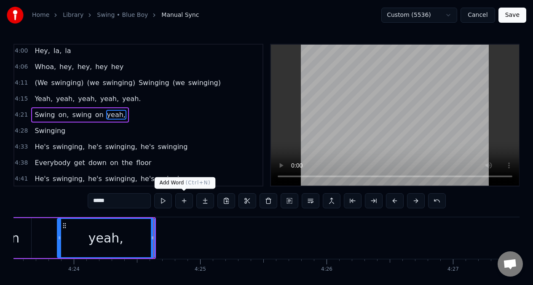
type input "*****"
click at [182, 201] on button at bounding box center [184, 201] width 18 height 15
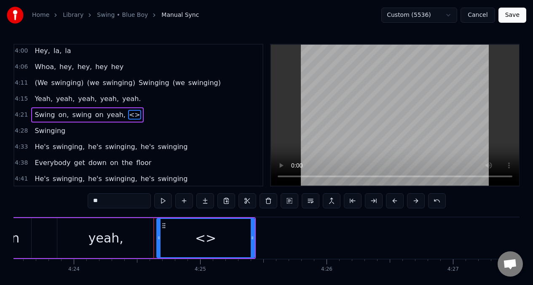
click at [115, 201] on input "**" at bounding box center [119, 201] width 63 height 15
type input "*"
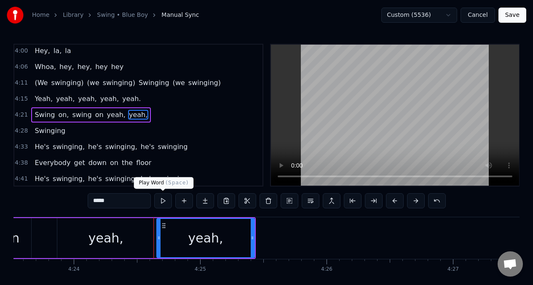
type input "*****"
click at [164, 204] on button at bounding box center [163, 201] width 18 height 15
click at [126, 244] on div "yeah," at bounding box center [106, 238] width 98 height 40
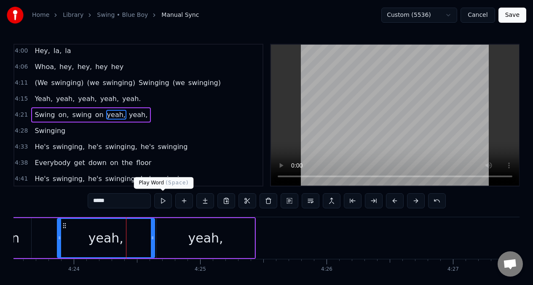
click at [164, 204] on button at bounding box center [163, 201] width 18 height 15
click at [172, 235] on div "yeah," at bounding box center [206, 238] width 98 height 40
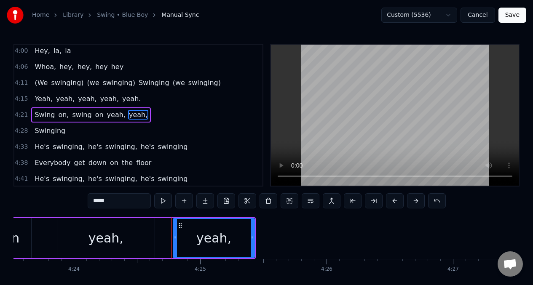
drag, startPoint x: 159, startPoint y: 235, endPoint x: 175, endPoint y: 236, distance: 16.5
click at [175, 236] on icon at bounding box center [175, 238] width 3 height 7
click at [146, 231] on div "yeah," at bounding box center [106, 238] width 98 height 40
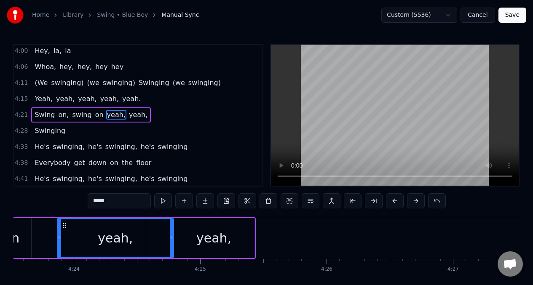
drag, startPoint x: 152, startPoint y: 234, endPoint x: 175, endPoint y: 234, distance: 22.4
click at [173, 234] on div at bounding box center [171, 238] width 3 height 38
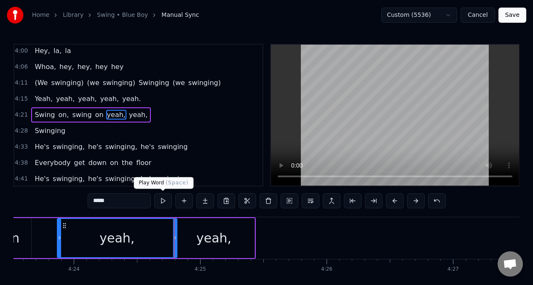
click at [164, 205] on button at bounding box center [163, 201] width 18 height 15
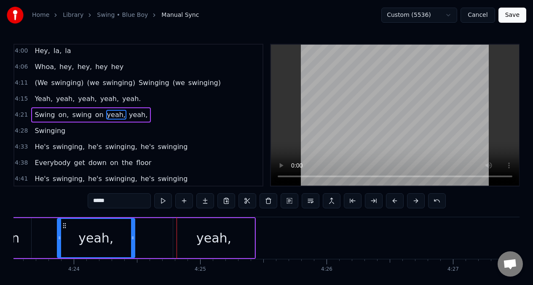
drag, startPoint x: 175, startPoint y: 237, endPoint x: 133, endPoint y: 237, distance: 42.2
click at [133, 237] on icon at bounding box center [132, 238] width 3 height 7
click at [163, 204] on button at bounding box center [163, 201] width 18 height 15
click at [163, 203] on button at bounding box center [163, 201] width 18 height 15
click at [181, 200] on button at bounding box center [184, 201] width 18 height 15
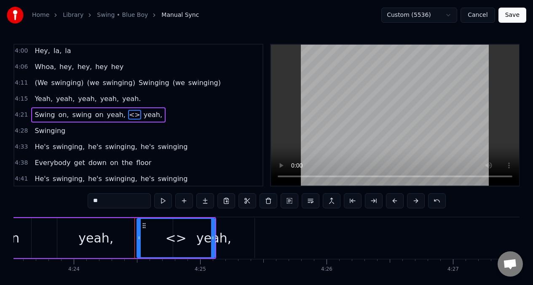
click at [115, 202] on input "**" at bounding box center [119, 201] width 63 height 15
type input "*"
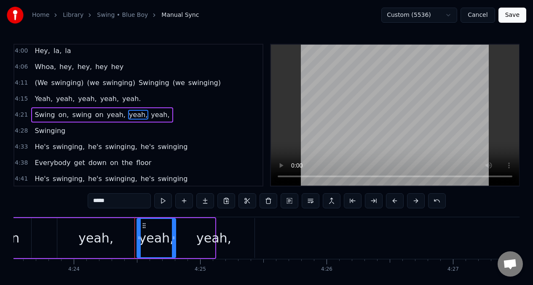
drag, startPoint x: 214, startPoint y: 232, endPoint x: 175, endPoint y: 234, distance: 39.3
click at [175, 234] on div at bounding box center [173, 238] width 3 height 38
type input "*****"
click at [33, 236] on div "Swing on, swing on yeah, yeah, yeah," at bounding box center [34, 239] width 443 height 42
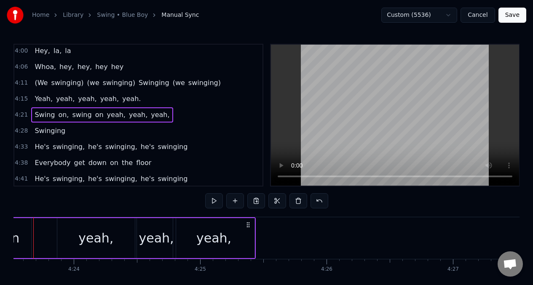
scroll to position [0, 33311]
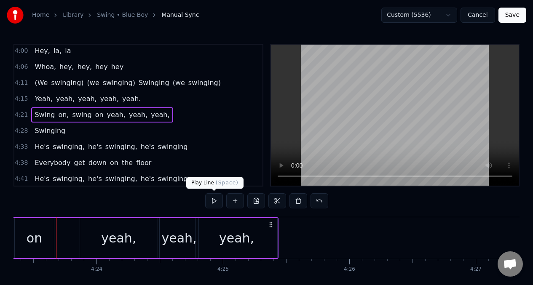
click at [214, 201] on button at bounding box center [214, 201] width 18 height 15
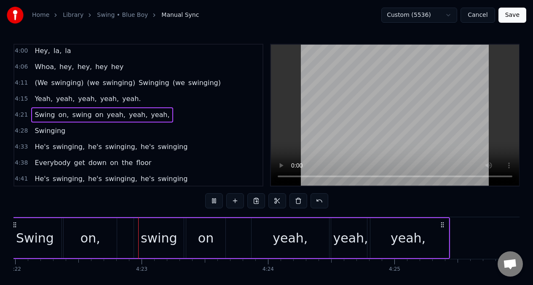
scroll to position [0, 33149]
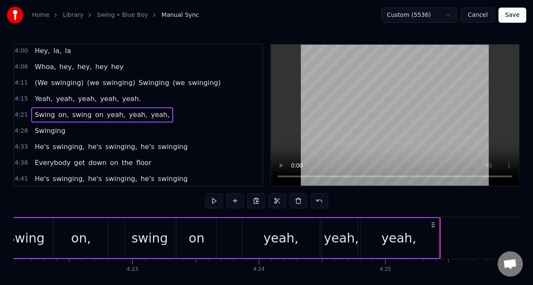
click at [109, 231] on div "Swing on, swing on yeah, yeah, yeah," at bounding box center [219, 239] width 443 height 42
click at [215, 198] on button at bounding box center [214, 201] width 18 height 15
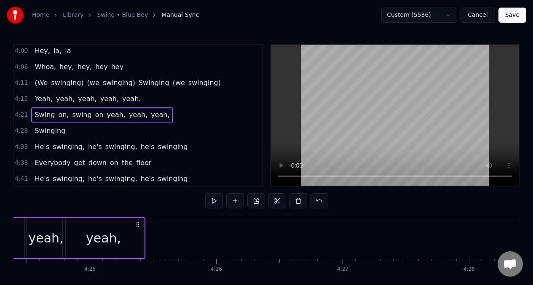
scroll to position [0, 33532]
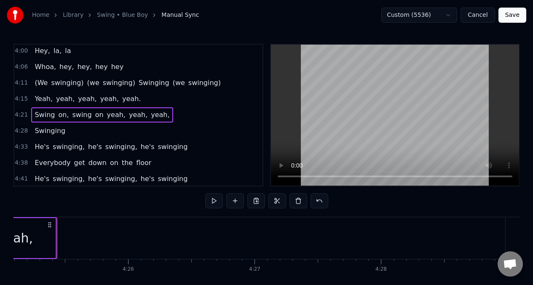
click at [150, 115] on span "yeah," at bounding box center [160, 115] width 20 height 10
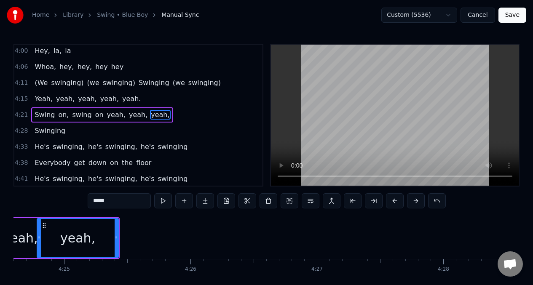
scroll to position [0, 33450]
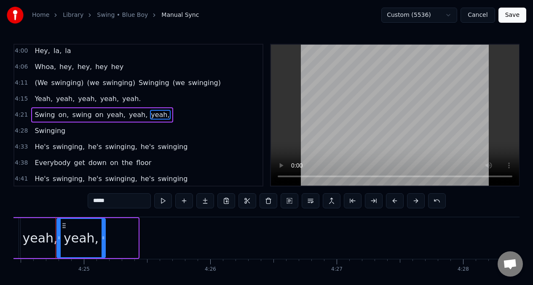
drag, startPoint x: 137, startPoint y: 236, endPoint x: 104, endPoint y: 232, distance: 33.5
click at [105, 234] on div at bounding box center [103, 238] width 3 height 38
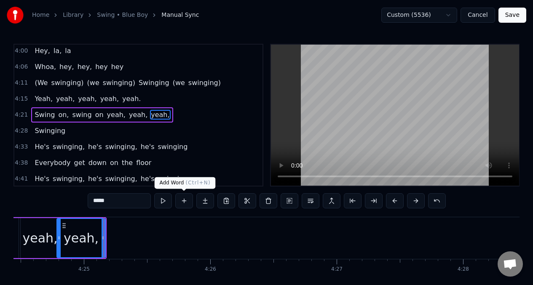
click at [183, 201] on button at bounding box center [184, 201] width 18 height 15
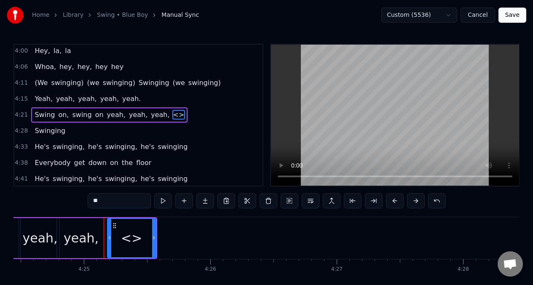
click at [105, 202] on input "**" at bounding box center [119, 201] width 63 height 15
type input "*"
click at [41, 113] on span "Swing" at bounding box center [45, 115] width 22 height 10
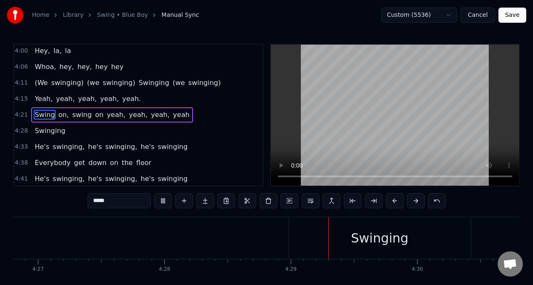
scroll to position [0, 33945]
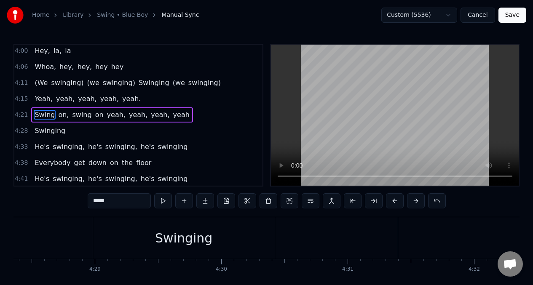
click at [105, 240] on div "Swinging" at bounding box center [184, 239] width 182 height 42
type input "********"
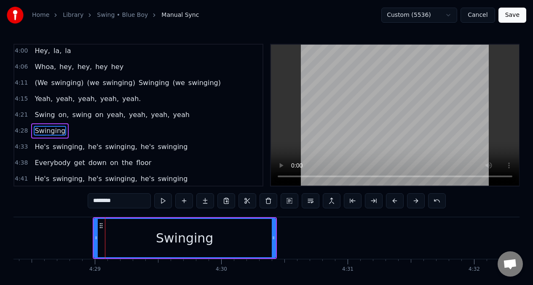
scroll to position [1092, 0]
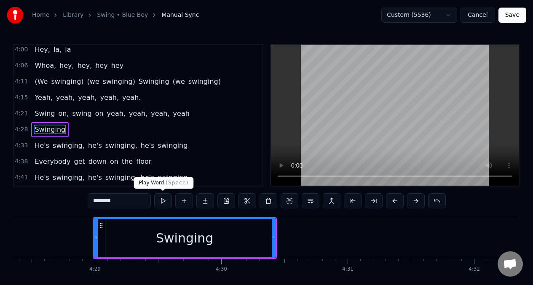
click at [163, 201] on button at bounding box center [163, 201] width 18 height 15
drag, startPoint x: 94, startPoint y: 236, endPoint x: 99, endPoint y: 237, distance: 5.5
click at [99, 237] on div "Swinging" at bounding box center [185, 238] width 183 height 40
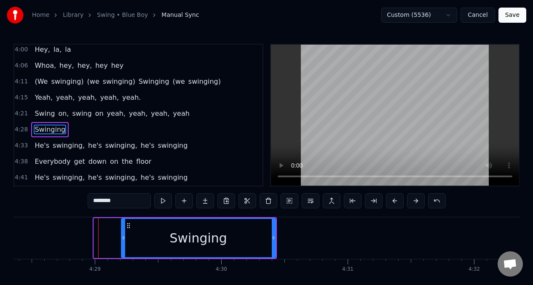
drag, startPoint x: 97, startPoint y: 237, endPoint x: 124, endPoint y: 237, distance: 27.8
click at [124, 237] on icon at bounding box center [123, 238] width 3 height 7
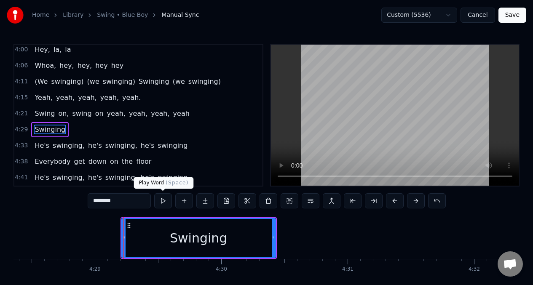
click at [162, 201] on button at bounding box center [163, 201] width 18 height 15
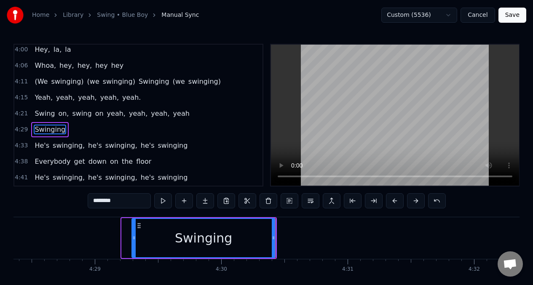
drag, startPoint x: 124, startPoint y: 238, endPoint x: 145, endPoint y: 239, distance: 21.1
click at [136, 240] on icon at bounding box center [133, 238] width 3 height 7
drag, startPoint x: 274, startPoint y: 237, endPoint x: 261, endPoint y: 237, distance: 12.7
click at [264, 238] on icon at bounding box center [265, 238] width 3 height 7
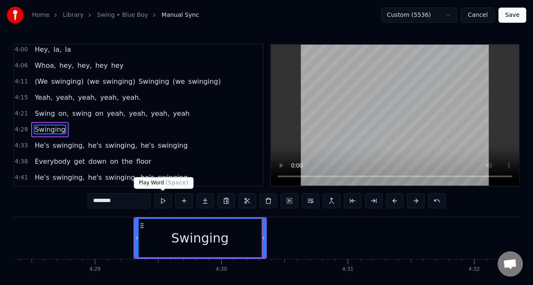
click at [162, 203] on button at bounding box center [163, 201] width 18 height 15
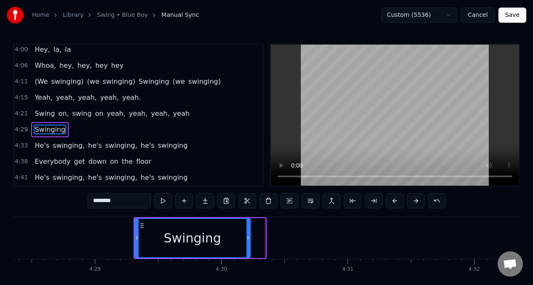
drag, startPoint x: 264, startPoint y: 239, endPoint x: 216, endPoint y: 234, distance: 47.5
click at [247, 241] on icon at bounding box center [248, 238] width 3 height 7
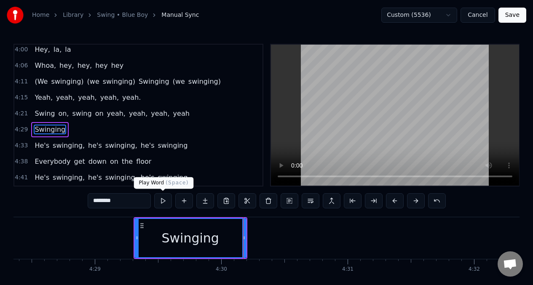
click at [161, 204] on button at bounding box center [163, 201] width 18 height 15
click at [159, 203] on button at bounding box center [163, 201] width 18 height 15
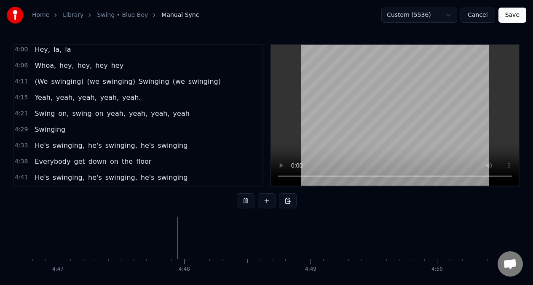
scroll to position [0, 36321]
click at [49, 146] on div "He's swinging, he's swinging, he's swinging" at bounding box center [111, 145] width 160 height 15
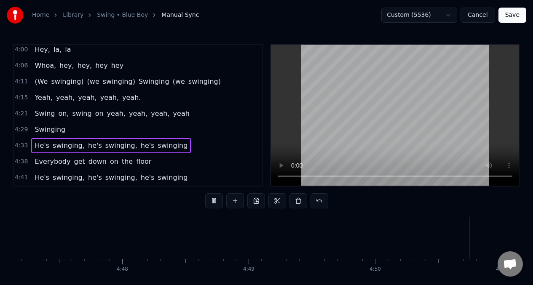
click at [46, 144] on span "He's" at bounding box center [42, 146] width 16 height 10
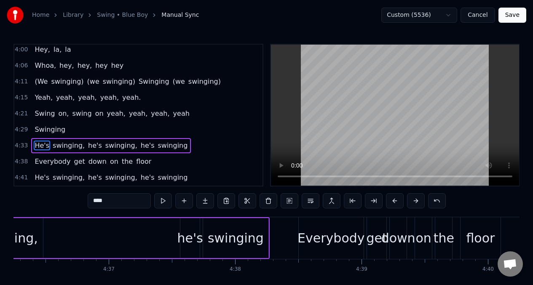
scroll to position [0, 34600]
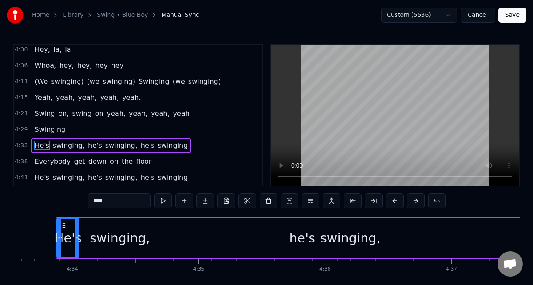
click at [114, 206] on input "****" at bounding box center [119, 201] width 63 height 15
type input "*"
click at [129, 243] on div "swinging," at bounding box center [120, 238] width 60 height 19
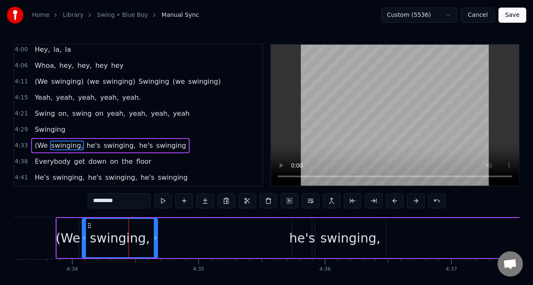
scroll to position [3, 0]
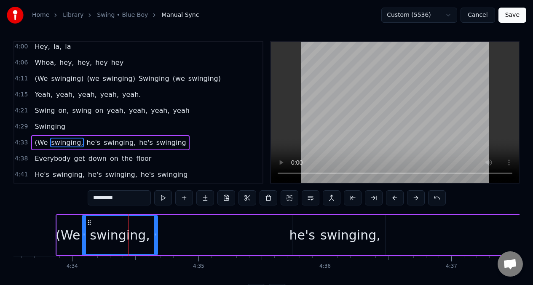
click at [132, 199] on input "*********" at bounding box center [119, 198] width 63 height 15
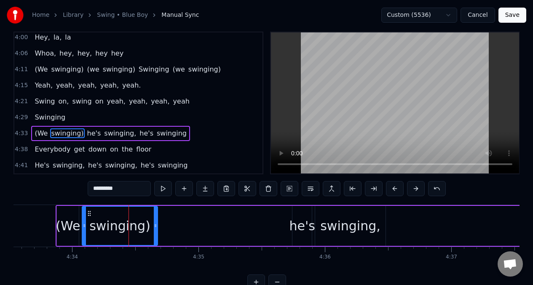
scroll to position [0, 0]
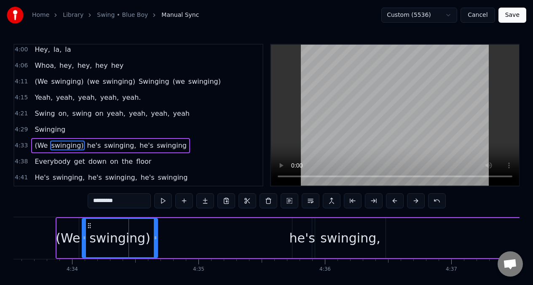
type input "*********"
click at [515, 16] on button "Save" at bounding box center [513, 15] width 28 height 15
